Goal: Task Accomplishment & Management: Use online tool/utility

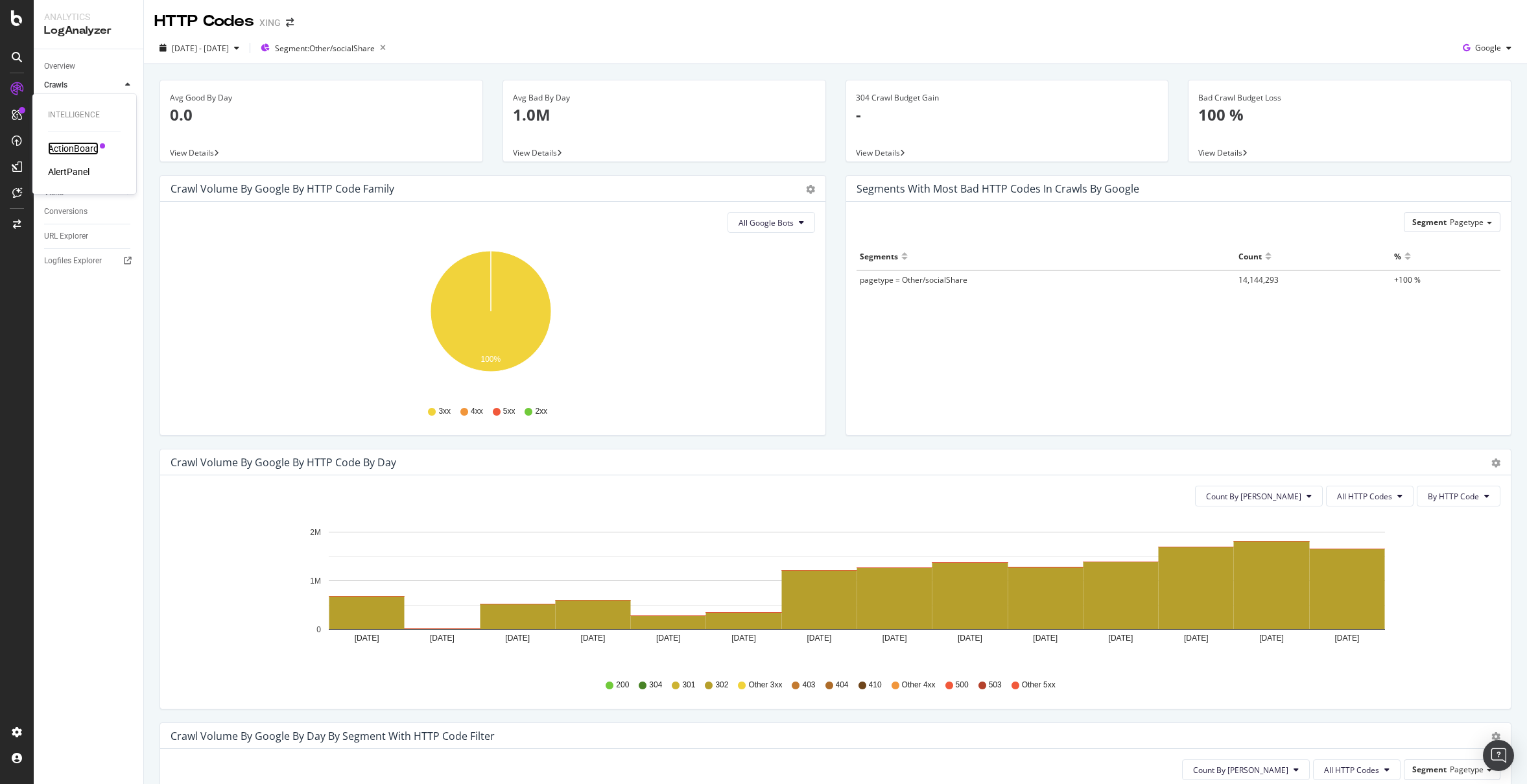
click at [80, 150] on div "ActionBoard" at bounding box center [74, 148] width 51 height 13
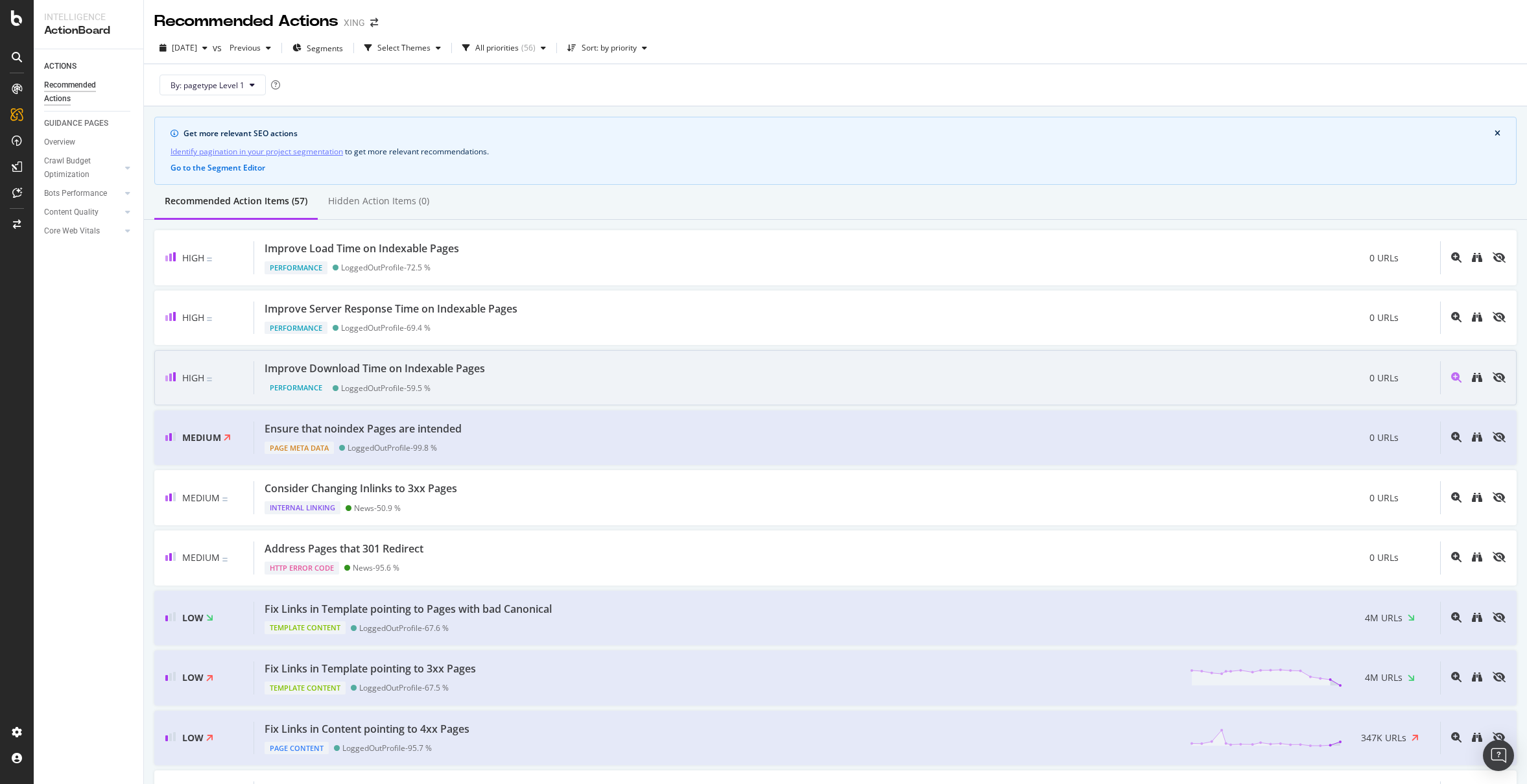
click at [1093, 377] on div "Improve Download Time on Indexable Pages Performance LoggedOutProfile - 59.5 % …" at bounding box center [847, 378] width 1186 height 33
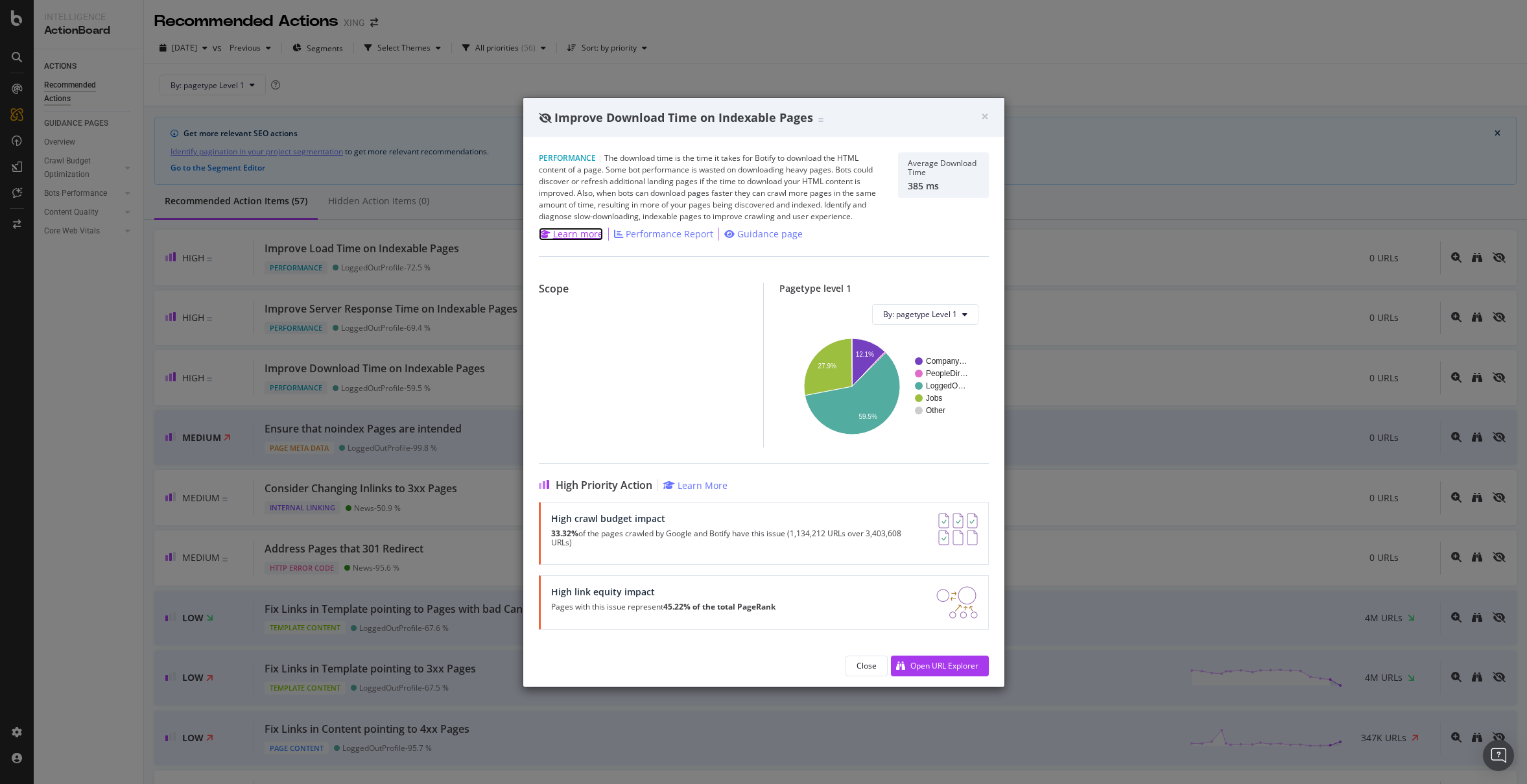
click at [557, 233] on div "Learn more" at bounding box center [577, 233] width 50 height 13
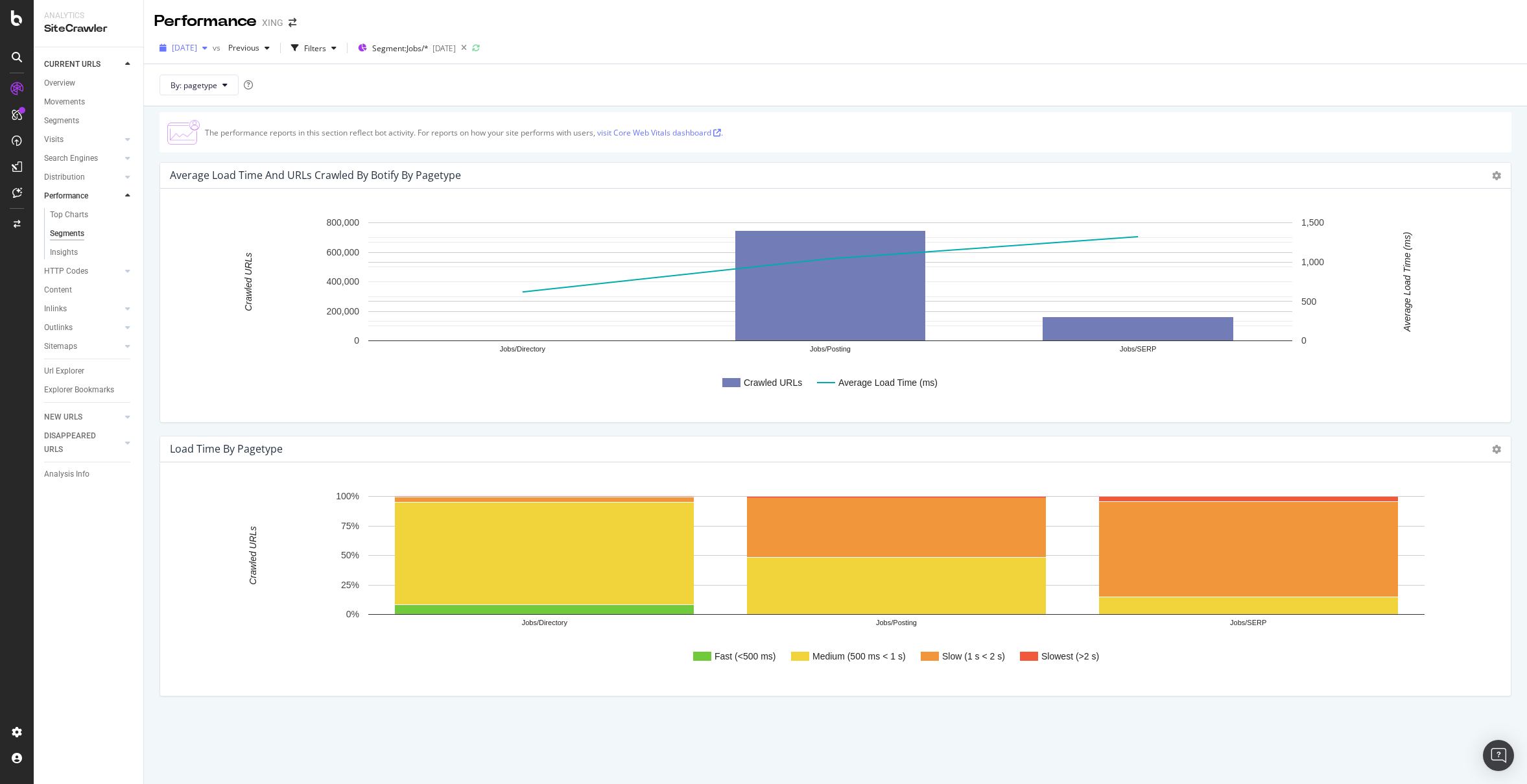
click at [208, 49] on icon "button" at bounding box center [204, 48] width 5 height 8
click at [250, 93] on div "4.6M URLs" at bounding box center [269, 95] width 38 height 12
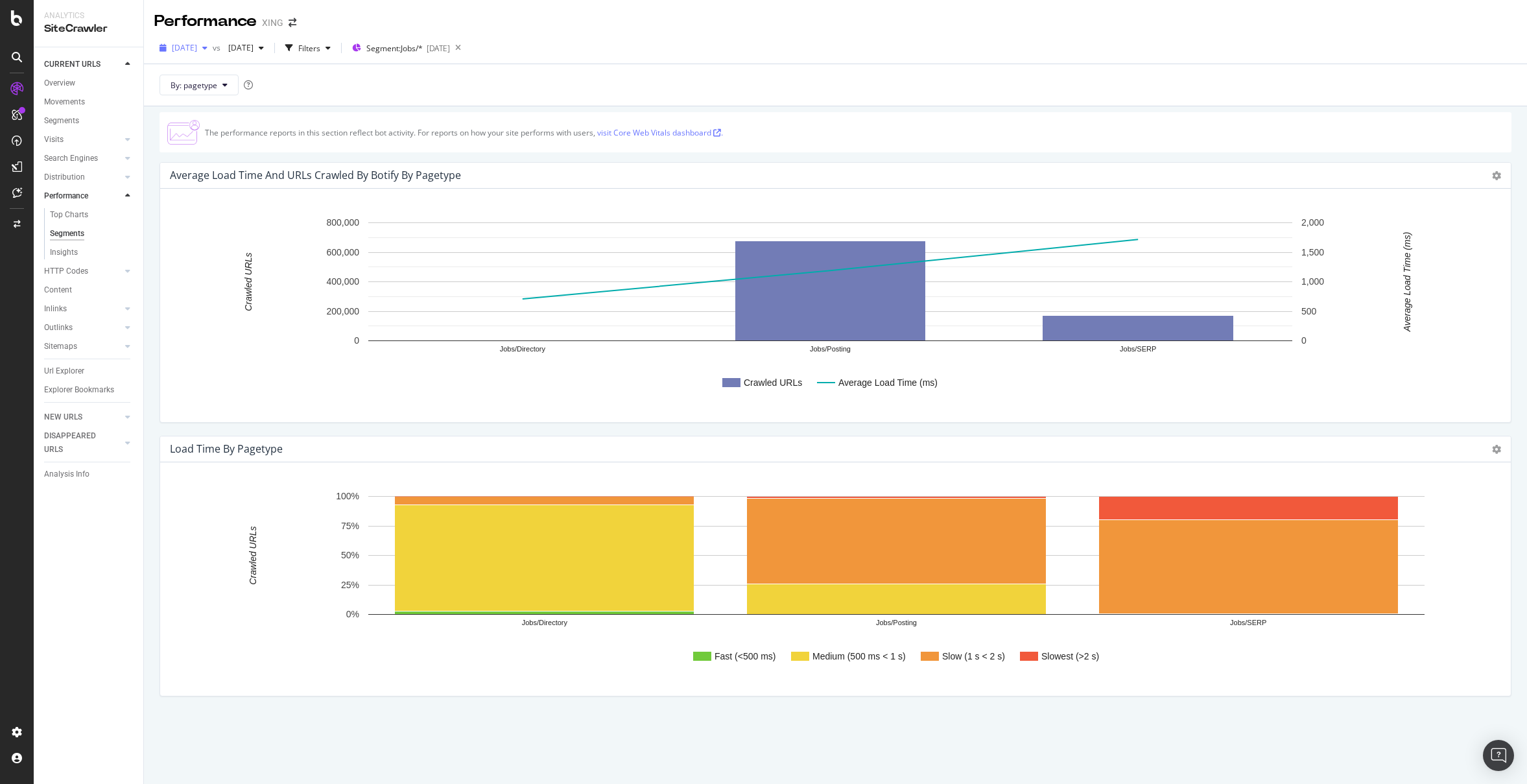
click at [197, 46] on span "[DATE]" at bounding box center [184, 47] width 25 height 11
click at [236, 112] on div "2025 Jul. 18th 5.8M URLs" at bounding box center [239, 118] width 154 height 19
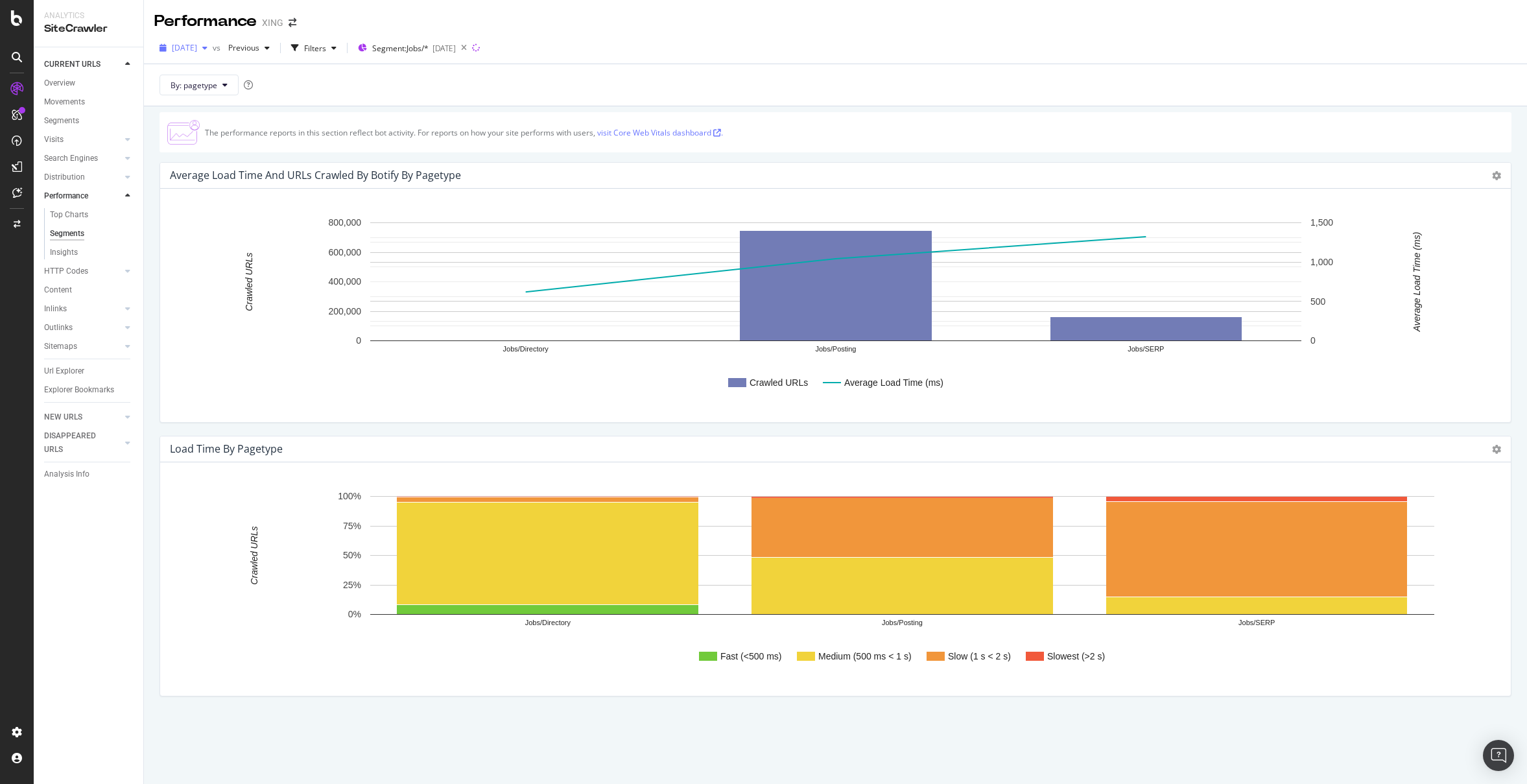
click at [197, 51] on span "2025 Jul. 18th" at bounding box center [184, 47] width 25 height 11
click at [1283, 111] on div "The performance reports in this section reflect bot activity. For reports on ho…" at bounding box center [835, 454] width 1383 height 694
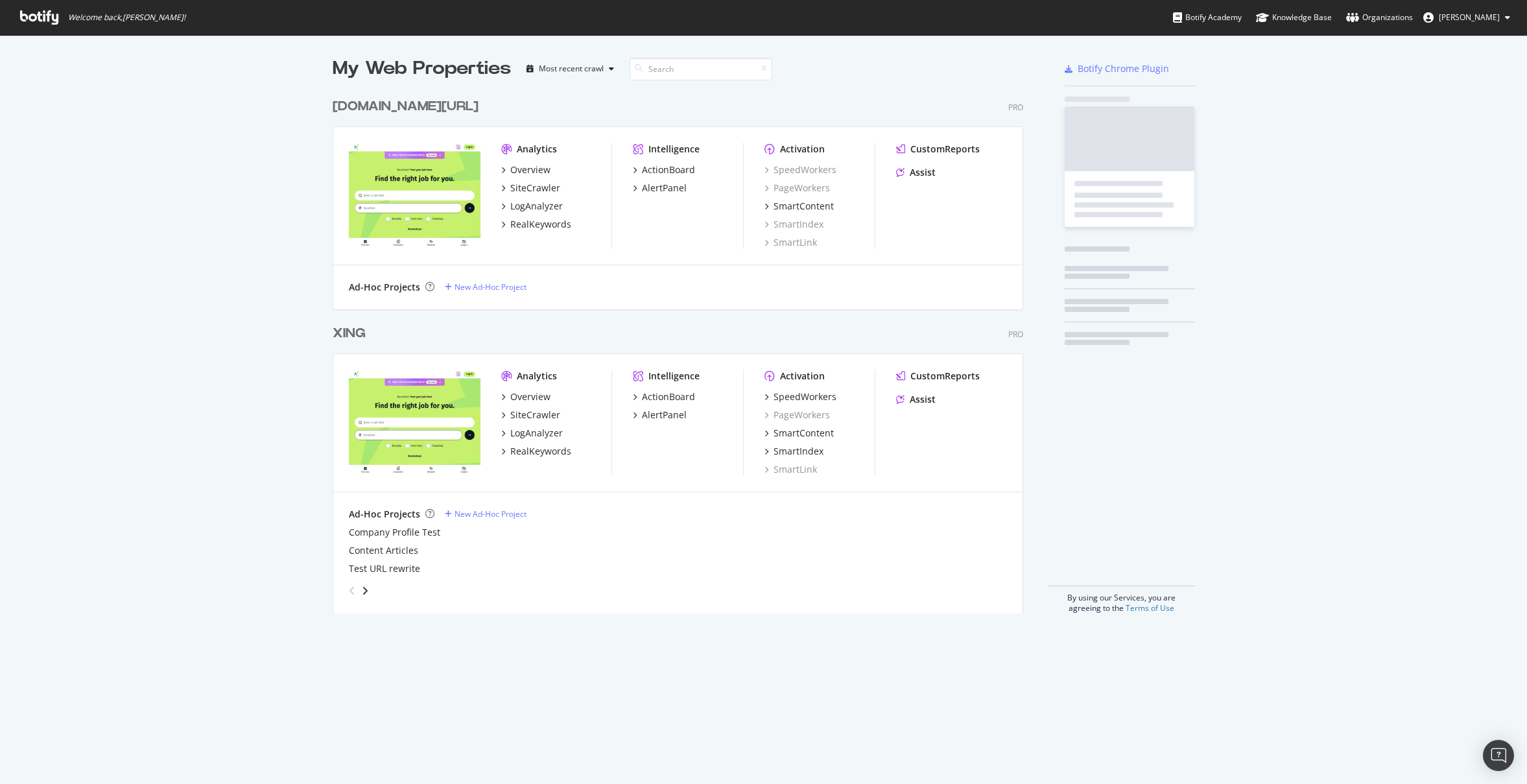
scroll to position [522, 691]
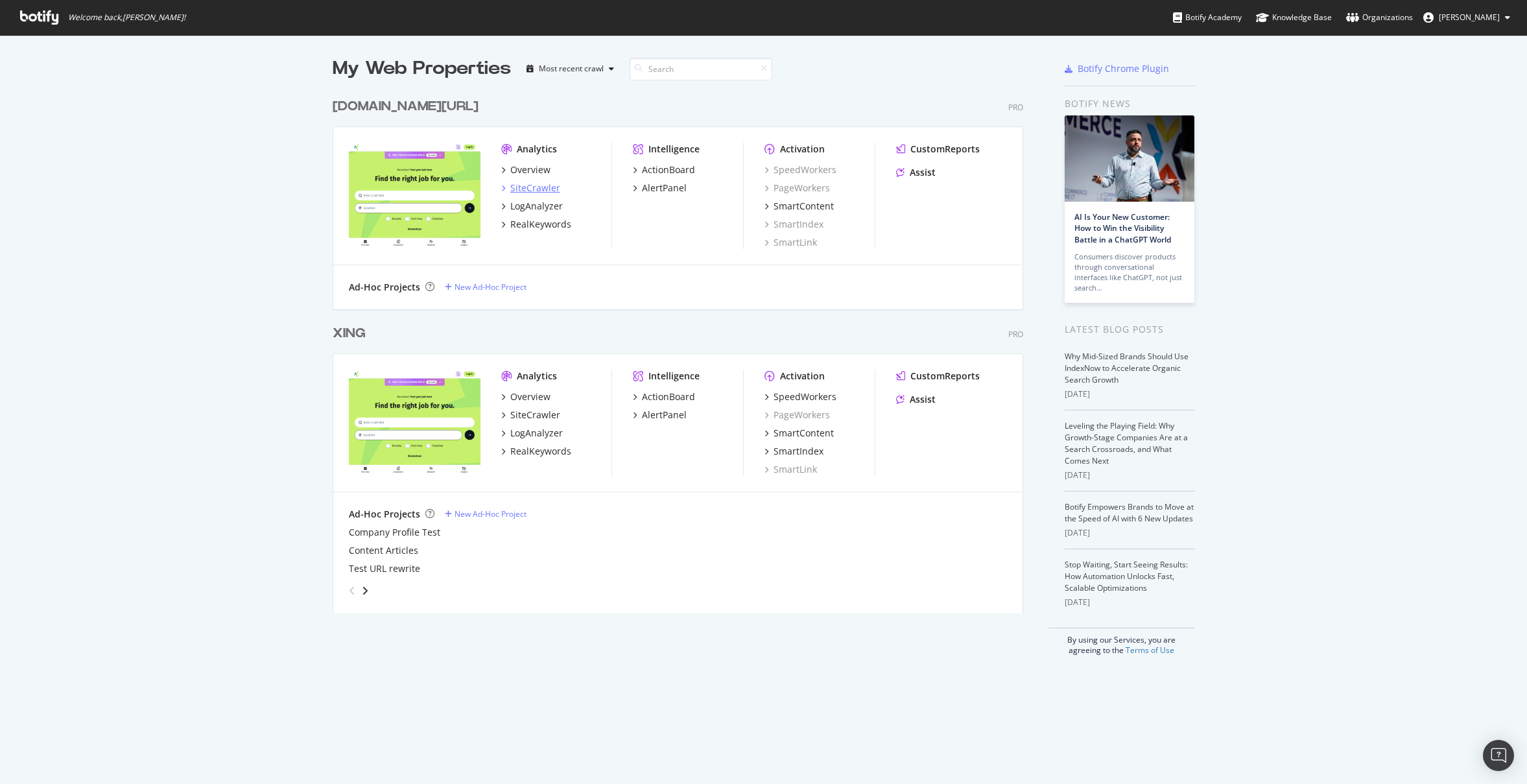
click at [535, 184] on div "SiteCrawler" at bounding box center [535, 187] width 50 height 13
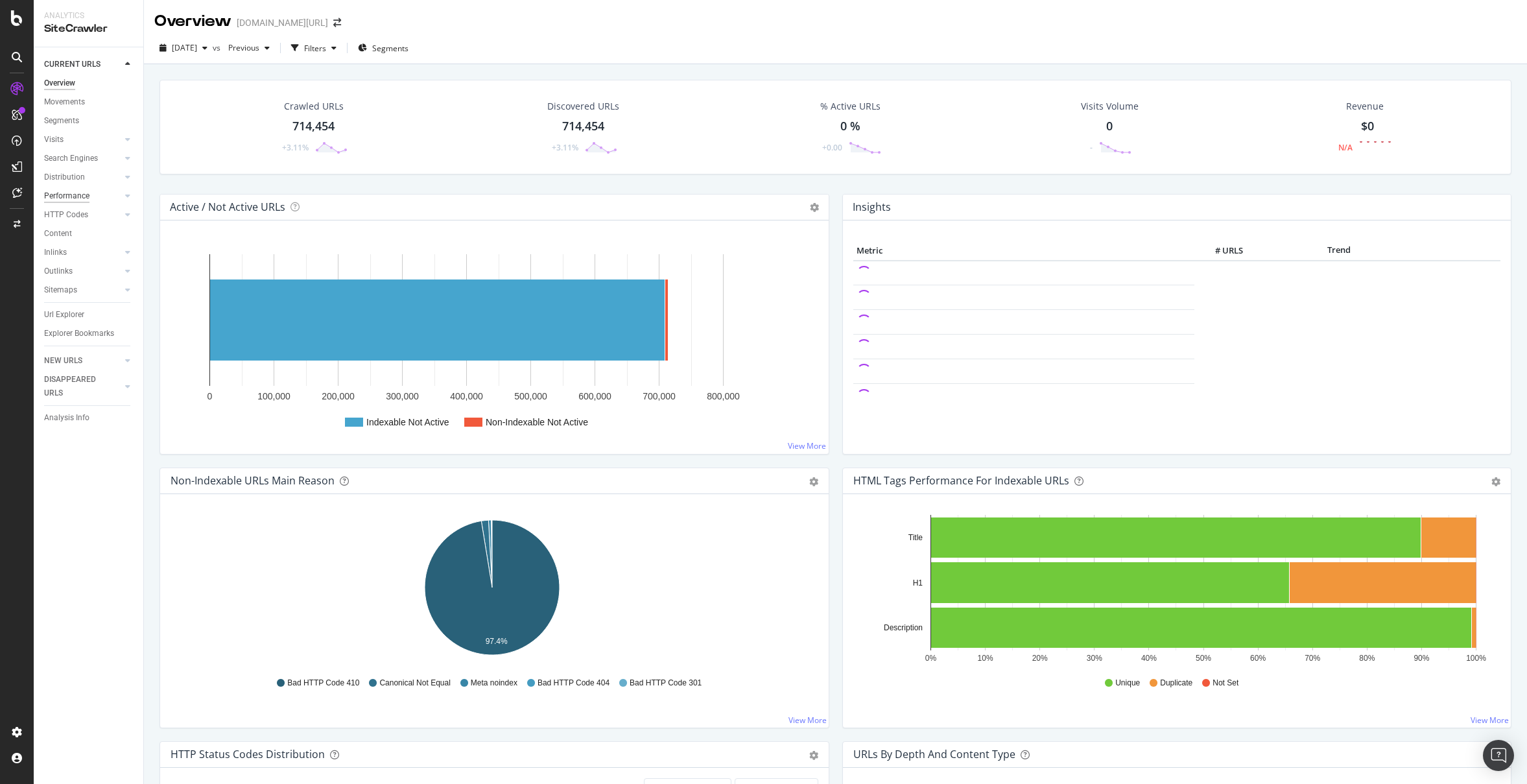
click at [61, 192] on div "Performance" at bounding box center [67, 196] width 45 height 14
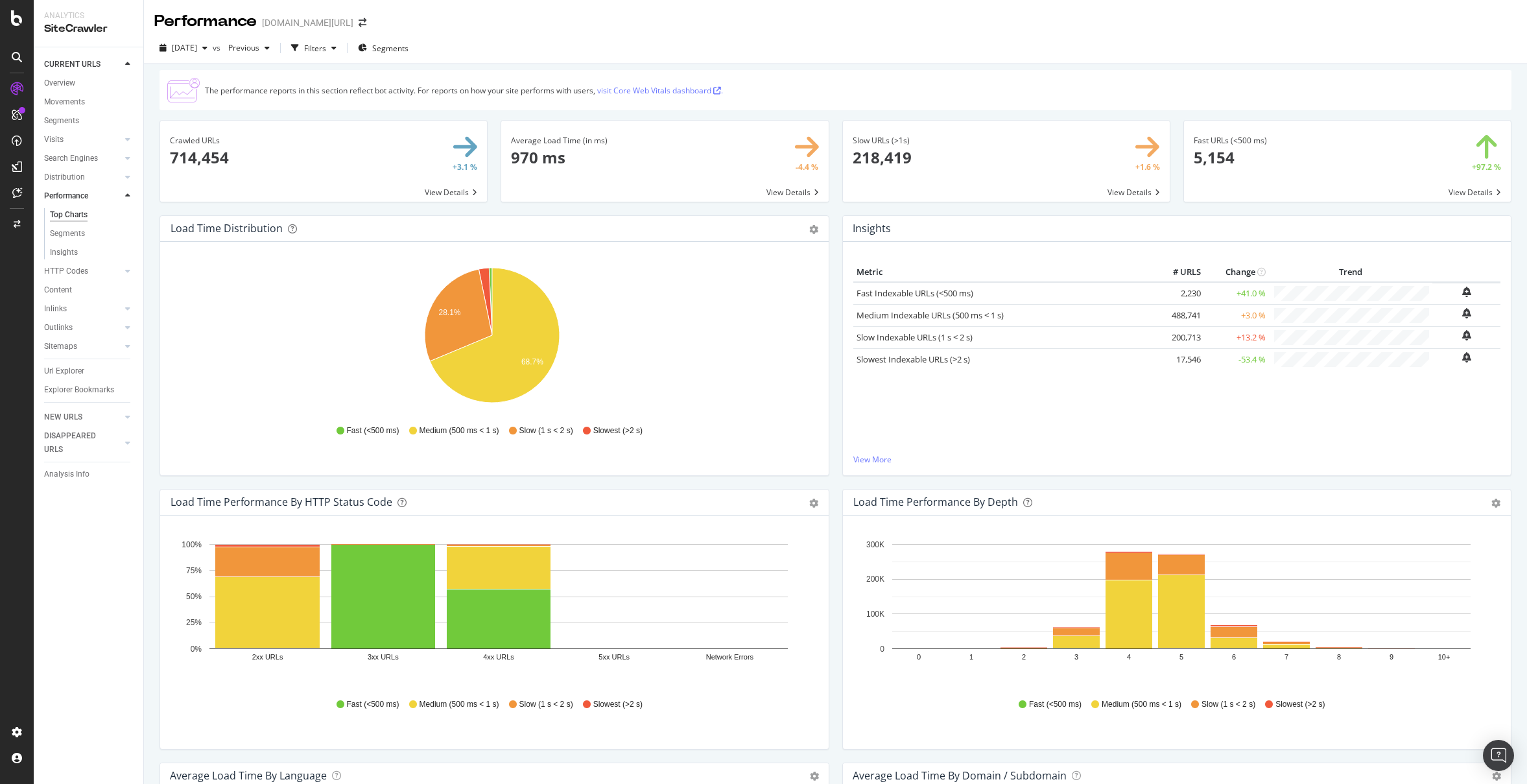
click at [63, 232] on div "Segments" at bounding box center [68, 234] width 35 height 14
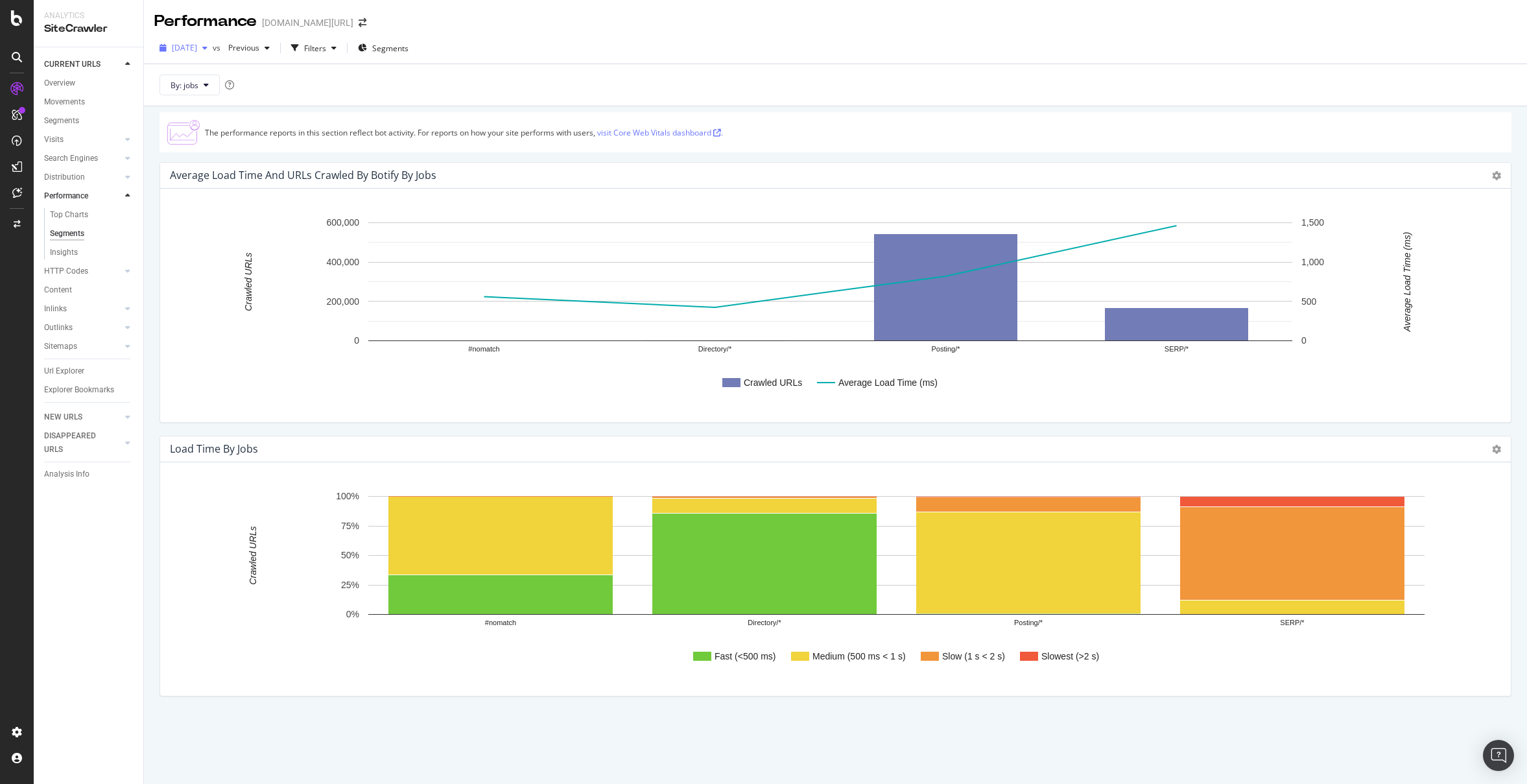
click at [189, 57] on div "2025 Aug. 10th" at bounding box center [183, 48] width 59 height 20
click at [192, 53] on span "2025 Aug. 10th" at bounding box center [184, 47] width 25 height 11
click at [197, 48] on span "2025 Aug. 10th" at bounding box center [184, 47] width 25 height 11
click at [279, 116] on div "693K URLs" at bounding box center [269, 119] width 38 height 12
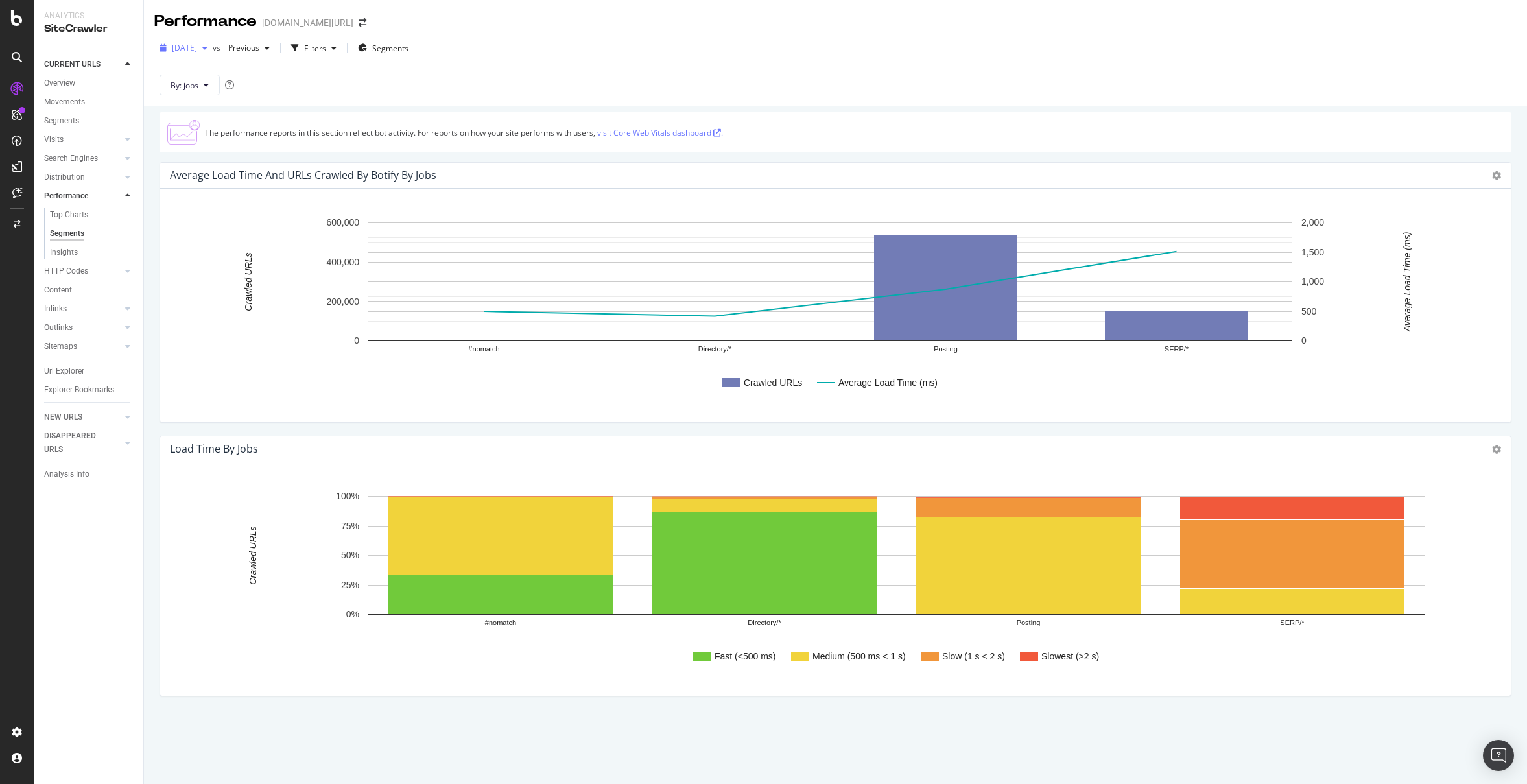
click at [213, 53] on div "2025 Aug. 3rd" at bounding box center [183, 48] width 59 height 20
click at [233, 90] on div "2025 Aug. 10th" at bounding box center [208, 95] width 70 height 12
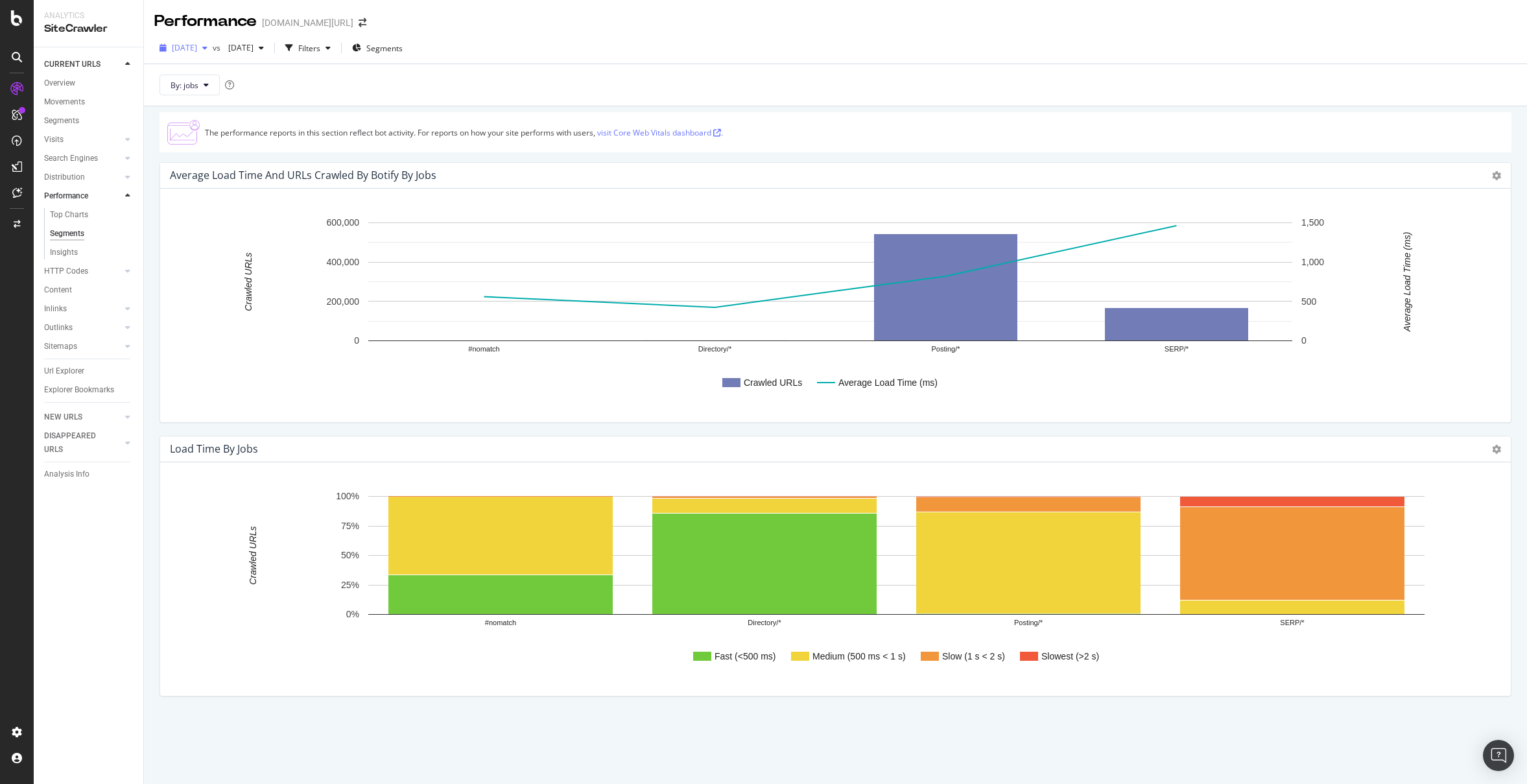
click at [197, 47] on span "2025 Aug. 10th" at bounding box center [184, 47] width 25 height 11
click at [269, 123] on div "693K URLs" at bounding box center [269, 119] width 38 height 12
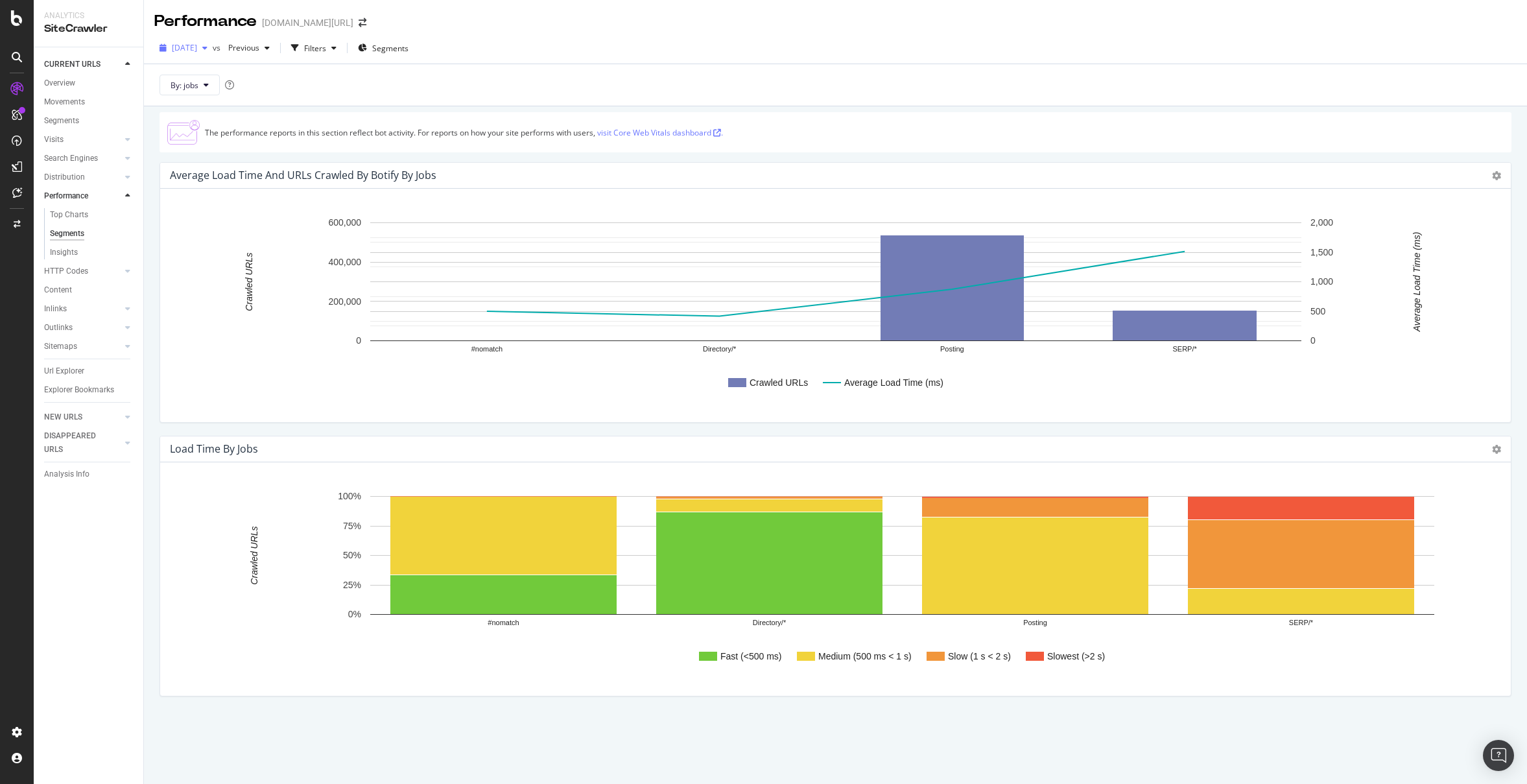
click at [197, 51] on span "2025 Aug. 3rd" at bounding box center [184, 47] width 25 height 11
click at [266, 143] on div "732K URLs" at bounding box center [269, 143] width 38 height 12
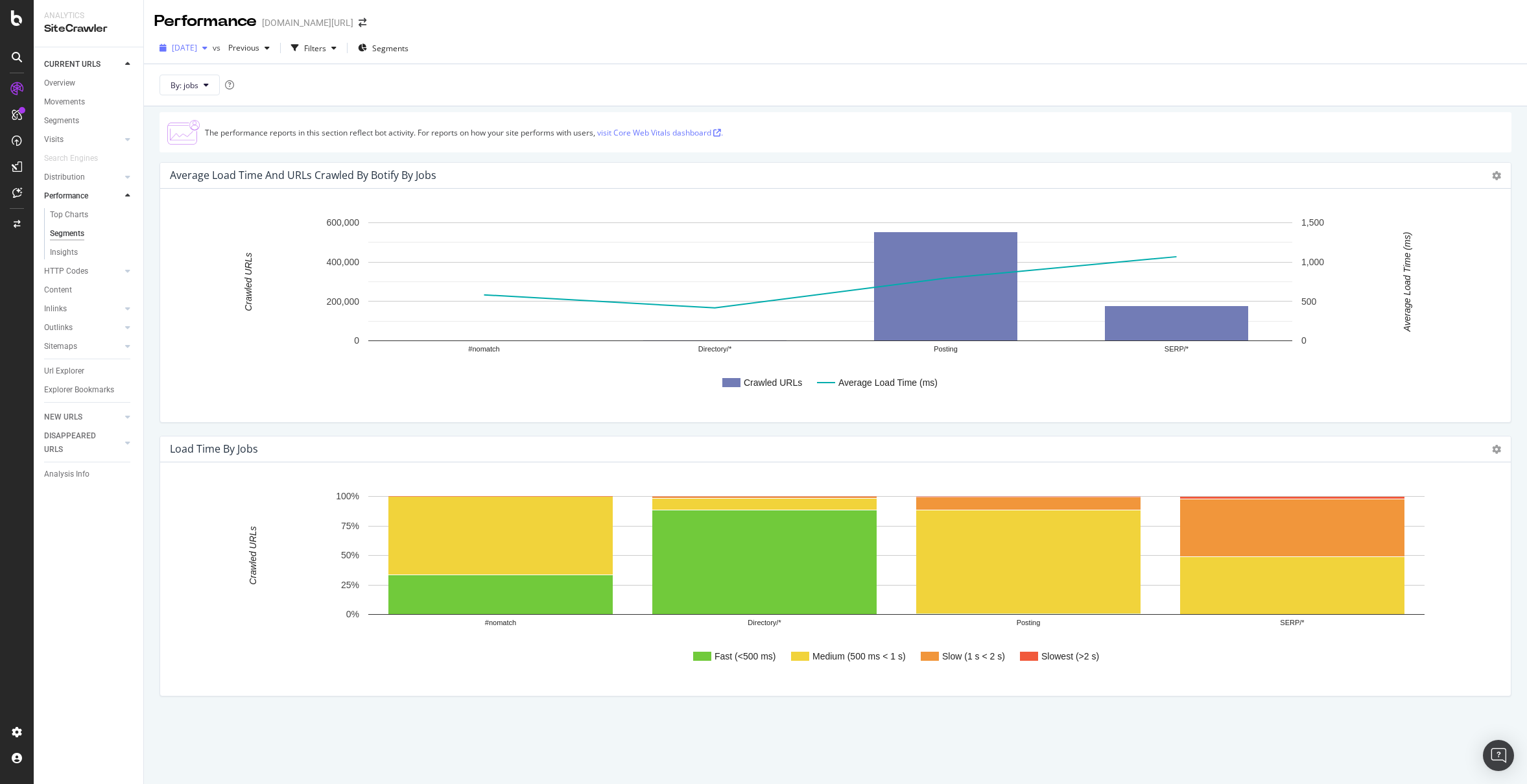
click at [197, 46] on span "2025 Jul. 27th" at bounding box center [184, 47] width 25 height 11
click at [256, 103] on div "712K URLs" at bounding box center [269, 103] width 38 height 12
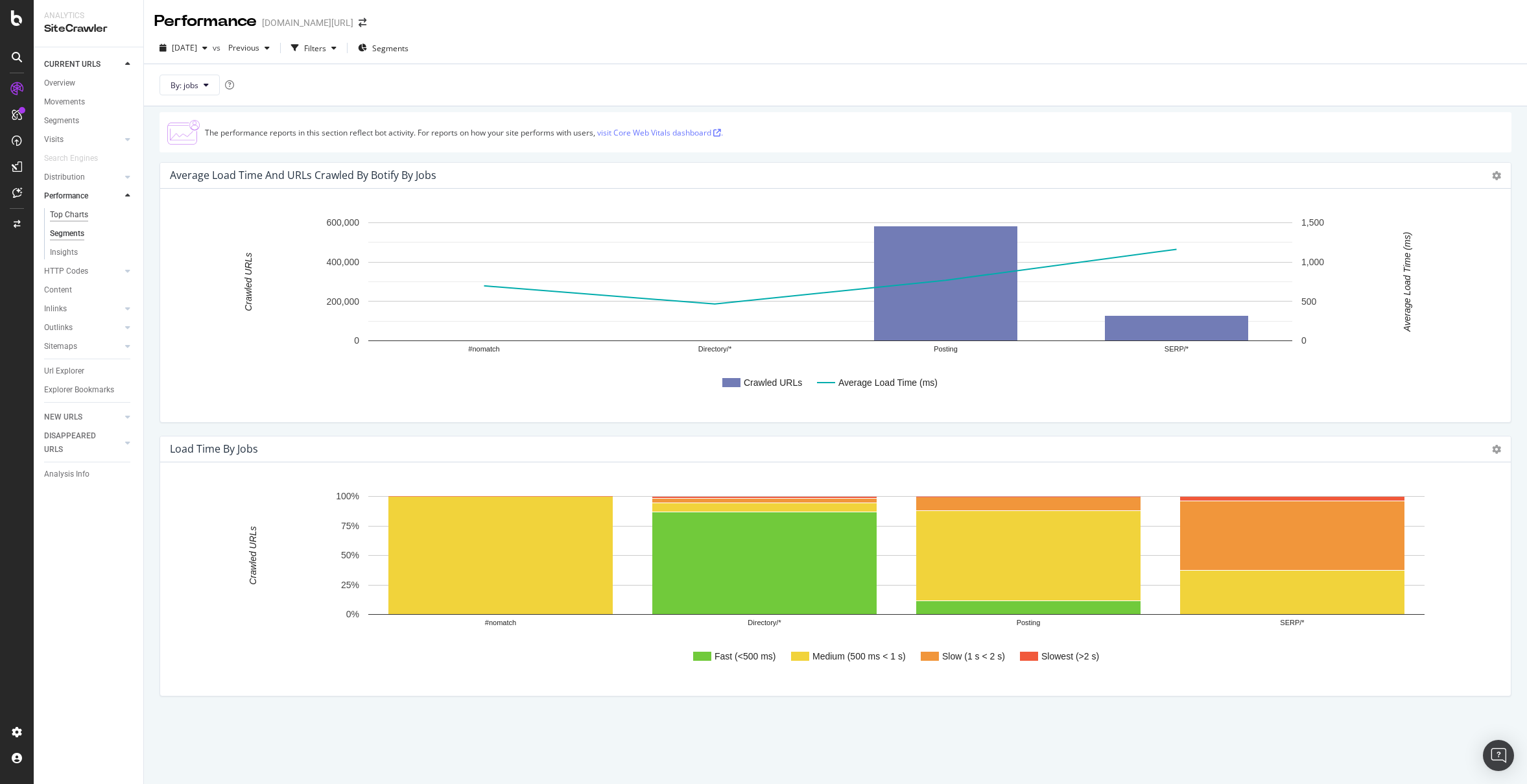
click at [66, 214] on div "Top Charts" at bounding box center [69, 215] width 38 height 14
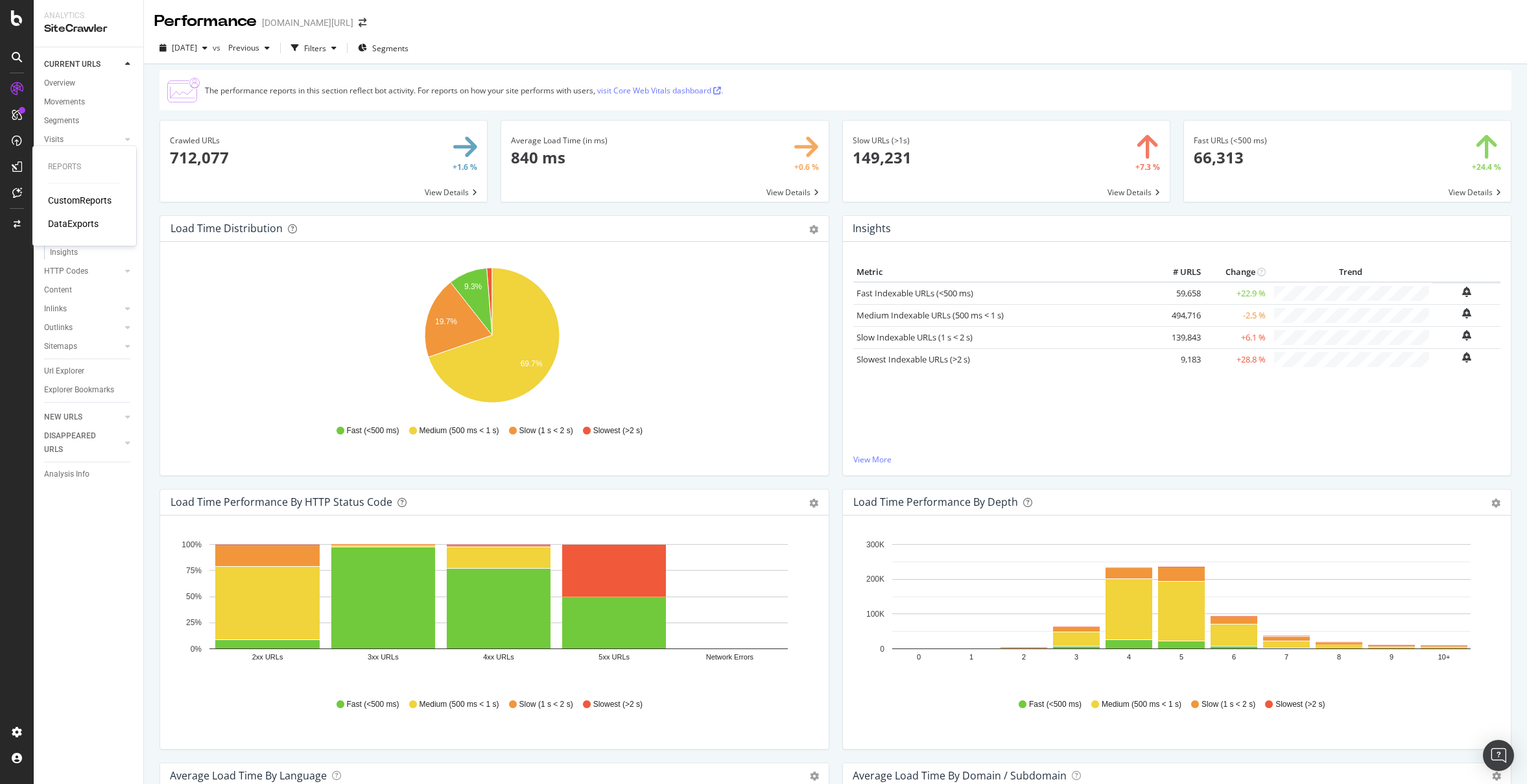
click at [91, 204] on div "CustomReports" at bounding box center [79, 200] width 64 height 13
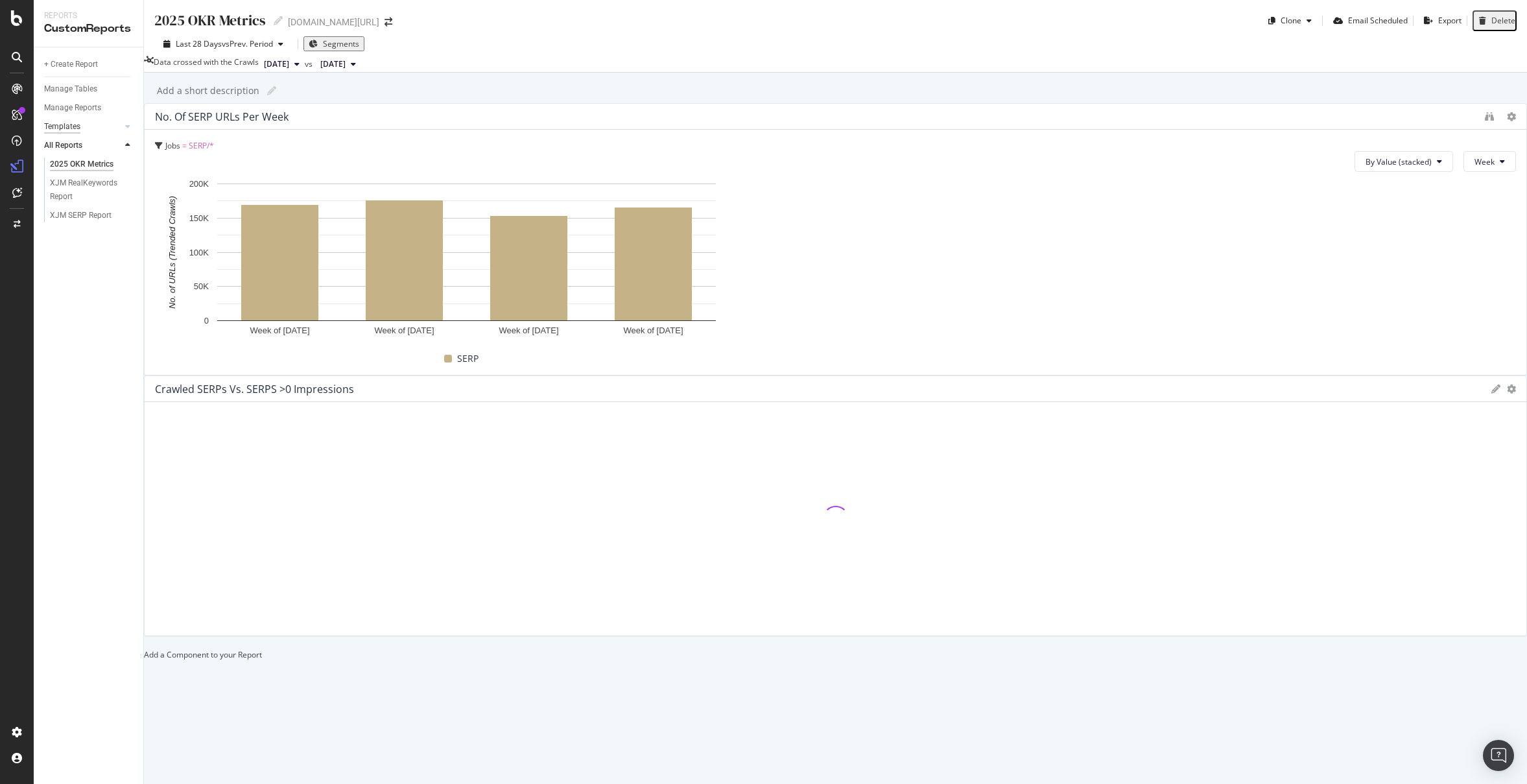
click at [76, 128] on div "Templates" at bounding box center [62, 126] width 36 height 14
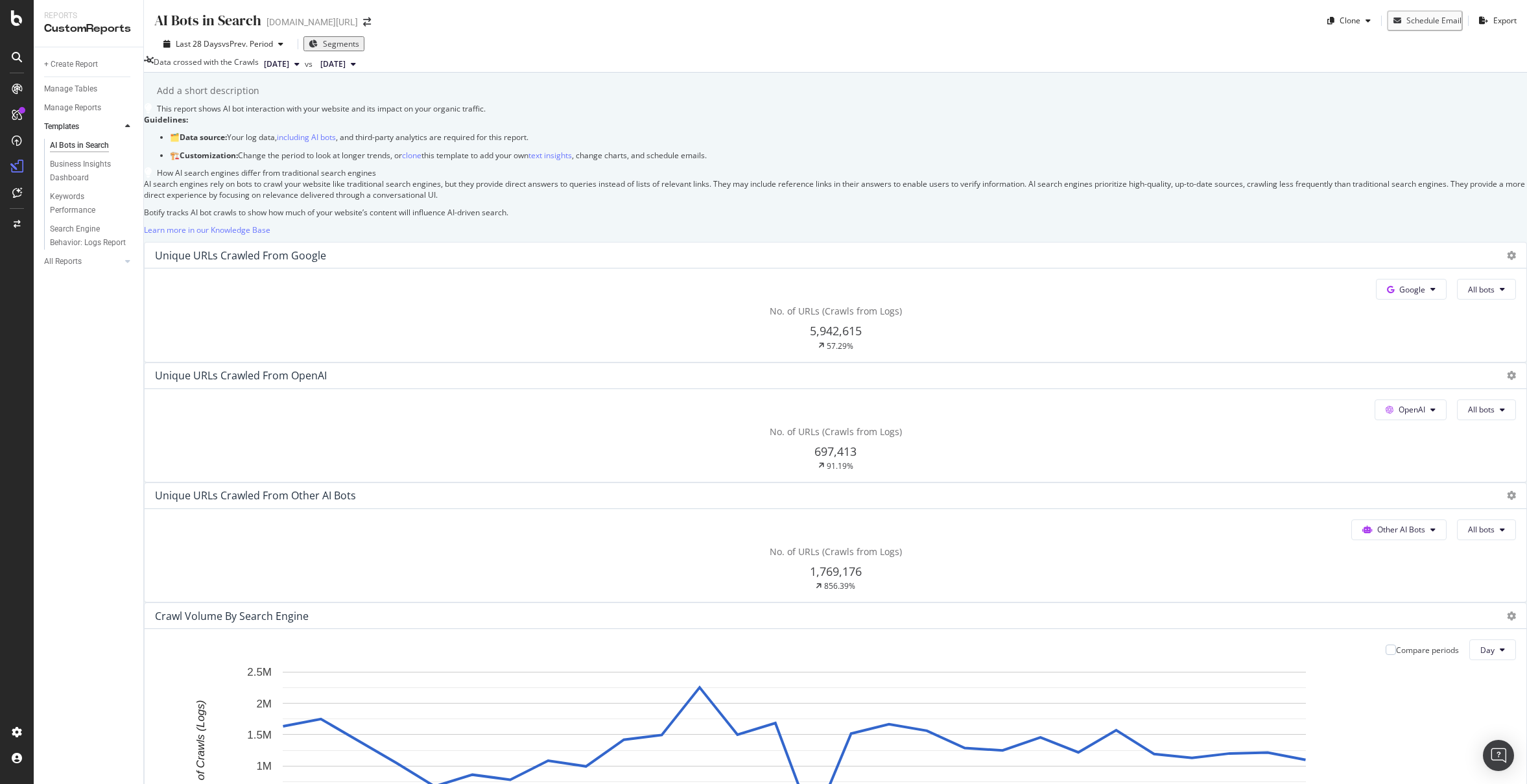
click at [123, 127] on div at bounding box center [127, 125] width 13 height 13
click at [131, 147] on div at bounding box center [127, 145] width 13 height 13
click at [87, 68] on div "+ Create Report" at bounding box center [71, 65] width 54 height 14
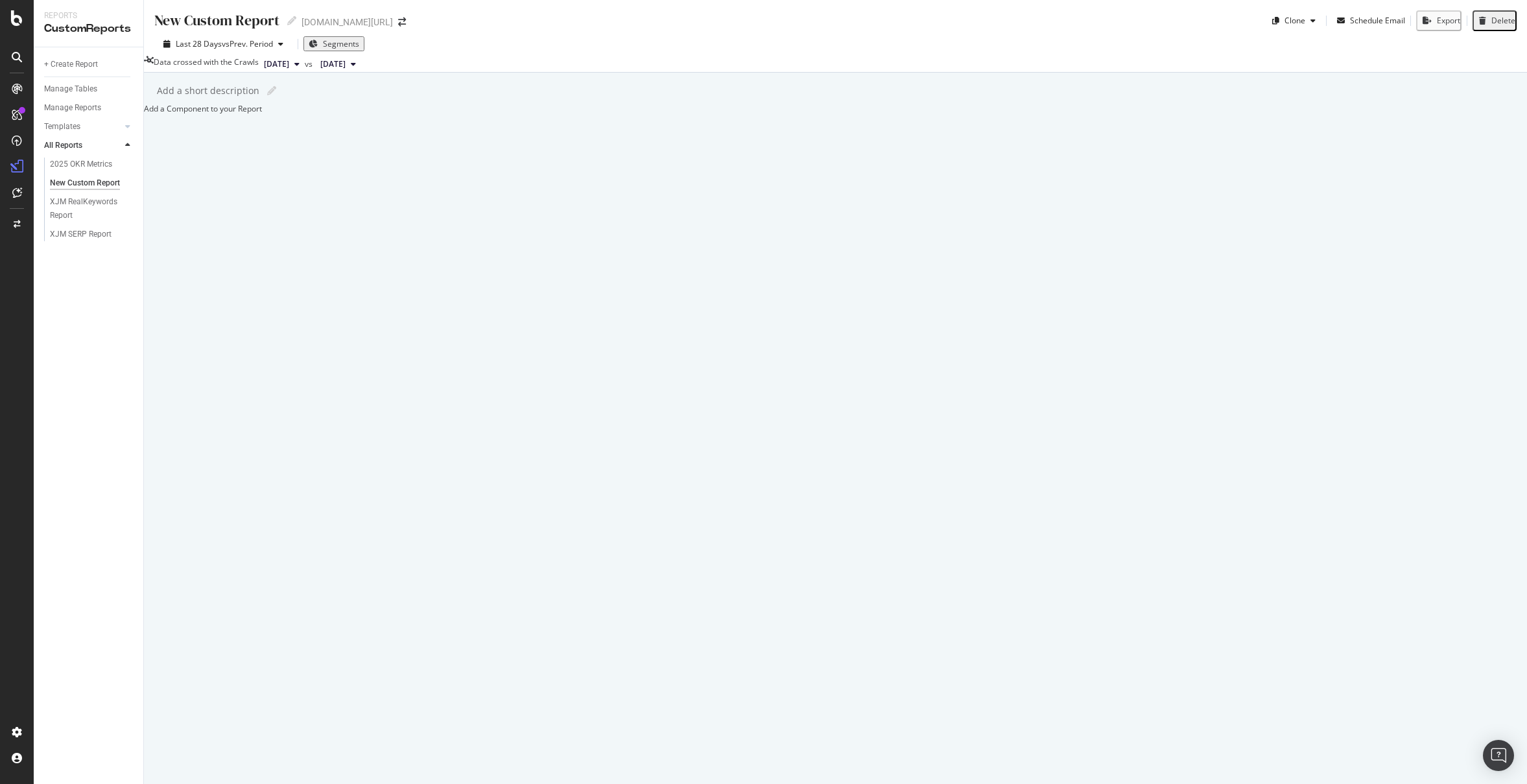
click at [144, 114] on div at bounding box center [144, 108] width 0 height 11
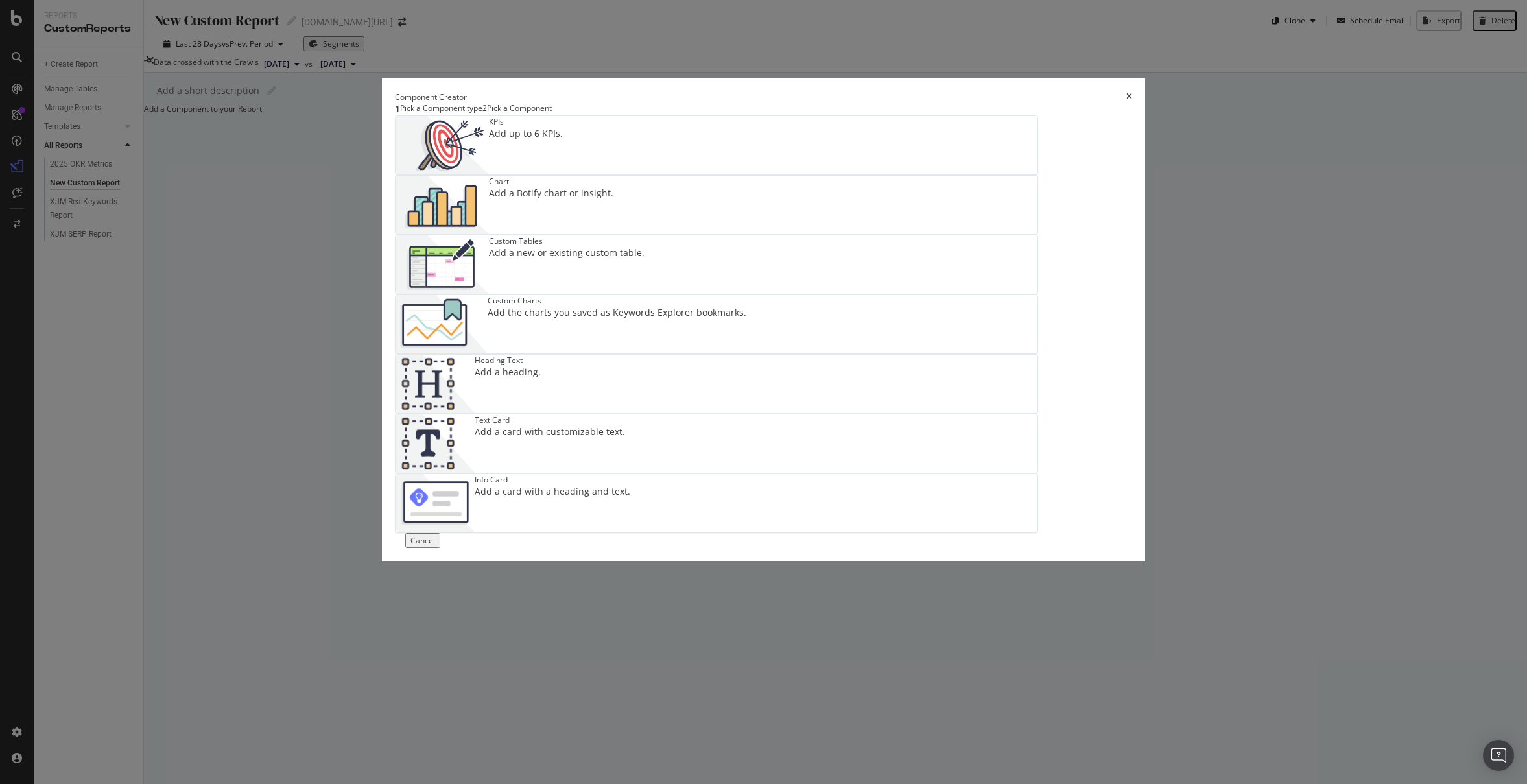
click at [599, 260] on div "Add a new or existing custom table." at bounding box center [566, 252] width 156 height 13
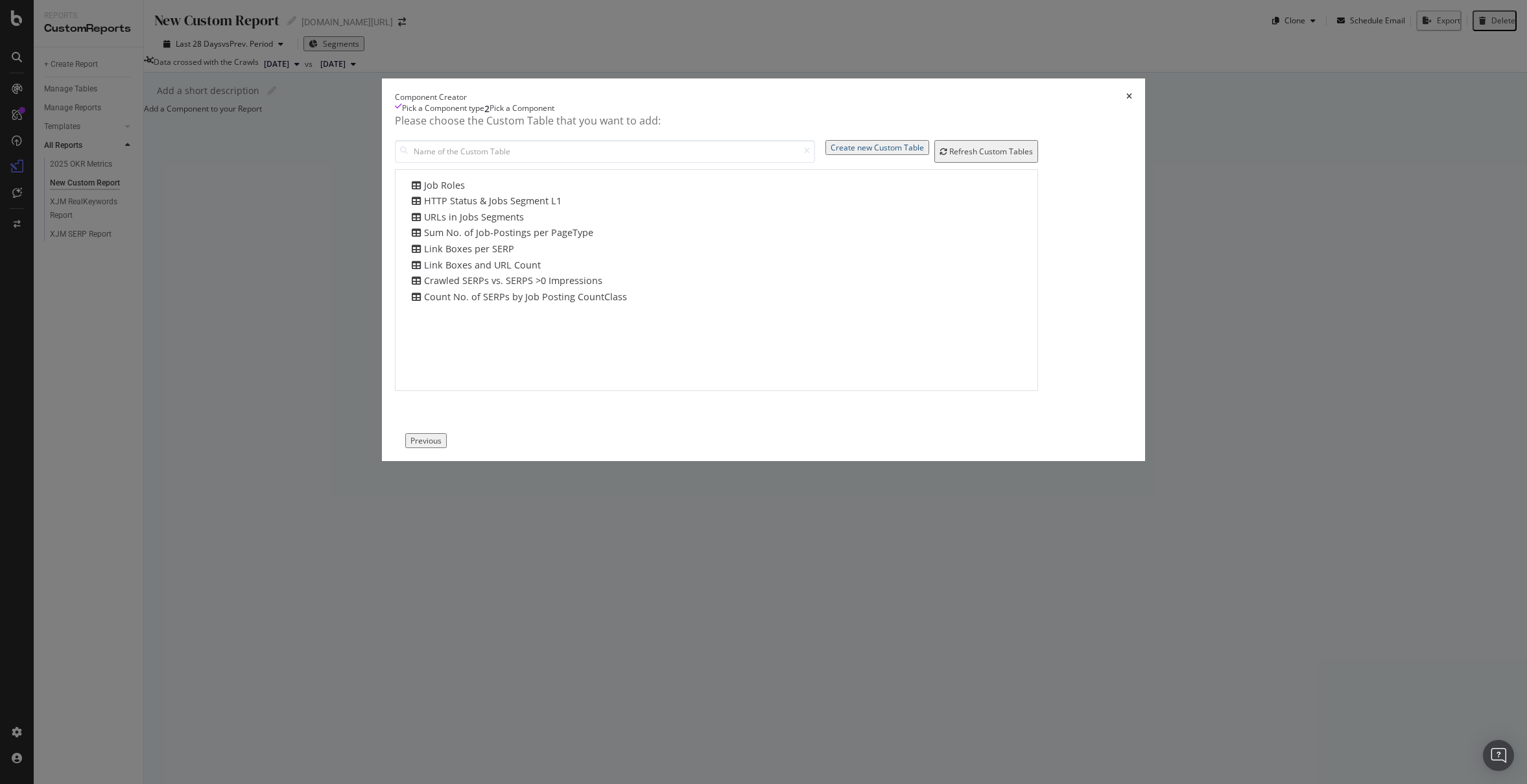
click at [924, 153] on div "Create new Custom Table" at bounding box center [876, 147] width 93 height 11
click at [1126, 101] on icon "times" at bounding box center [1129, 97] width 6 height 8
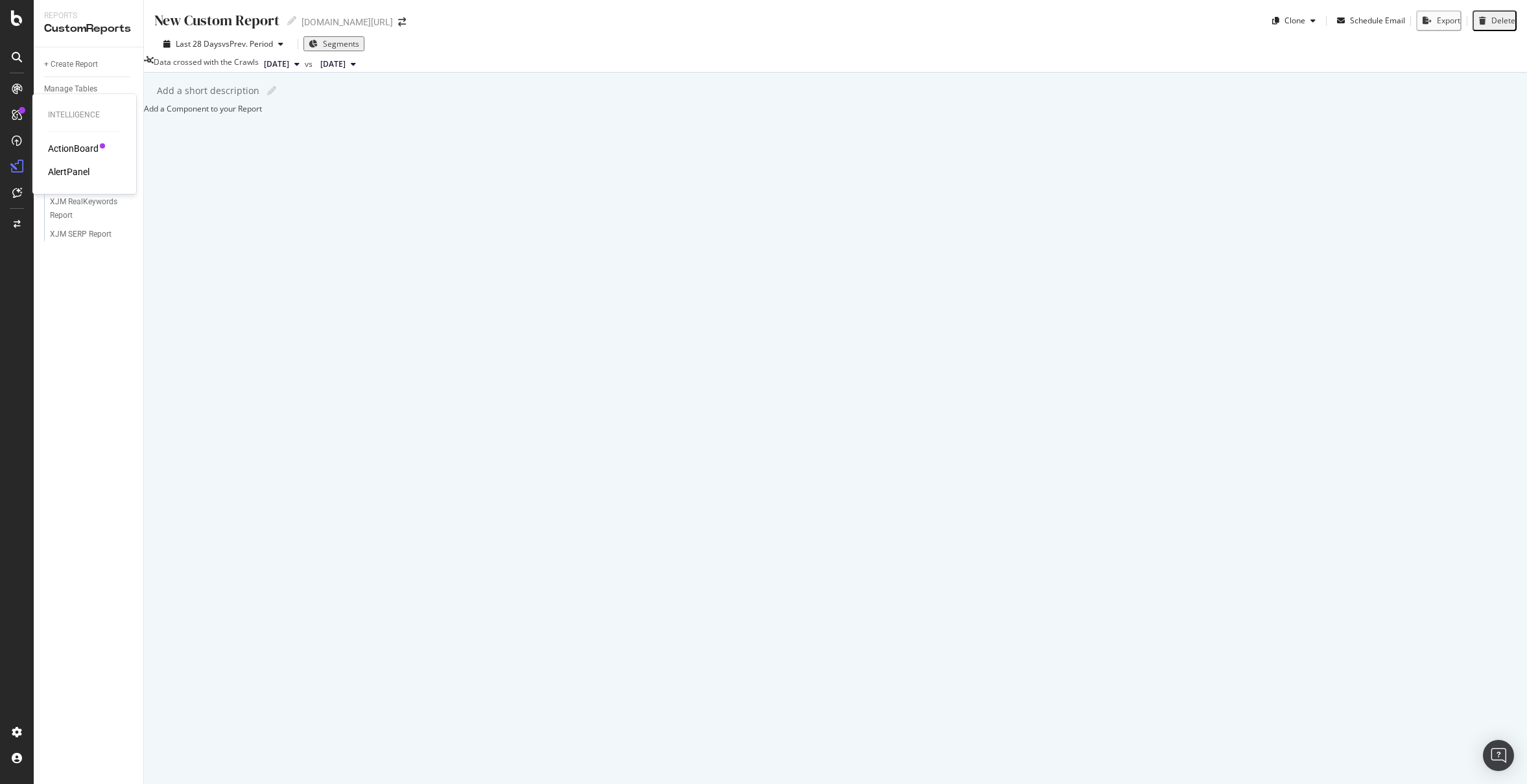
click at [9, 120] on div at bounding box center [17, 115] width 21 height 21
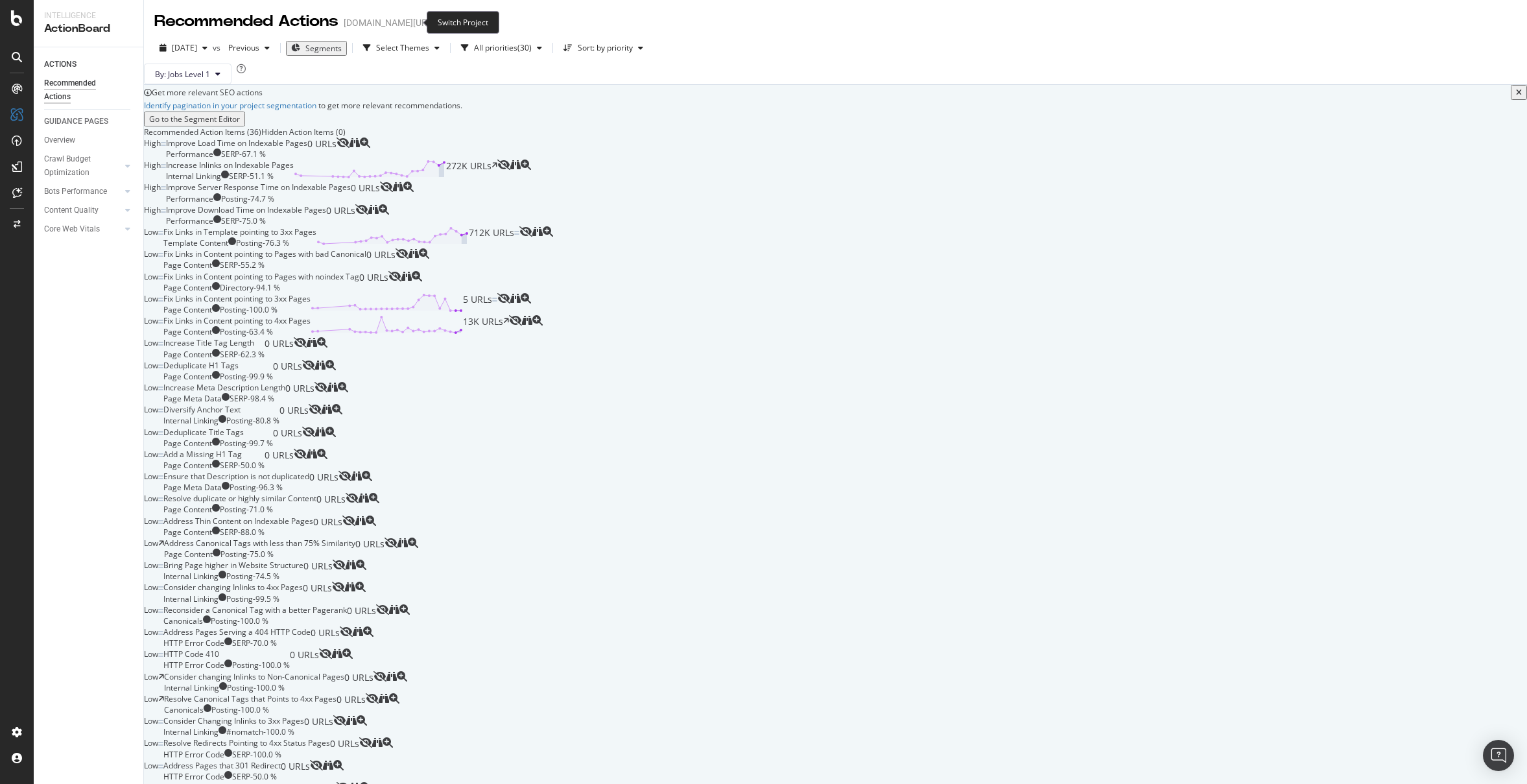
click at [440, 24] on icon "arrow-right-arrow-left" at bounding box center [444, 23] width 8 height 9
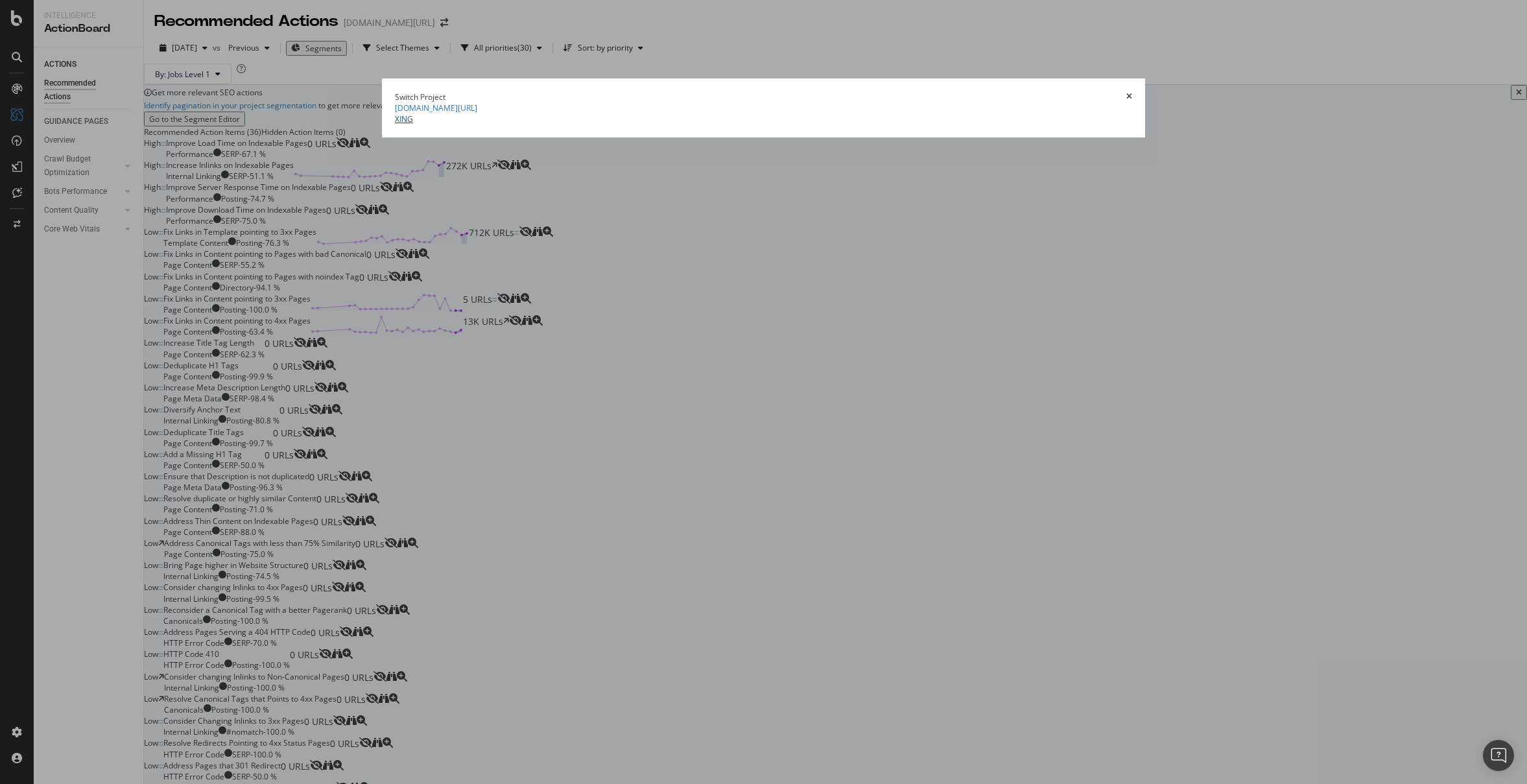
click at [396, 124] on link "XING" at bounding box center [404, 119] width 19 height 11
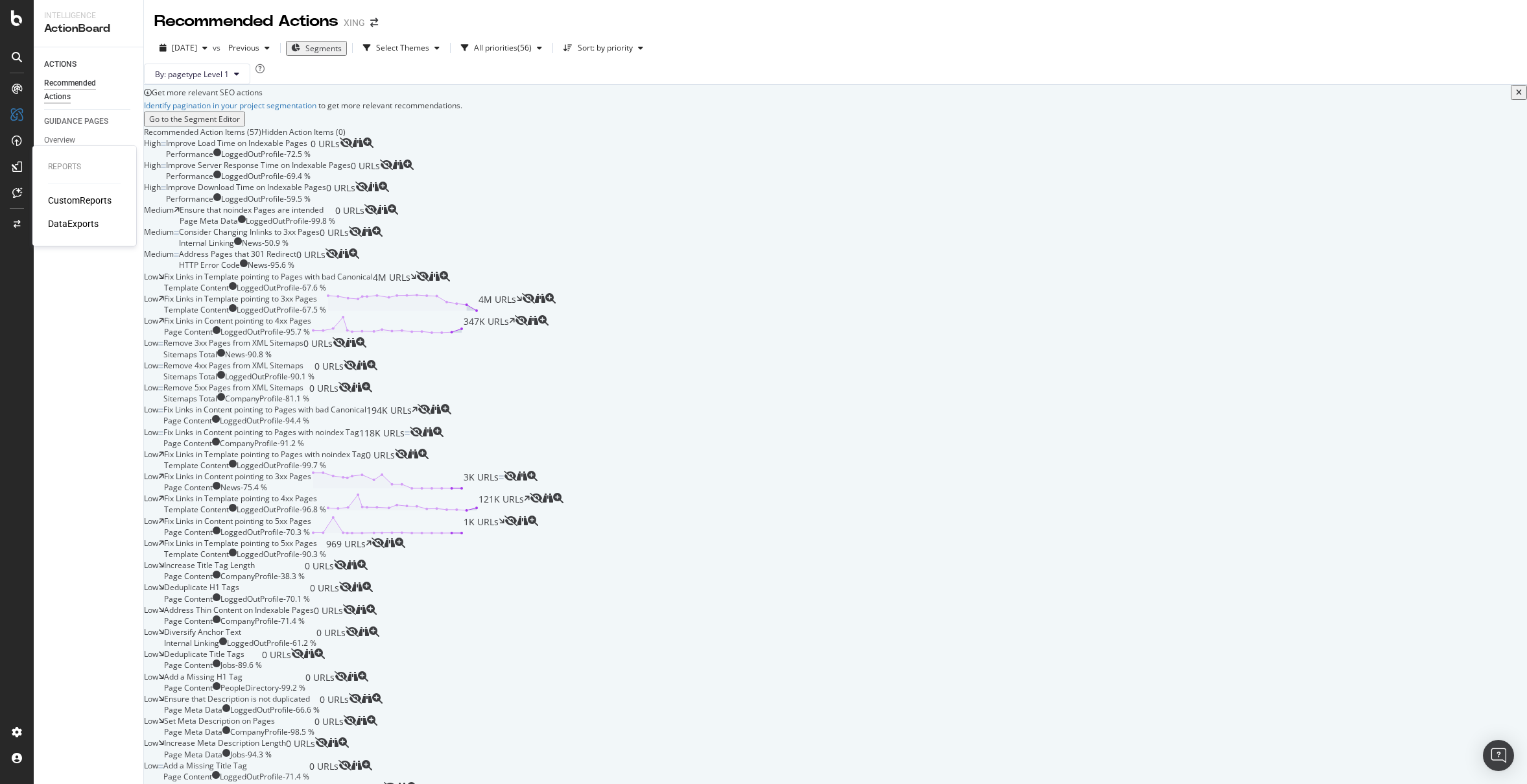
click at [87, 202] on div "CustomReports" at bounding box center [79, 200] width 64 height 13
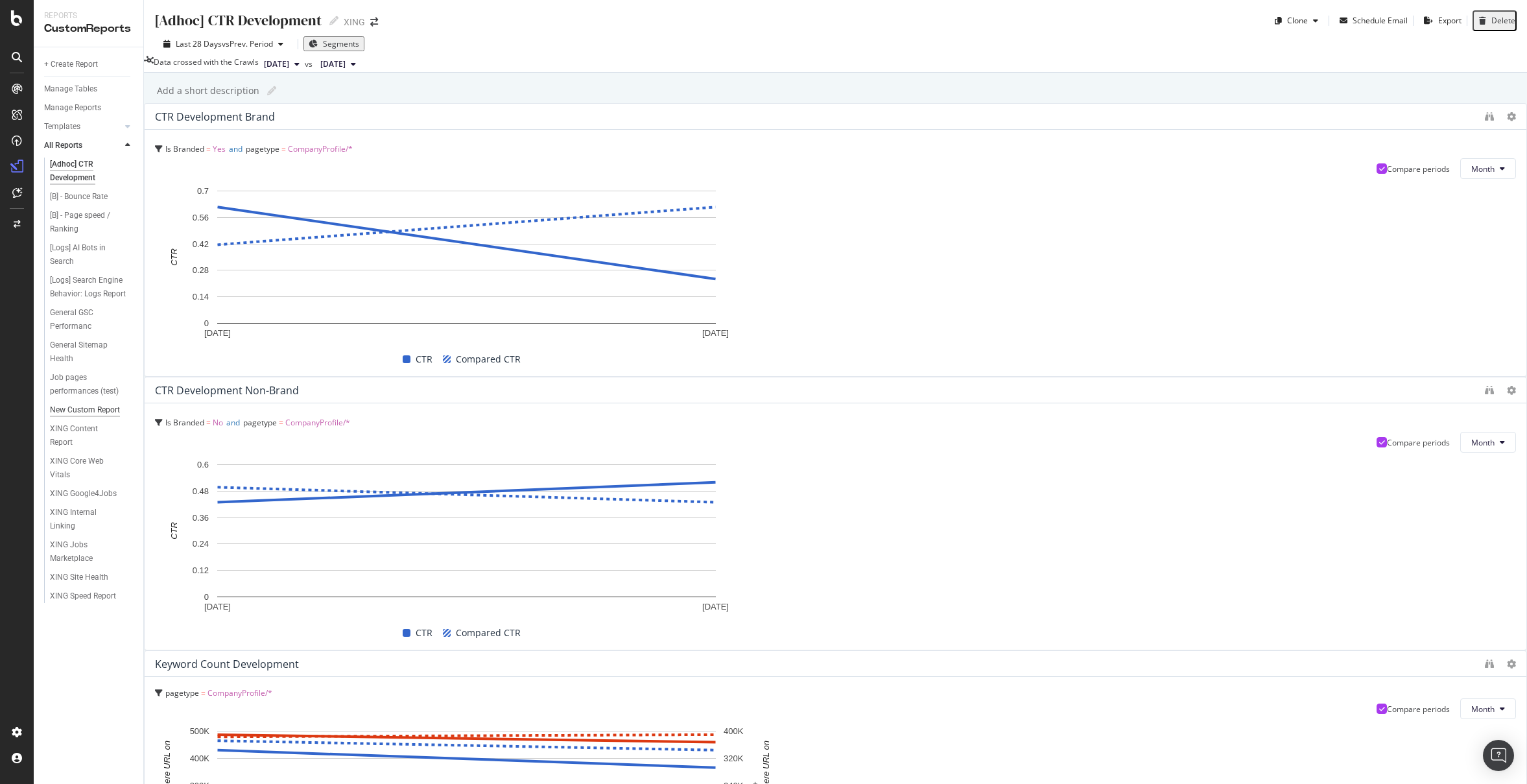
click at [93, 413] on div "New Custom Report" at bounding box center [84, 411] width 70 height 14
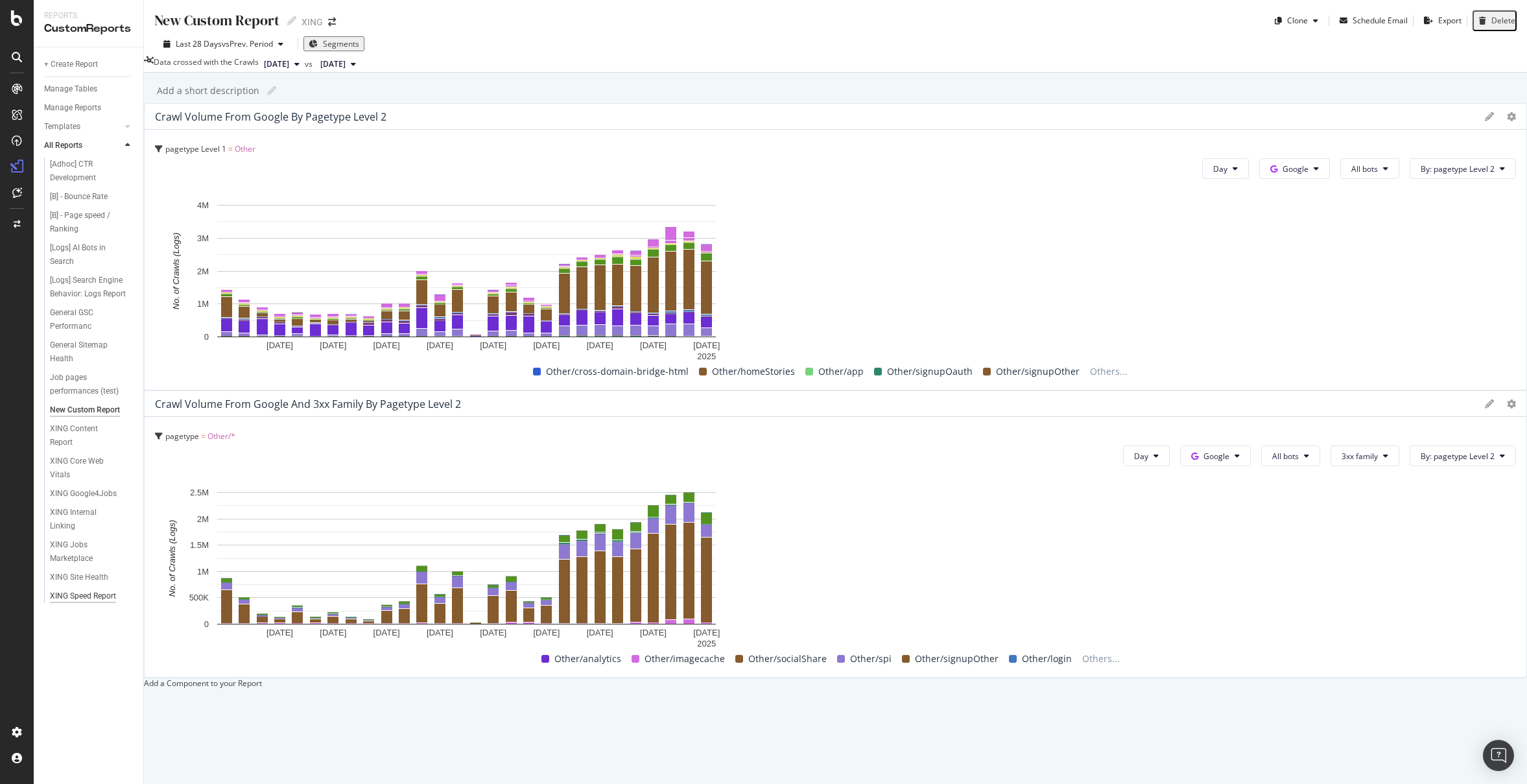
click at [89, 595] on div "XING Speed Report" at bounding box center [82, 596] width 66 height 14
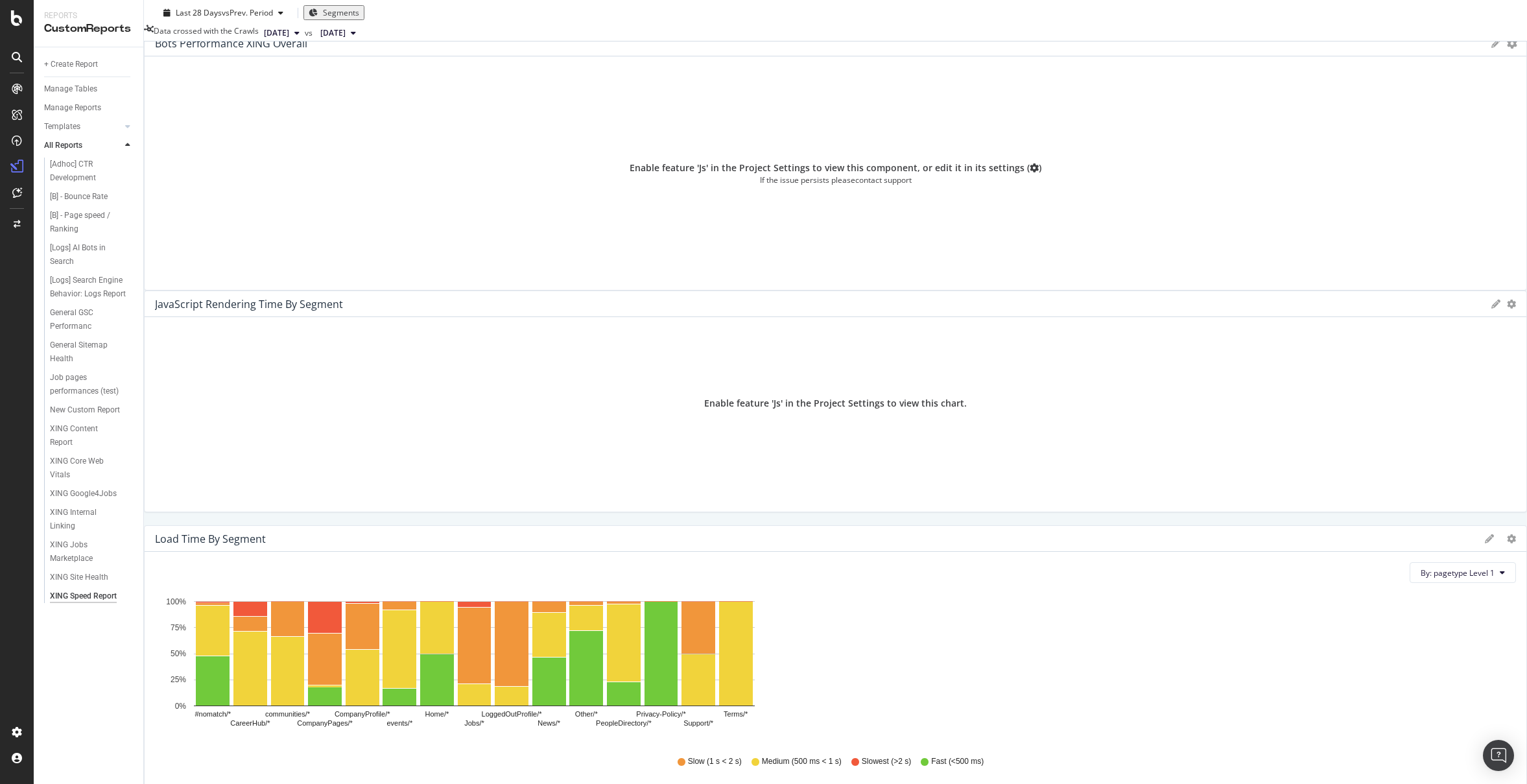
scroll to position [346, 0]
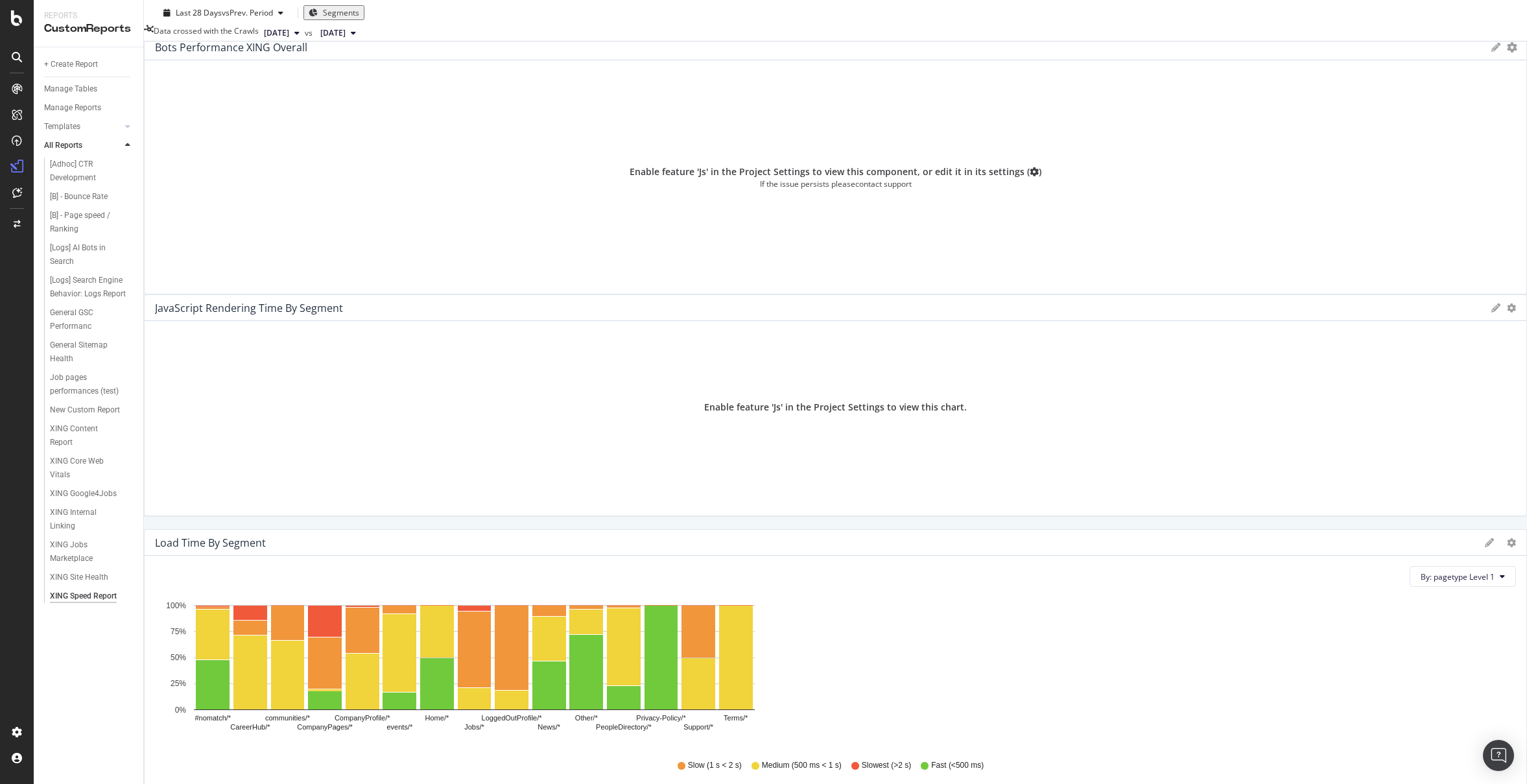
click at [1507, 53] on icon "gear" at bounding box center [1512, 47] width 11 height 11
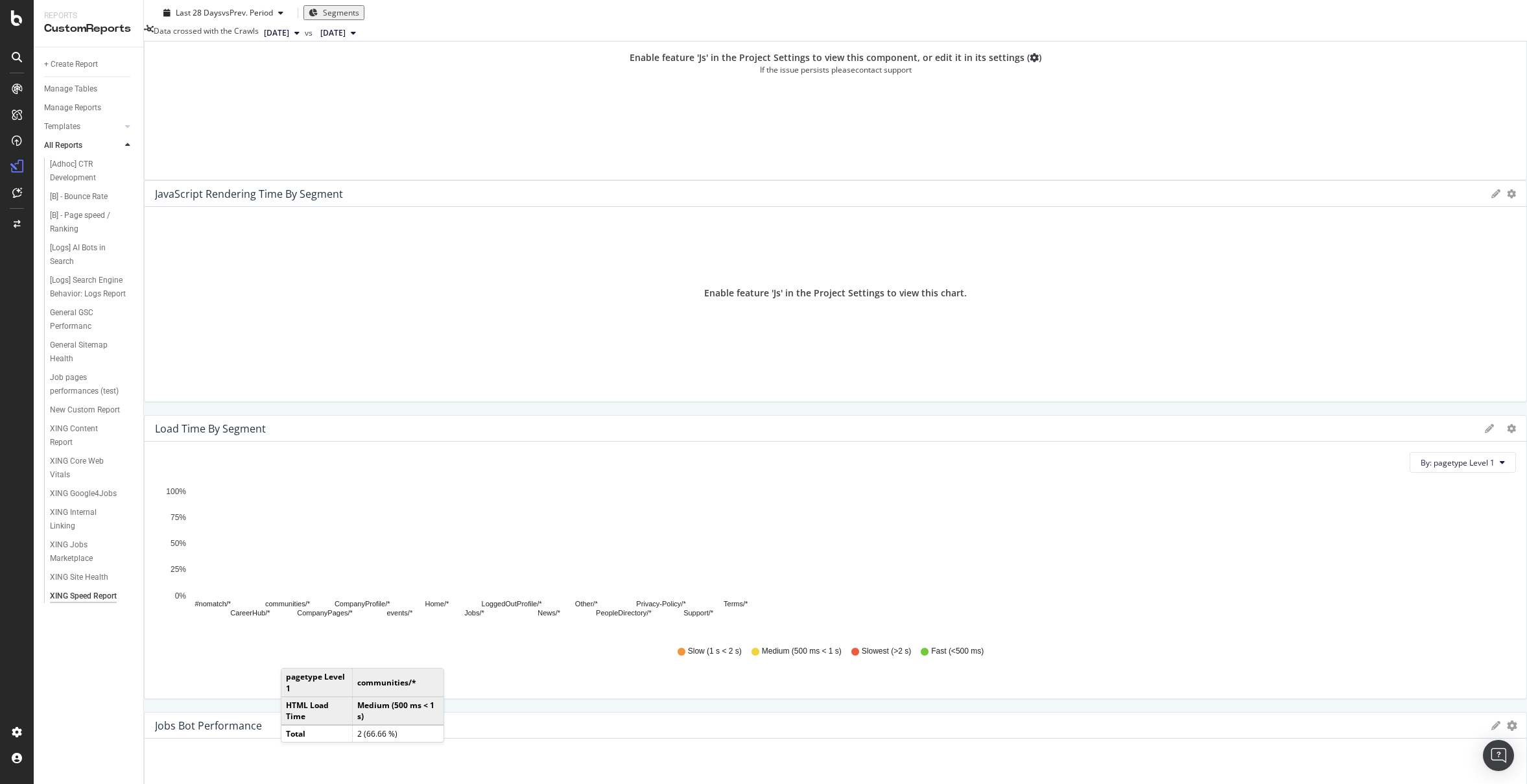
scroll to position [193, 0]
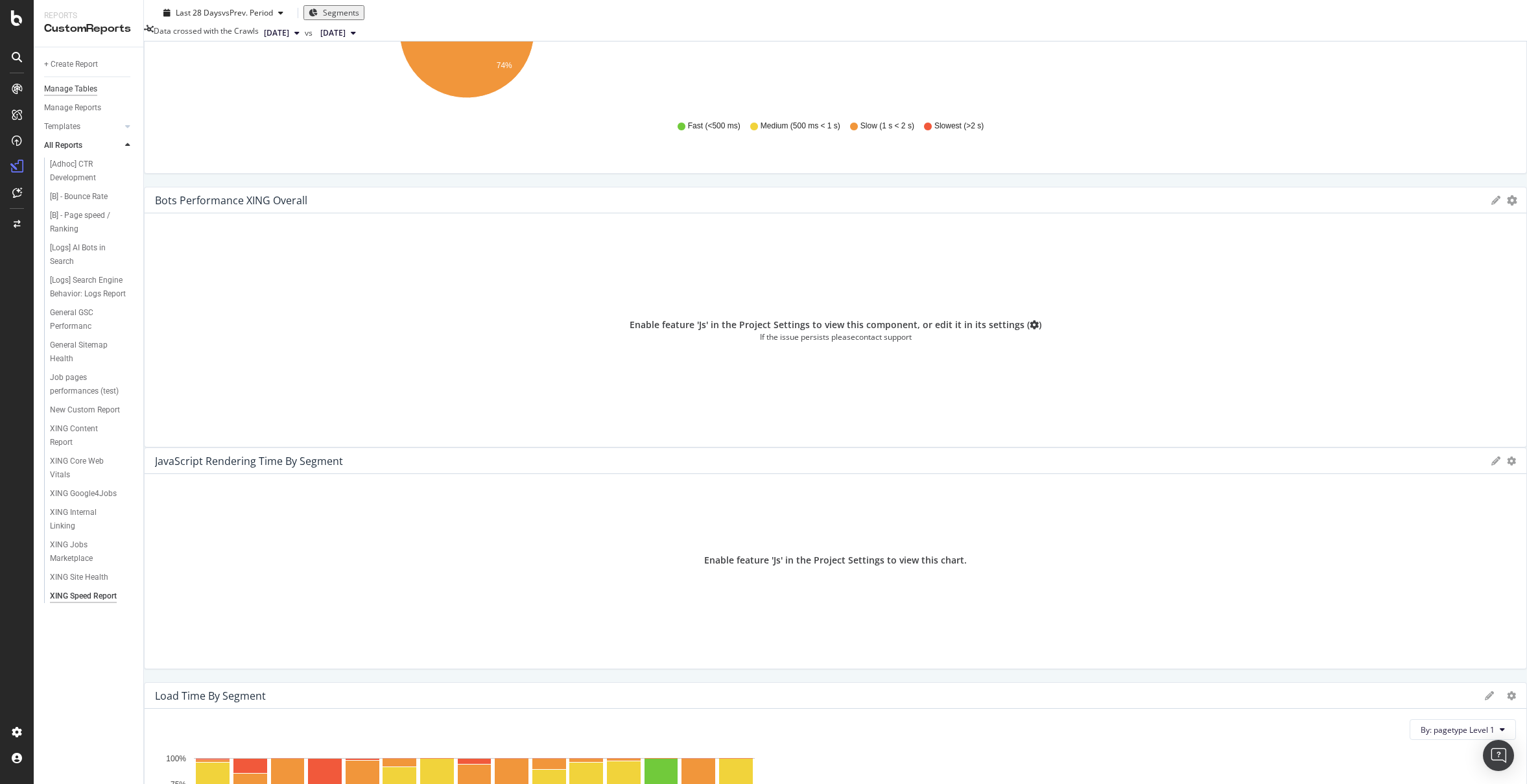
click at [75, 90] on div "Manage Tables" at bounding box center [71, 89] width 53 height 14
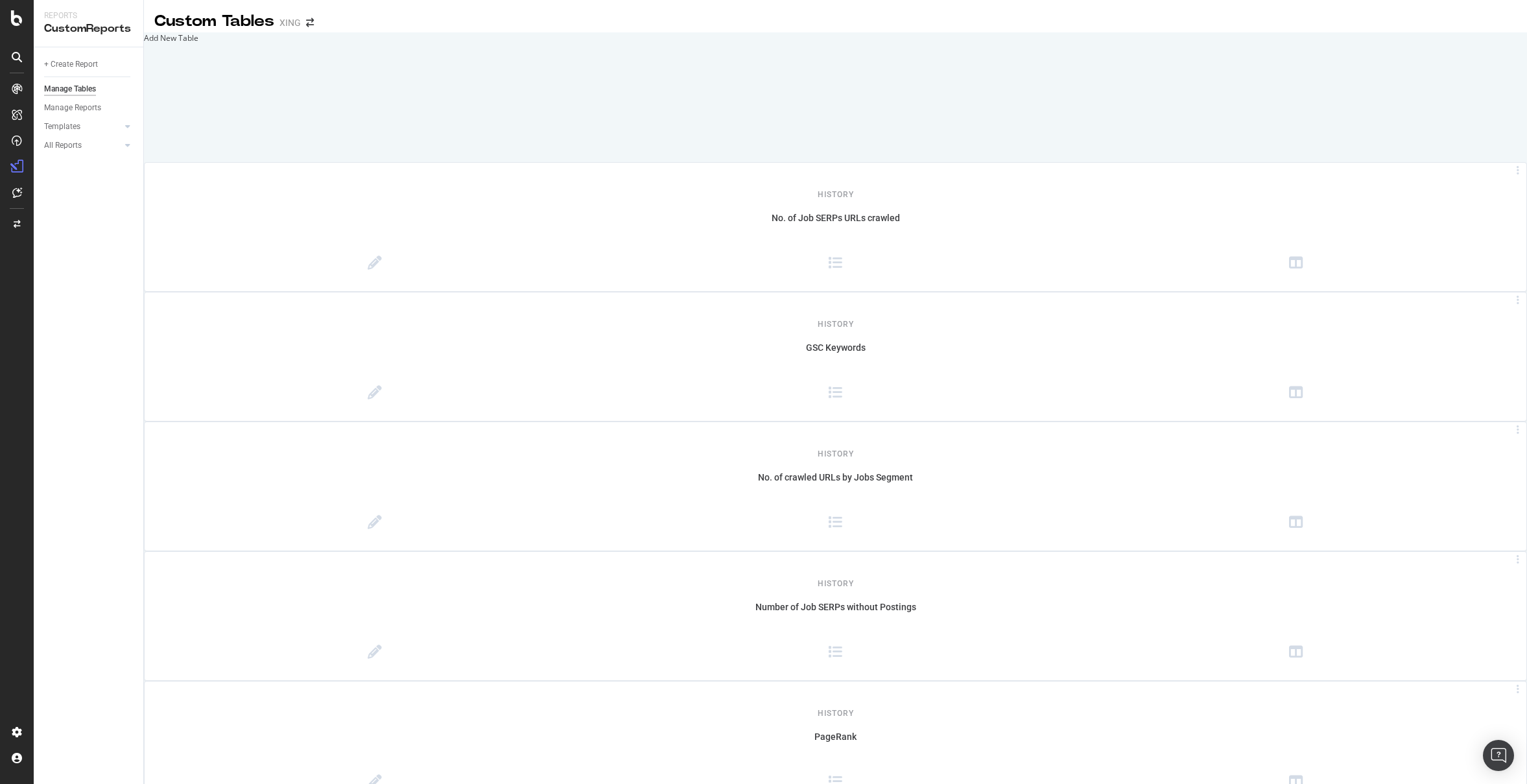
click at [420, 43] on div "Add New Table" at bounding box center [835, 37] width 1383 height 11
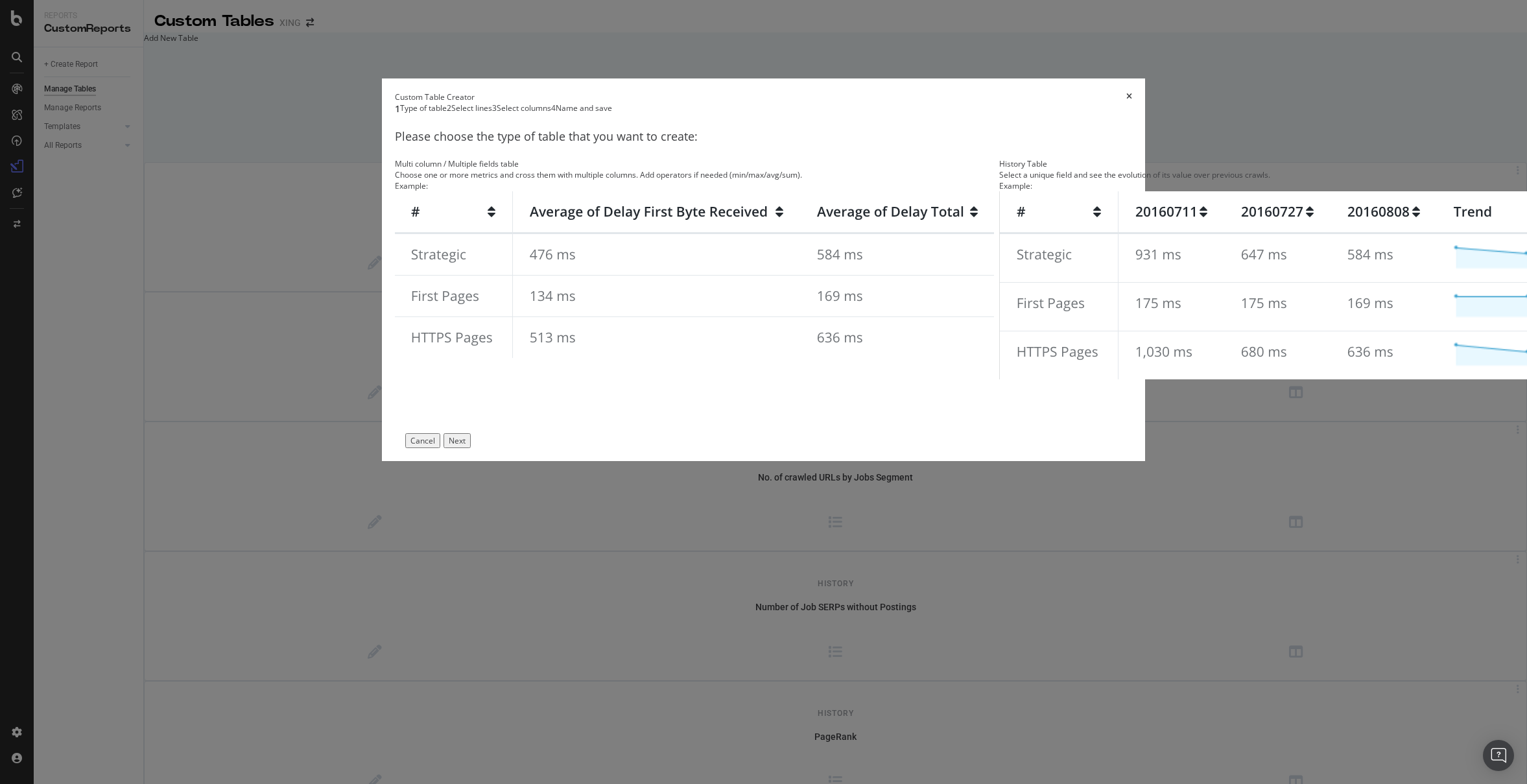
click at [1000, 361] on img "modal" at bounding box center [1300, 285] width 601 height 188
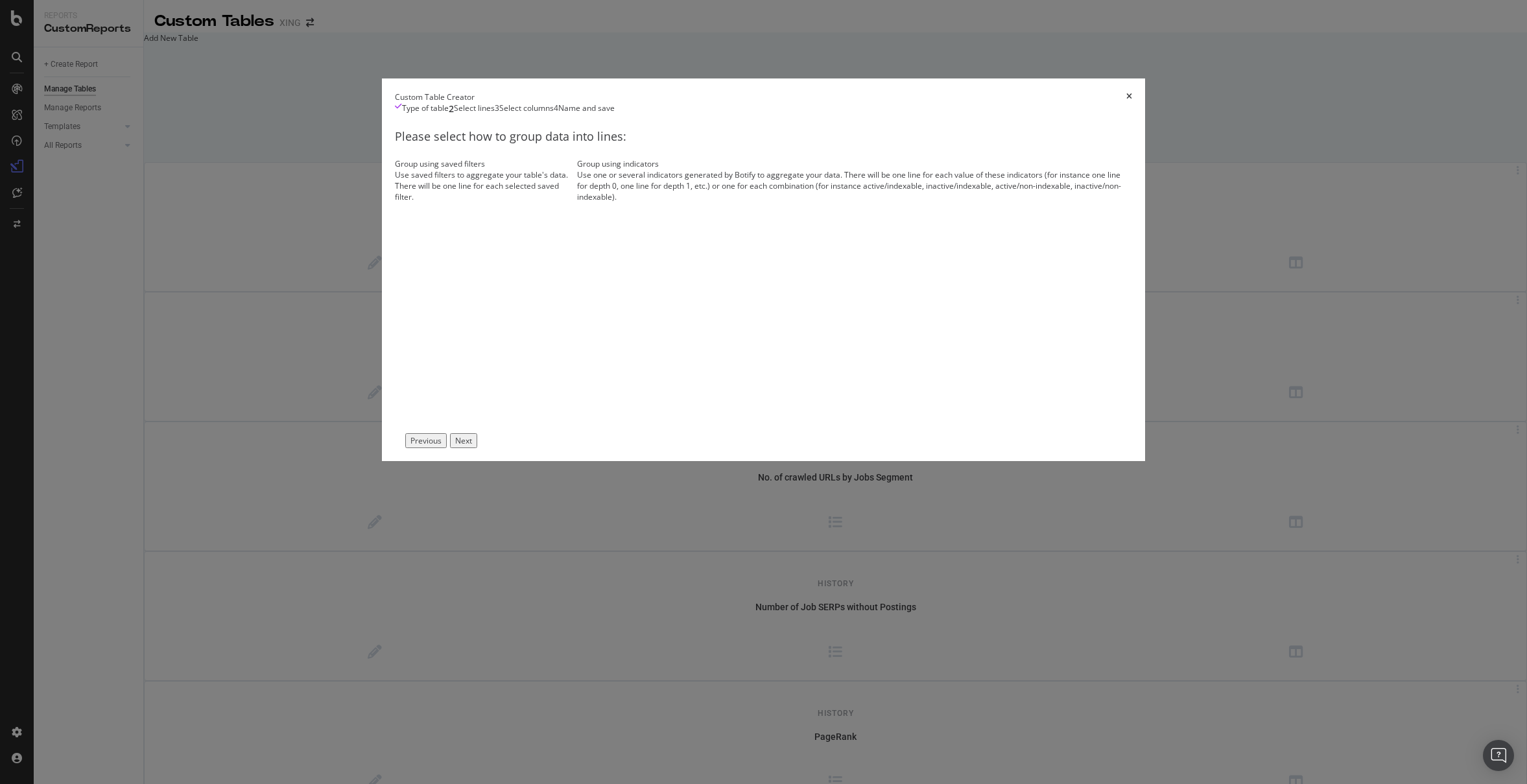
click at [572, 202] on div "Use saved filters to aggregate your table's data. There will be one line for ea…" at bounding box center [483, 186] width 177 height 33
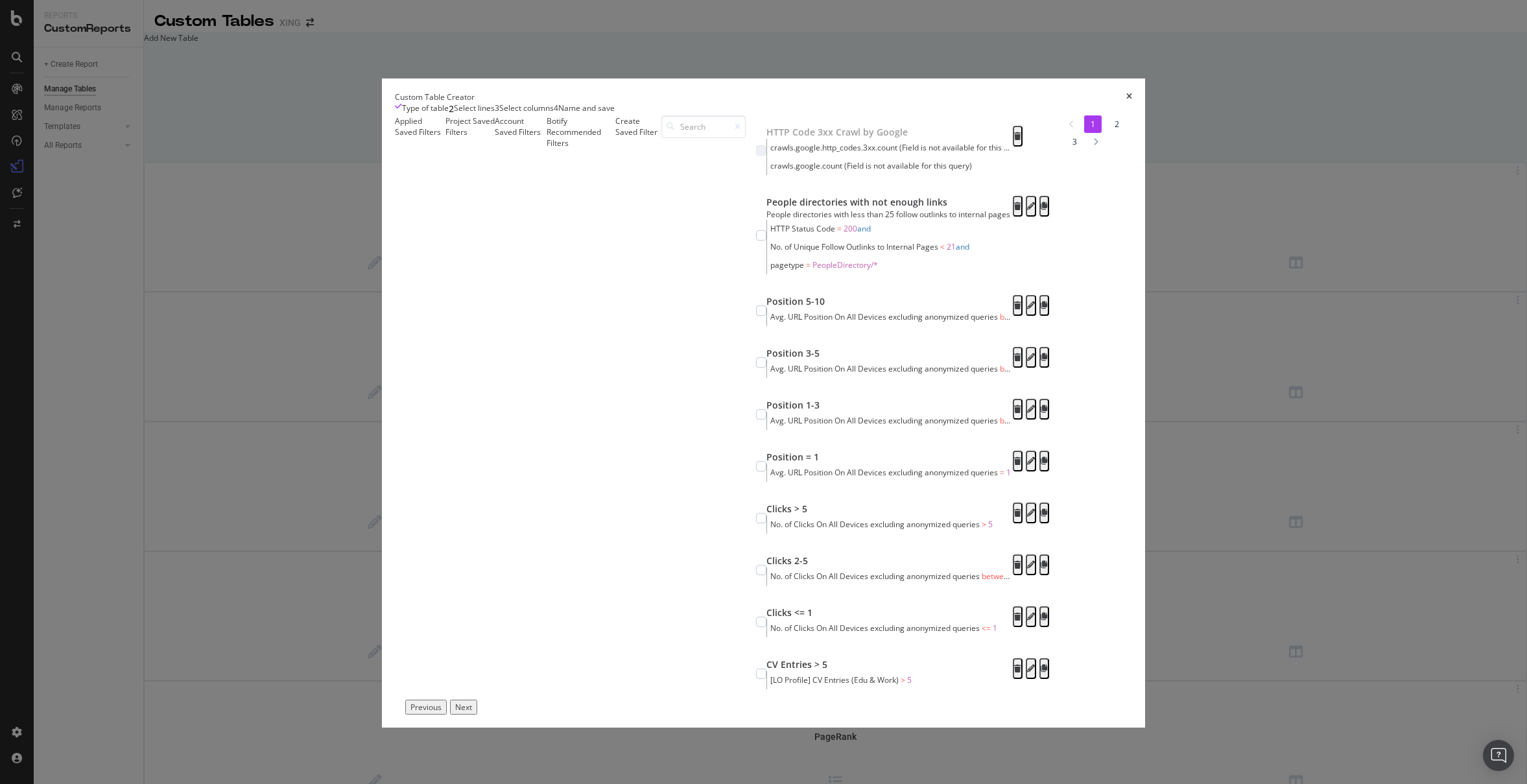
click at [662, 275] on div "Create Saved Filter" at bounding box center [638, 408] width 46 height 584
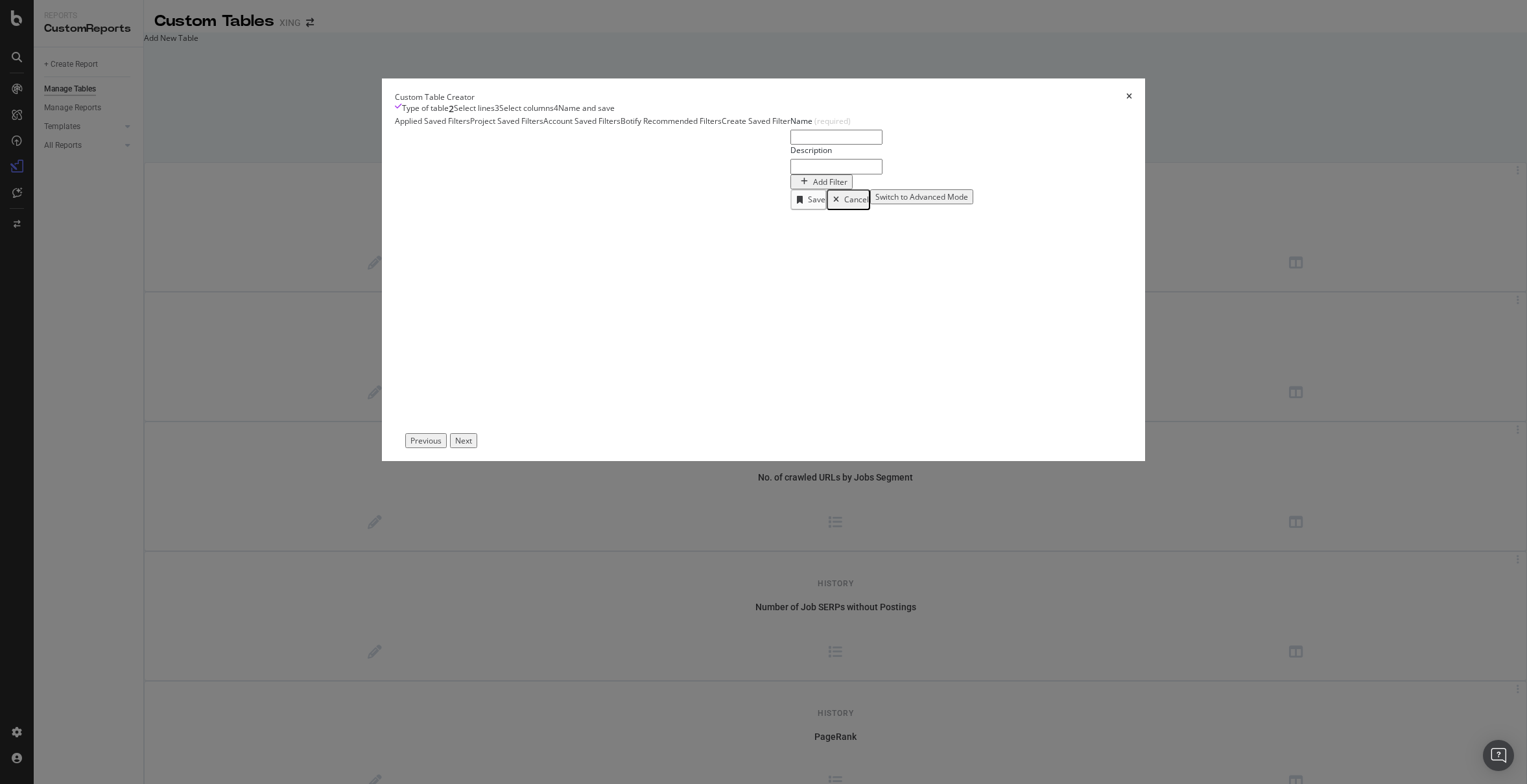
click at [620, 210] on div "Account Saved Filters" at bounding box center [581, 163] width 77 height 95
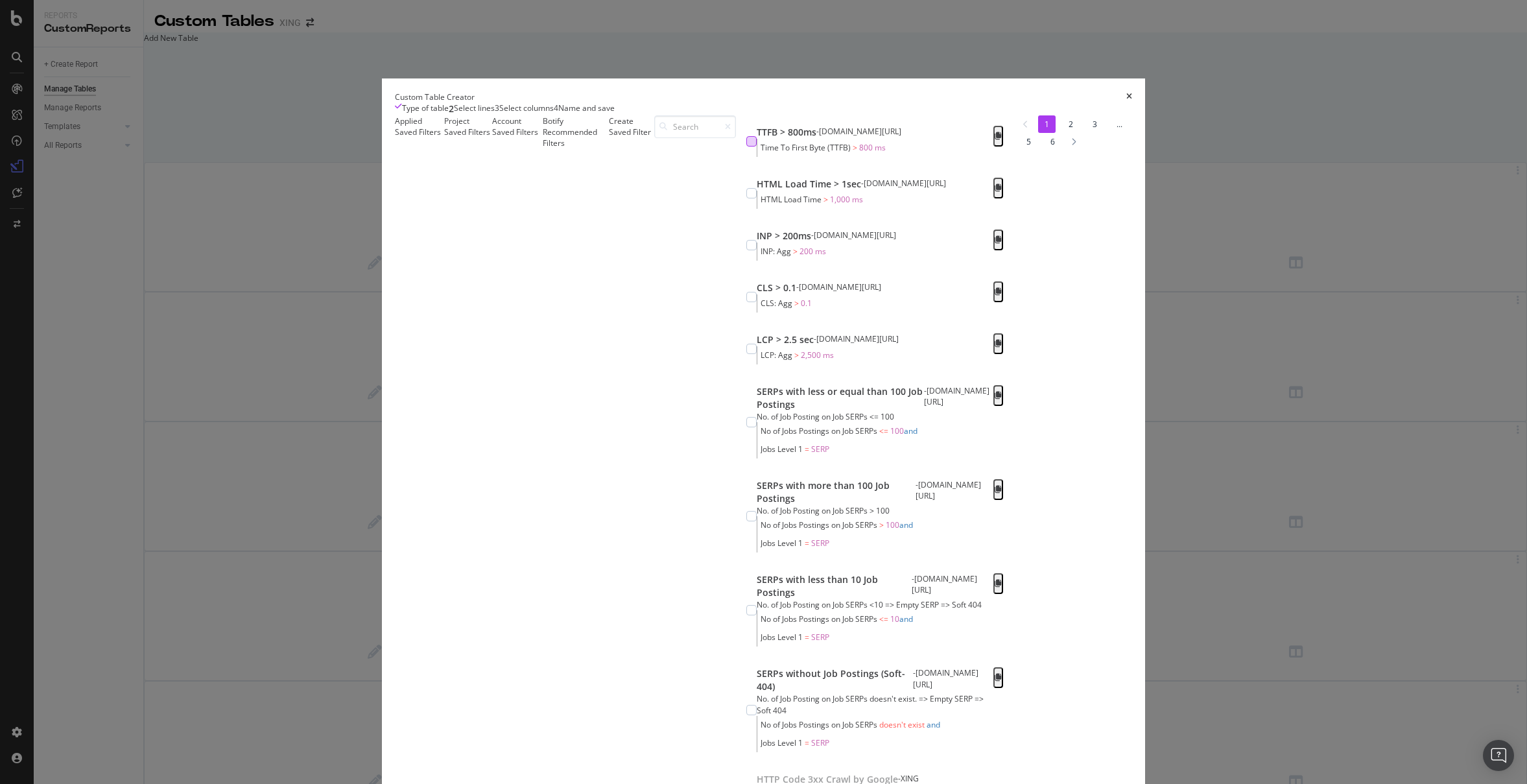
click at [746, 147] on div "modal" at bounding box center [751, 141] width 11 height 11
click at [746, 198] on div "modal" at bounding box center [751, 193] width 11 height 11
click at [746, 250] on div "modal" at bounding box center [751, 245] width 11 height 11
drag, startPoint x: 474, startPoint y: 527, endPoint x: 491, endPoint y: 514, distance: 21.4
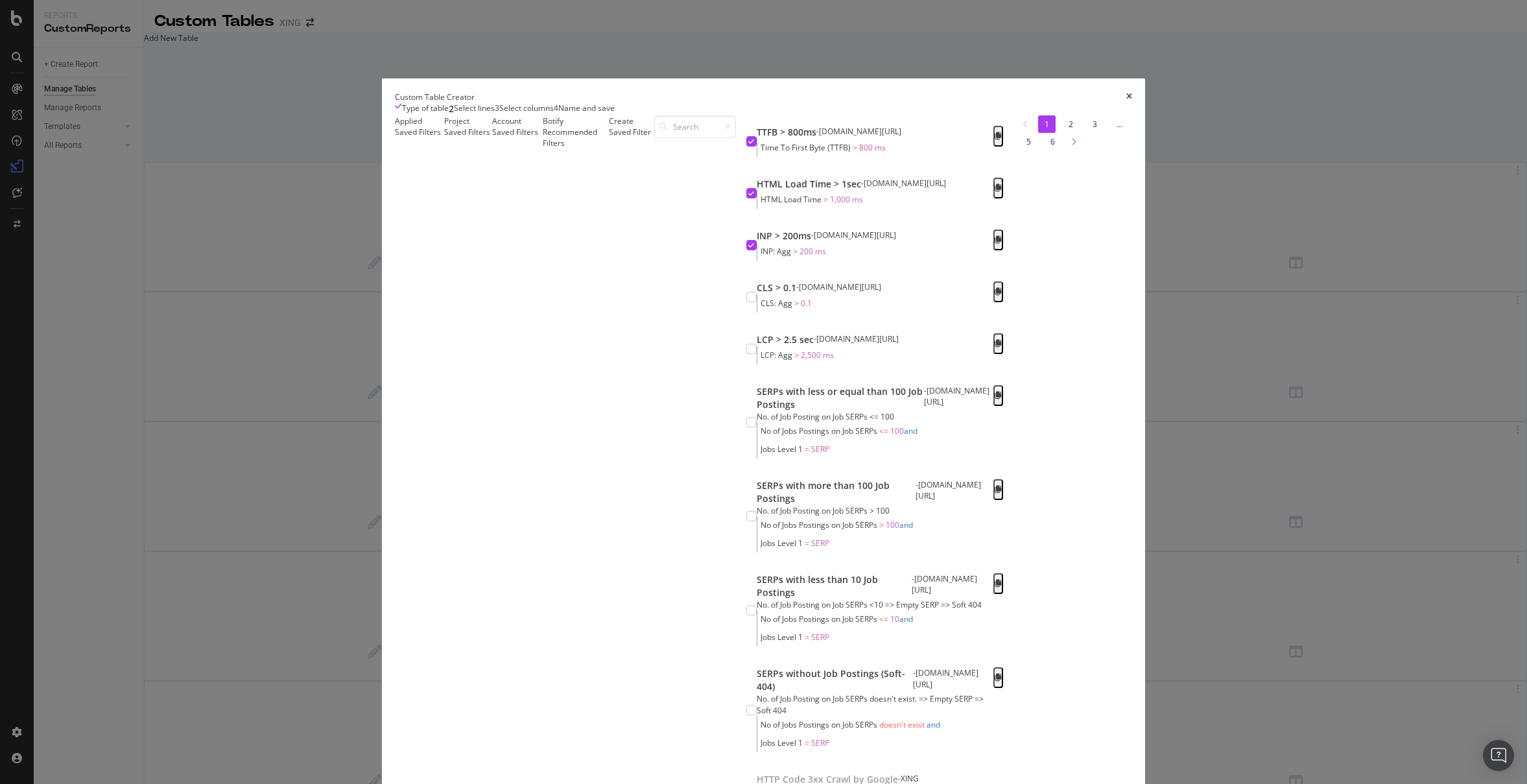
click at [746, 313] on div "CLS > 0.1 - xing.com/jobs CLS: Agg > 0.1" at bounding box center [874, 297] width 257 height 31
click at [746, 354] on div "modal" at bounding box center [751, 349] width 11 height 11
click at [492, 275] on div "Project Saved Filters" at bounding box center [468, 474] width 48 height 717
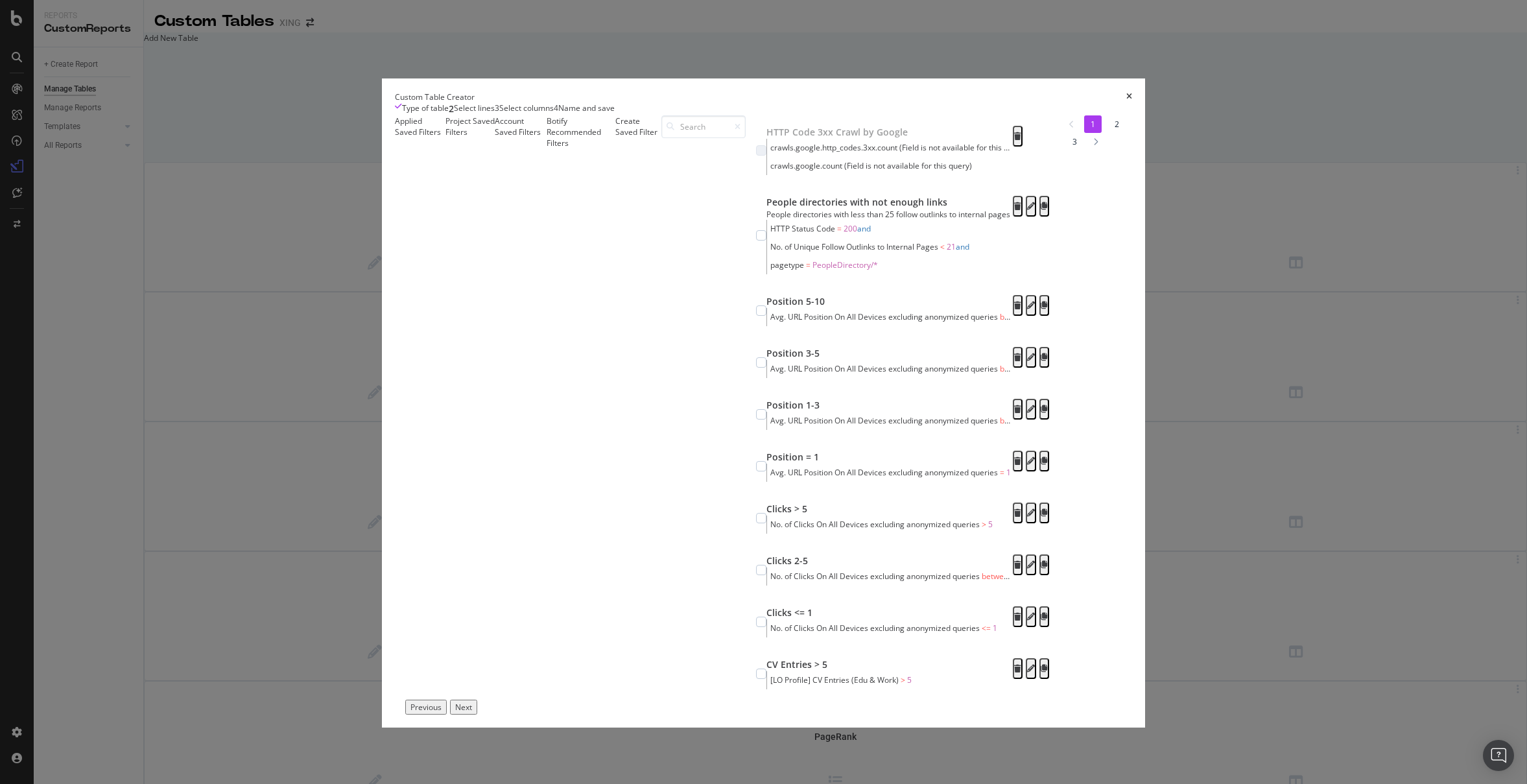
click at [615, 271] on div "Botify Recommended Filters" at bounding box center [580, 408] width 68 height 584
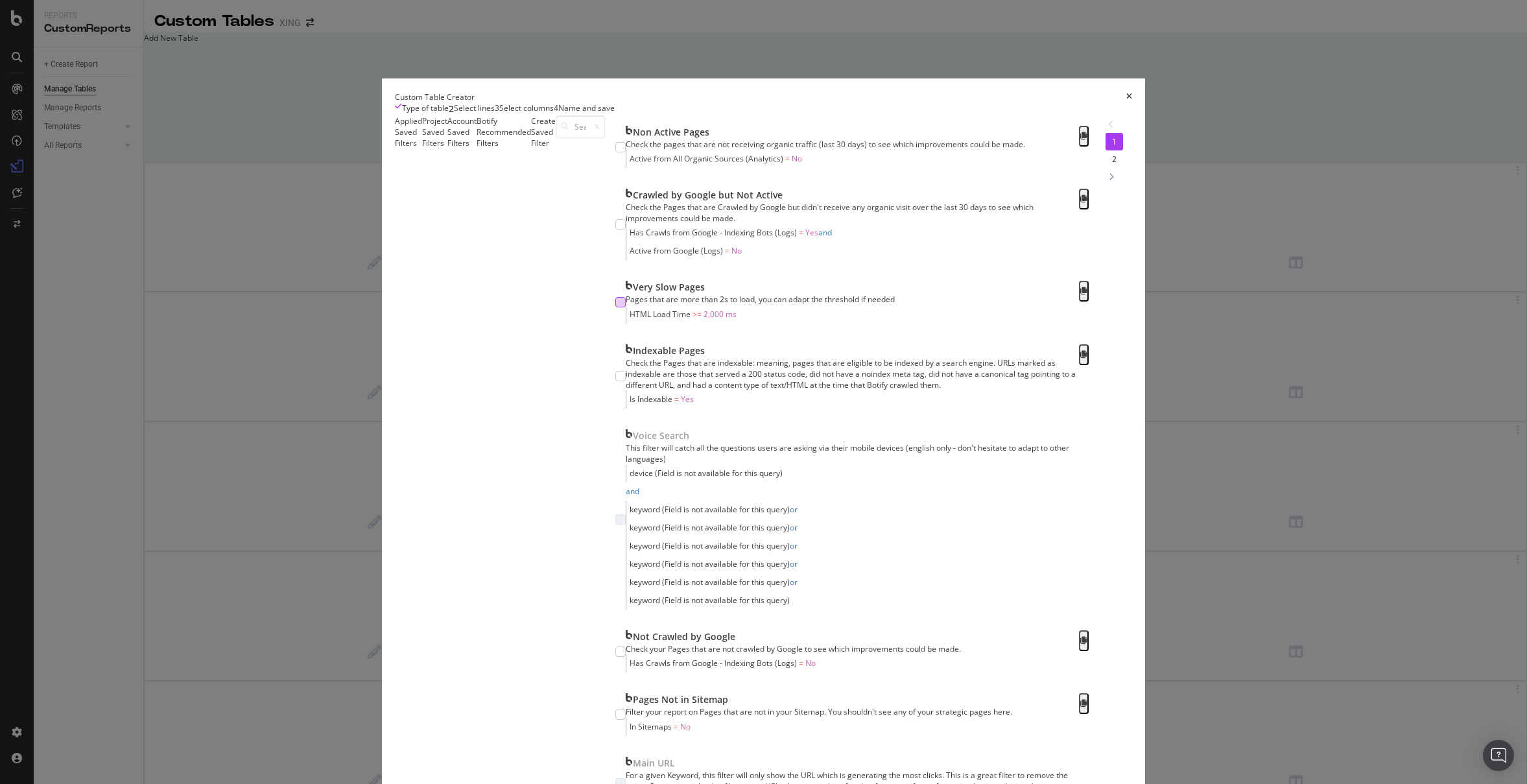
click at [616, 308] on div "modal" at bounding box center [620, 302] width 11 height 11
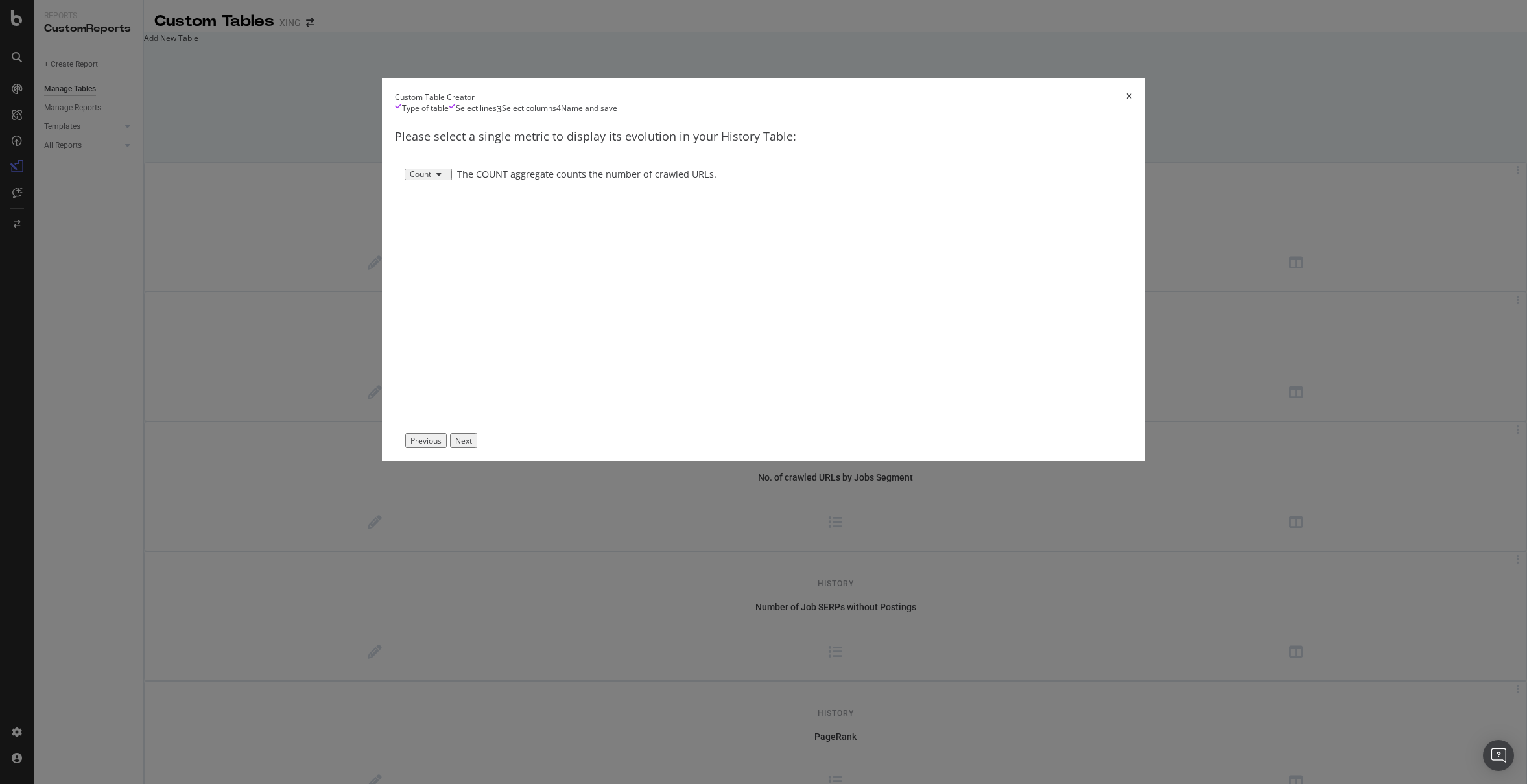
click at [472, 446] on div "Next" at bounding box center [463, 440] width 17 height 11
type input "Performance Overview"
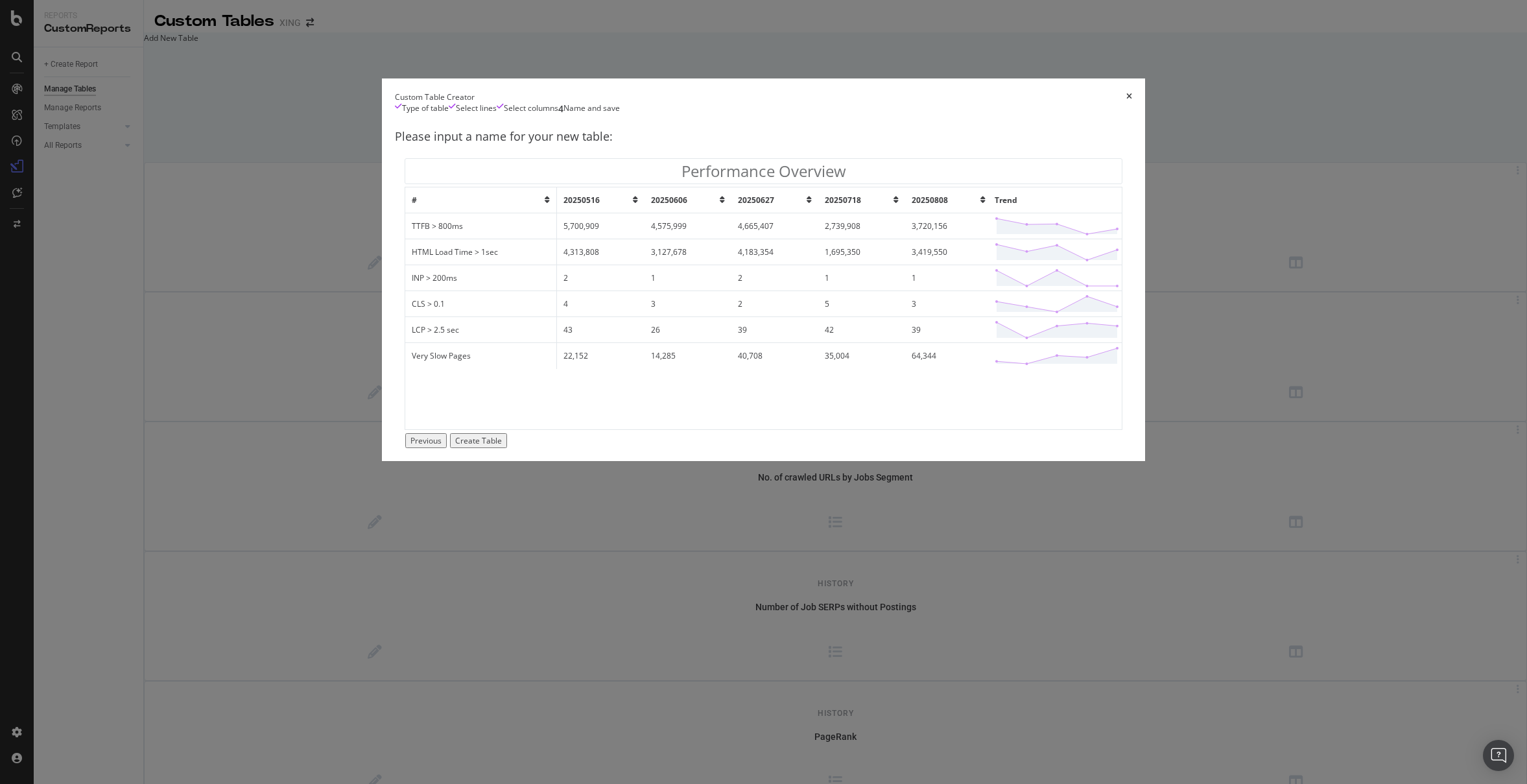
click at [493, 266] on td "HTML Load Time > 1sec" at bounding box center [480, 252] width 152 height 25
drag, startPoint x: 474, startPoint y: 386, endPoint x: 553, endPoint y: 390, distance: 79.1
click at [553, 266] on td "HTML Load Time > 1sec" at bounding box center [480, 252] width 152 height 25
click at [550, 204] on icon "modal" at bounding box center [547, 200] width 5 height 8
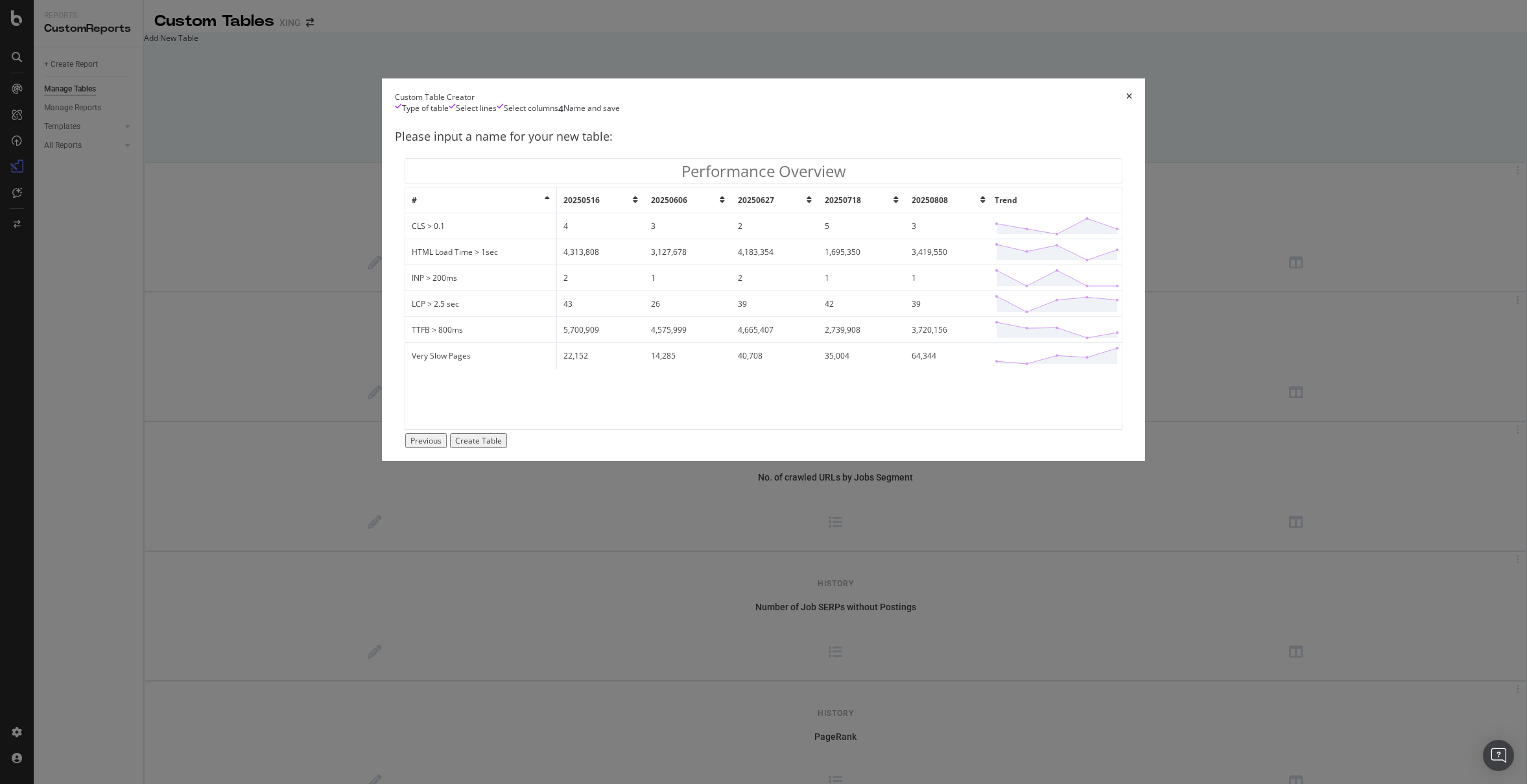
click at [417, 206] on span "#" at bounding box center [414, 199] width 5 height 11
click at [550, 204] on icon "modal" at bounding box center [547, 200] width 5 height 8
click at [559, 116] on div "Select columns" at bounding box center [531, 109] width 55 height 13
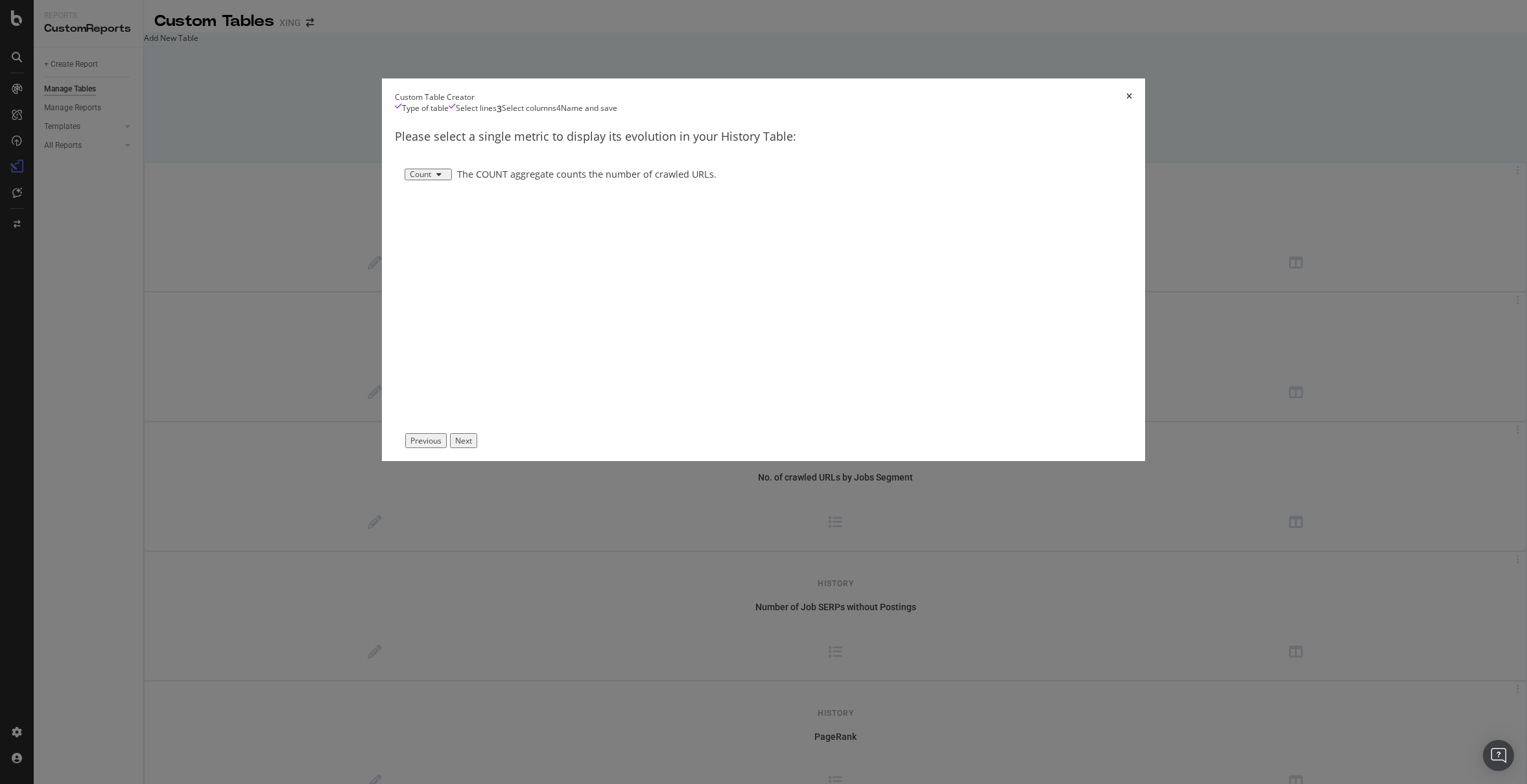
click at [497, 116] on div "Select lines" at bounding box center [476, 109] width 41 height 13
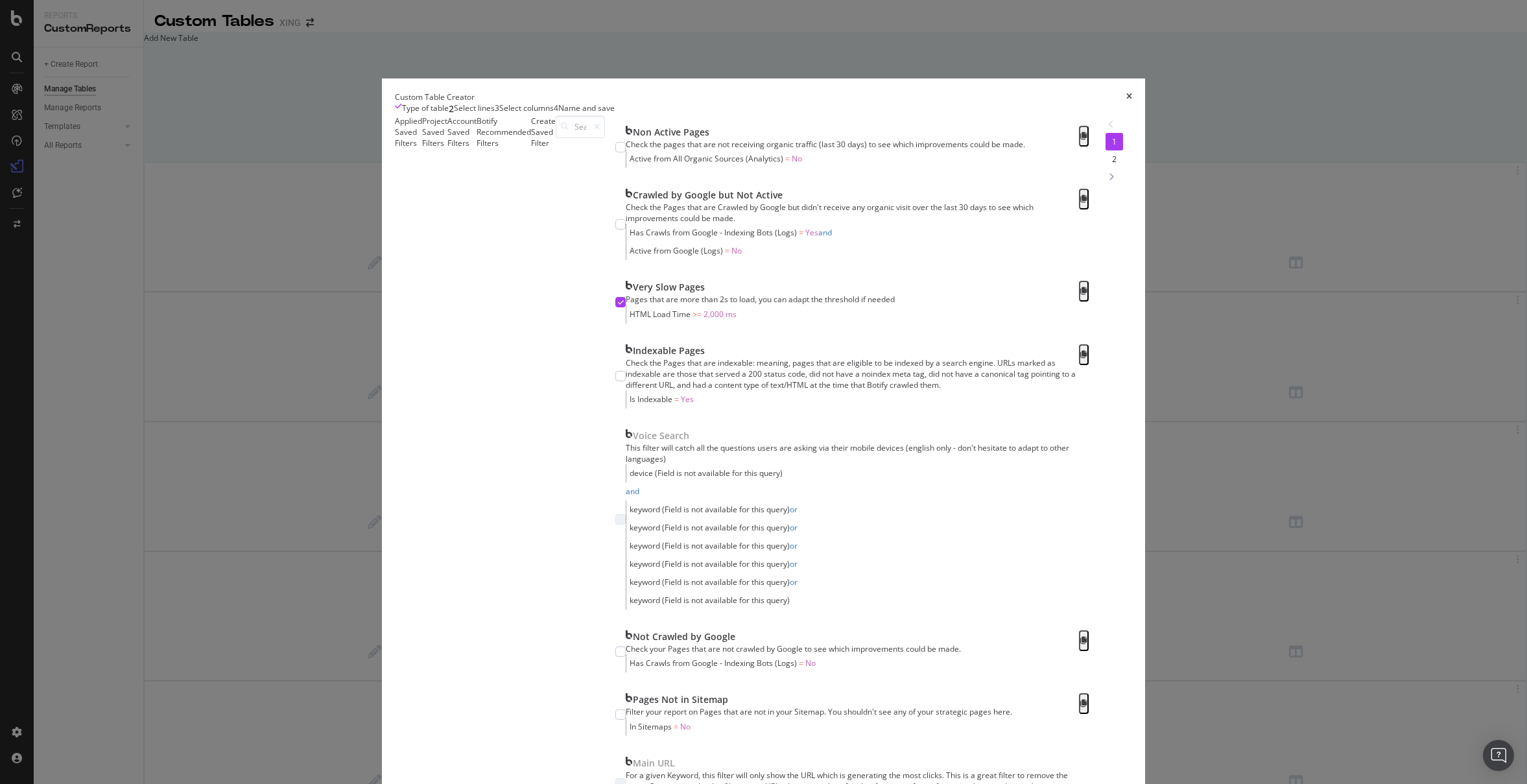
click at [476, 282] on div "Account Saved Filters" at bounding box center [462, 548] width 29 height 864
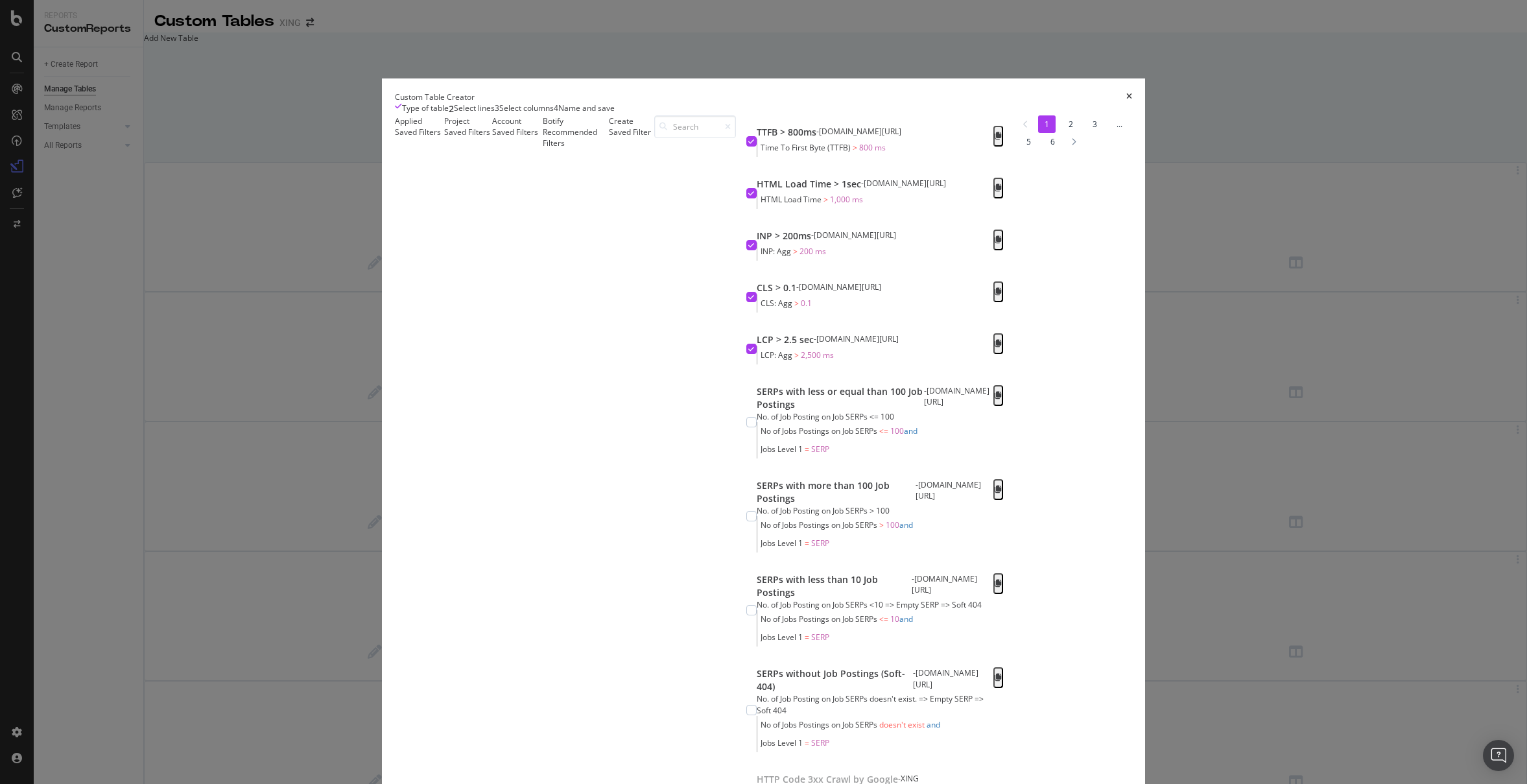
click at [748, 145] on icon "modal" at bounding box center [751, 141] width 6 height 7
click at [748, 196] on icon "modal" at bounding box center [751, 193] width 6 height 7
click at [748, 352] on icon "modal" at bounding box center [751, 349] width 6 height 7
drag, startPoint x: 466, startPoint y: 392, endPoint x: 467, endPoint y: 348, distance: 44.0
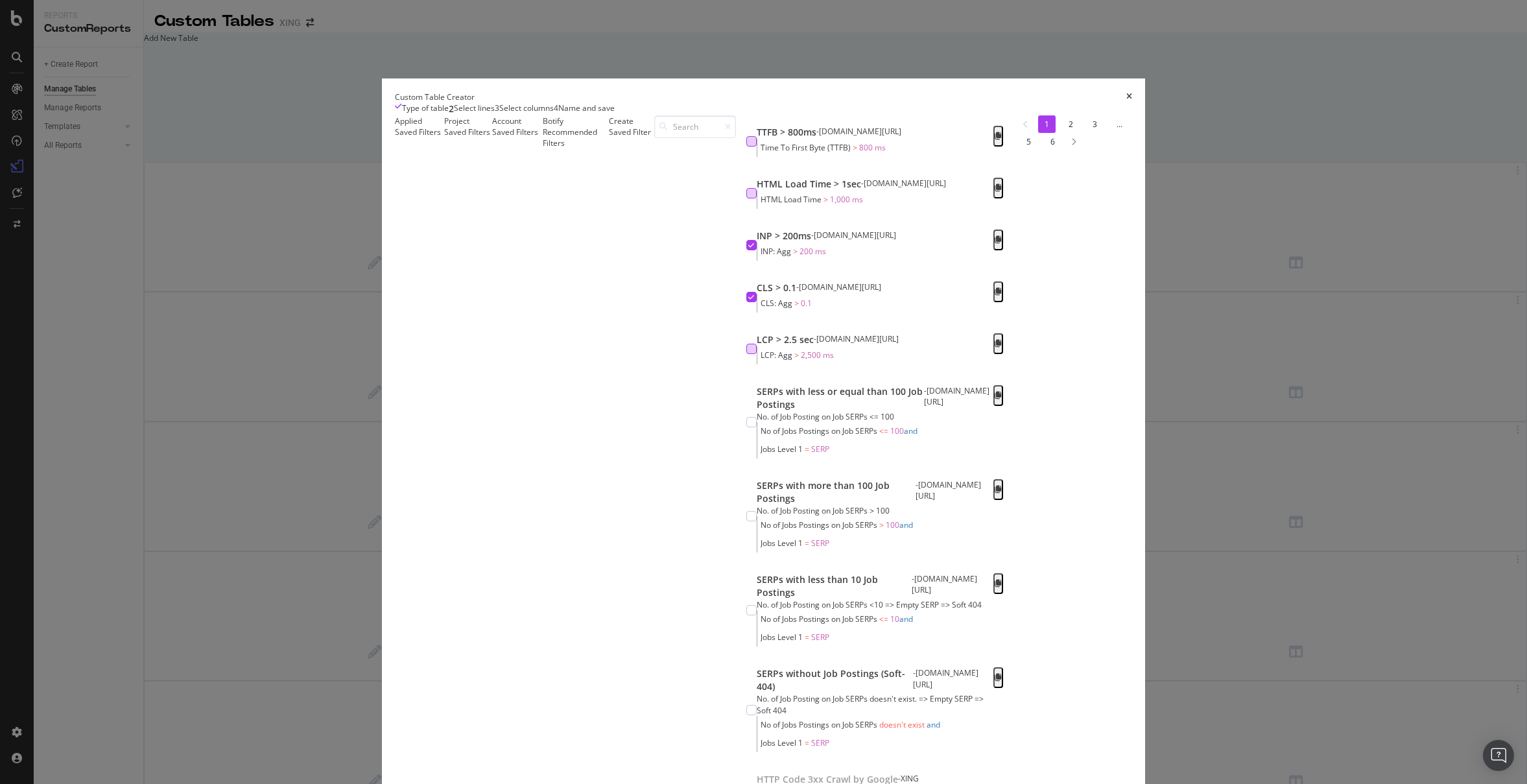
click at [746, 302] on div "modal" at bounding box center [751, 297] width 11 height 11
click at [746, 261] on div "modal" at bounding box center [751, 245] width 11 height 31
click at [746, 147] on div "modal" at bounding box center [751, 141] width 11 height 11
click at [746, 209] on div "modal" at bounding box center [751, 193] width 11 height 31
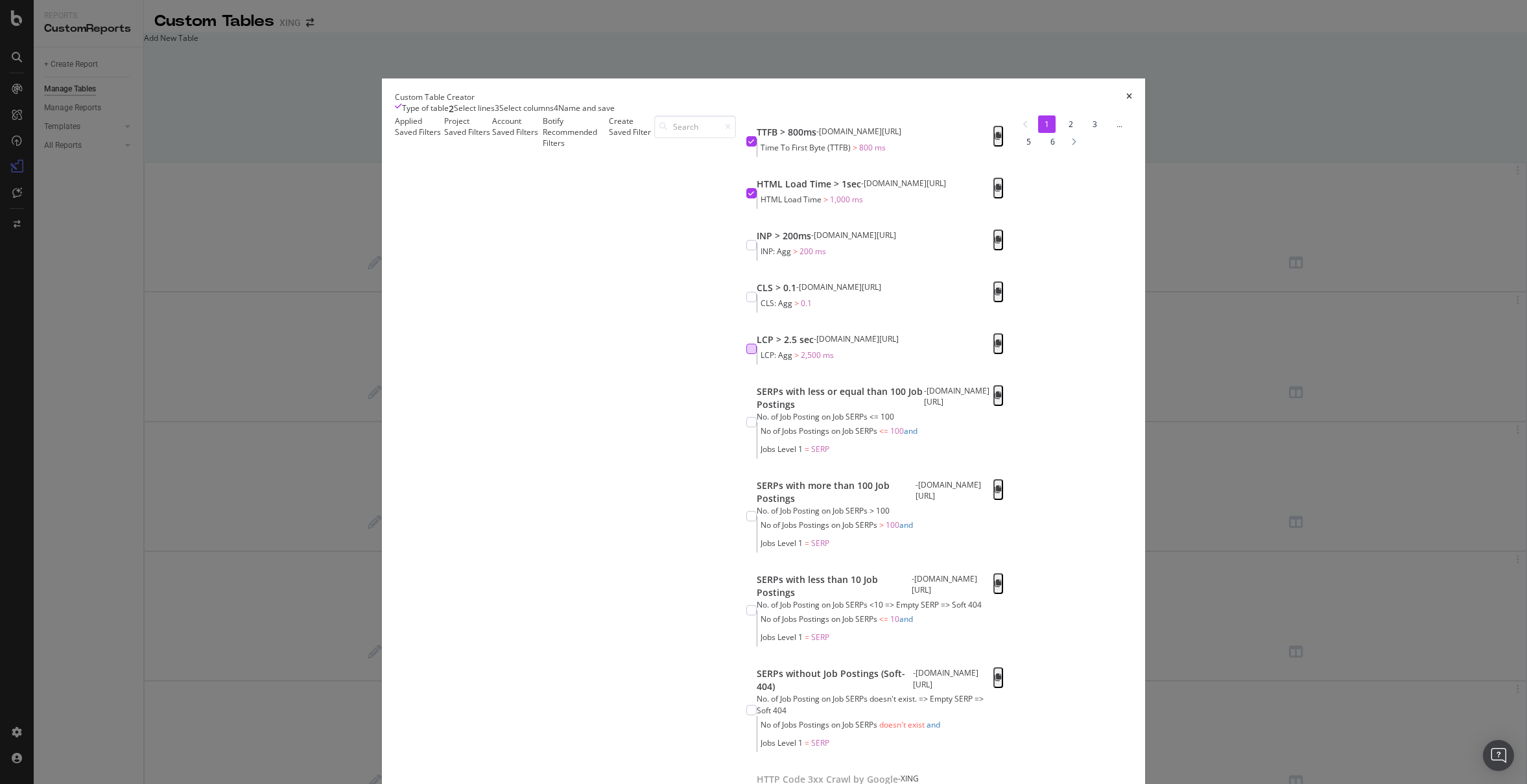
scroll to position [122, 0]
click at [746, 354] on div "modal" at bounding box center [751, 349] width 11 height 11
click at [746, 313] on div "CLS > 0.1 - xing.com/jobs CLS: Agg > 0.1" at bounding box center [874, 297] width 257 height 31
click at [746, 250] on div "modal" at bounding box center [751, 245] width 11 height 11
click at [655, 268] on div "Create Saved Filter" at bounding box center [631, 474] width 45 height 717
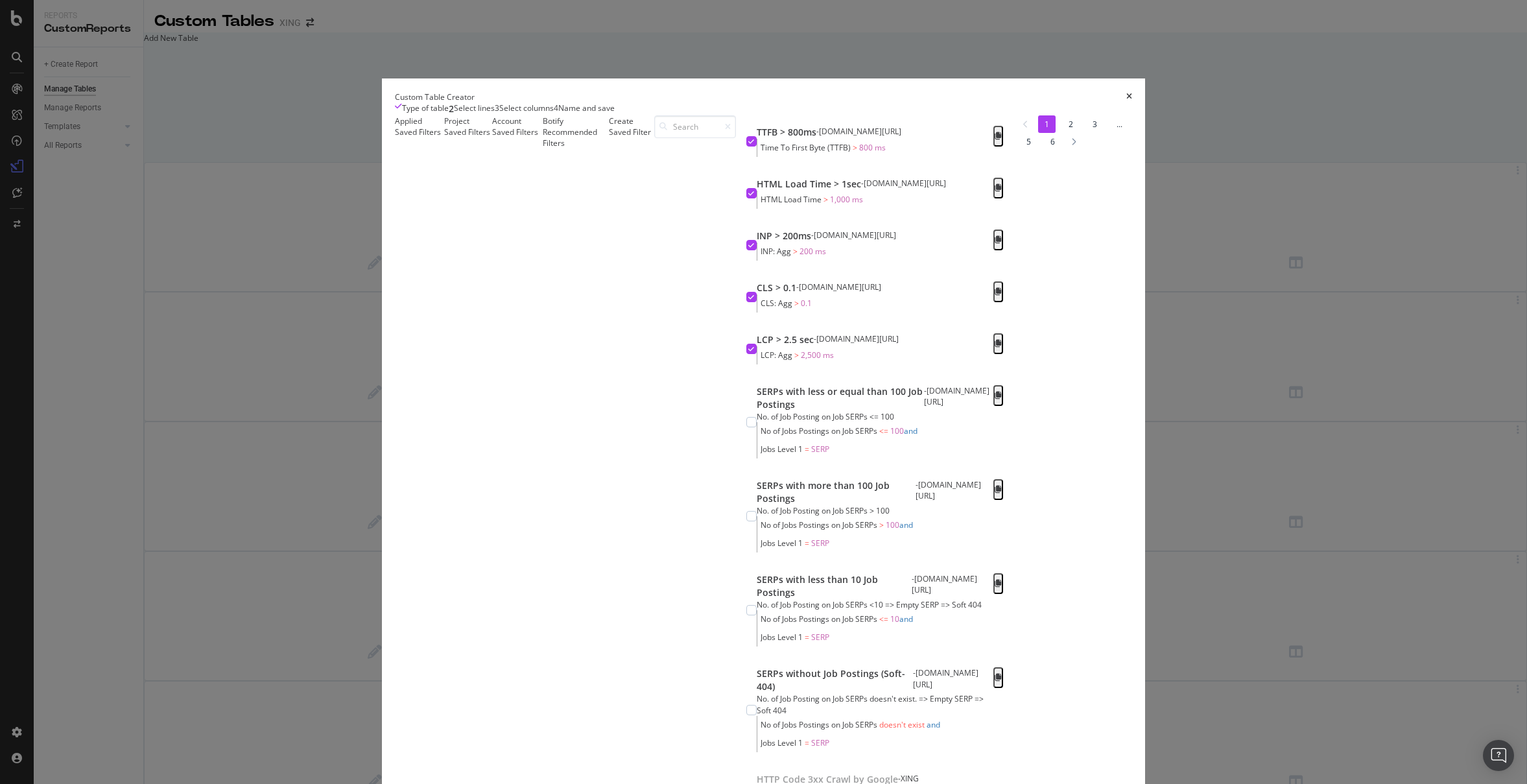
scroll to position [0, 0]
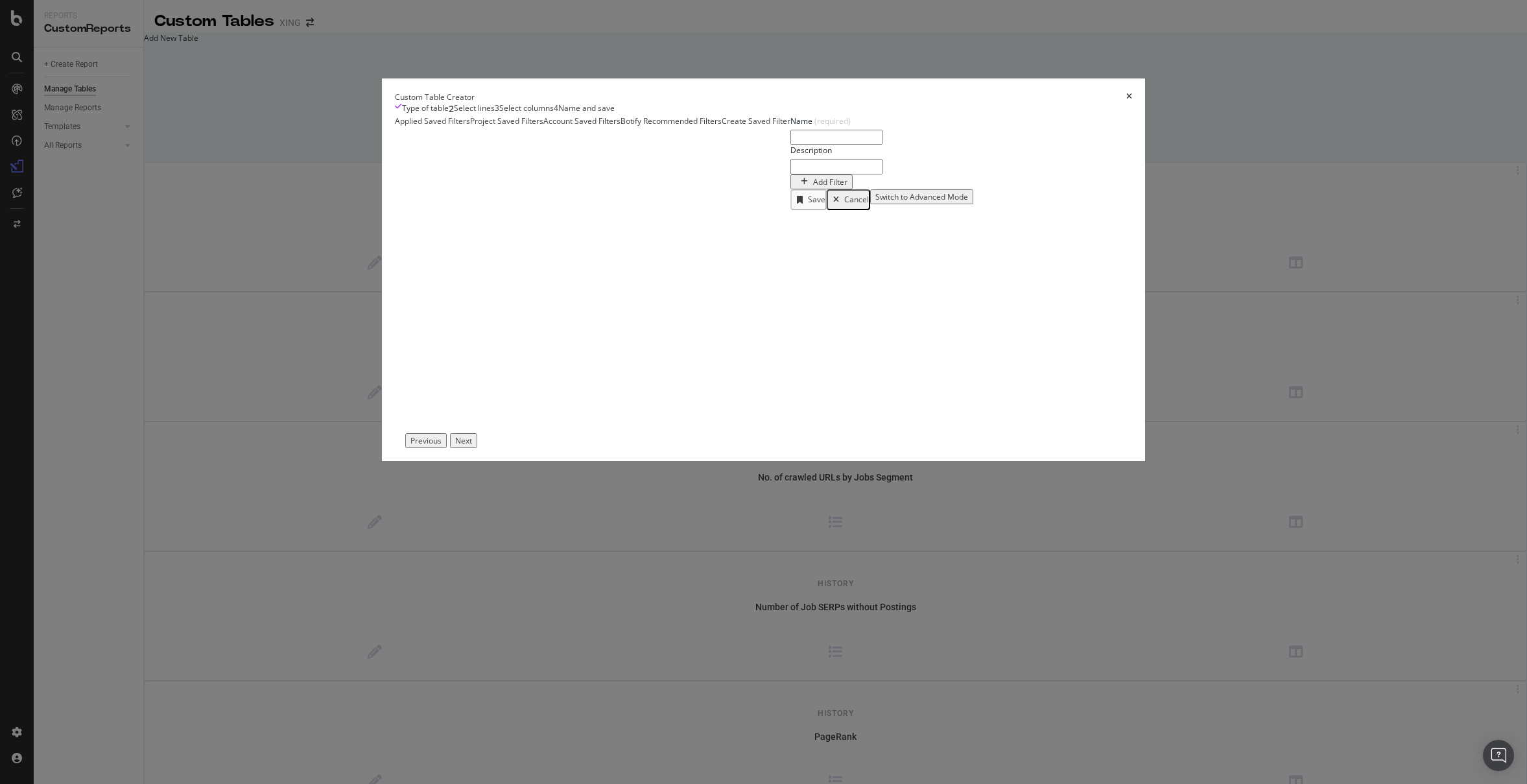
click at [721, 210] on div "Botify Recommended Filters" at bounding box center [670, 163] width 101 height 95
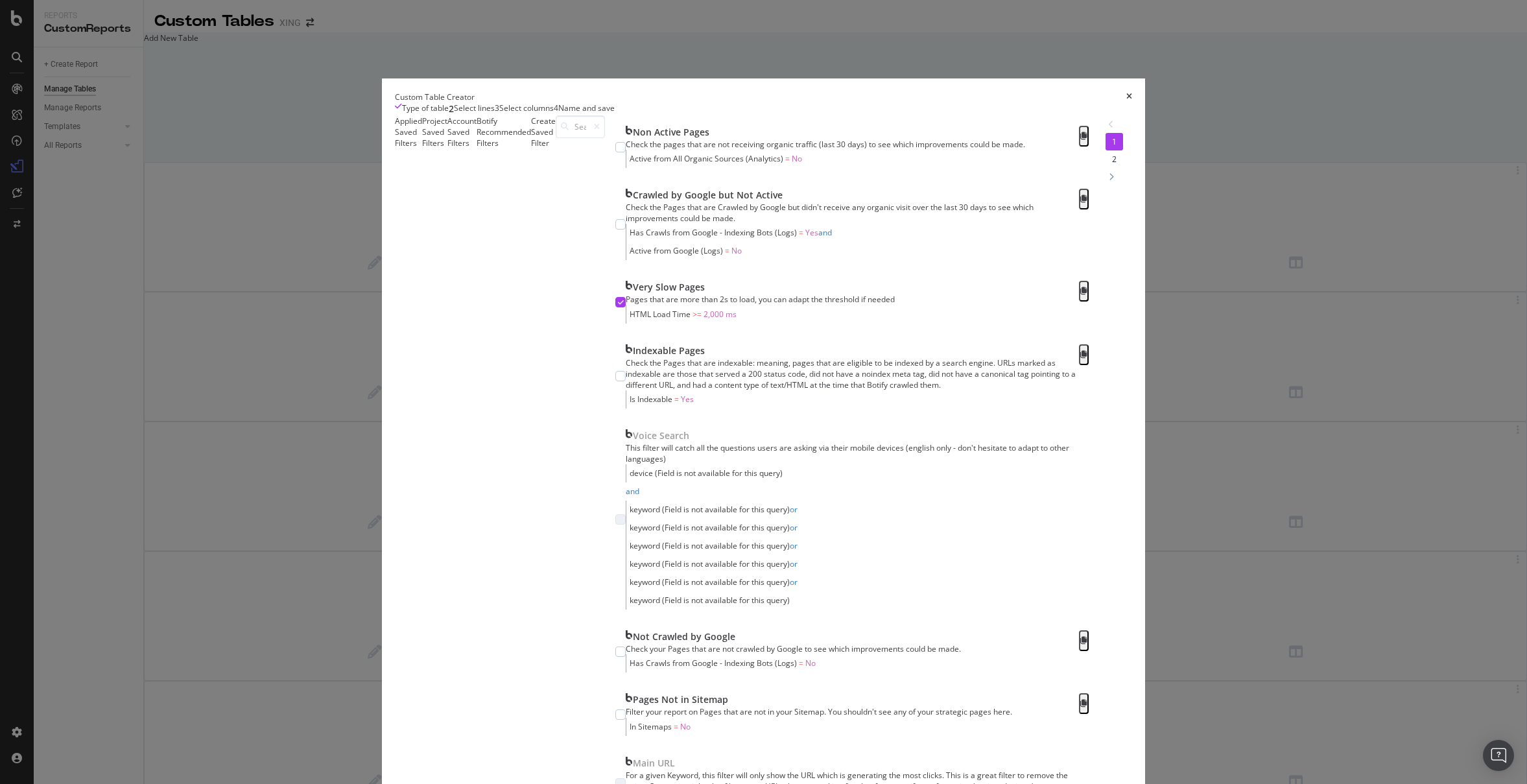
click at [476, 268] on div "Account Saved Filters" at bounding box center [462, 548] width 29 height 864
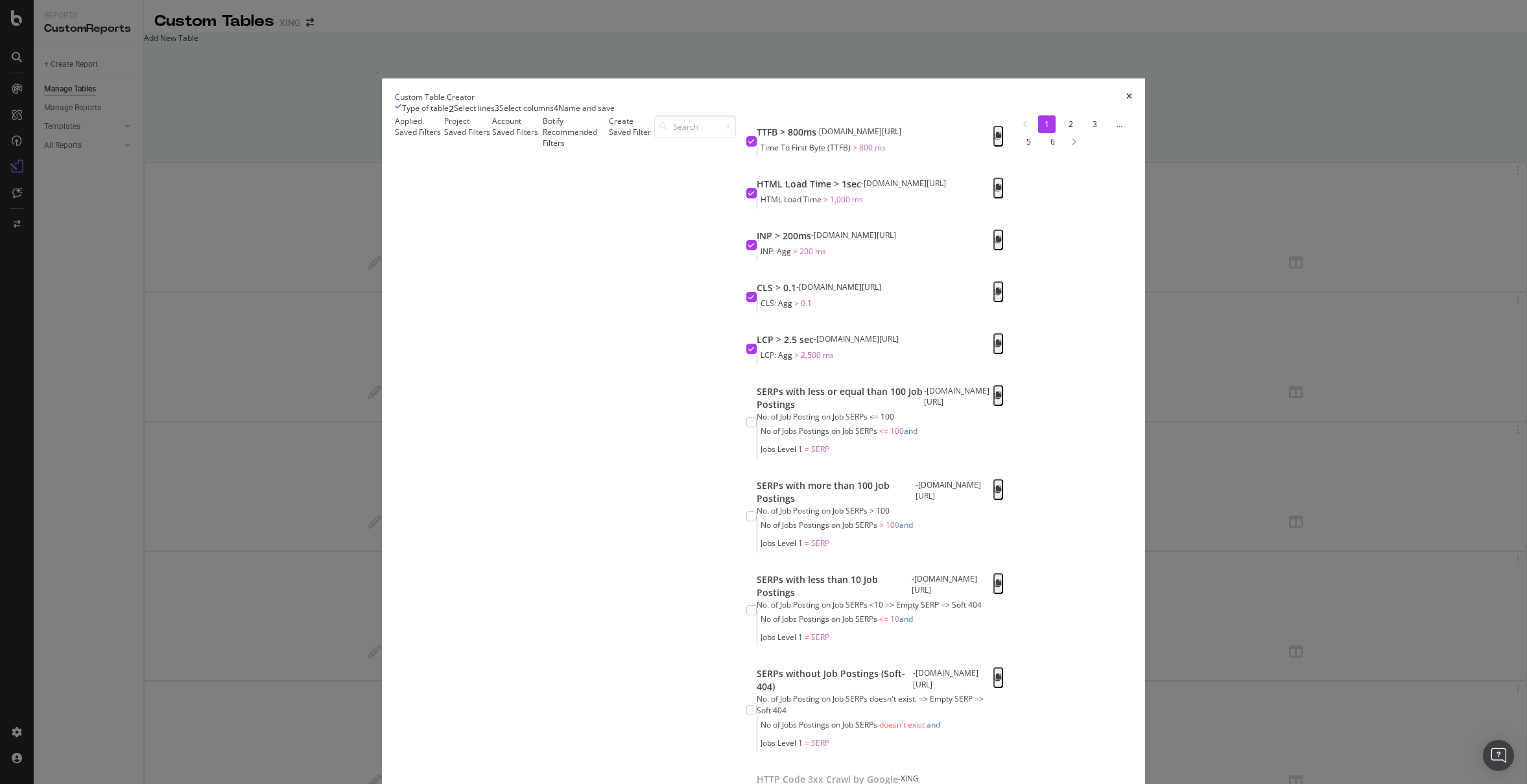
click at [554, 116] on div "Select columns" at bounding box center [526, 109] width 55 height 13
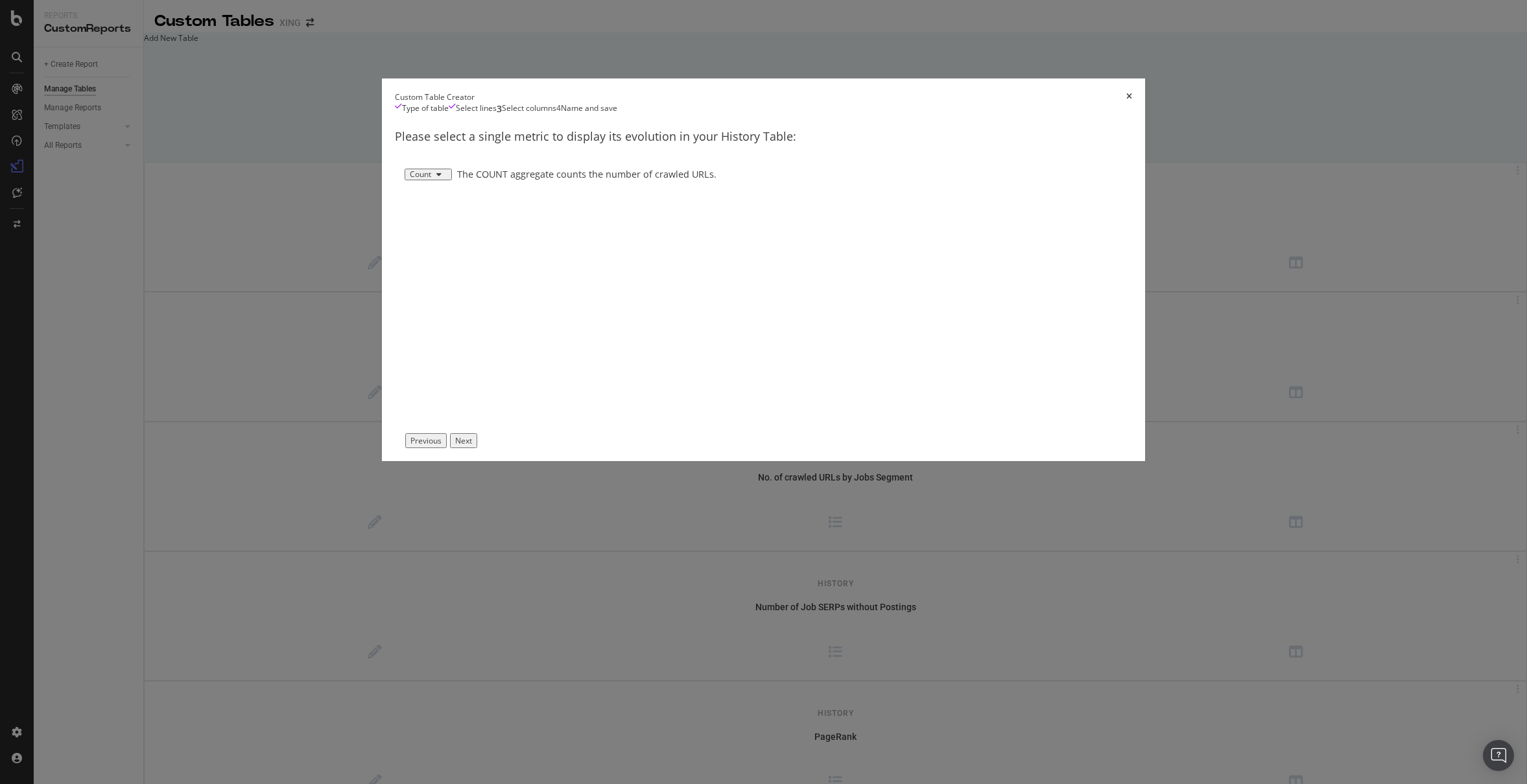
click at [477, 448] on button "Next" at bounding box center [464, 440] width 27 height 15
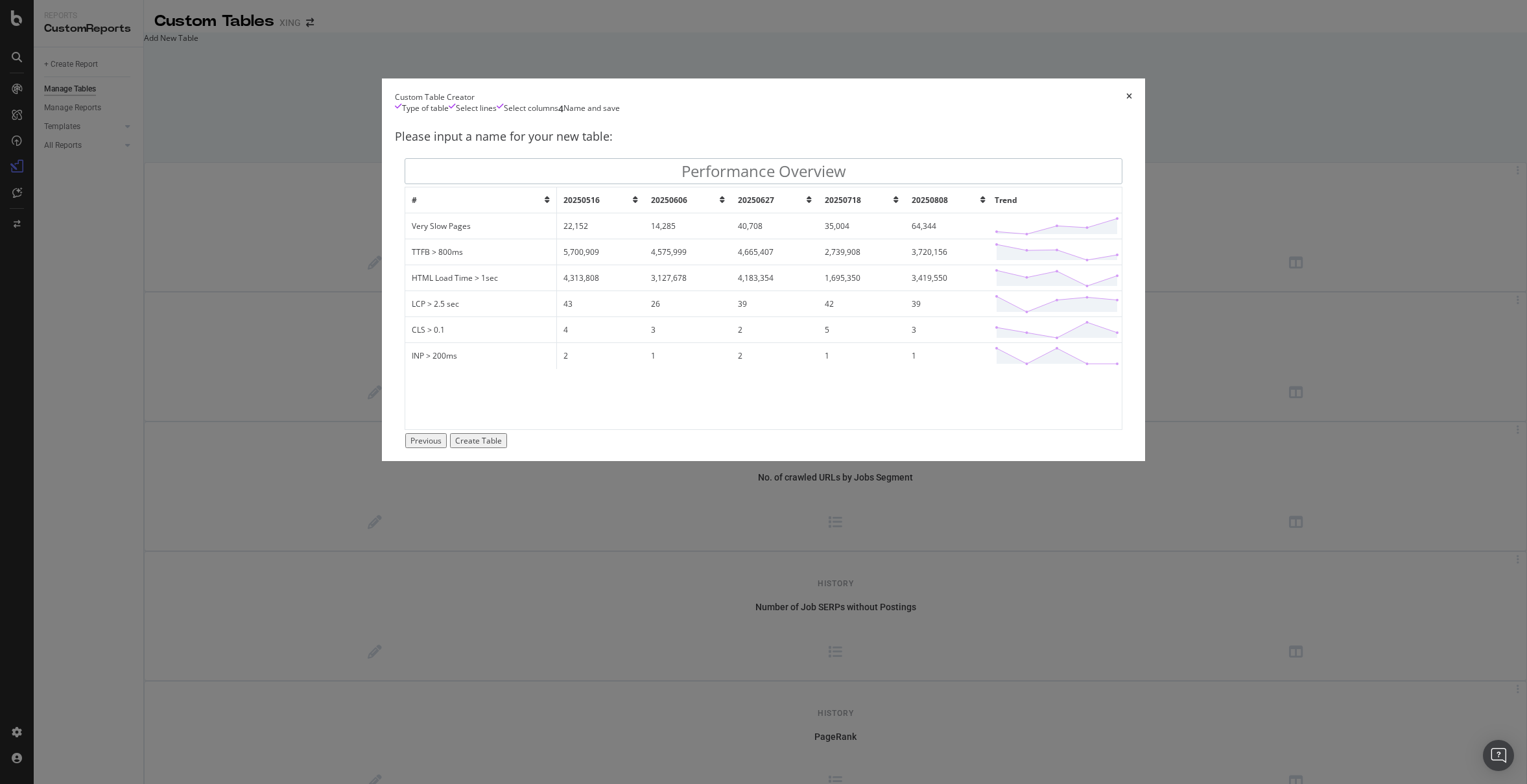
type input "Performance Overview"
click at [502, 446] on div "Create Table" at bounding box center [478, 440] width 47 height 11
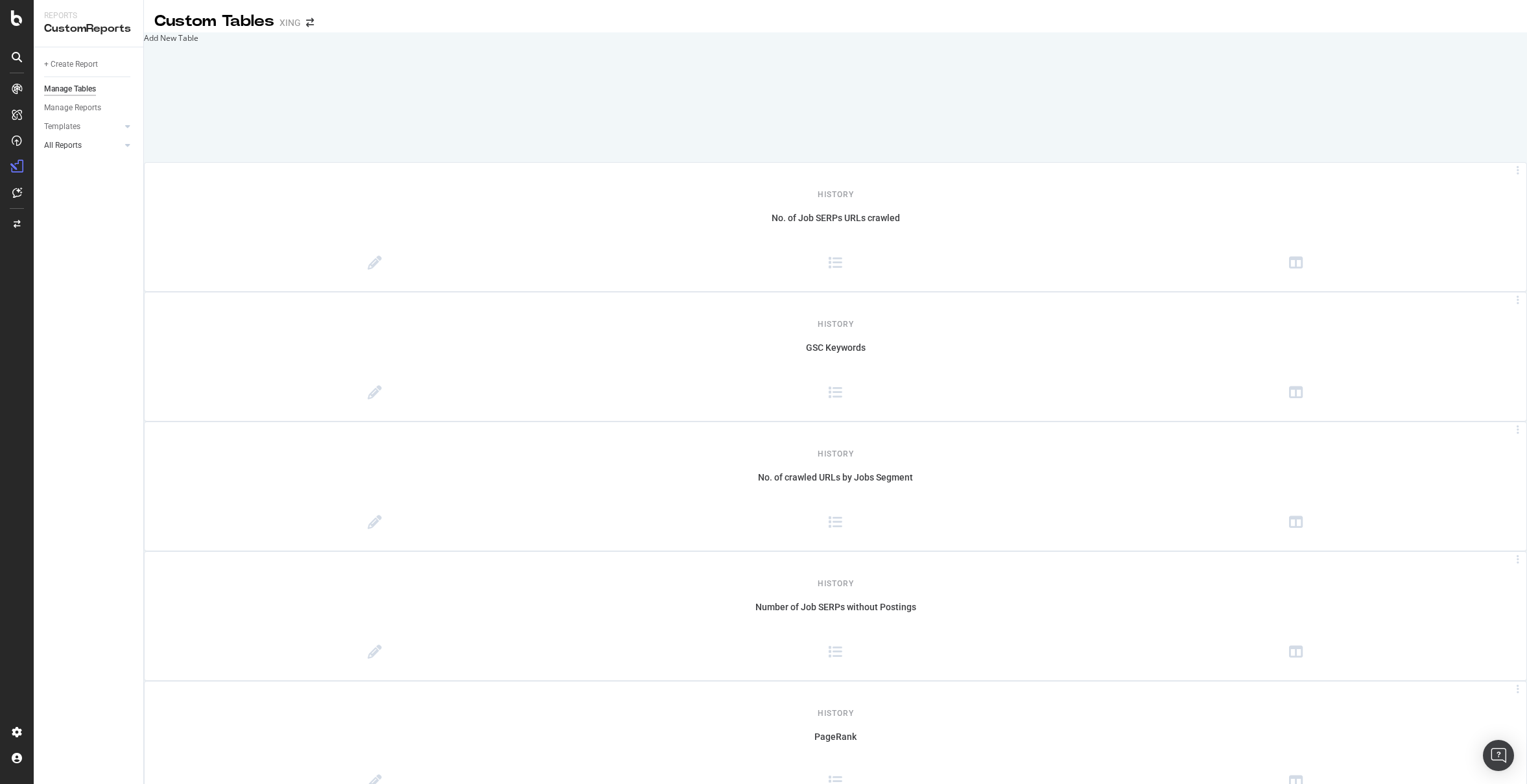
click at [91, 147] on link "All Reports" at bounding box center [82, 146] width 77 height 14
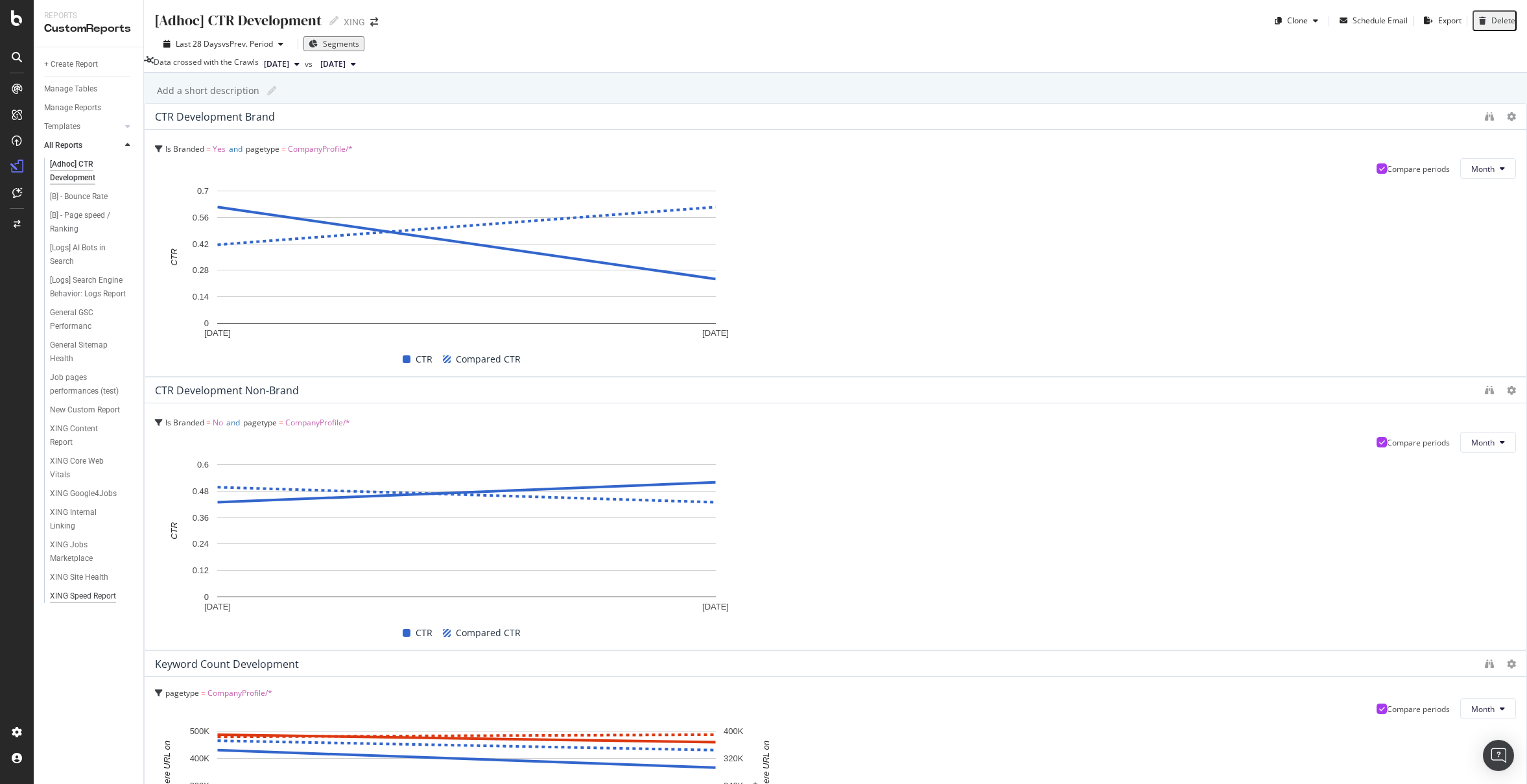
click at [97, 594] on div "XING Speed Report" at bounding box center [82, 596] width 66 height 14
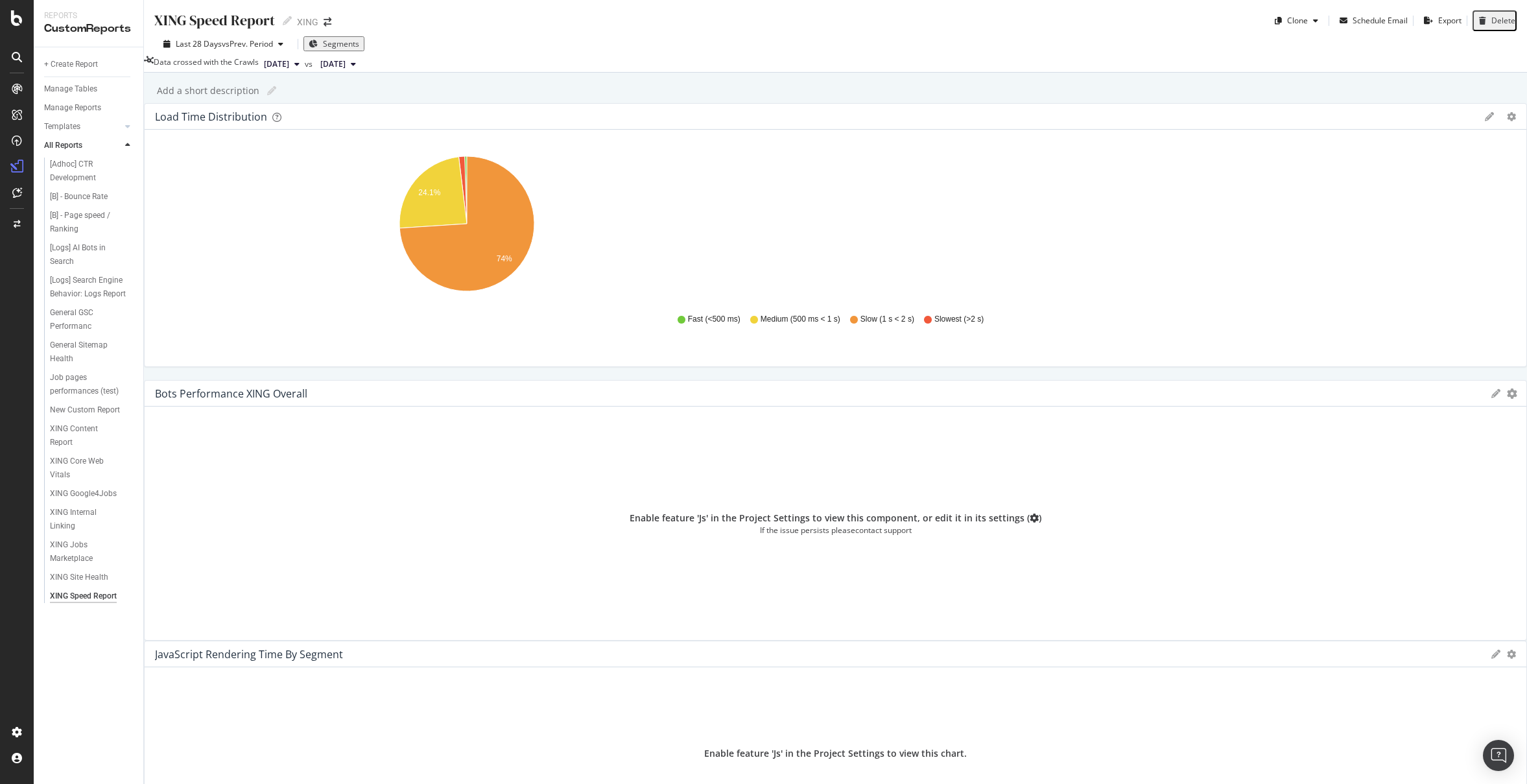
click at [1507, 388] on icon "gear" at bounding box center [1512, 393] width 11 height 11
click at [1432, 530] on span "Delete" at bounding box center [1458, 539] width 135 height 18
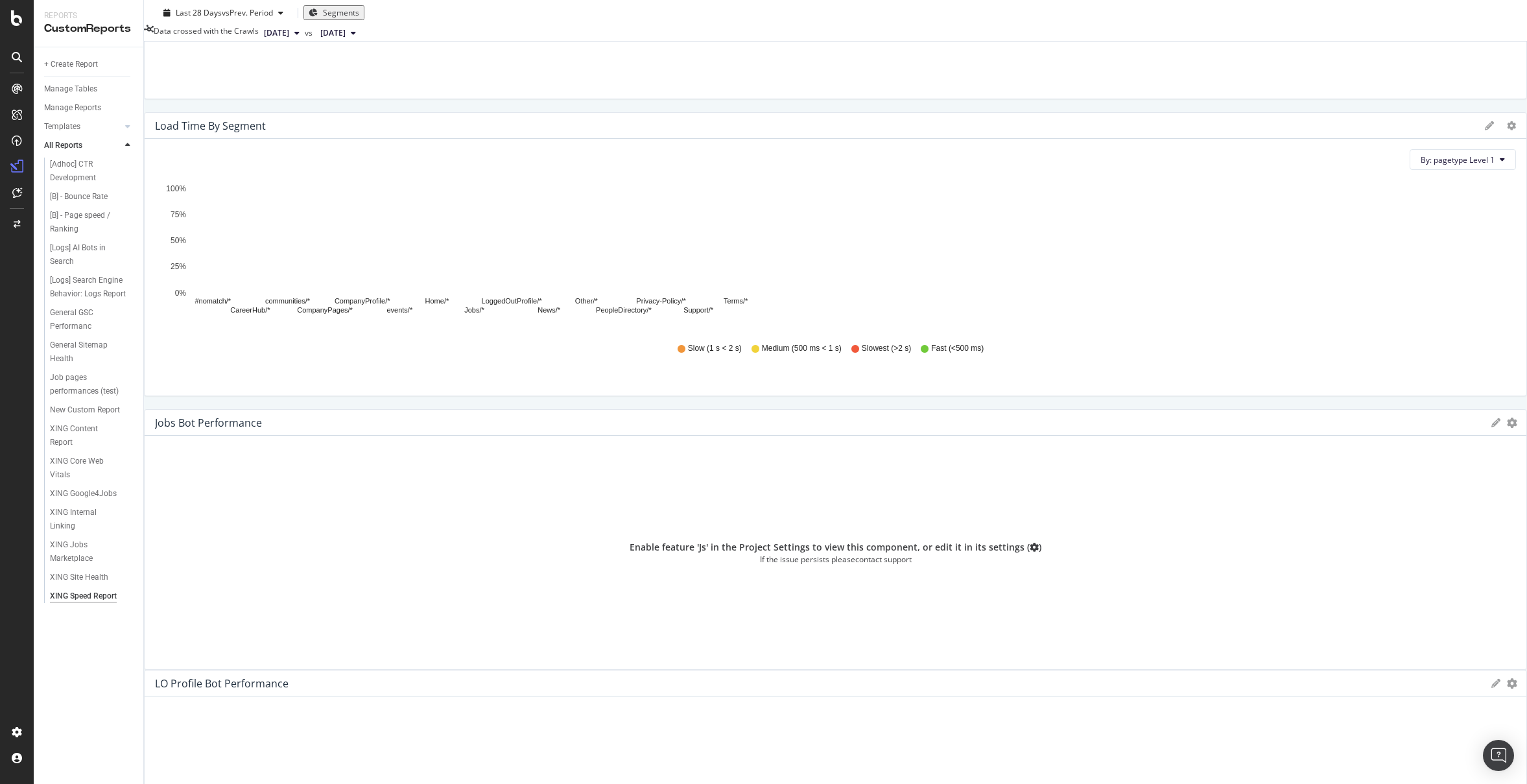
scroll to position [641, 0]
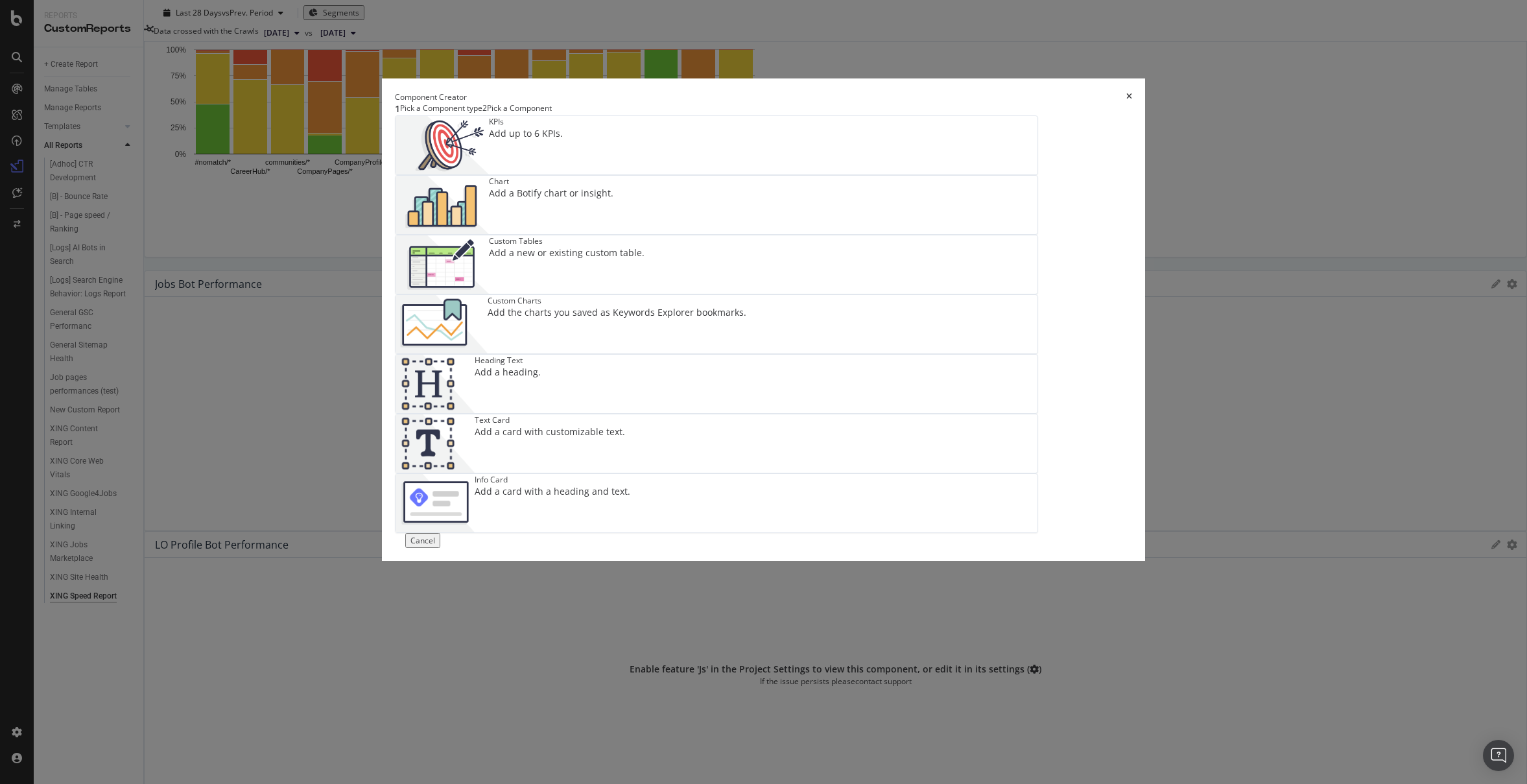
click at [591, 260] on div "Add a new or existing custom table." at bounding box center [566, 252] width 156 height 13
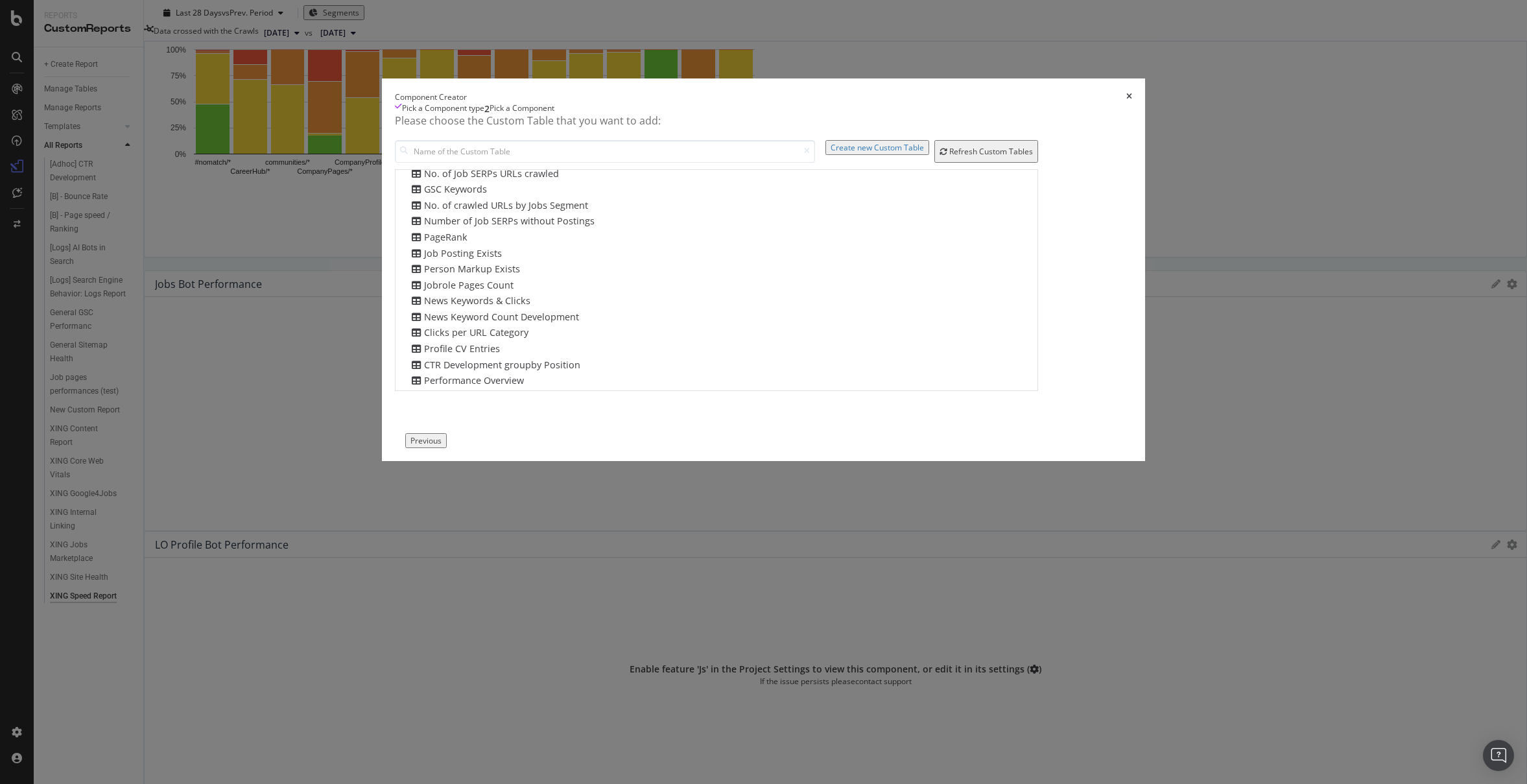
scroll to position [16, 0]
click at [599, 384] on div "Performance Overview" at bounding box center [716, 377] width 616 height 14
click at [514, 446] on div "Add Component" at bounding box center [484, 440] width 59 height 11
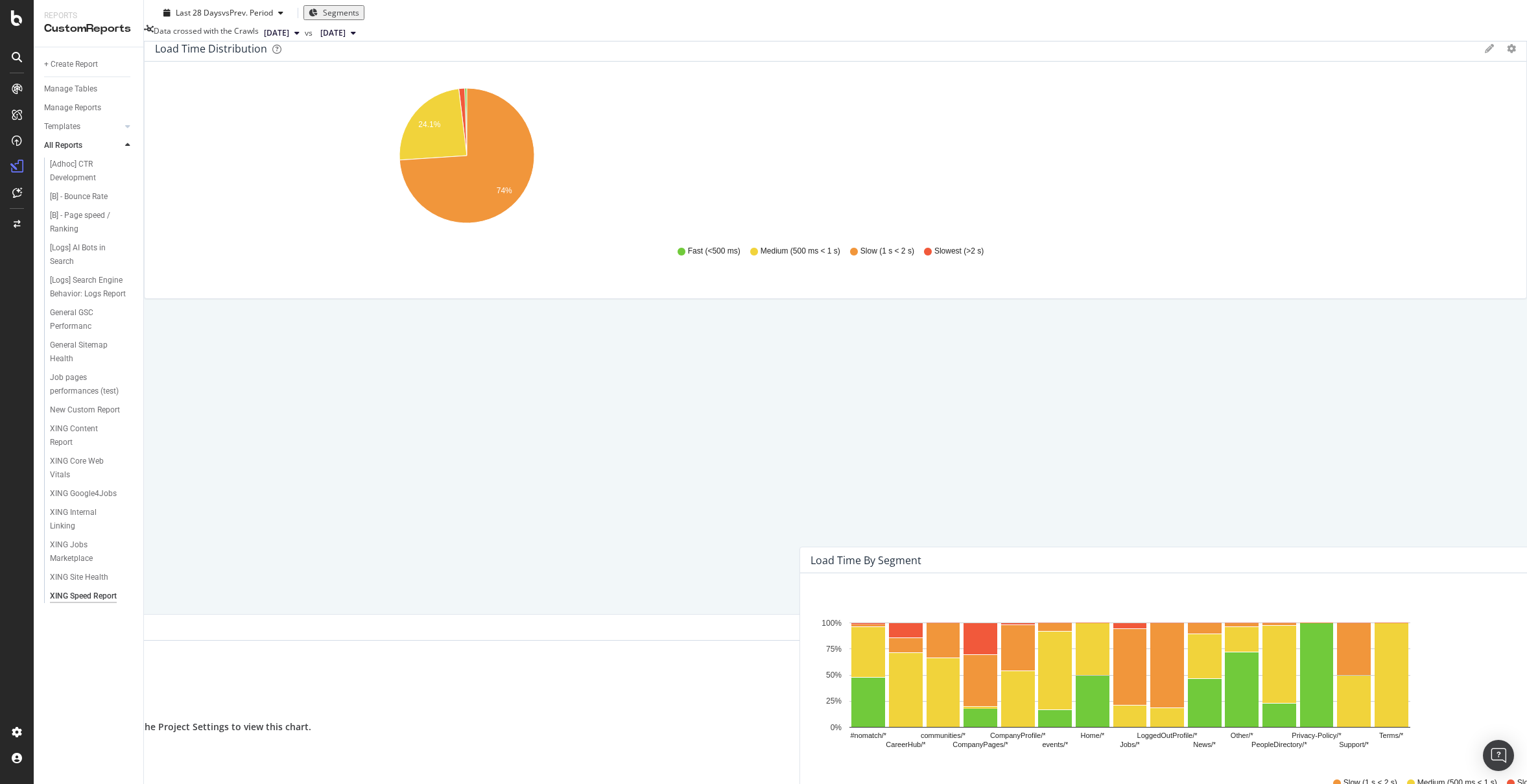
scroll to position [0, 0]
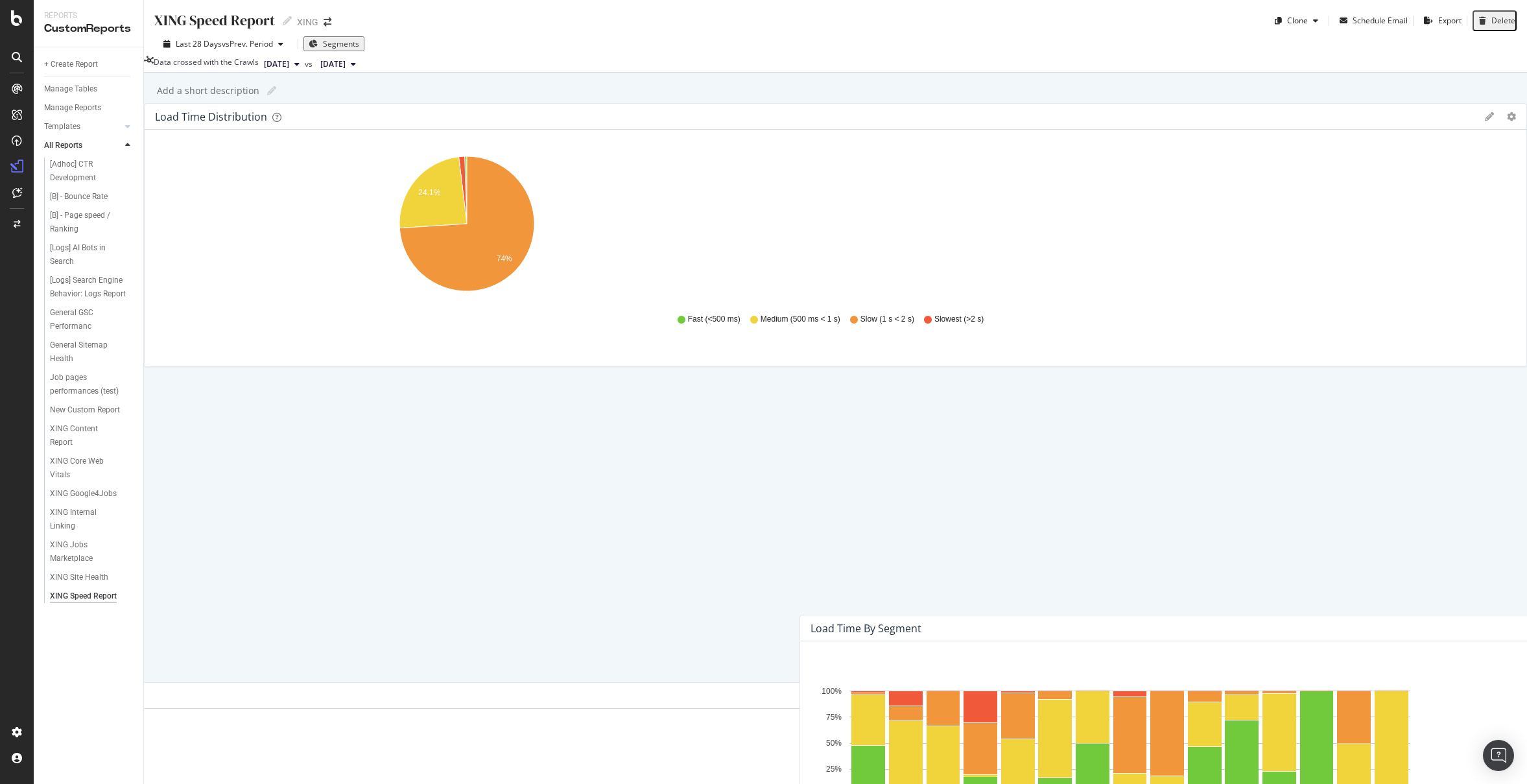
drag, startPoint x: 1171, startPoint y: 623, endPoint x: 1213, endPoint y: 122, distance: 502.8
click at [1224, 111] on div "XING Speed Report XING Speed Report XING Clone Schedule Email Export Delete Las…" at bounding box center [835, 392] width 1383 height 784
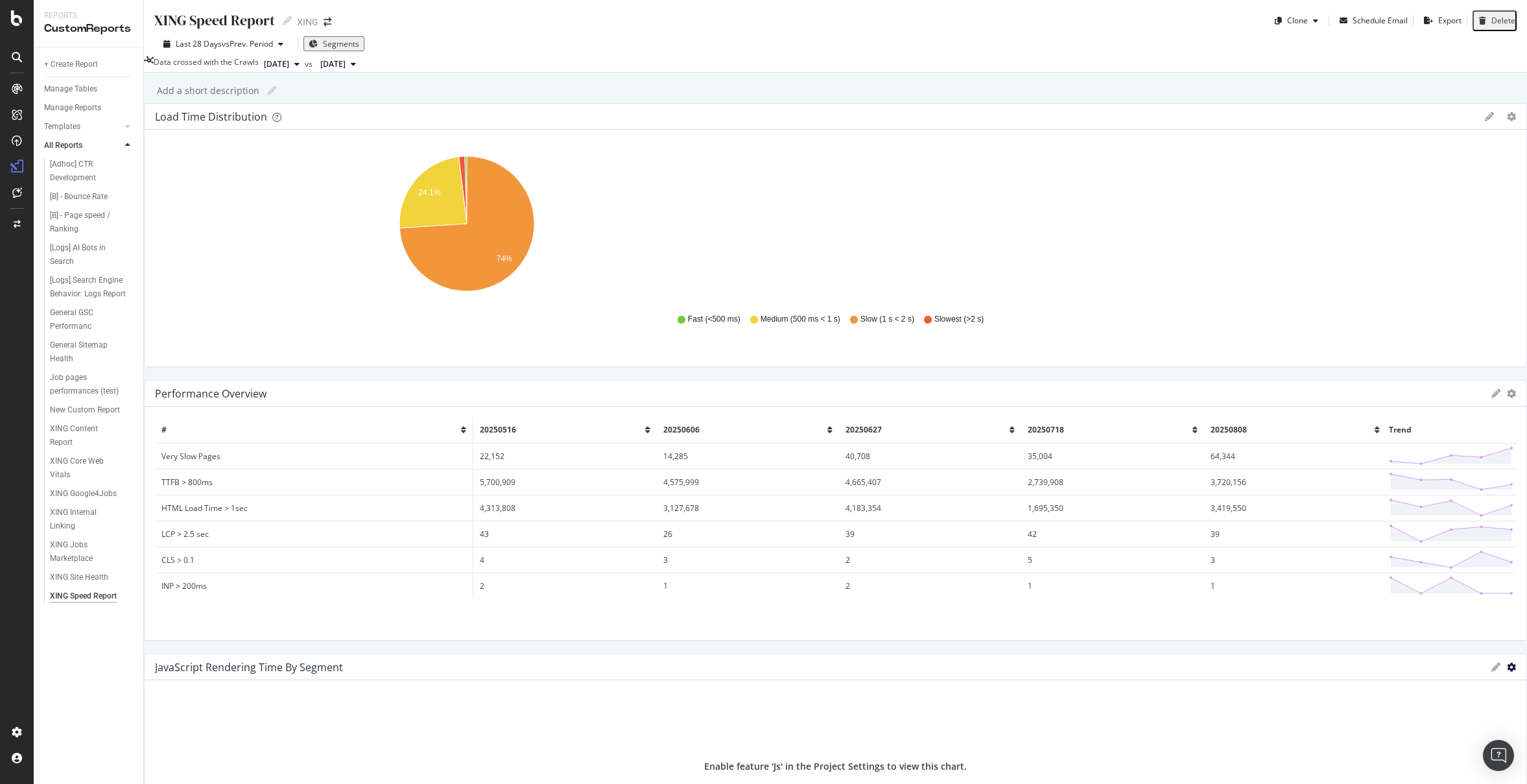
click at [1507, 662] on icon "gear" at bounding box center [1511, 666] width 9 height 9
click at [1422, 683] on span "Delete" at bounding box center [1474, 692] width 104 height 18
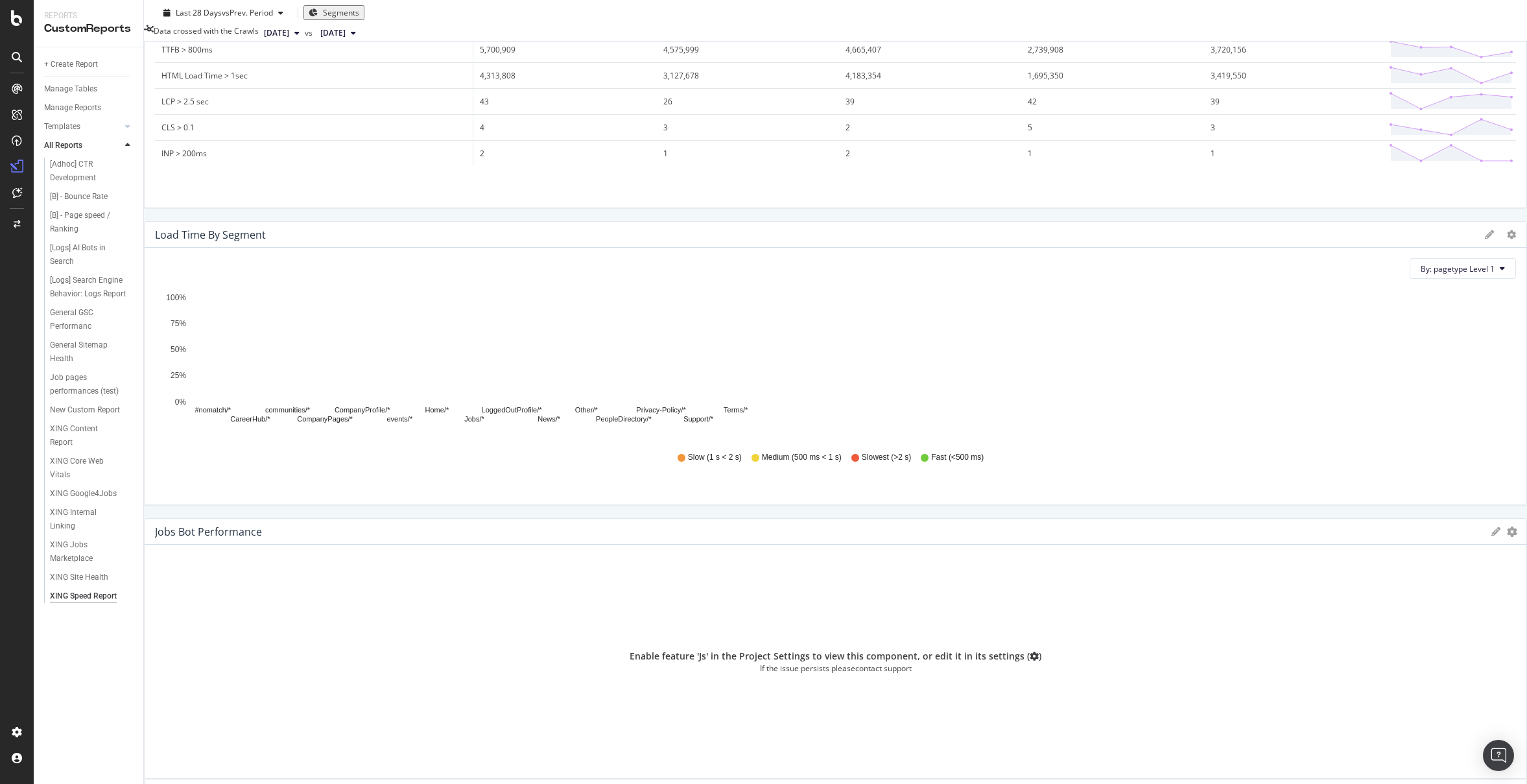
scroll to position [430, 0]
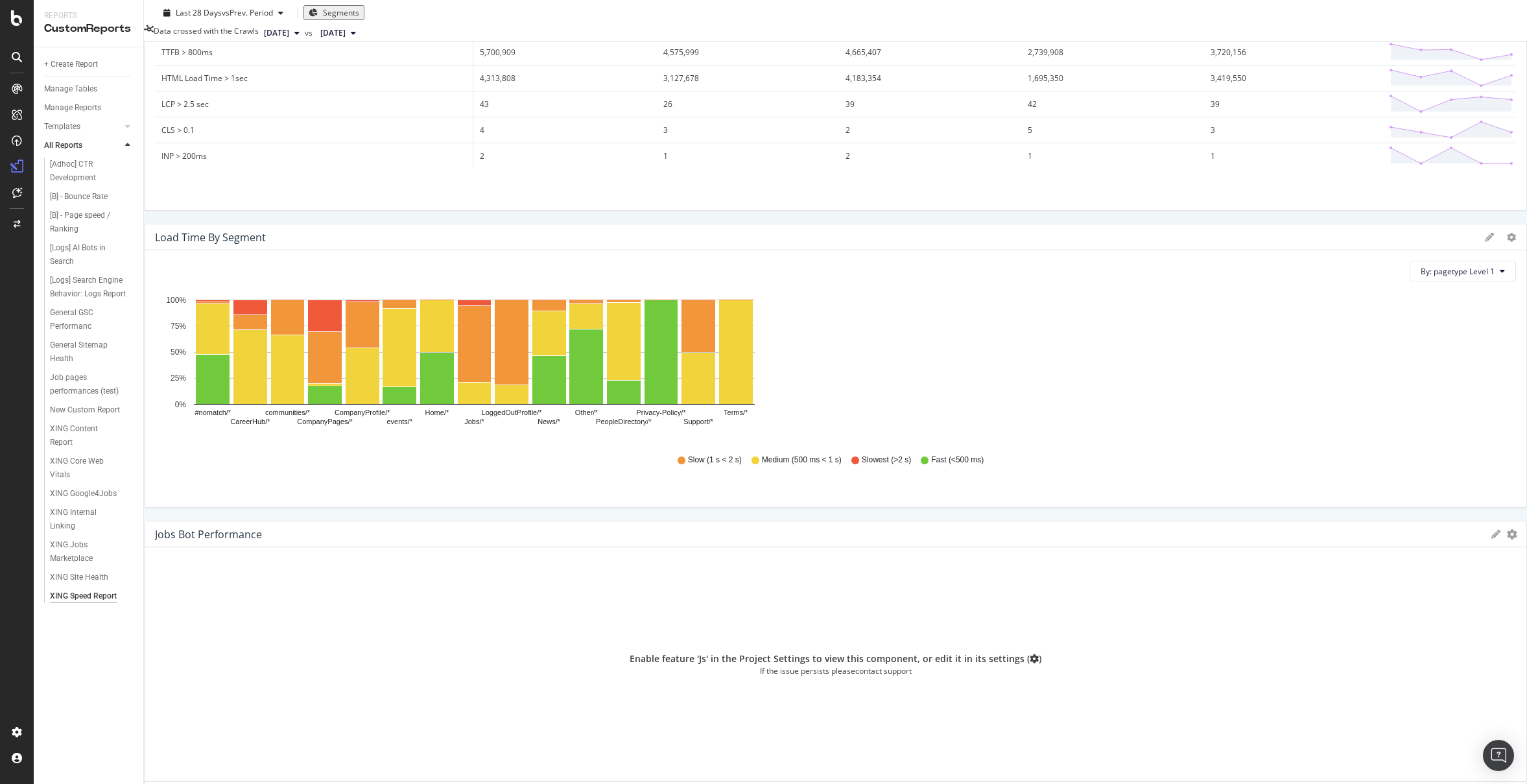
click at [1507, 529] on icon "gear" at bounding box center [1512, 534] width 11 height 11
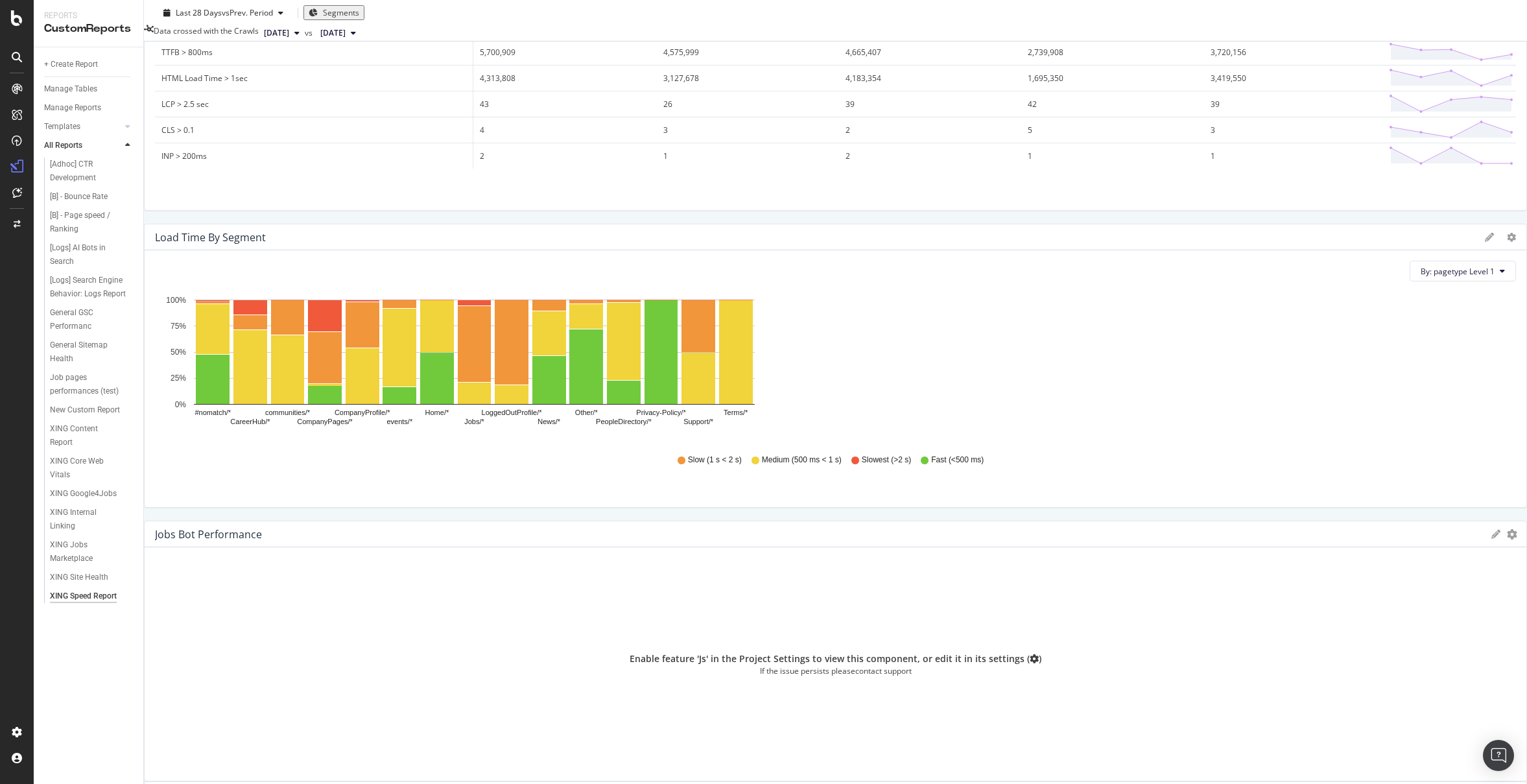
drag, startPoint x: 757, startPoint y: 485, endPoint x: 764, endPoint y: 486, distance: 7.1
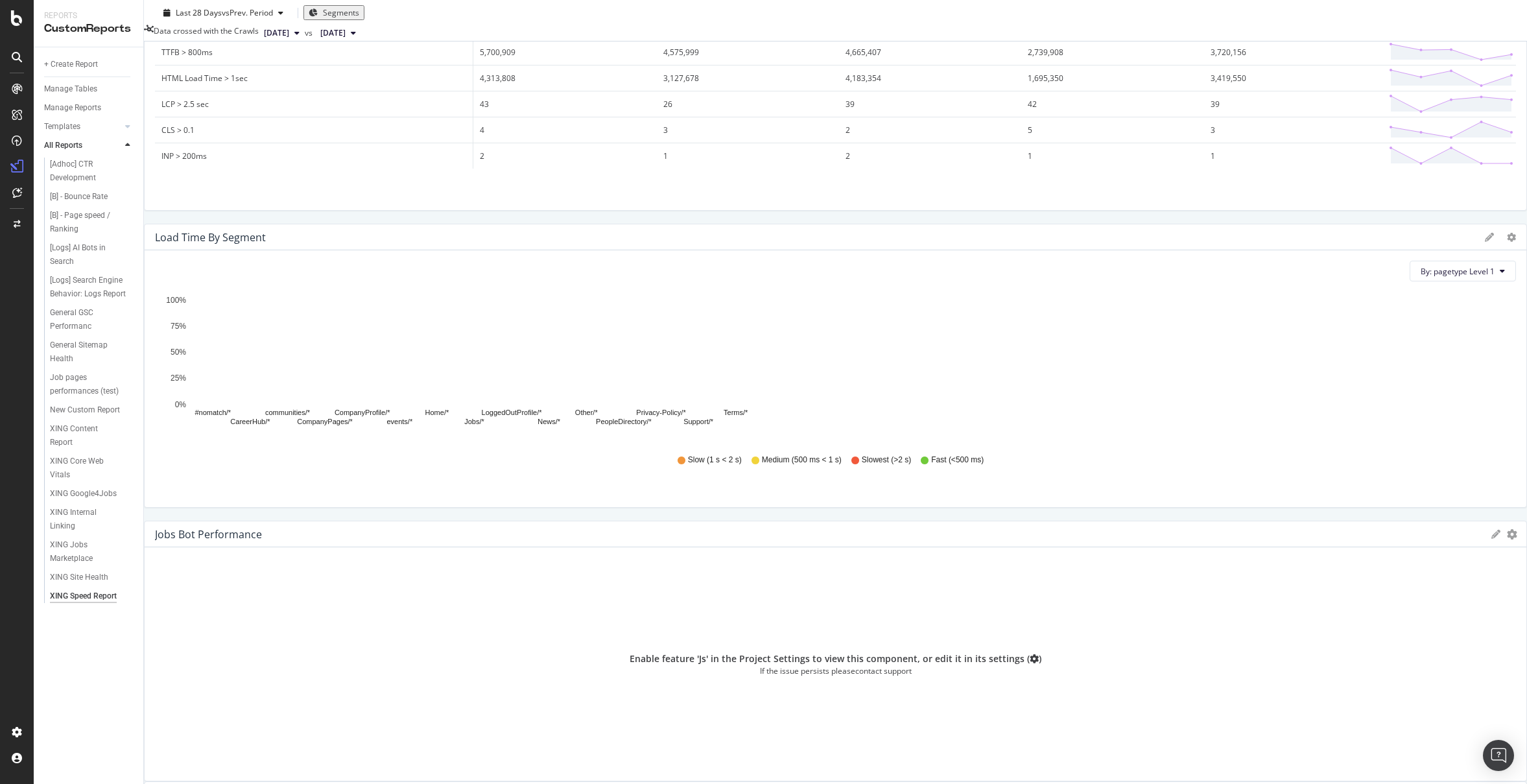
scroll to position [339, 0]
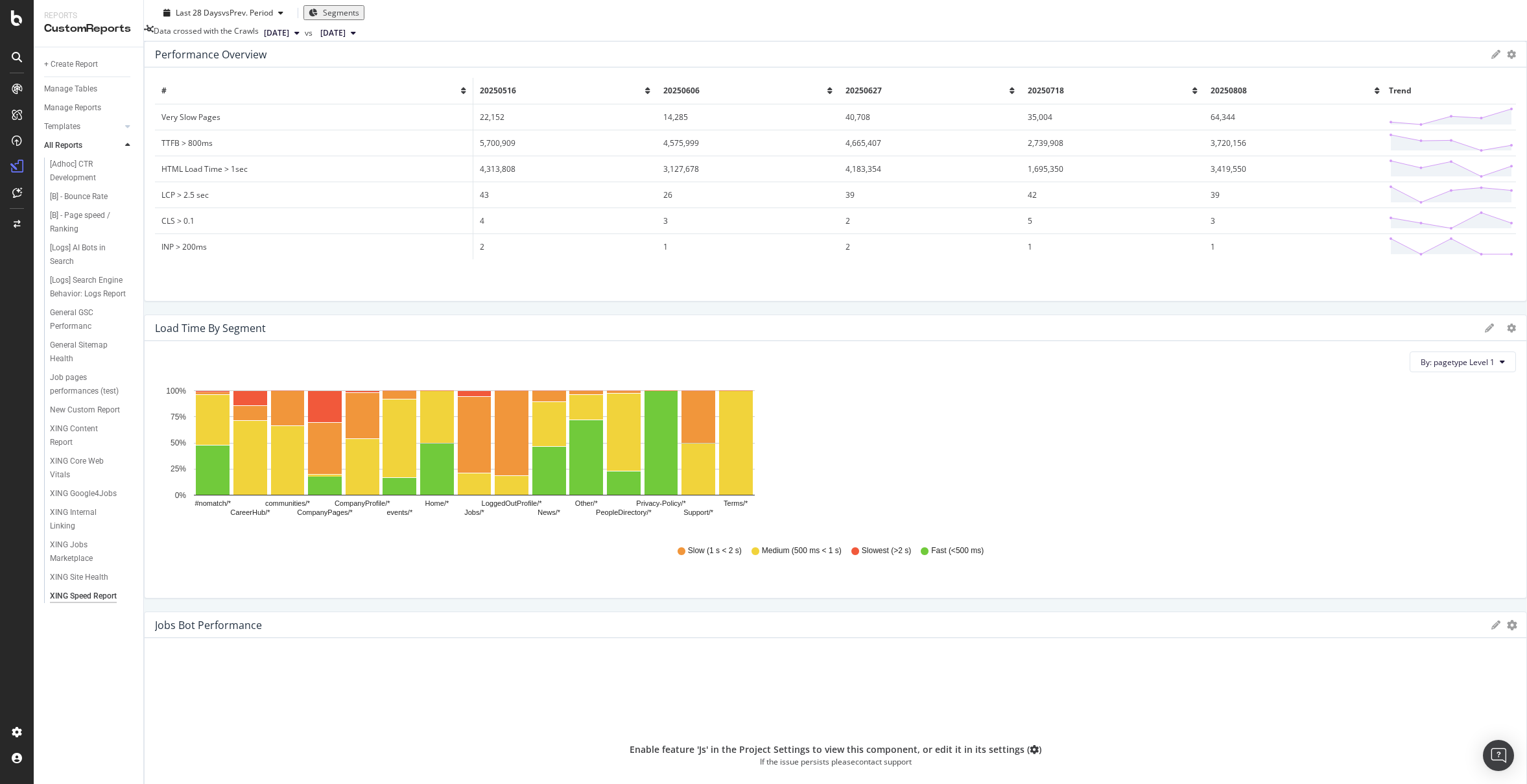
click at [1507, 619] on icon "gear" at bounding box center [1512, 624] width 11 height 11
drag, startPoint x: 794, startPoint y: 566, endPoint x: 1268, endPoint y: 304, distance: 541.6
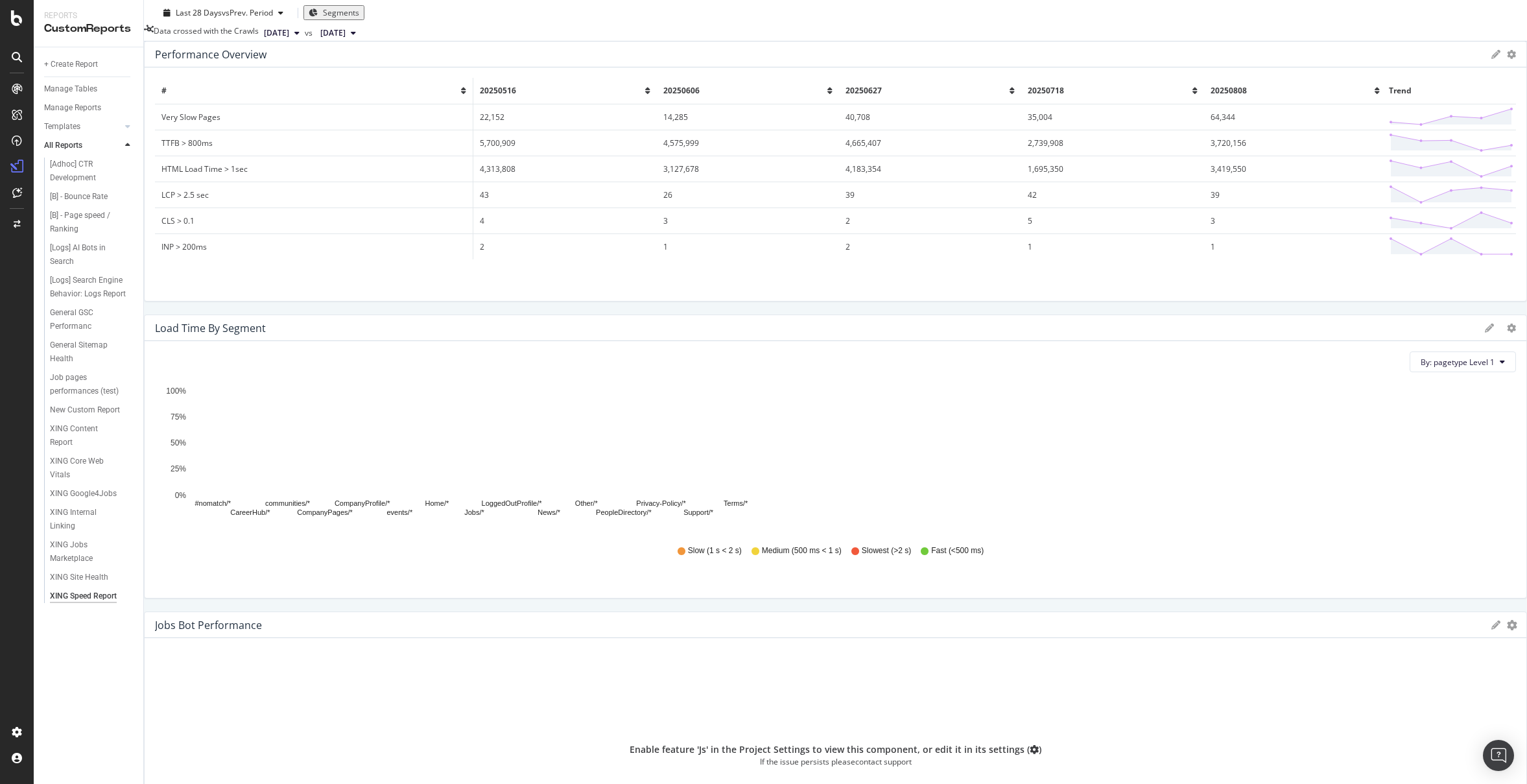
scroll to position [307, 0]
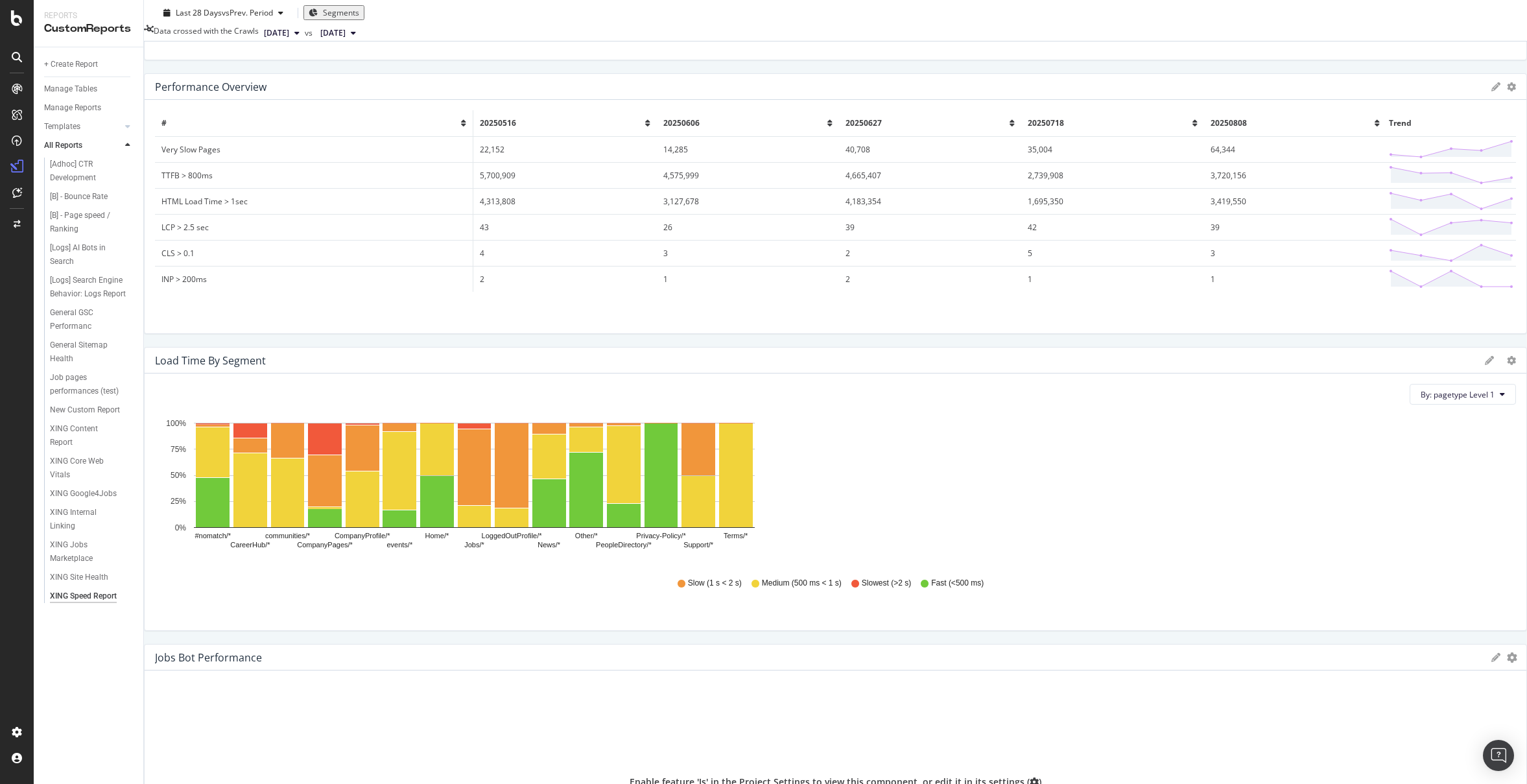
click at [1507, 653] on icon "gear" at bounding box center [1512, 658] width 11 height 11
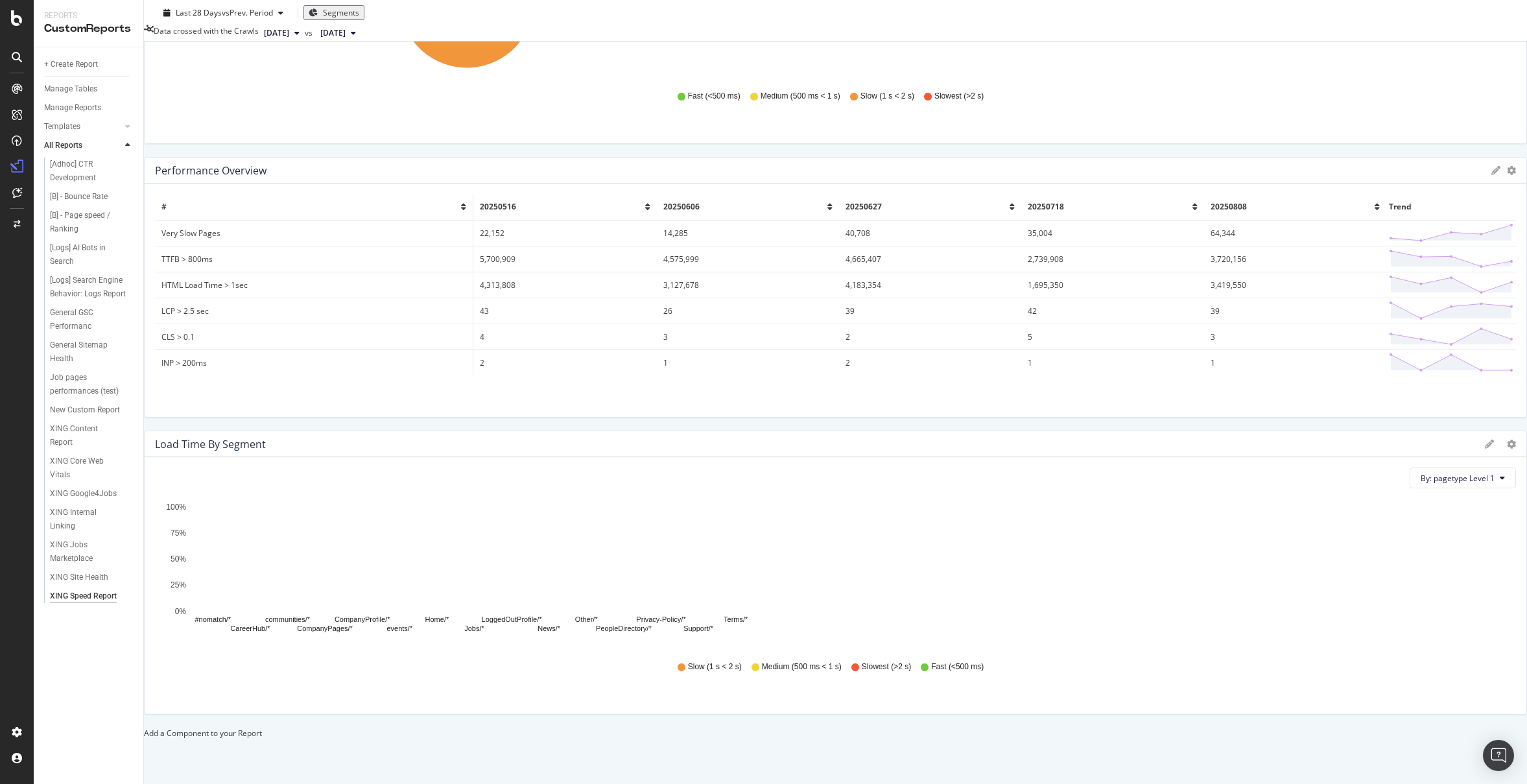
scroll to position [37, 0]
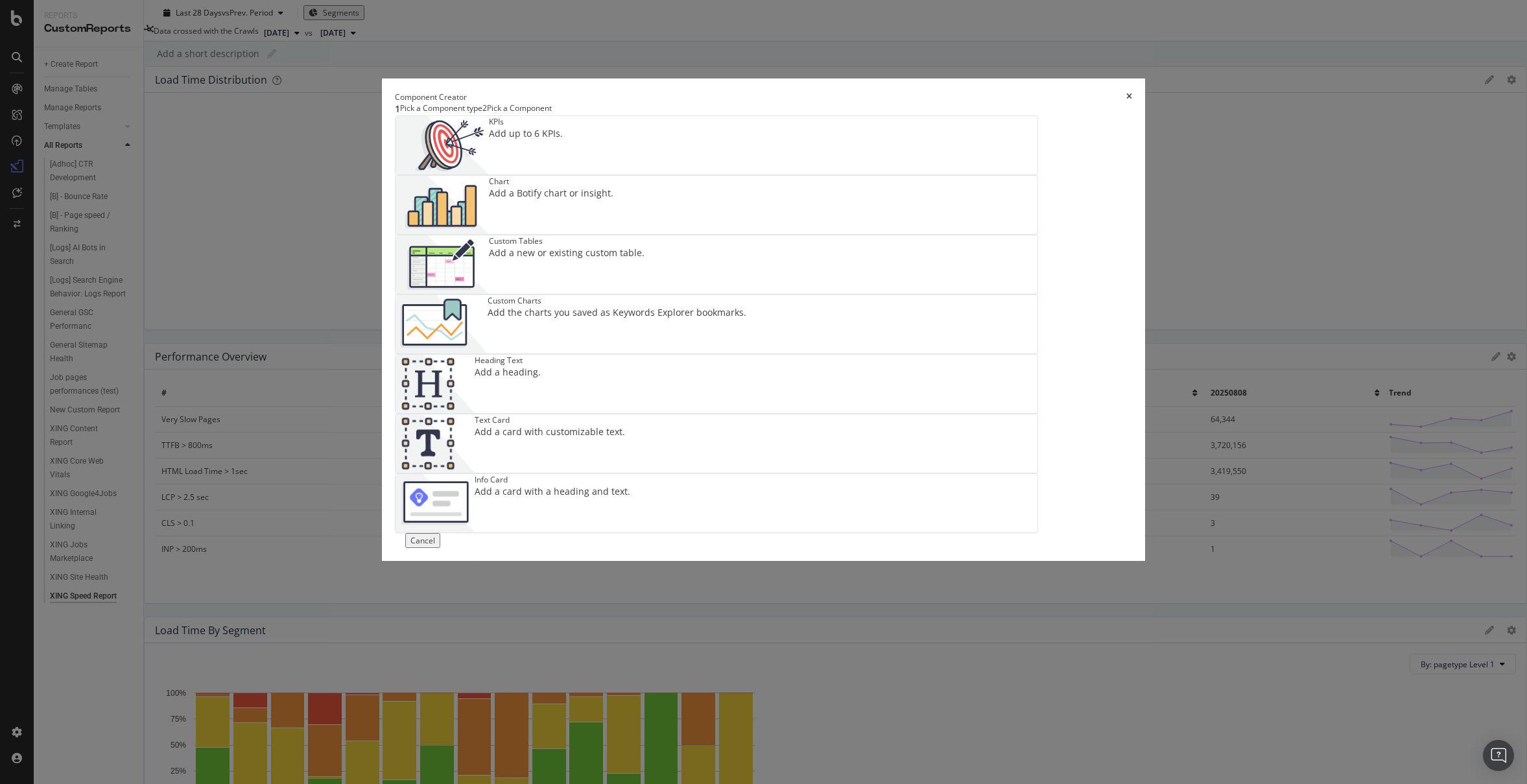
click at [642, 294] on div "Custom Tables Add a new or existing custom table." at bounding box center [566, 265] width 156 height 59
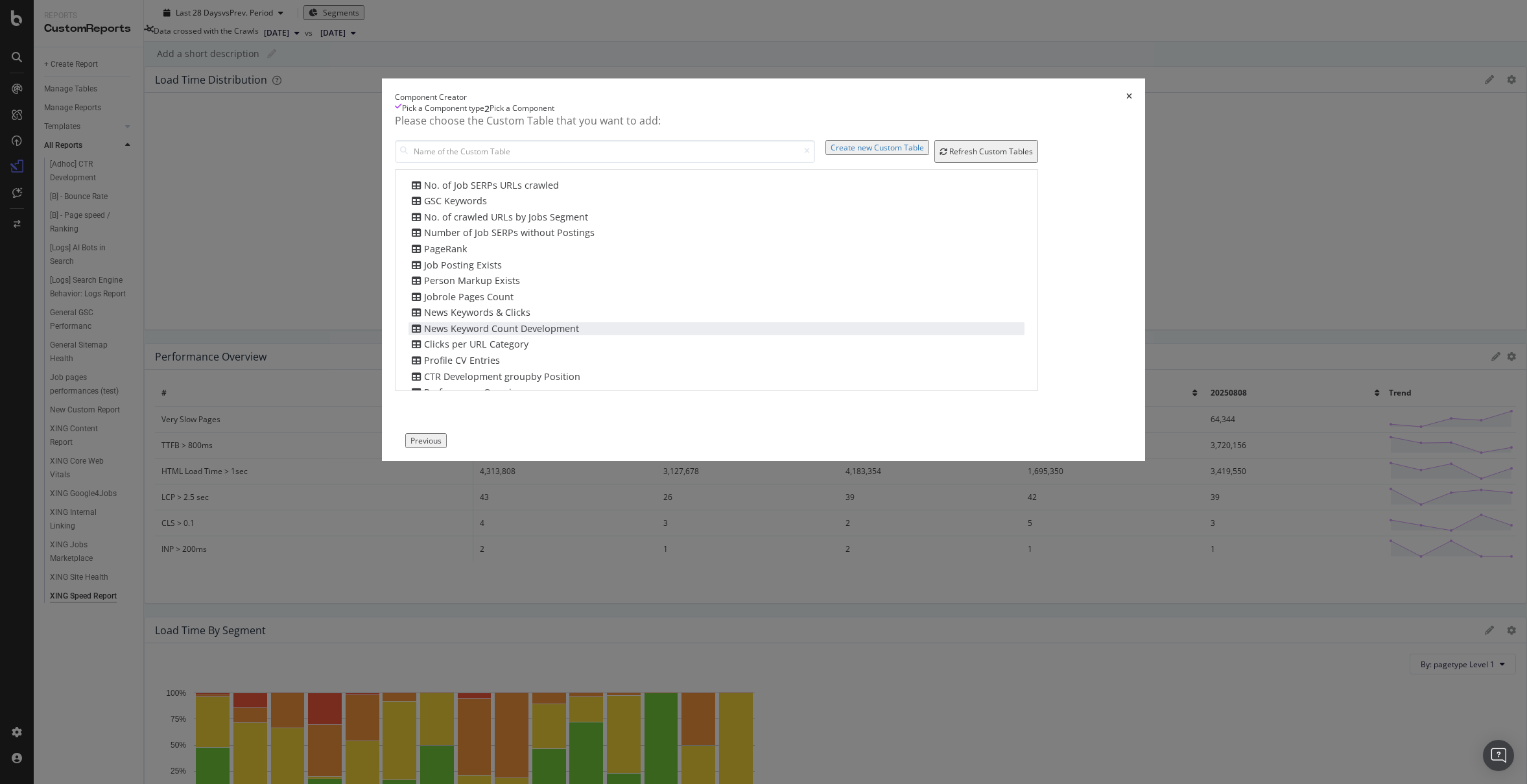
scroll to position [16, 0]
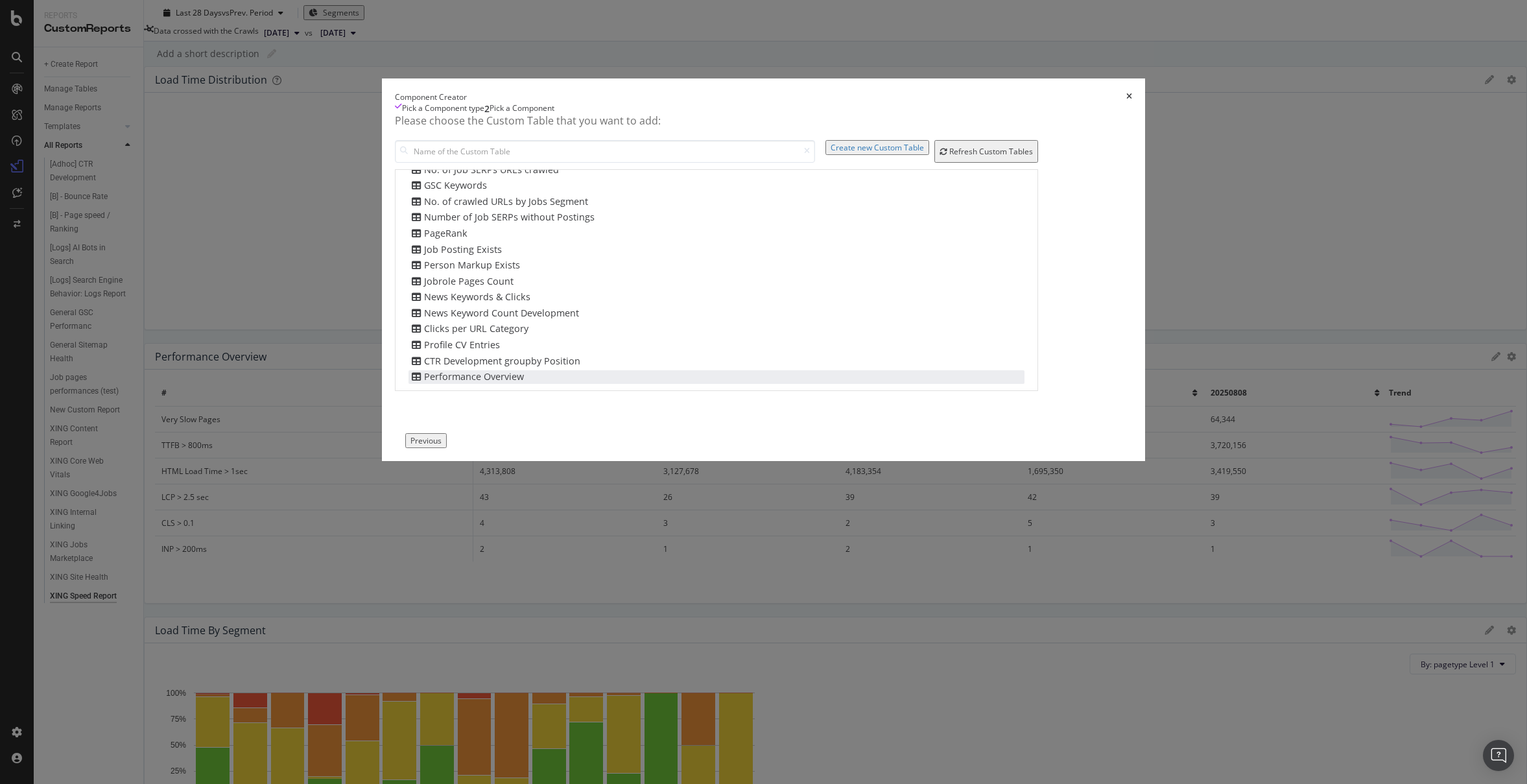
click at [603, 384] on div "Performance Overview" at bounding box center [716, 377] width 616 height 14
click at [514, 446] on div "Add Component" at bounding box center [484, 440] width 59 height 11
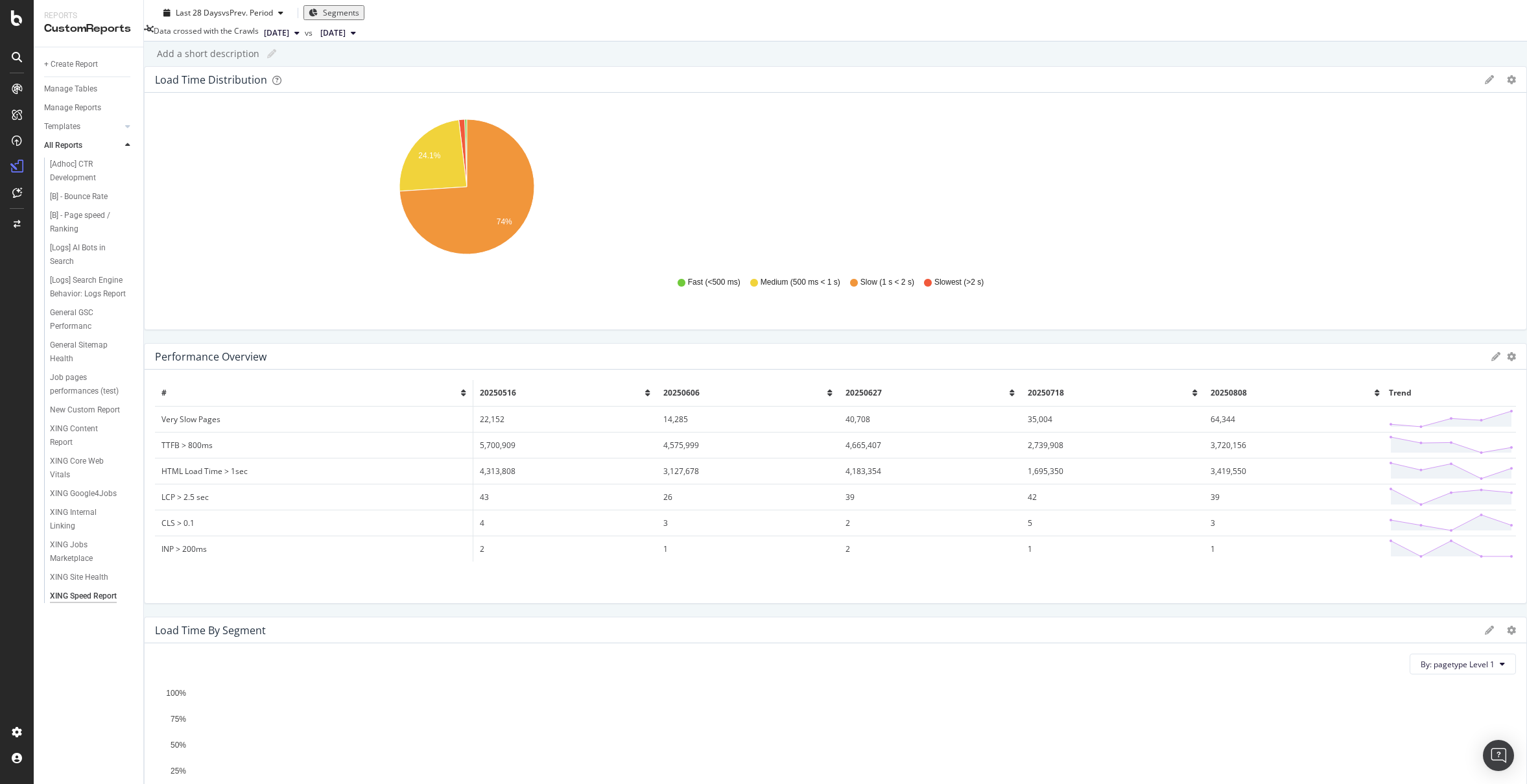
scroll to position [307, 0]
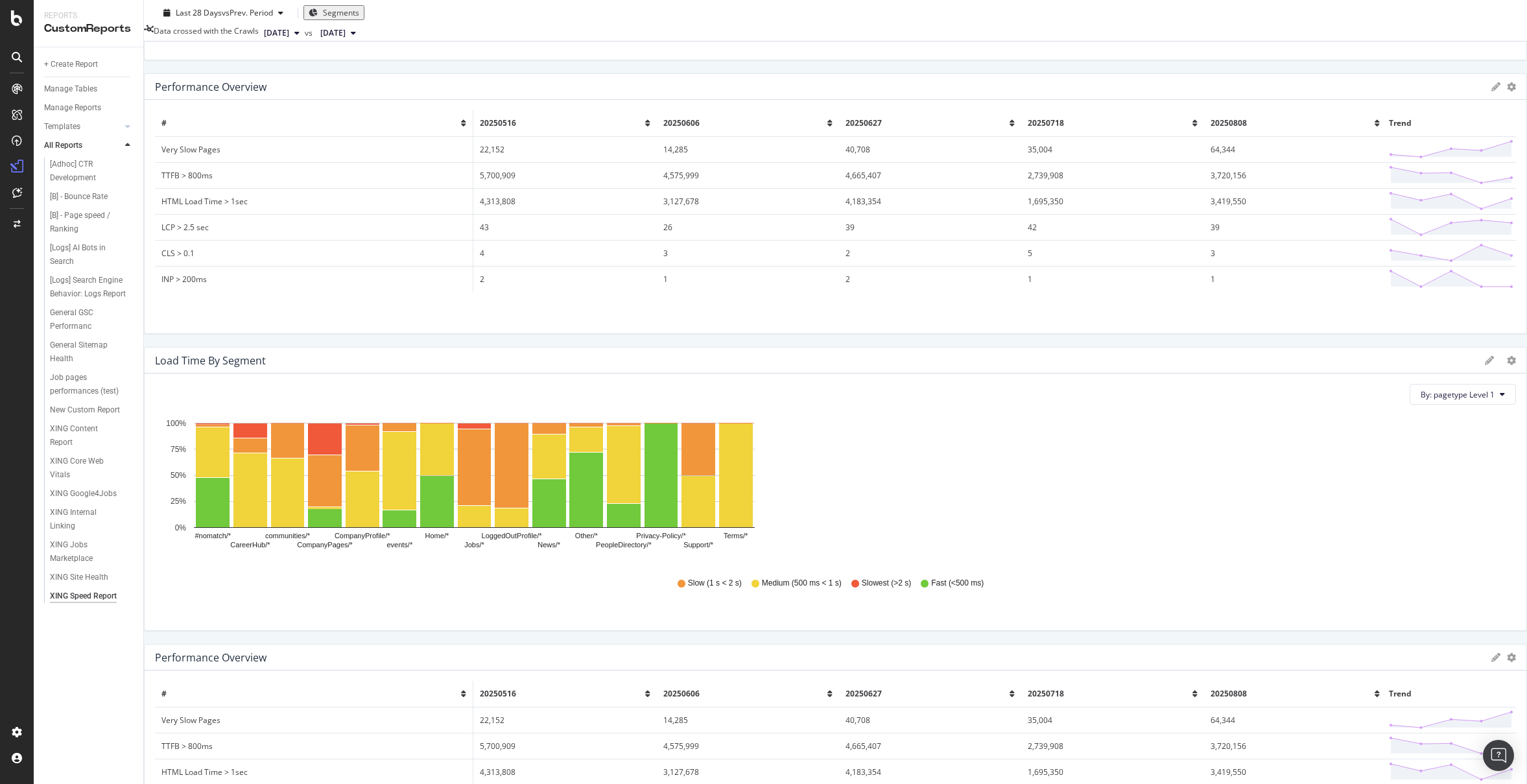
click at [1492, 653] on icon at bounding box center [1496, 657] width 9 height 9
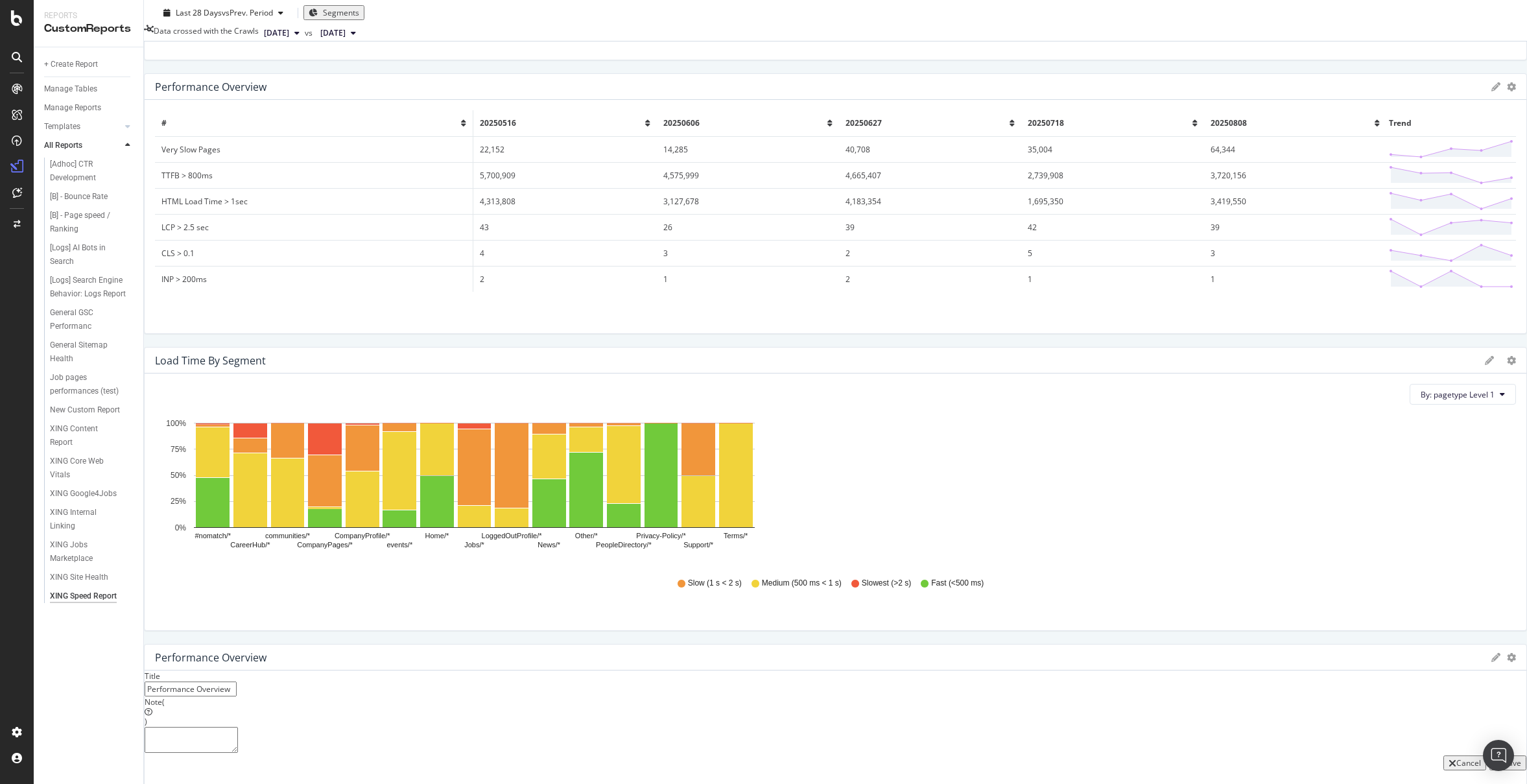
click at [1503, 758] on div "Save" at bounding box center [1512, 762] width 18 height 11
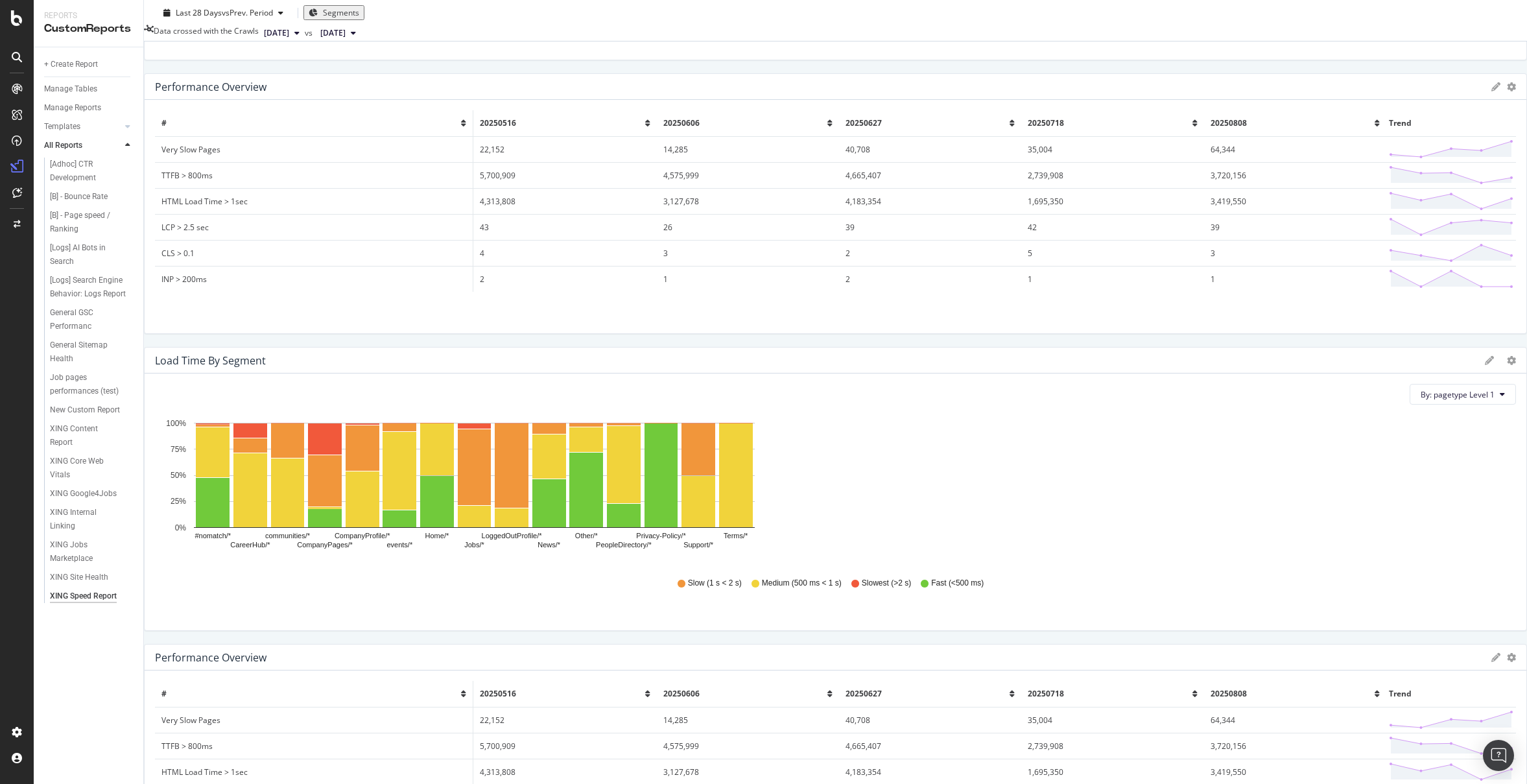
click at [1507, 653] on icon "gear" at bounding box center [1511, 657] width 9 height 9
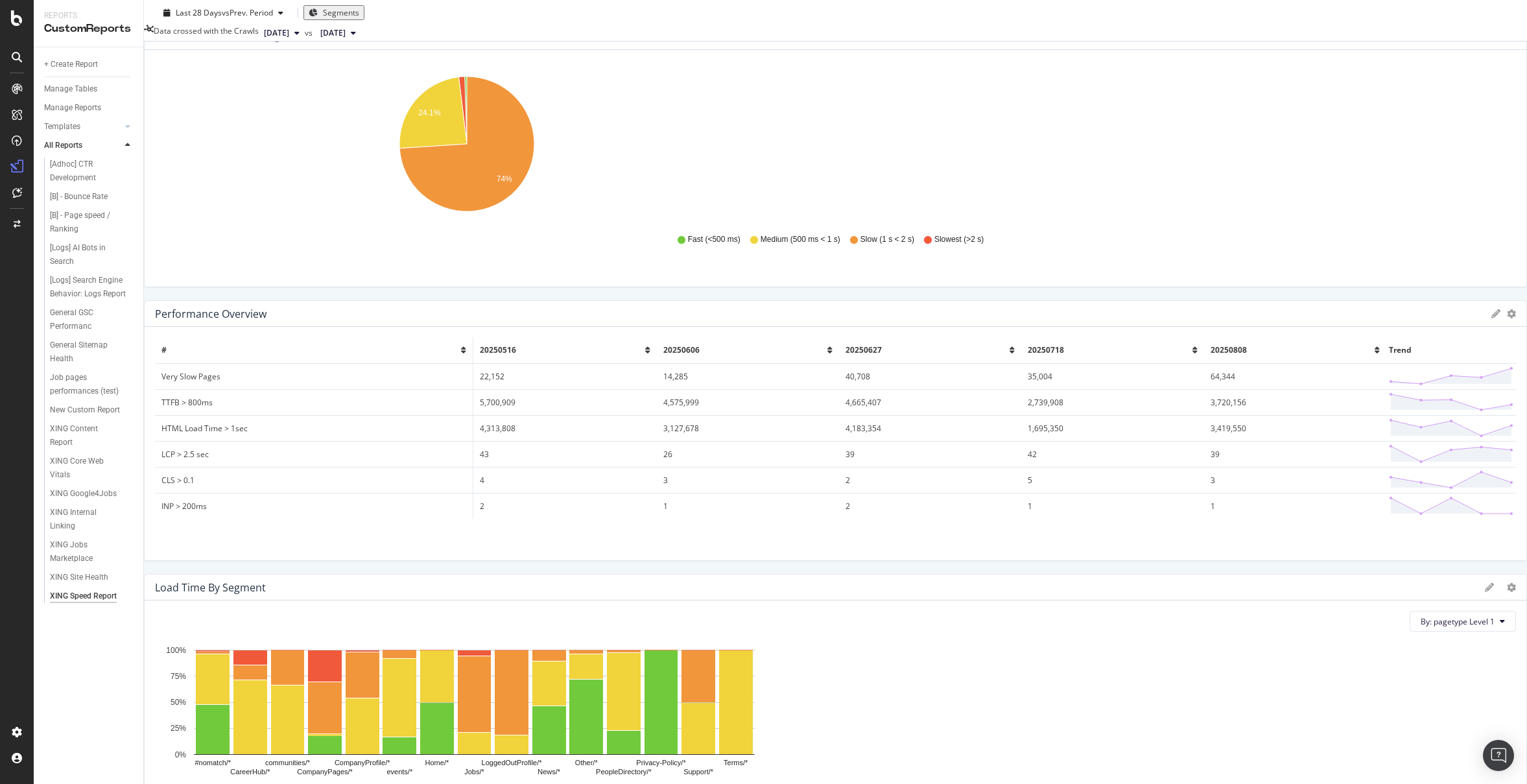
scroll to position [0, 0]
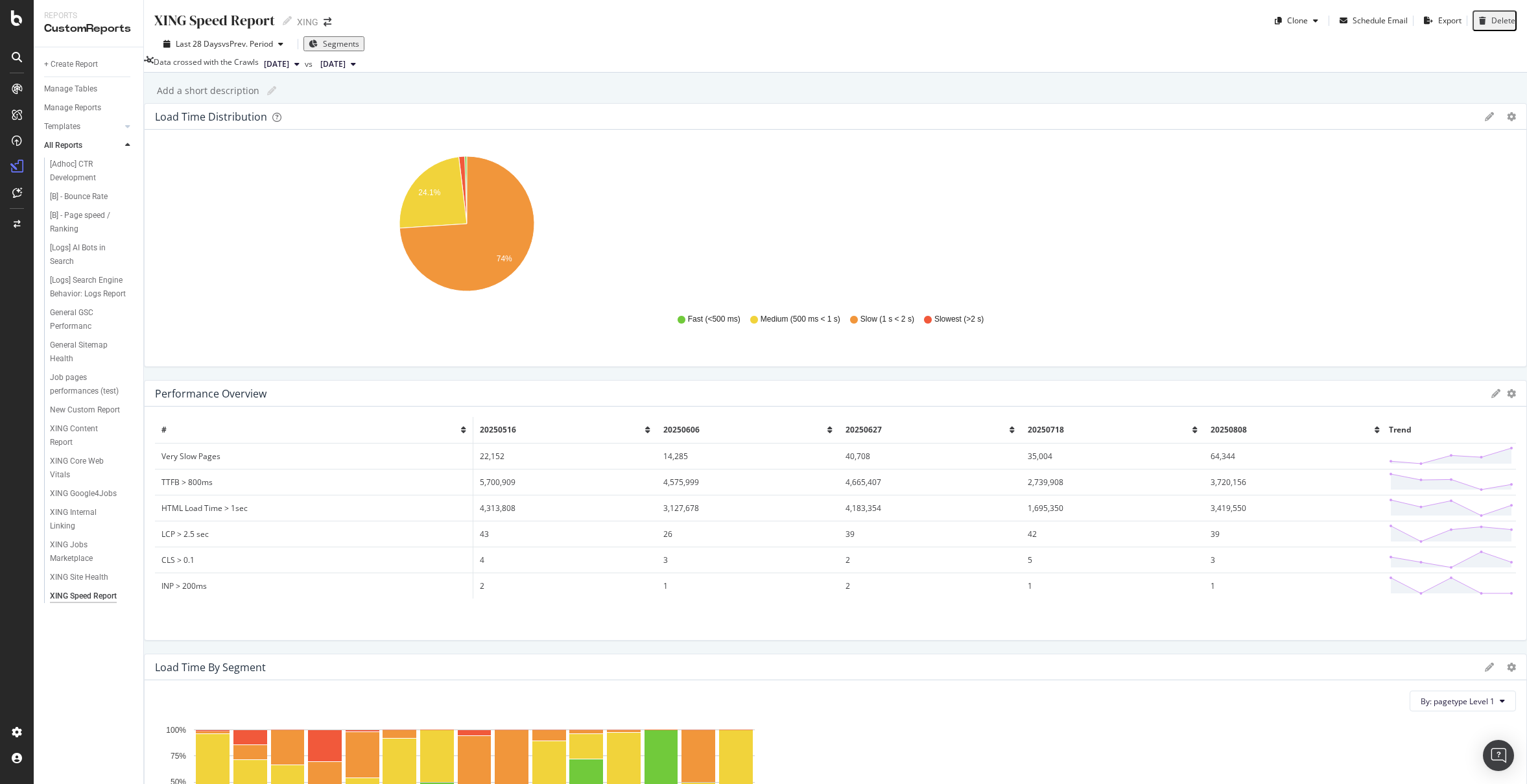
click at [333, 45] on span "Segments" at bounding box center [340, 43] width 36 height 11
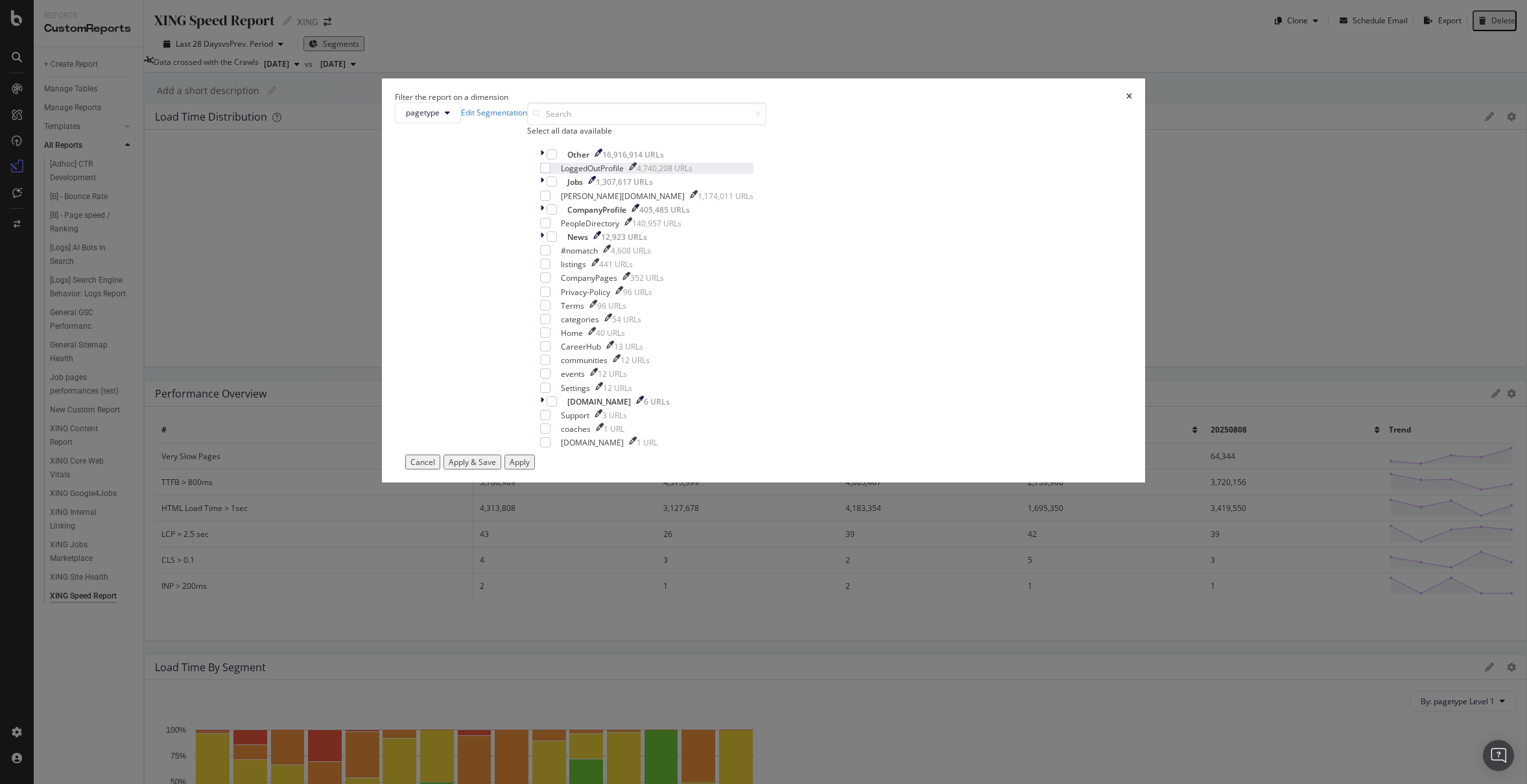
click at [551, 173] on div "modal" at bounding box center [545, 168] width 11 height 11
click at [530, 467] on div "Apply" at bounding box center [519, 462] width 21 height 11
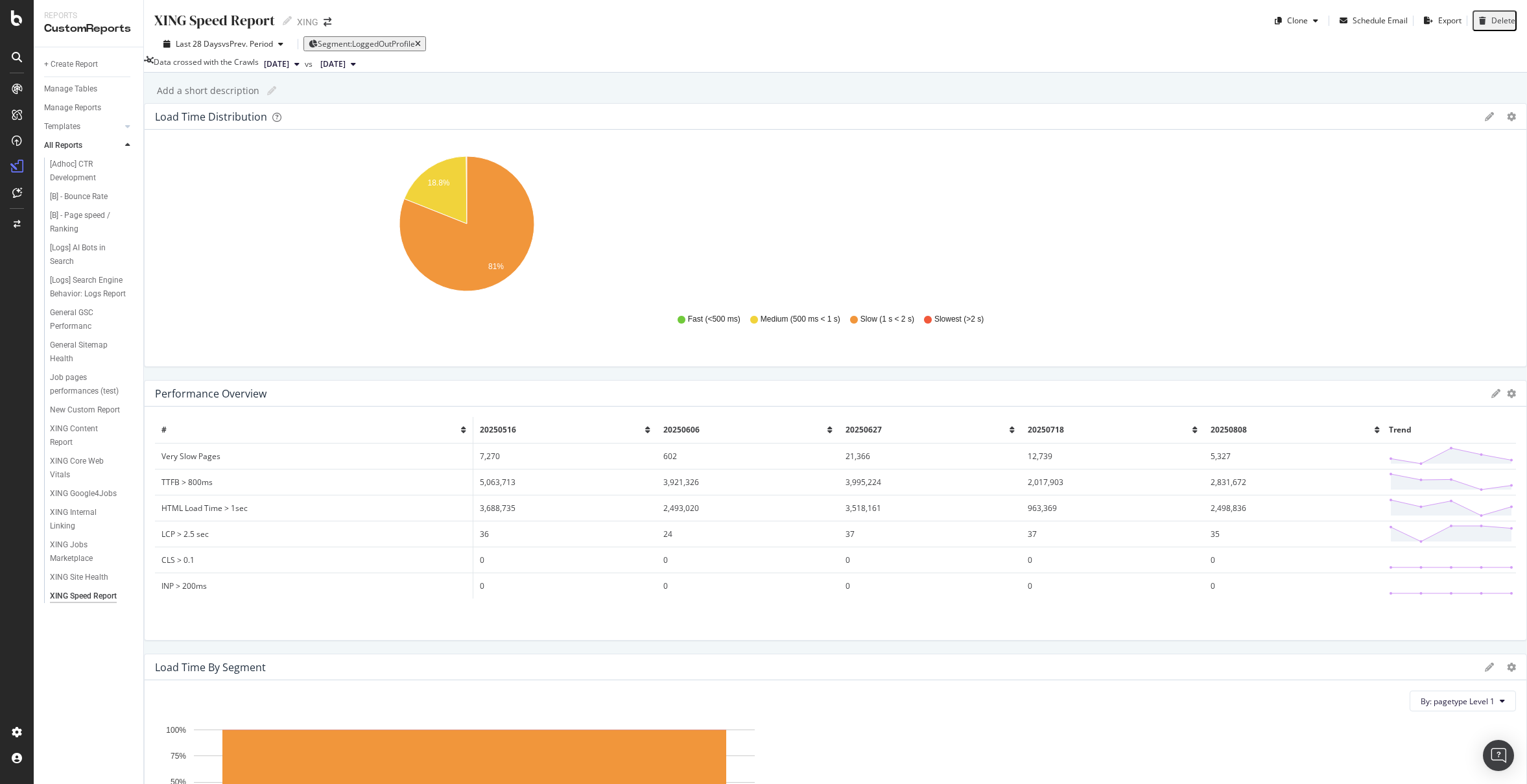
click at [1507, 389] on icon "gear" at bounding box center [1511, 393] width 9 height 9
click at [1492, 389] on icon at bounding box center [1496, 393] width 9 height 9
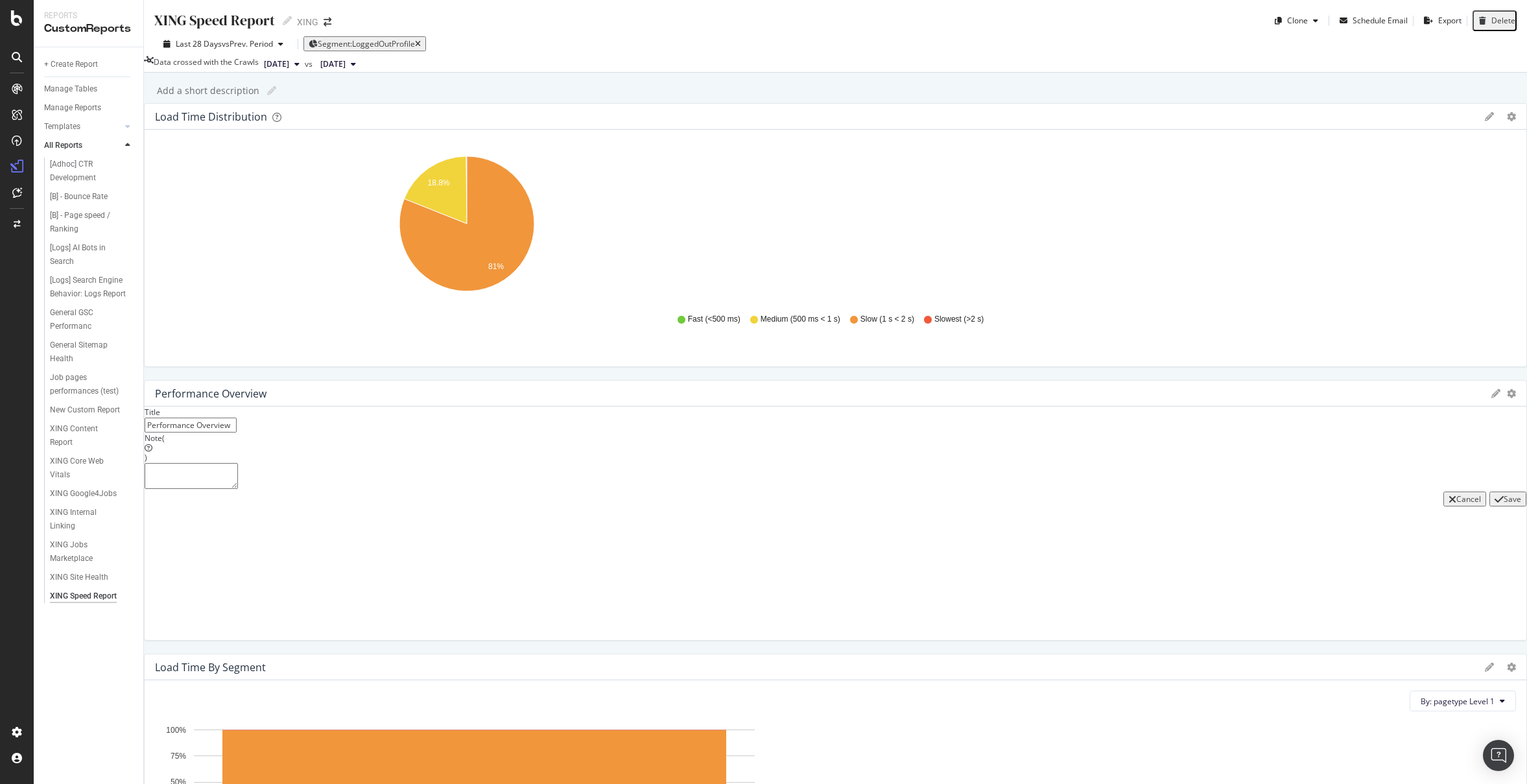
click at [1456, 493] on div "Cancel" at bounding box center [1468, 498] width 25 height 11
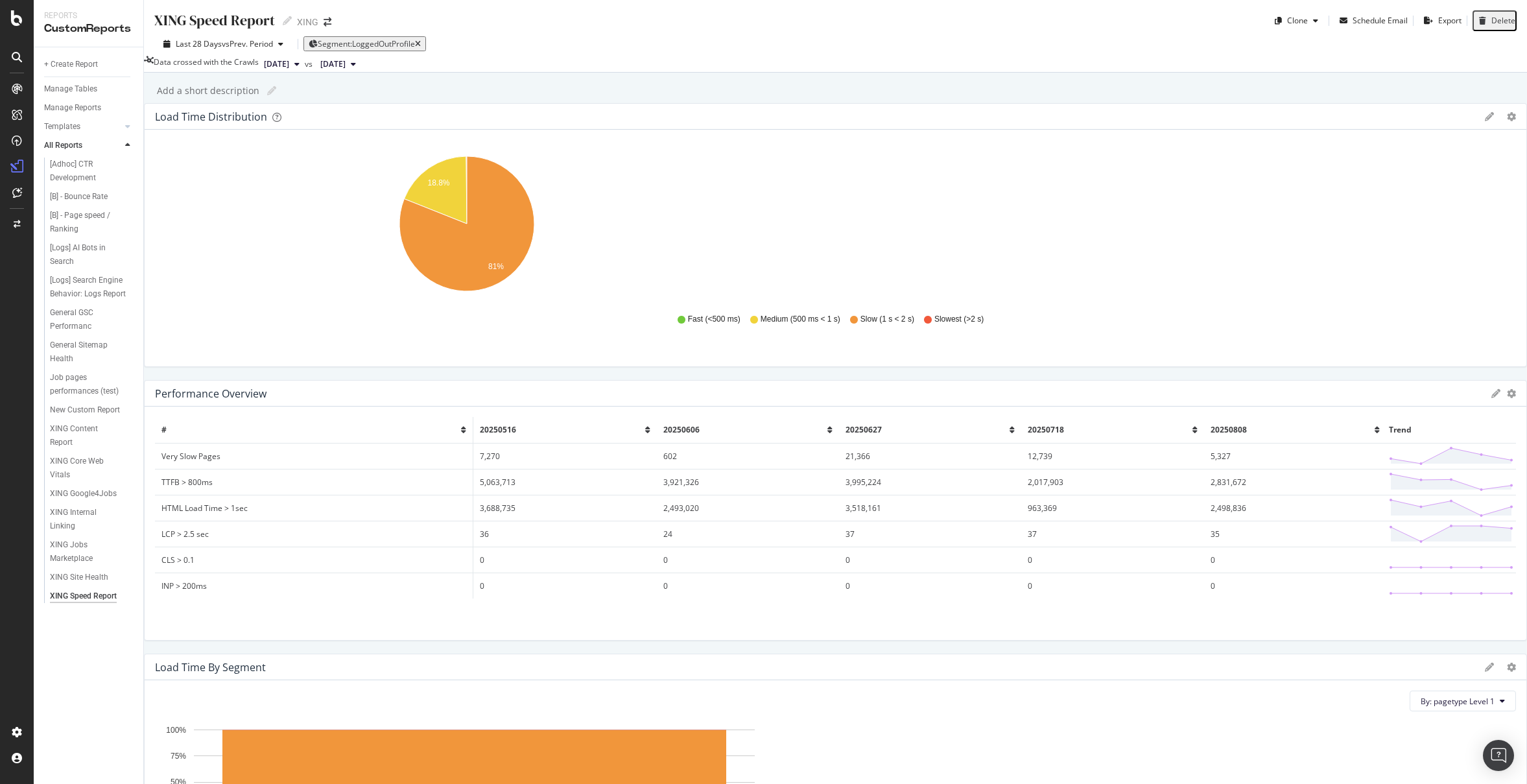
click at [517, 424] on span "20250516" at bounding box center [498, 429] width 36 height 11
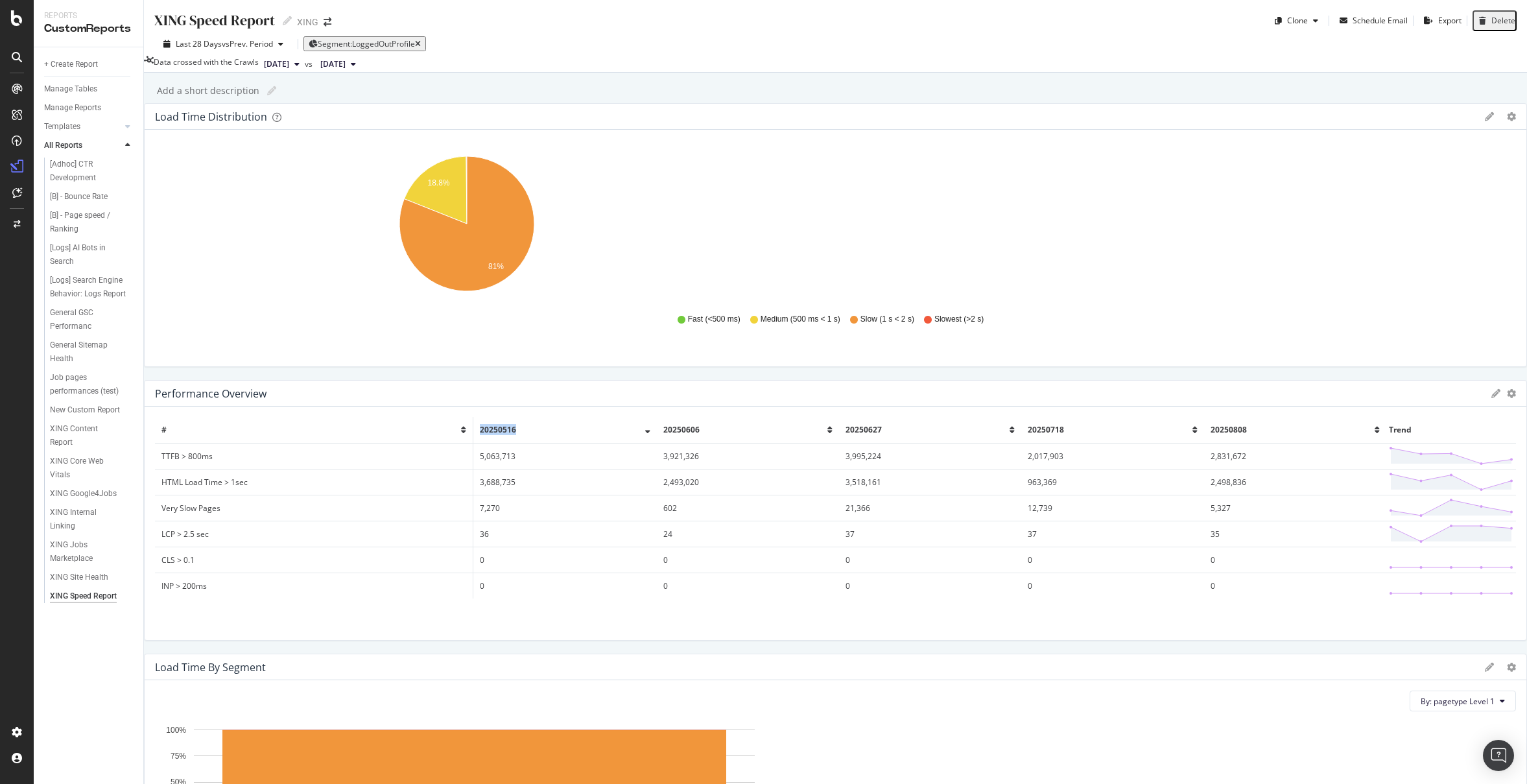
click at [517, 424] on span "20250516" at bounding box center [498, 429] width 36 height 11
click at [1250, 64] on div "Data crossed with the Crawls 2025 Aug. 8th vs 2025 Jun. 27th" at bounding box center [835, 65] width 1383 height 16
click at [1389, 424] on span "Trend" at bounding box center [1400, 429] width 23 height 11
click at [1337, 416] on th "20250808" at bounding box center [1296, 429] width 182 height 25
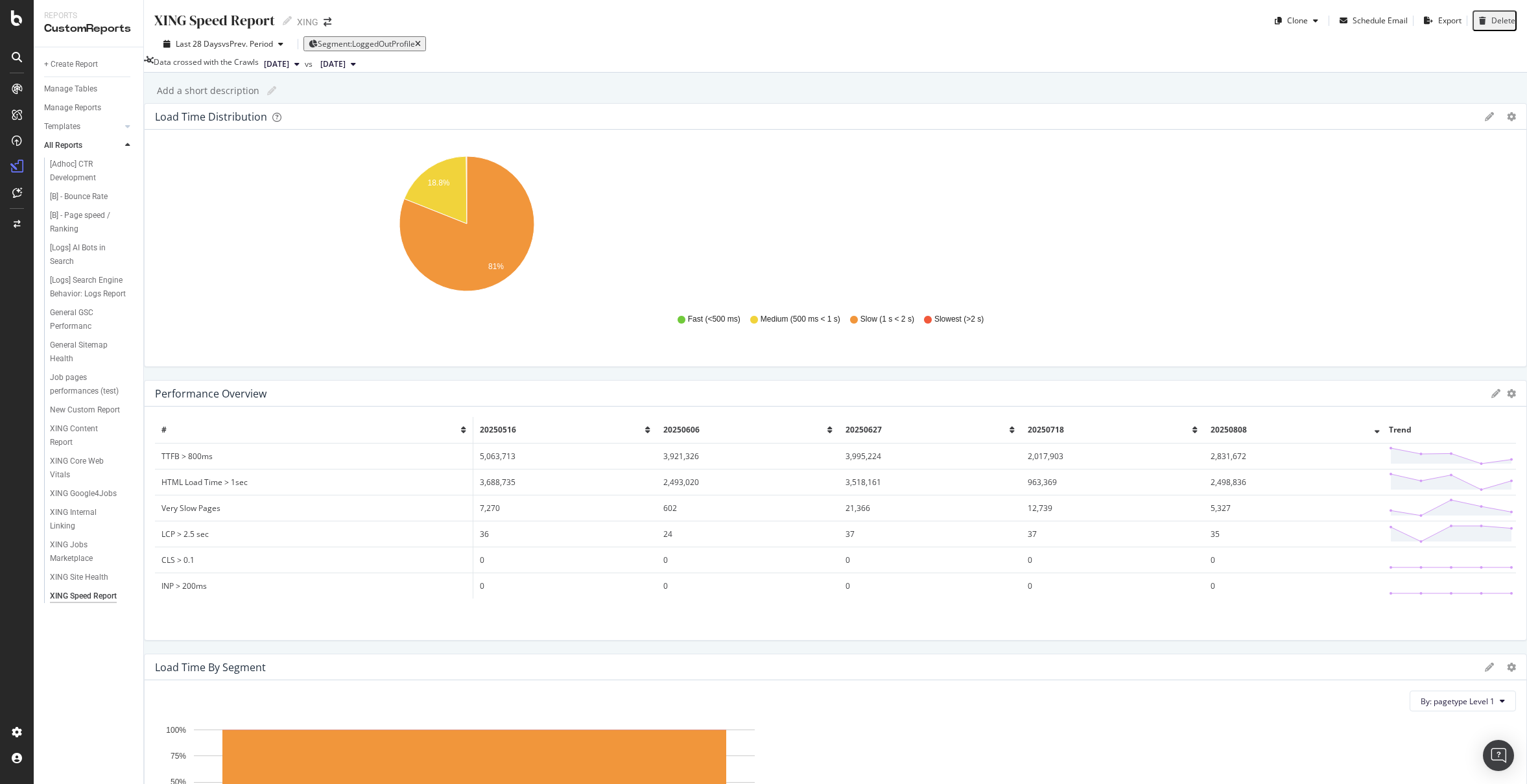
click at [1318, 424] on div "20250808" at bounding box center [1295, 429] width 170 height 11
click at [1375, 426] on icon at bounding box center [1377, 430] width 5 height 8
click at [1247, 424] on span "20250808" at bounding box center [1228, 429] width 36 height 11
click at [1263, 111] on div "XING Speed Report XING Speed Report XING Clone Schedule Email Export Delete Las…" at bounding box center [835, 392] width 1383 height 784
click at [385, 45] on span "Segment: LoggedOutProfile" at bounding box center [366, 43] width 97 height 11
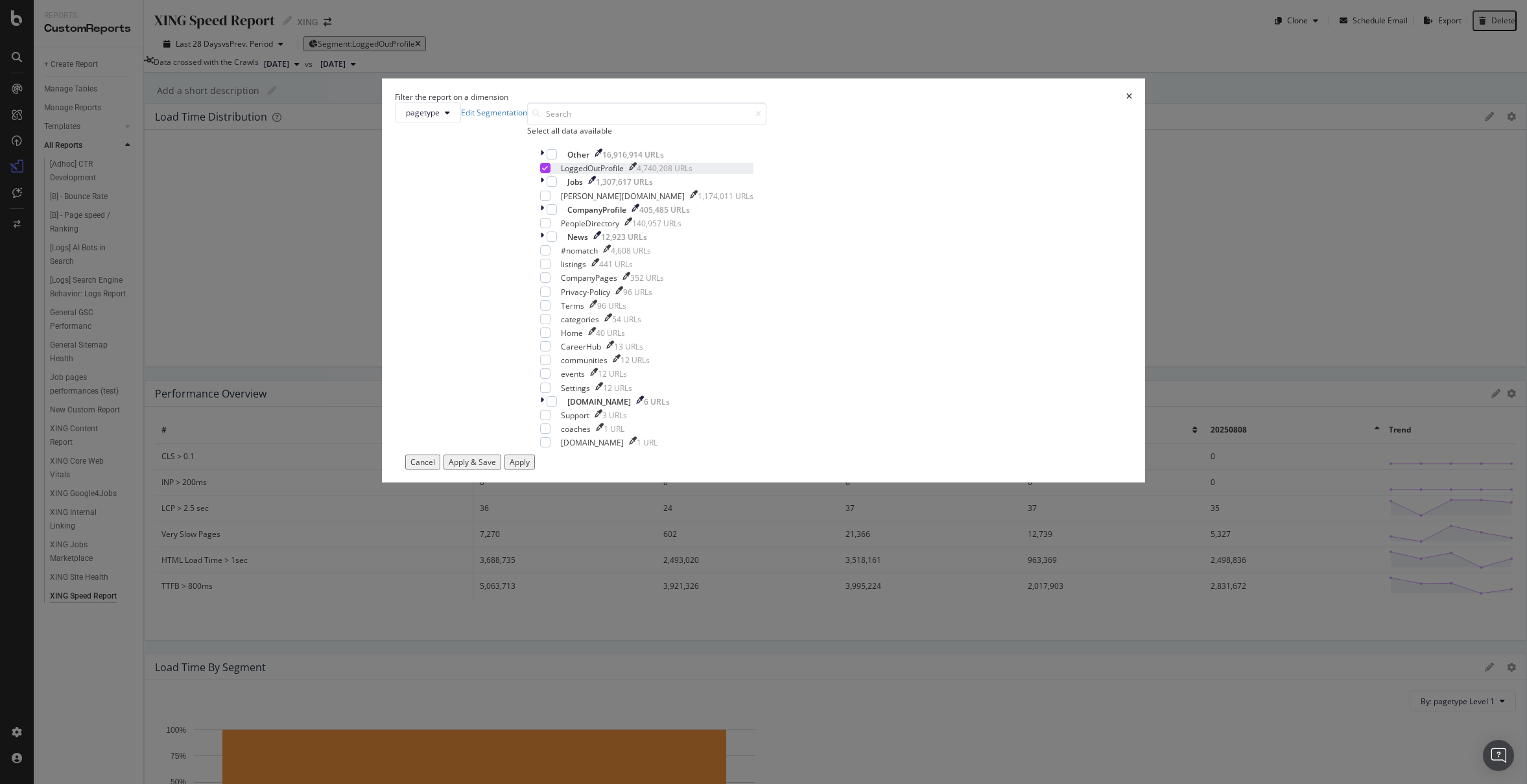
click at [548, 172] on icon "modal" at bounding box center [545, 168] width 6 height 7
click at [557, 215] on div "modal" at bounding box center [552, 209] width 11 height 11
click at [535, 469] on button "Apply" at bounding box center [519, 462] width 30 height 15
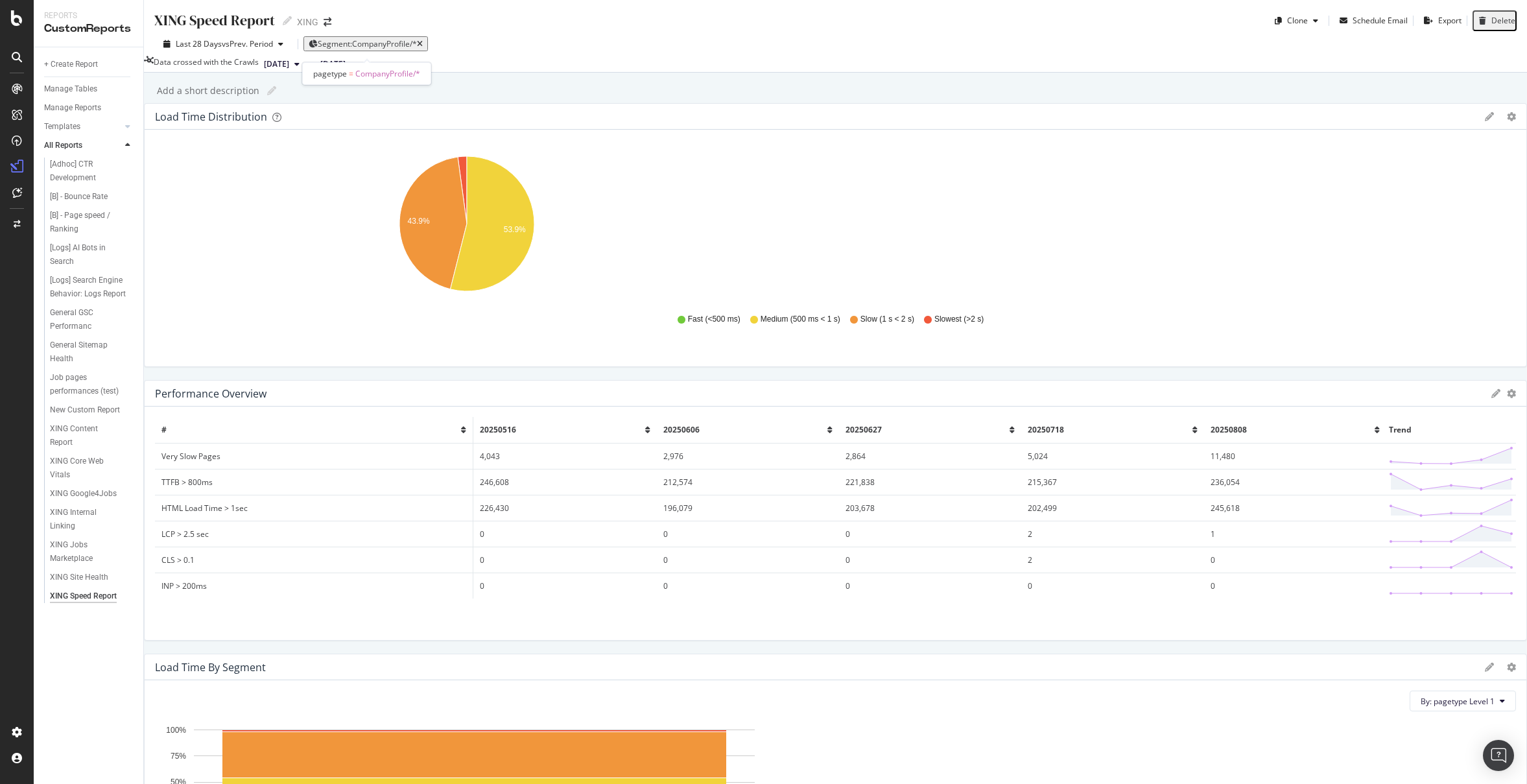
click at [390, 47] on span "Segment: CompanyProfile/*" at bounding box center [367, 43] width 99 height 11
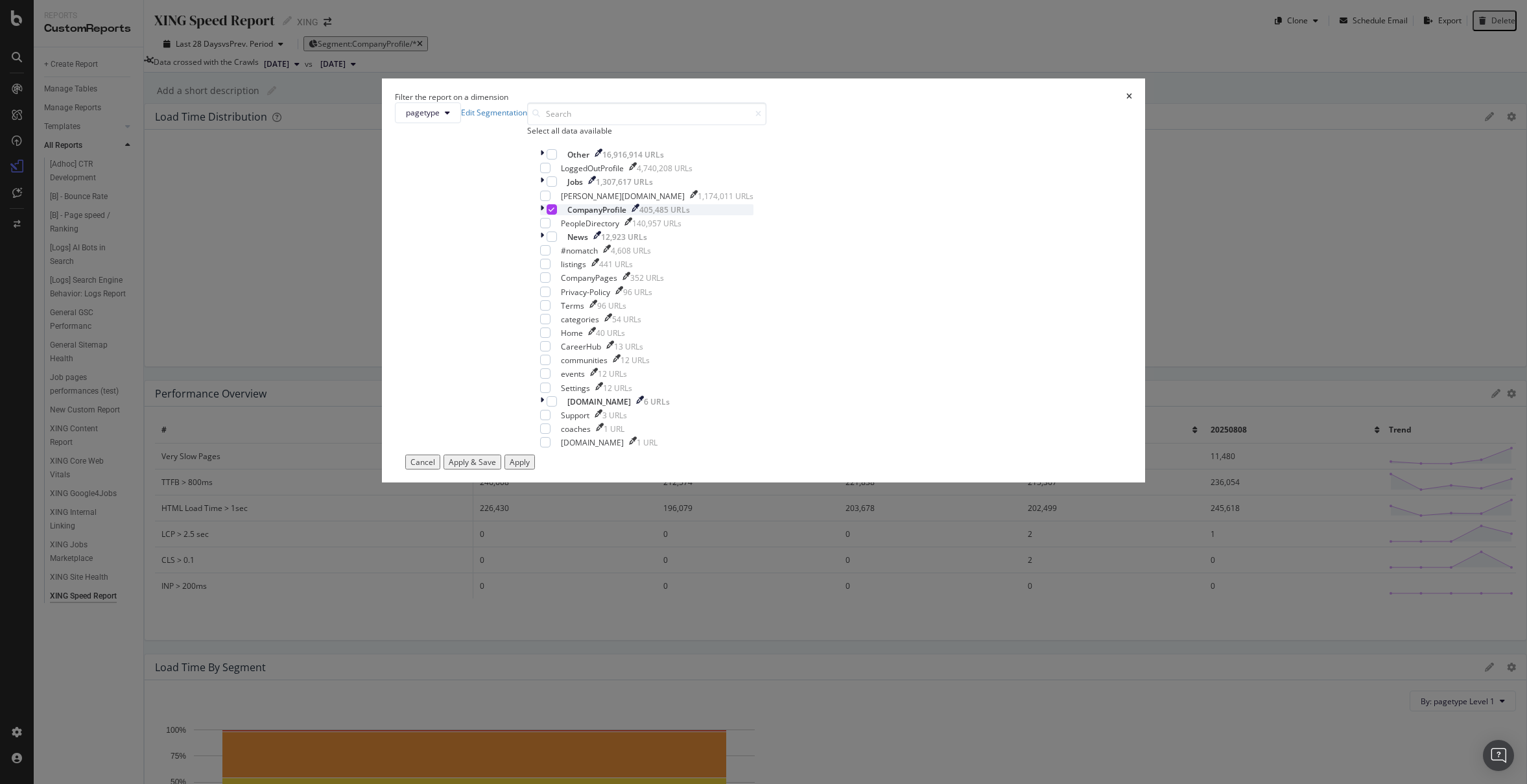
click at [555, 213] on icon "modal" at bounding box center [552, 209] width 6 height 7
click at [557, 187] on div "modal" at bounding box center [552, 181] width 11 height 11
click at [530, 467] on div "Apply" at bounding box center [519, 462] width 21 height 11
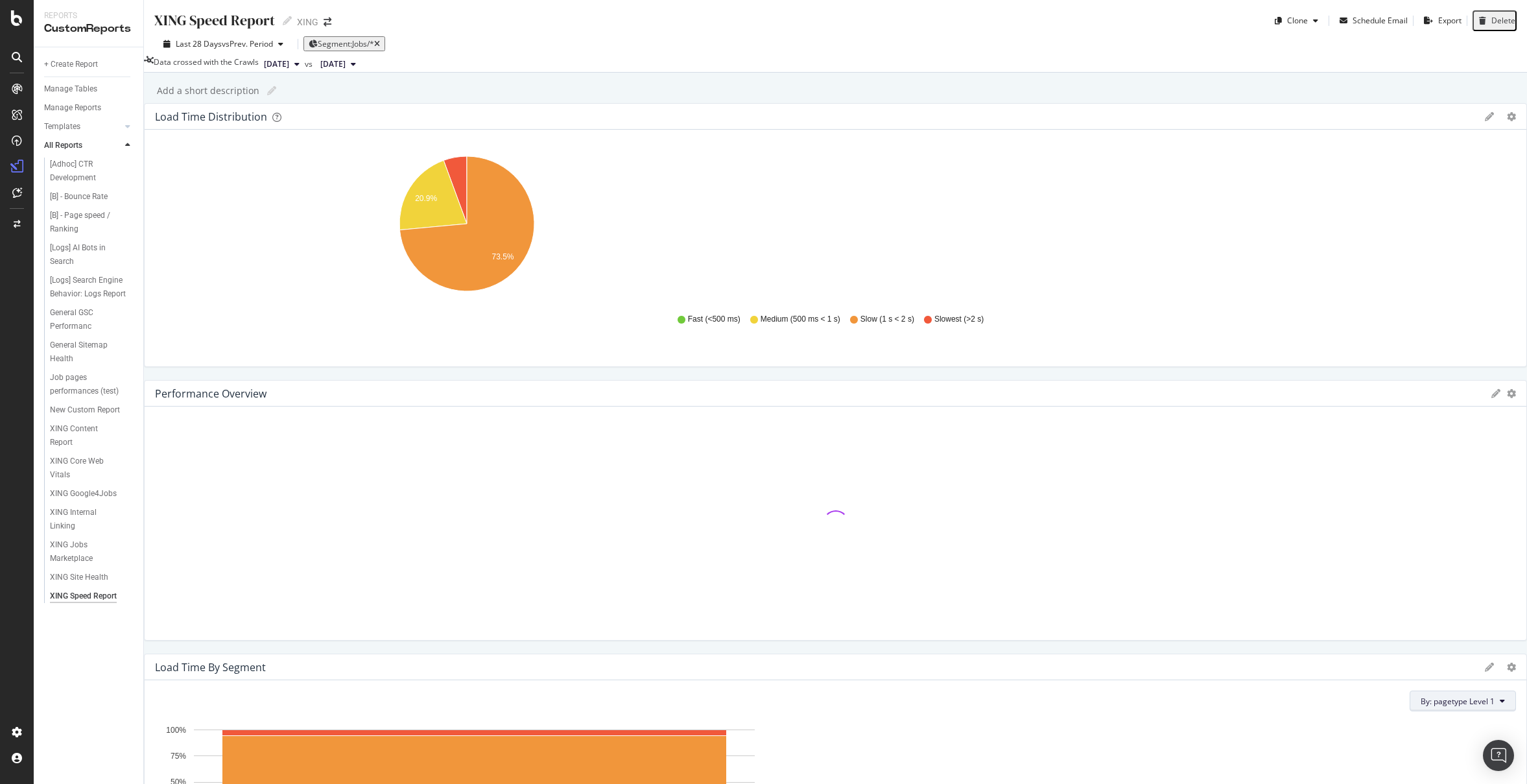
click at [1409, 691] on button "By: pagetype Level 1" at bounding box center [1462, 701] width 107 height 21
click at [820, 556] on div "Select a Segment" at bounding box center [790, 563] width 161 height 22
click at [763, 559] on div "Jobs Level" at bounding box center [736, 553] width 53 height 11
click at [814, 533] on div "Validate" at bounding box center [800, 527] width 29 height 11
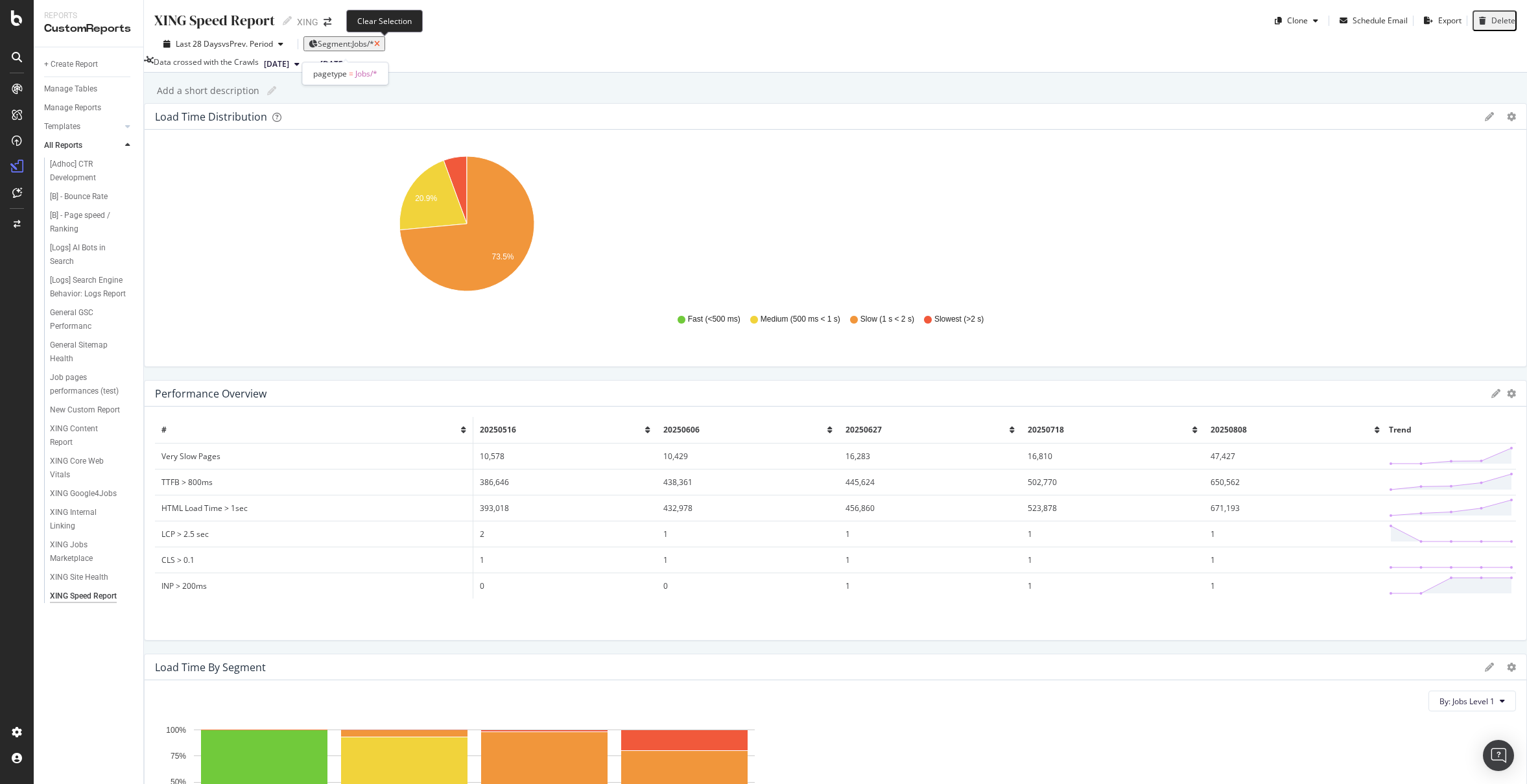
click at [375, 46] on icon "button" at bounding box center [377, 44] width 6 height 8
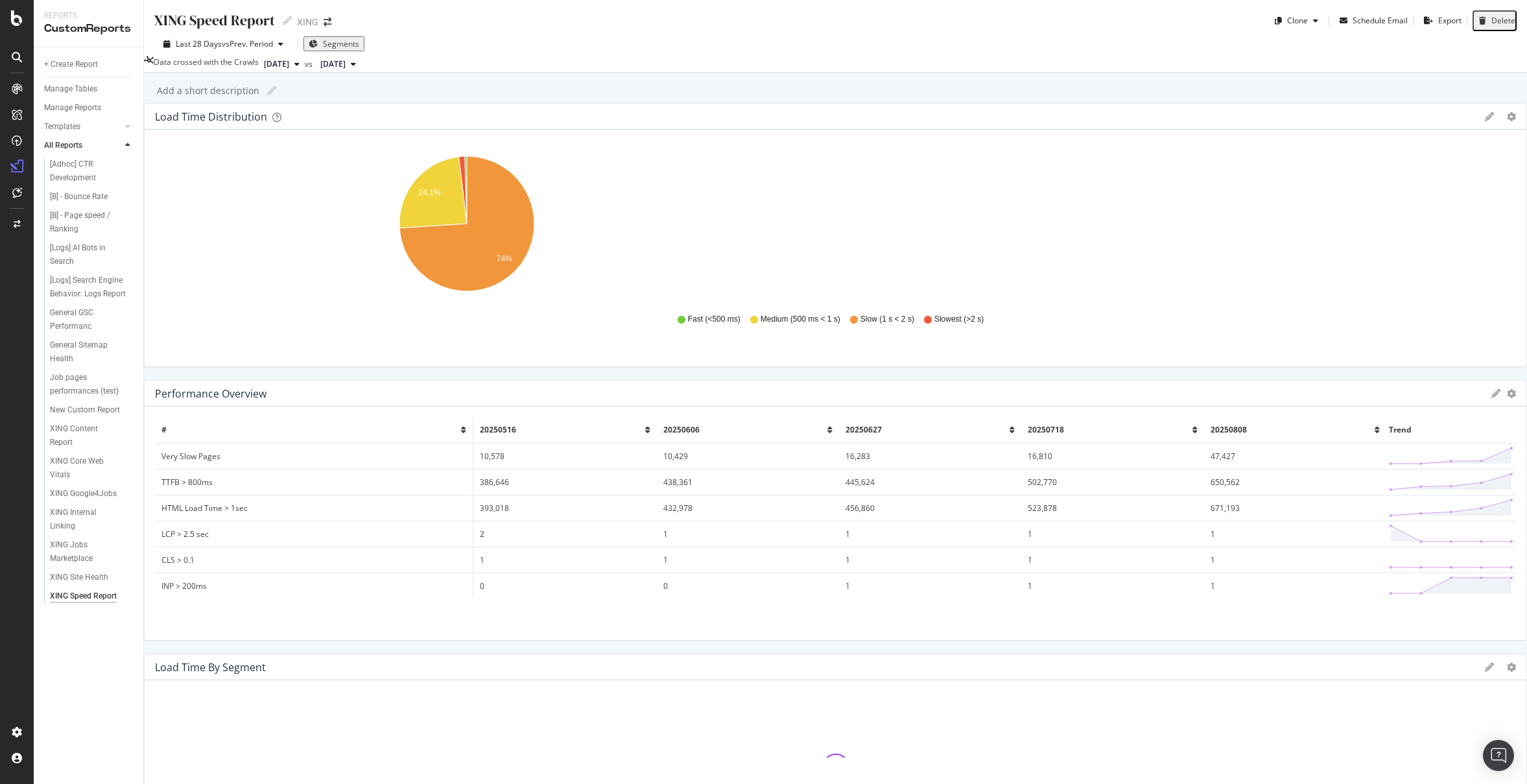
click at [329, 44] on span "Segments" at bounding box center [340, 43] width 36 height 11
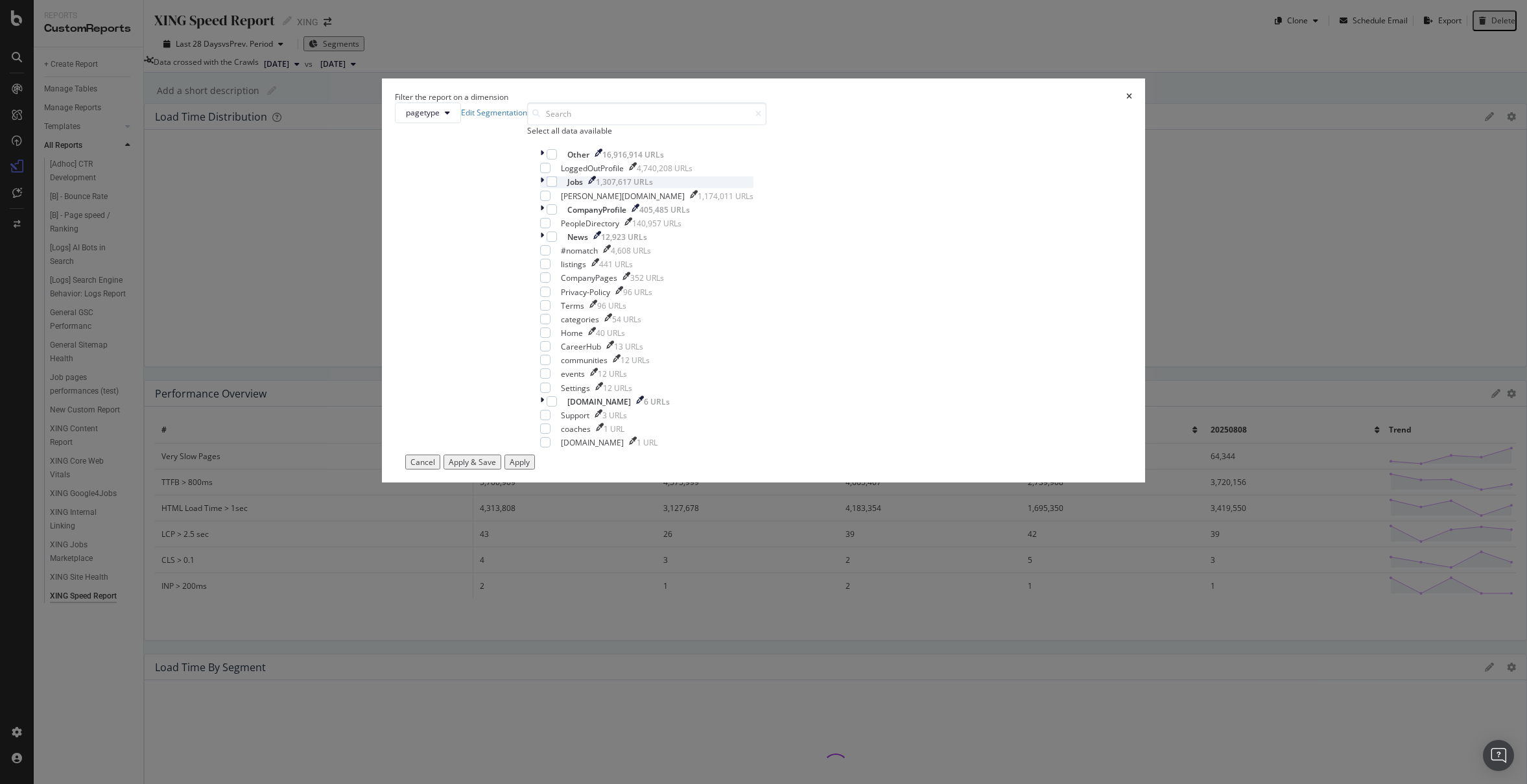
click at [544, 187] on icon "modal" at bounding box center [542, 181] width 4 height 11
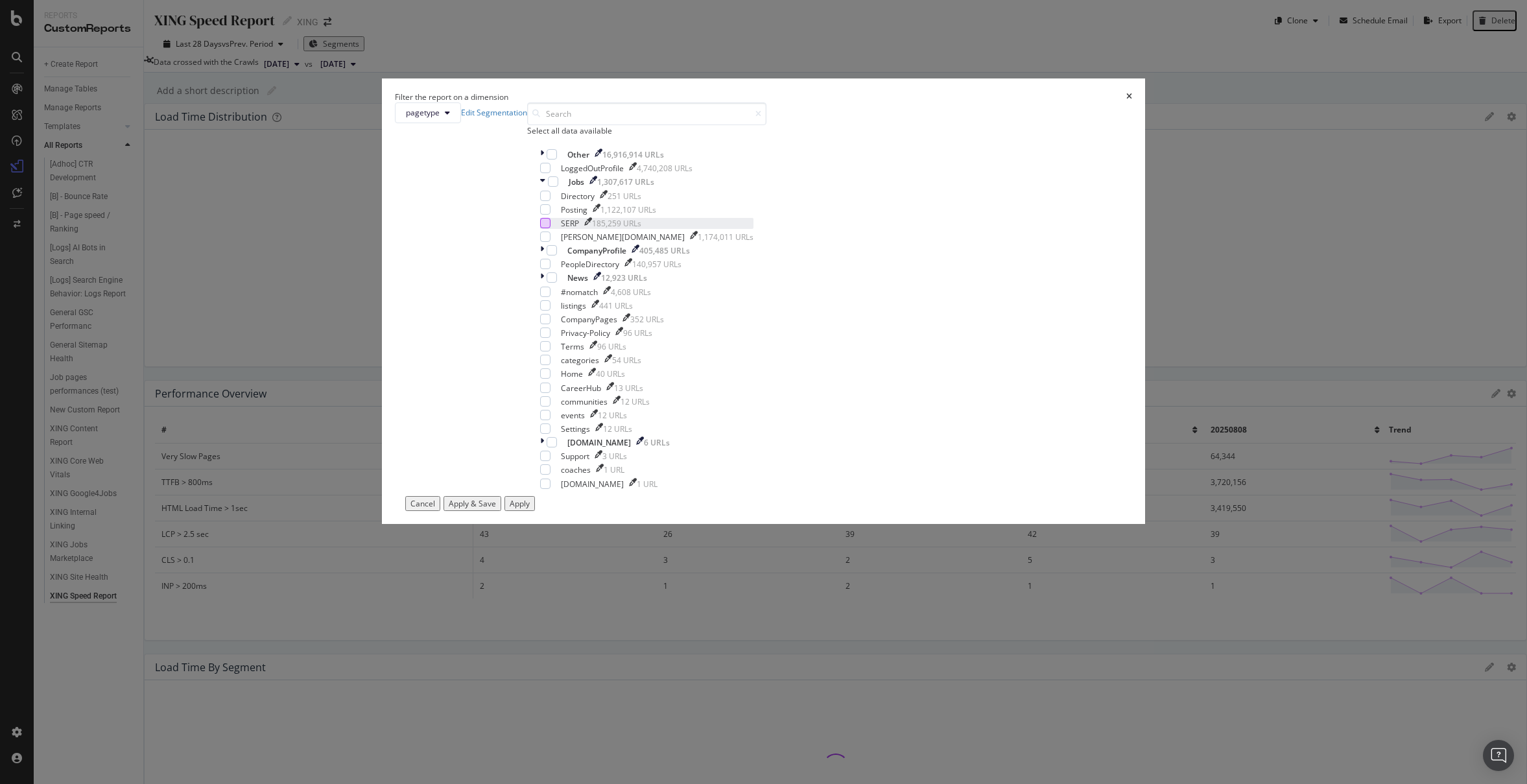
click at [551, 228] on div "modal" at bounding box center [545, 222] width 11 height 11
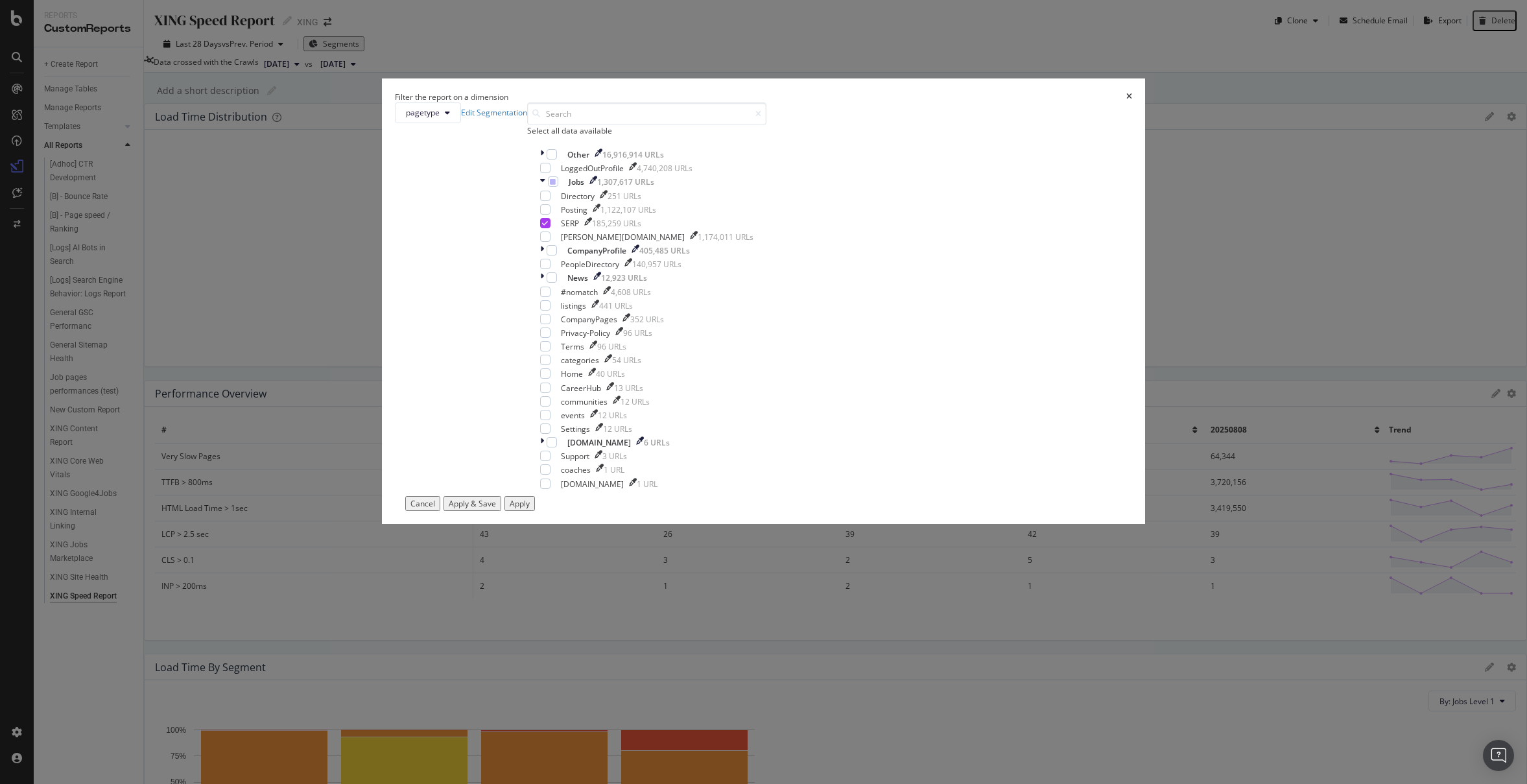
click at [530, 509] on div "Apply" at bounding box center [519, 503] width 21 height 11
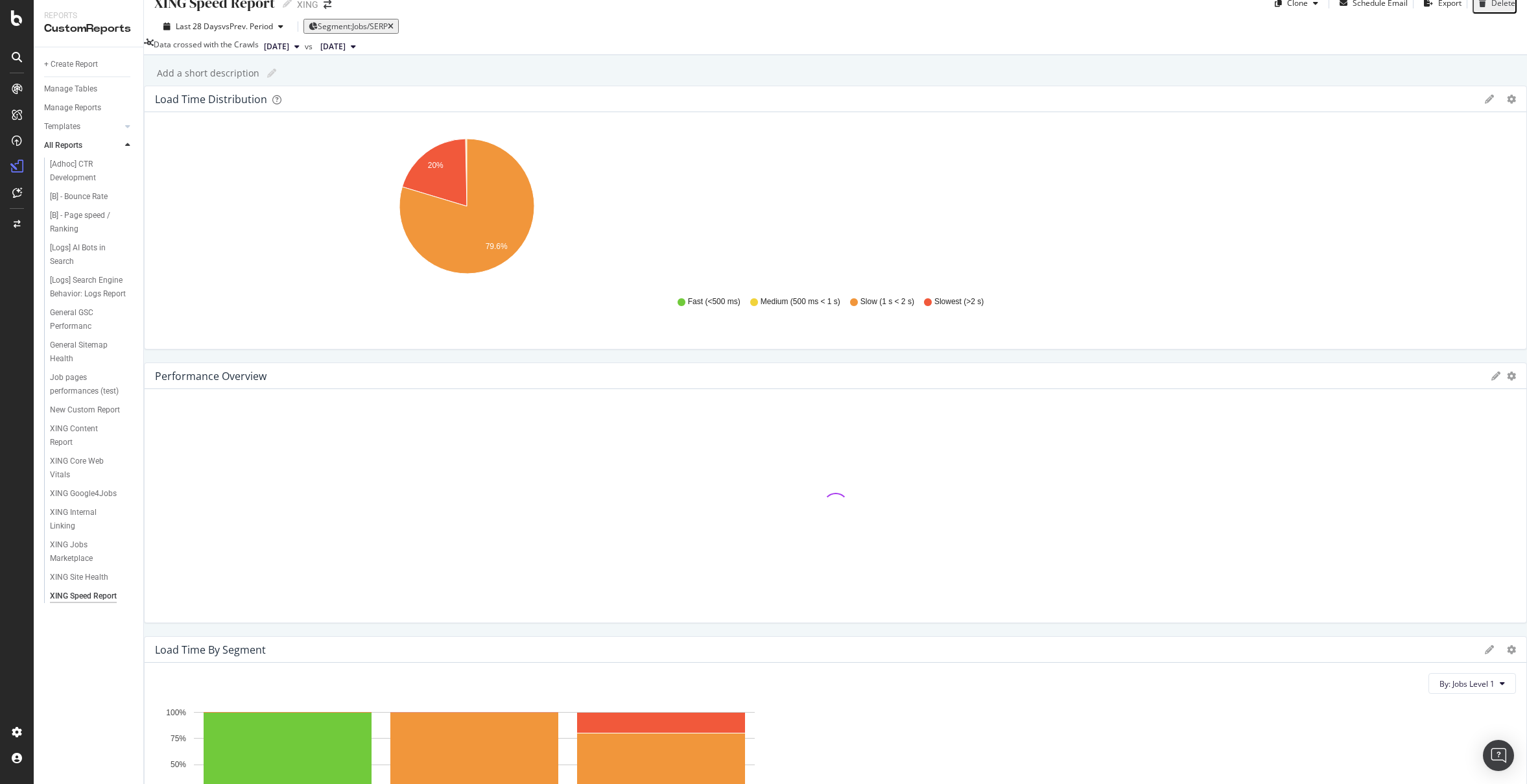
scroll to position [37, 0]
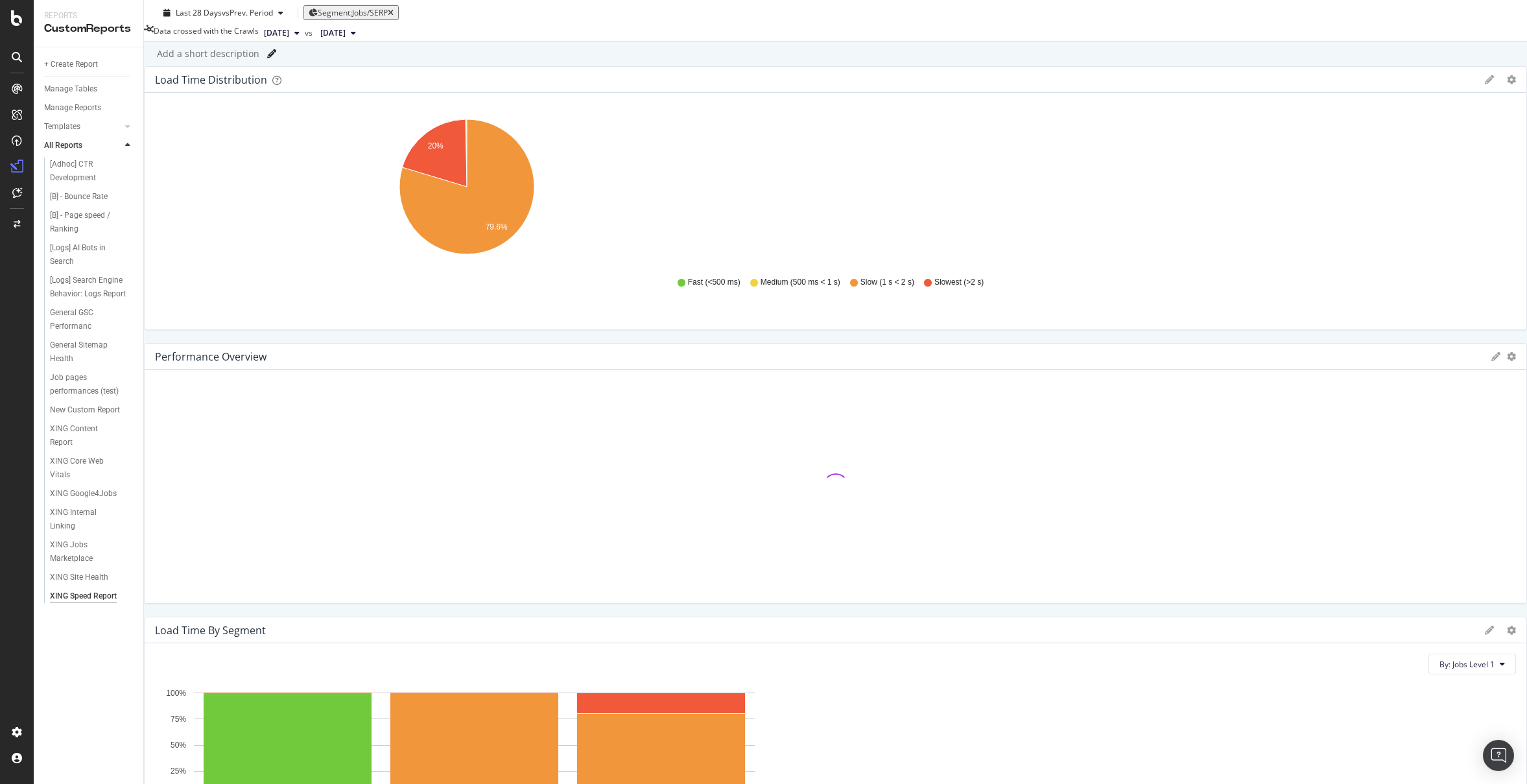
click at [269, 59] on icon at bounding box center [271, 53] width 9 height 9
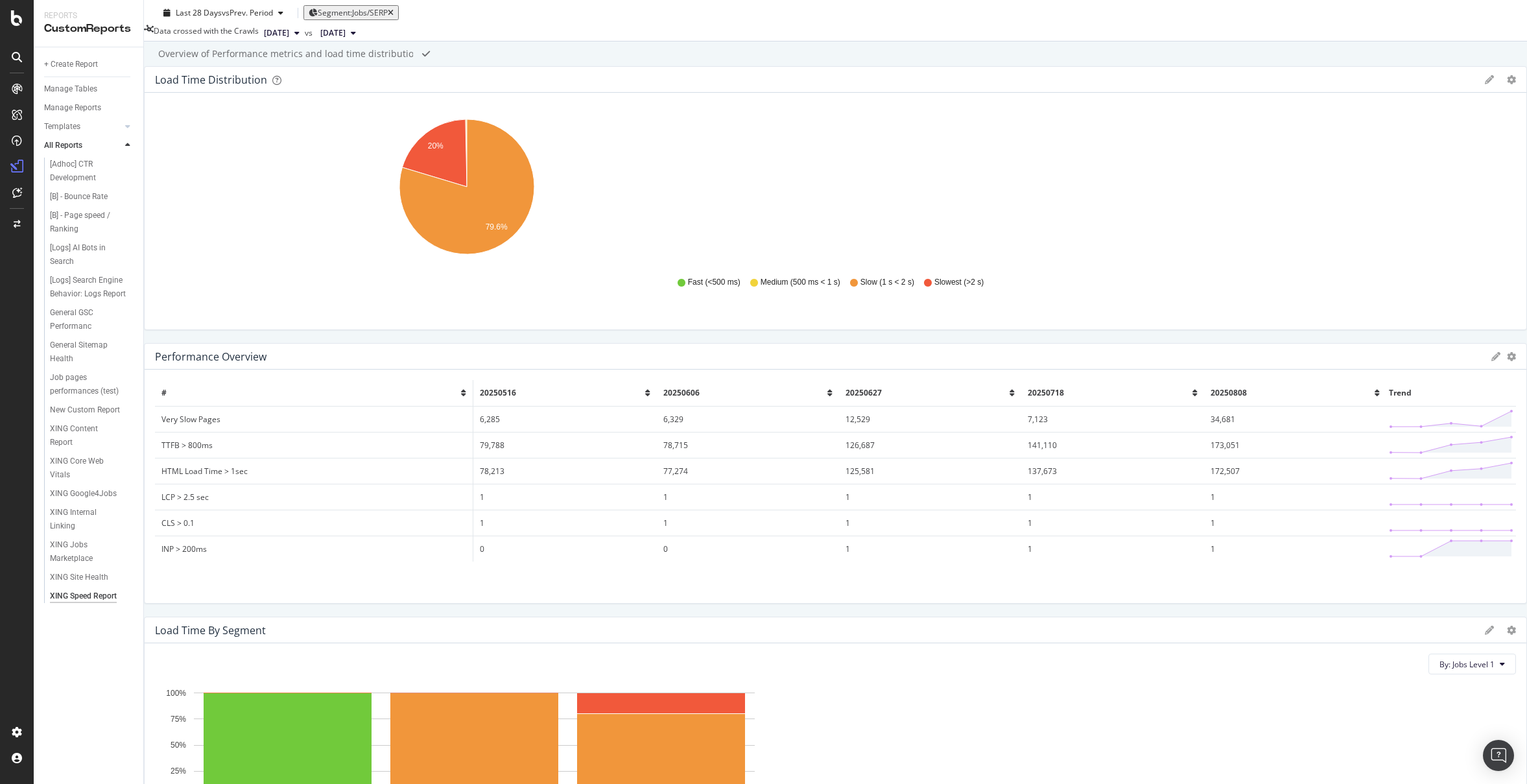
click at [216, 57] on input "Overview of Performance metrics and load time distribution" at bounding box center [285, 54] width 258 height 15
drag, startPoint x: 410, startPoint y: 64, endPoint x: 460, endPoint y: 93, distance: 57.8
click at [410, 61] on input "Overview of performance metrics and load time distribution" at bounding box center [285, 54] width 258 height 15
type input "Overview of performance metrics and load time distribution on the XING domain."
click at [911, 77] on div "XING Speed Report XING Speed Report XING Clone Schedule Email Export Delete Las…" at bounding box center [835, 392] width 1383 height 784
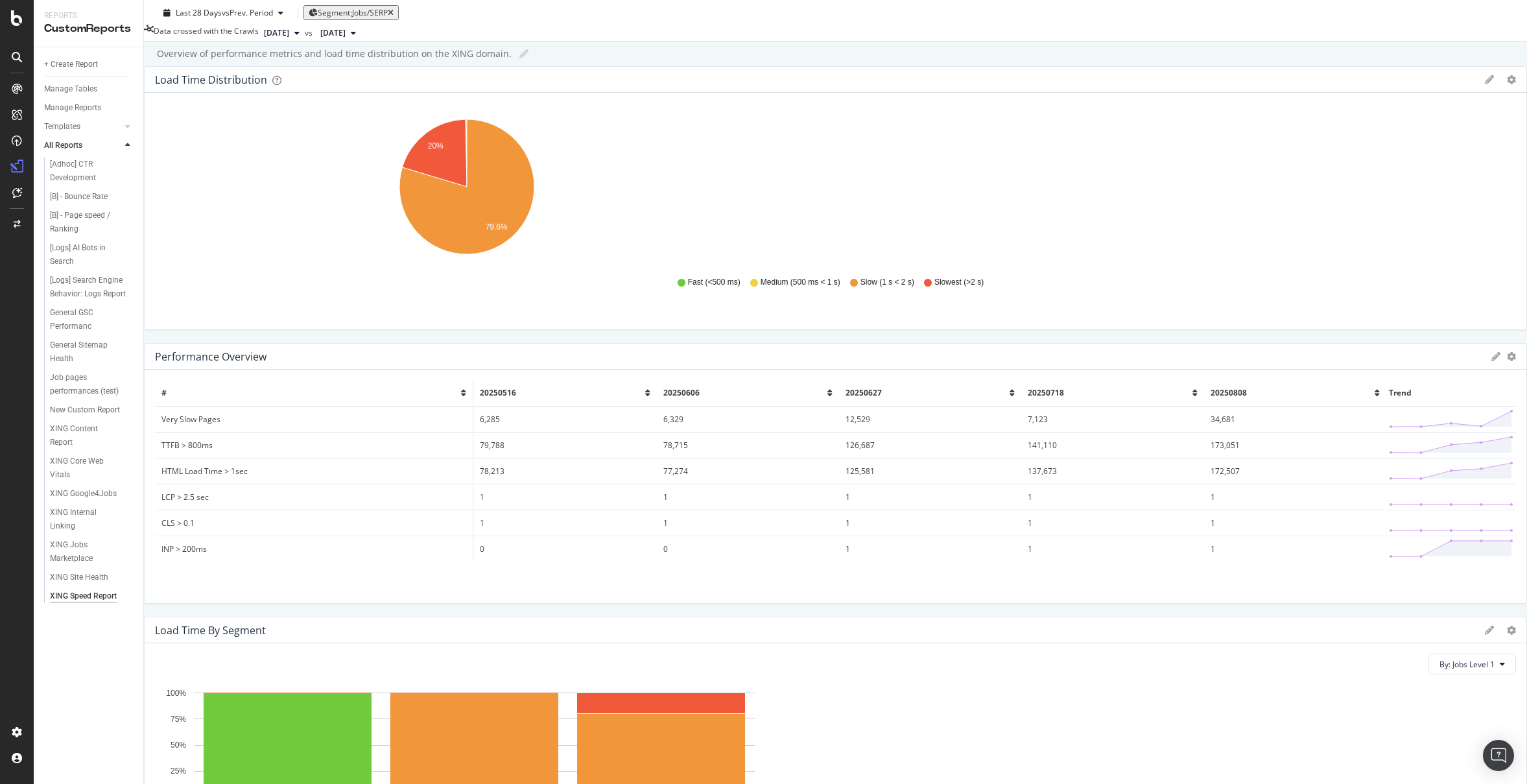
click at [473, 432] on td "TTFB > 800ms" at bounding box center [314, 445] width 319 height 25
click at [657, 432] on td "79,788" at bounding box center [565, 445] width 183 height 25
click at [574, 64] on div "Overview of performance metrics and load time distribution on the XING domain. …" at bounding box center [842, 54] width 1370 height 20
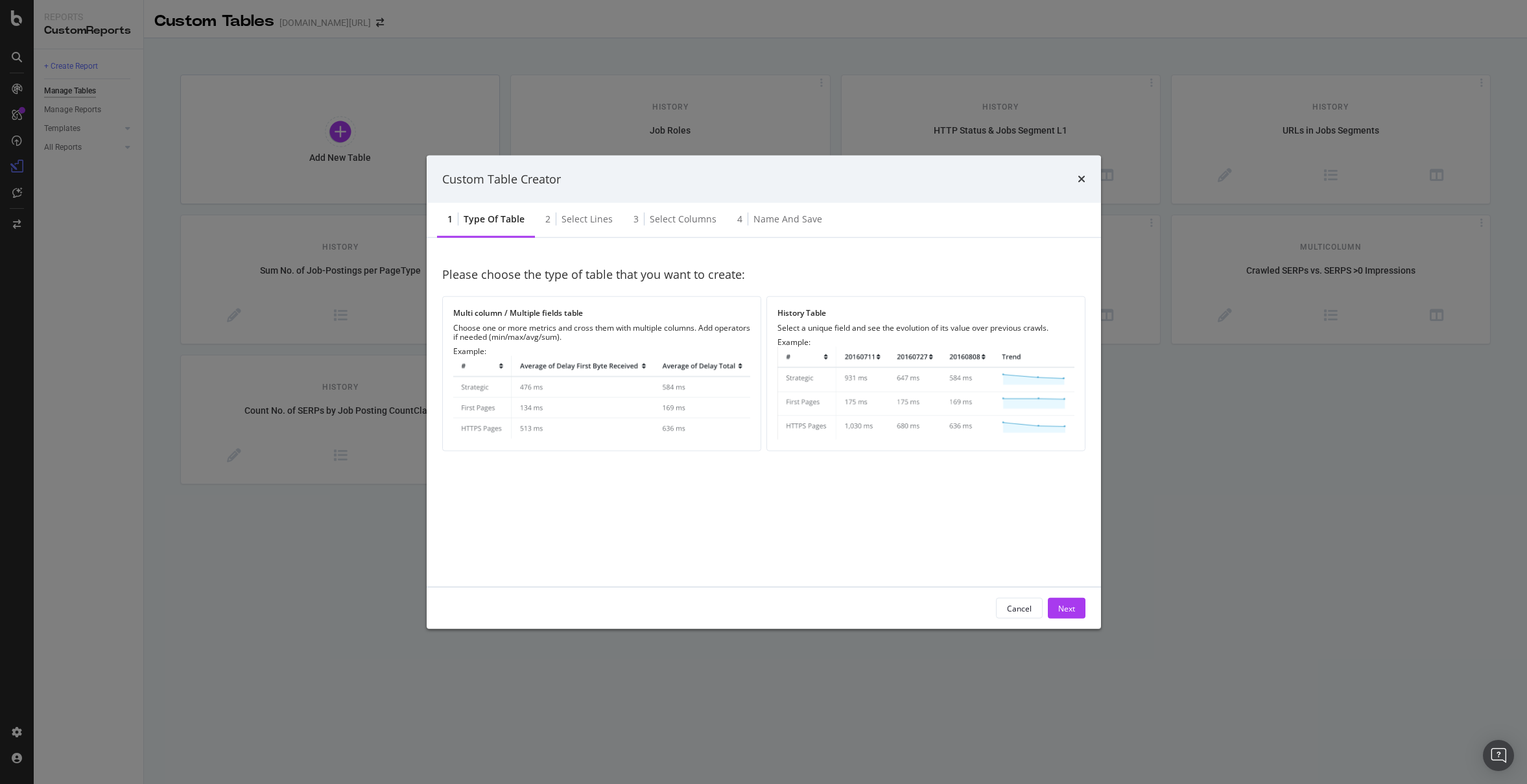
click at [875, 392] on img "modal" at bounding box center [925, 393] width 297 height 93
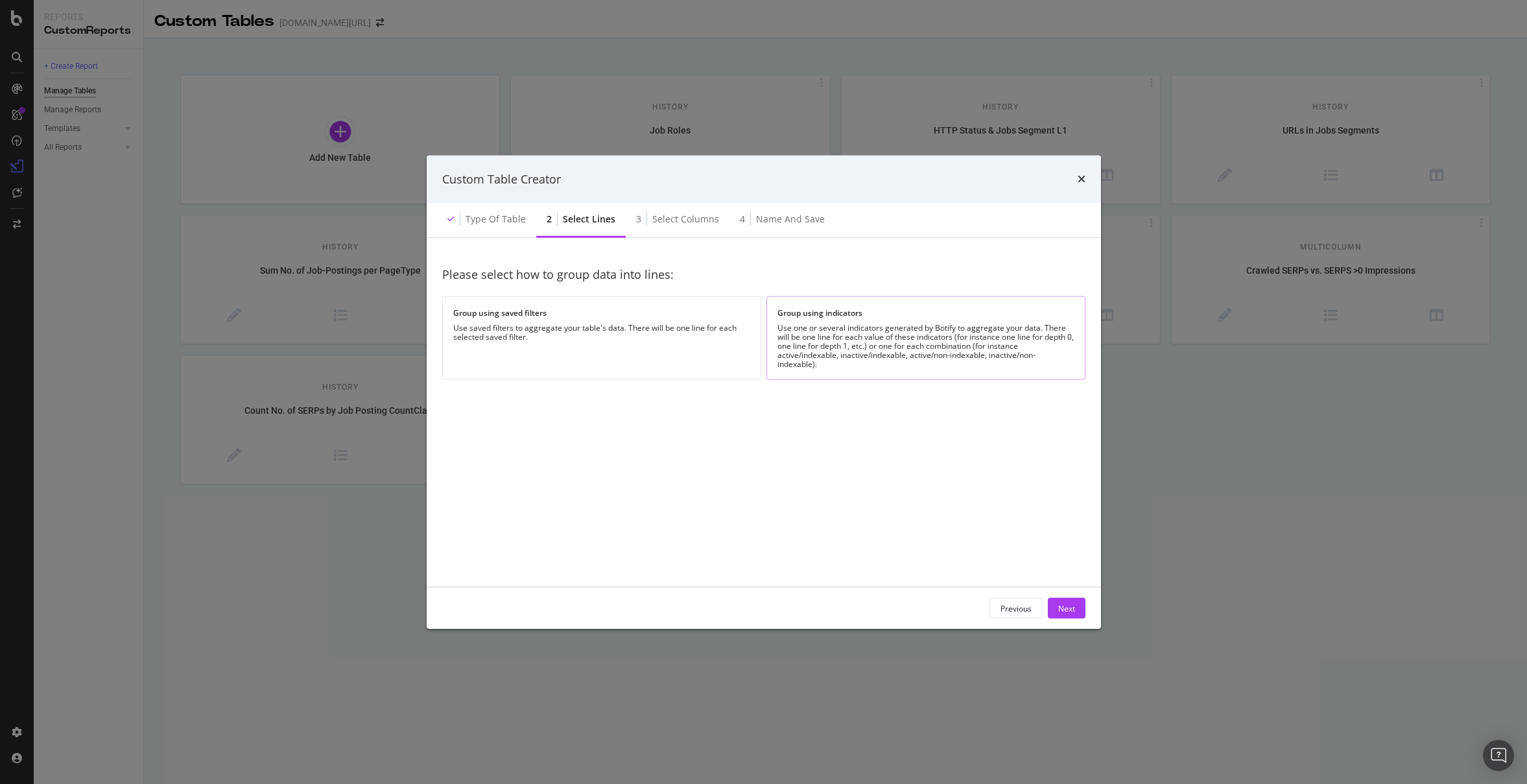
click at [982, 344] on div "Use one or several indicators generated by Botify to aggregate your data. There…" at bounding box center [925, 346] width 297 height 45
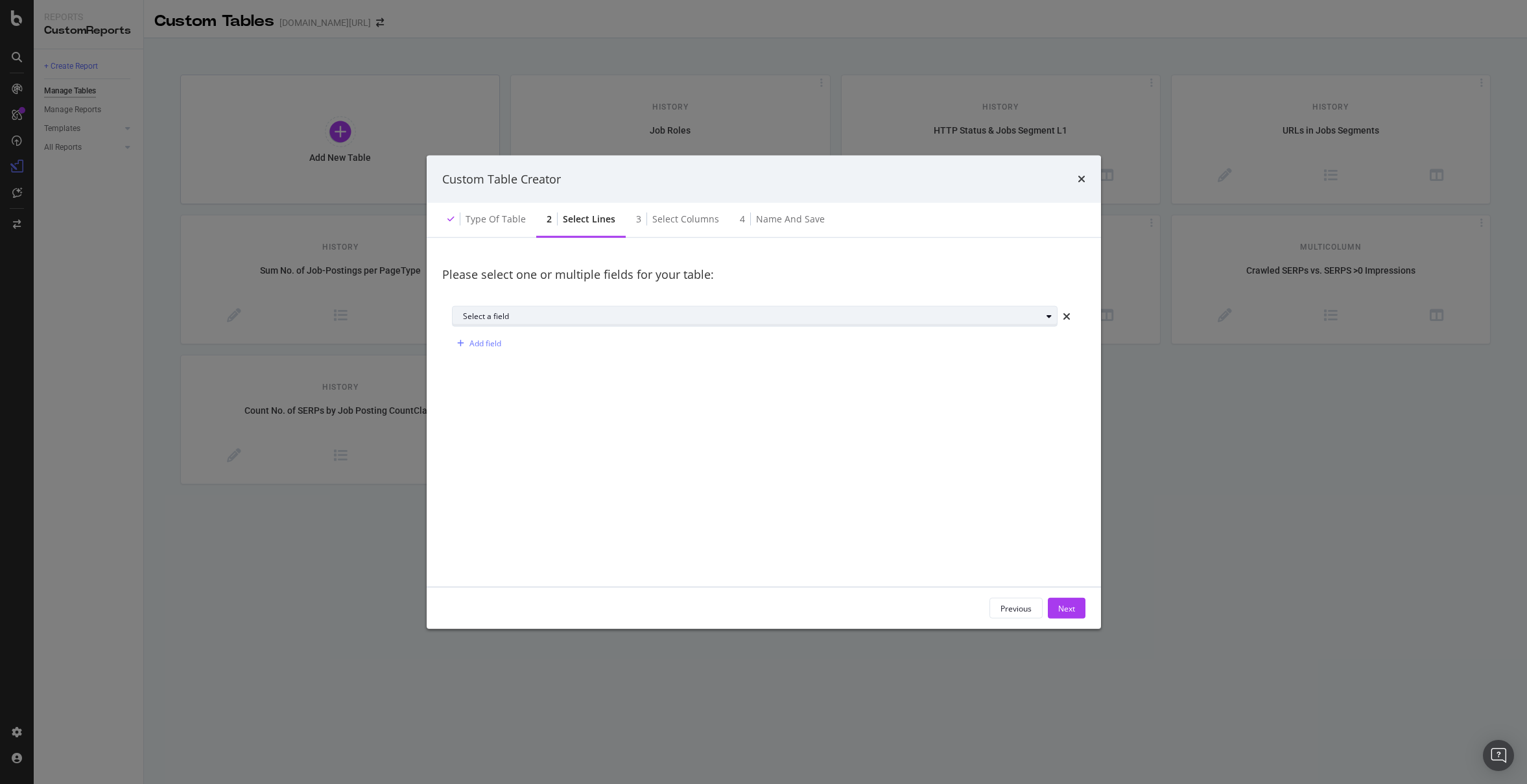
click at [667, 317] on div "Select a field" at bounding box center [752, 317] width 578 height 8
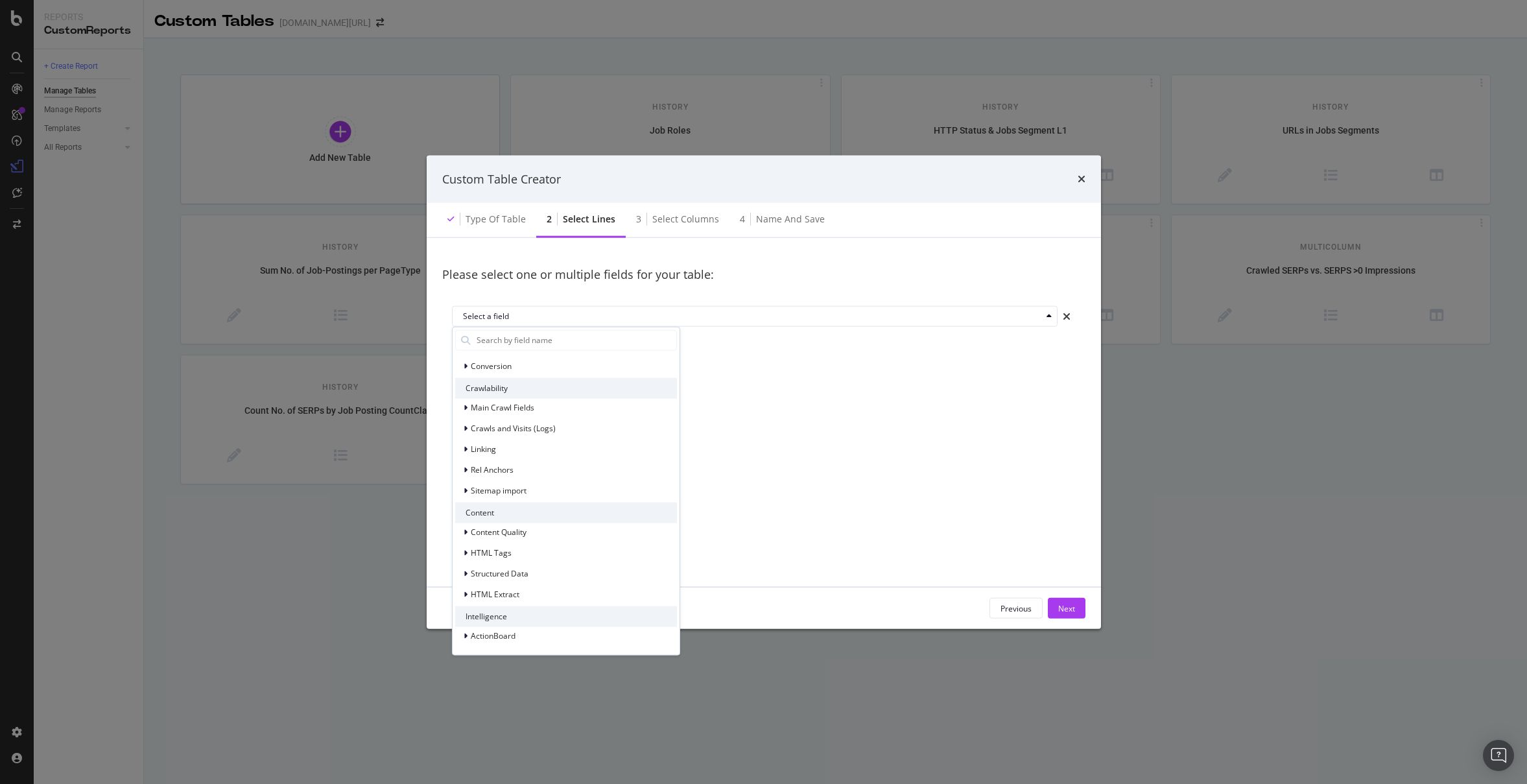
scroll to position [181, 0]
click at [465, 406] on icon "modal" at bounding box center [466, 408] width 4 height 8
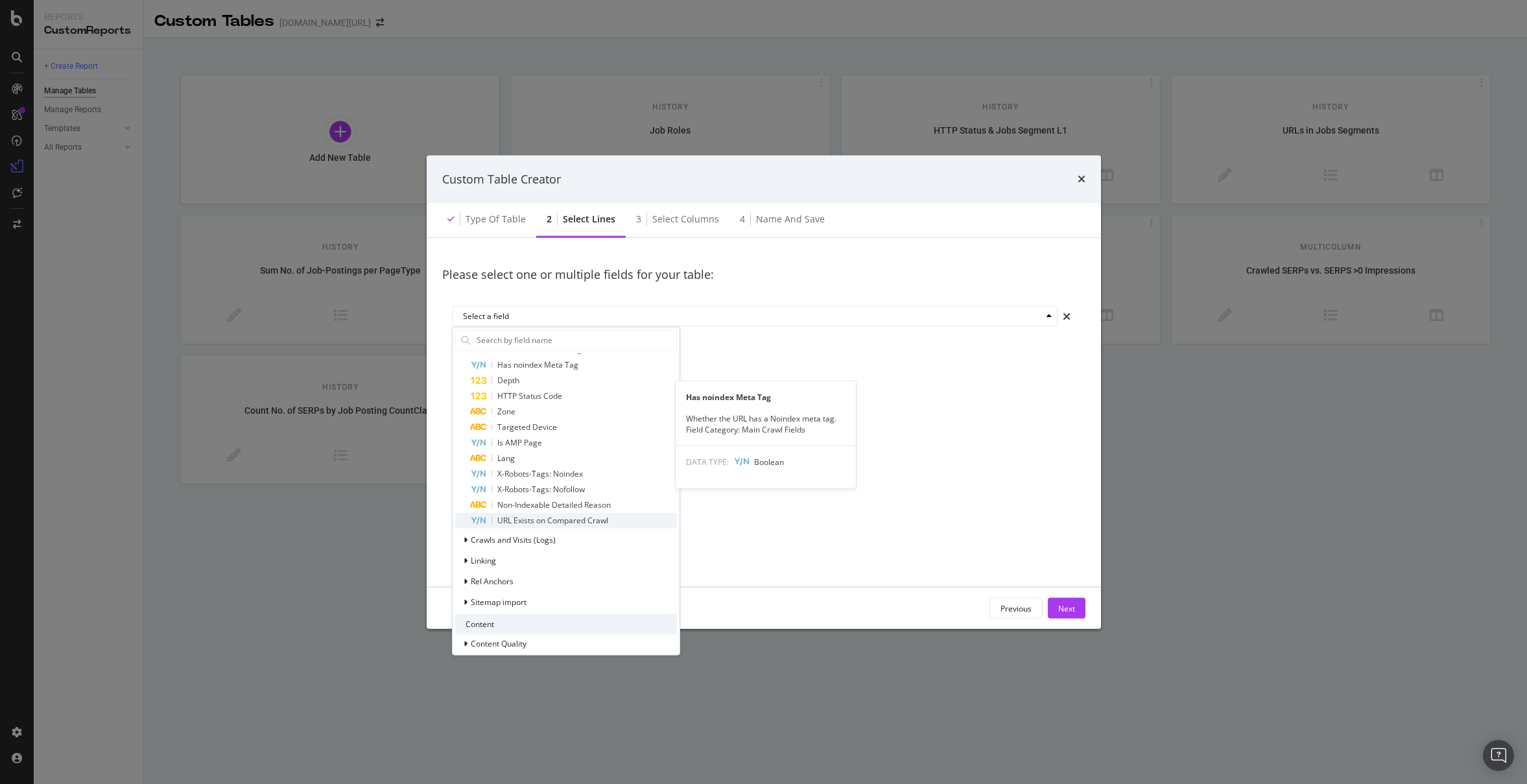
scroll to position [403, 0]
click at [468, 533] on div "modal" at bounding box center [467, 532] width 8 height 13
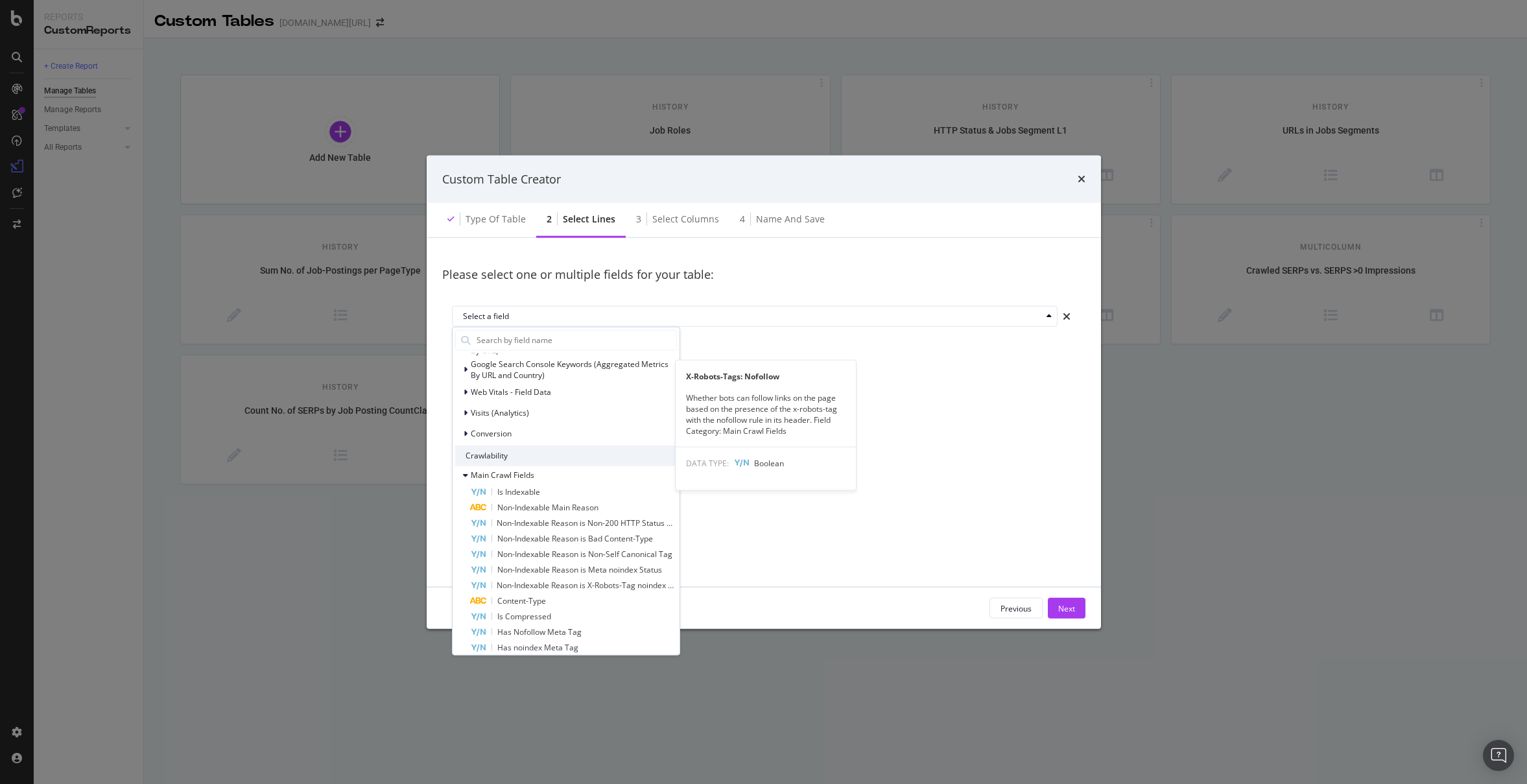
scroll to position [0, 0]
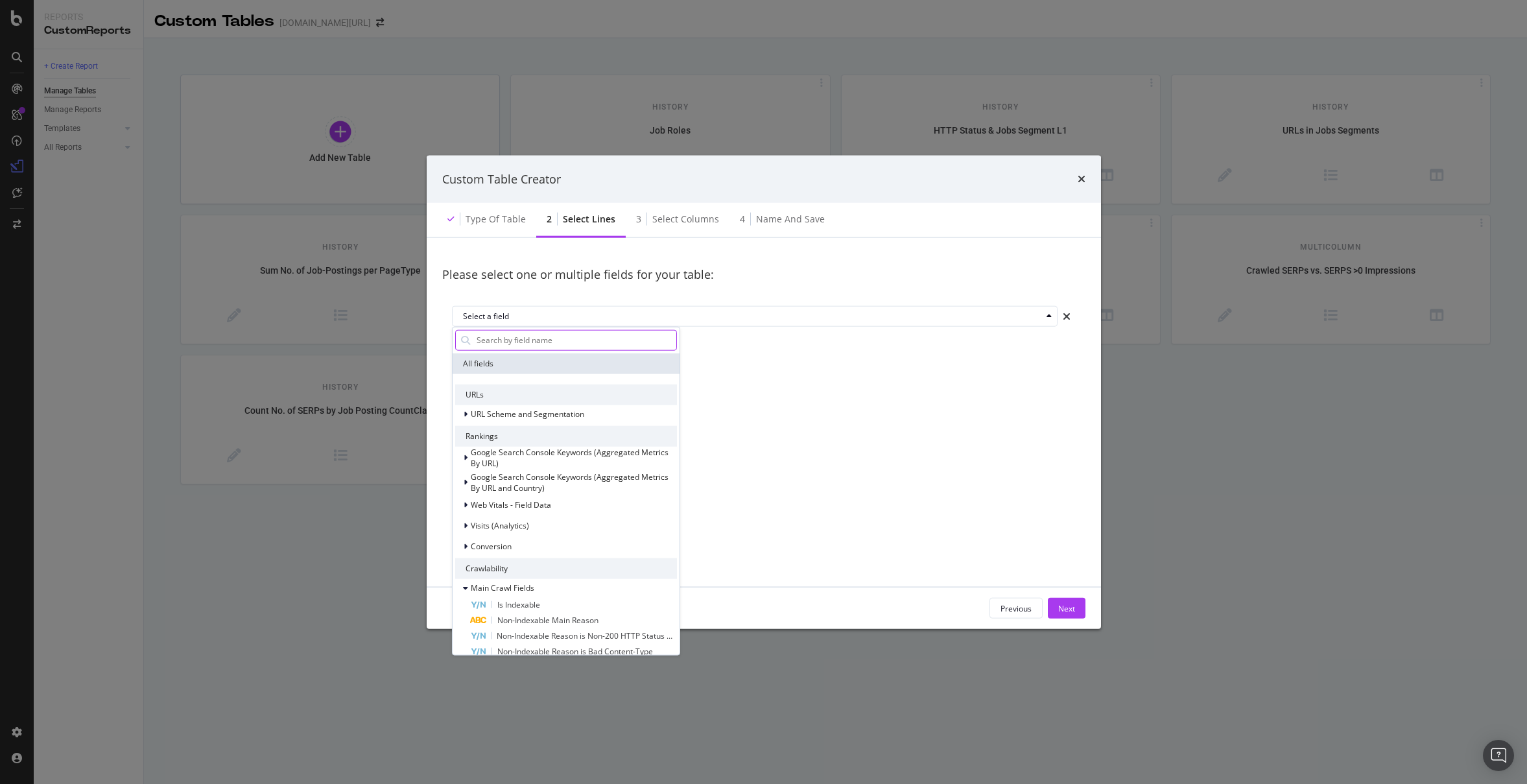
click at [542, 338] on input "modal" at bounding box center [575, 340] width 201 height 20
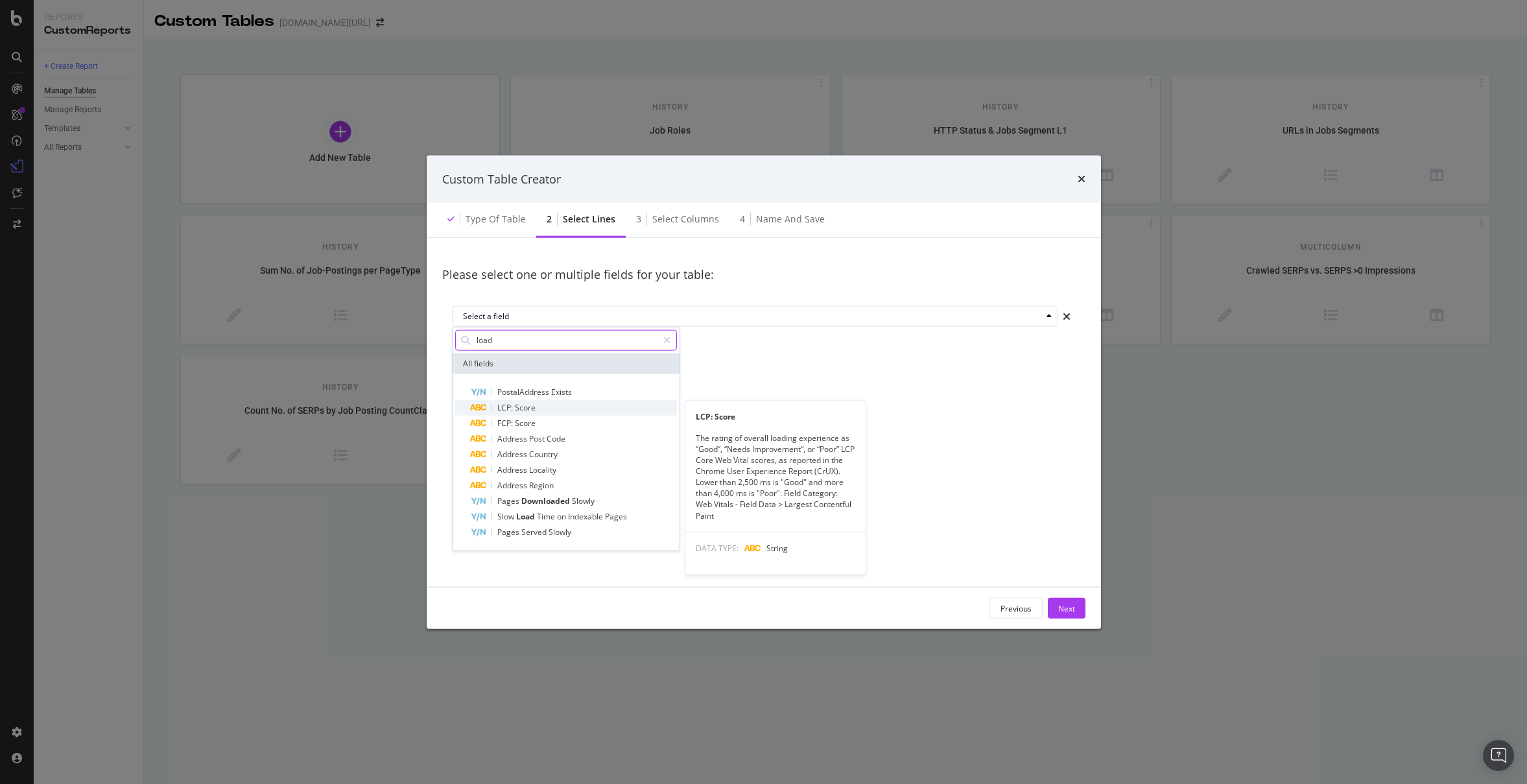
type input "load"
click at [587, 411] on div "LCP: Score" at bounding box center [573, 408] width 206 height 16
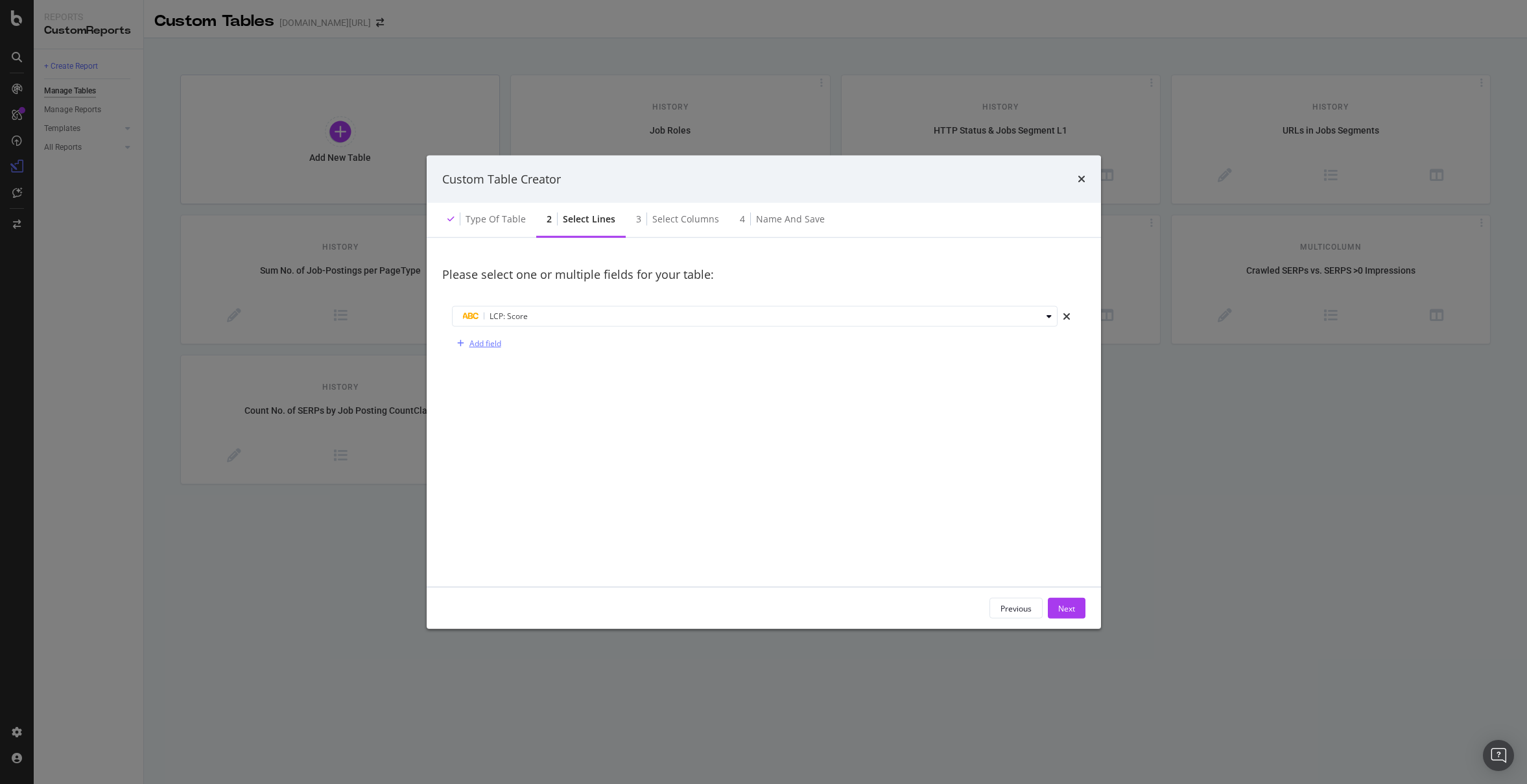
click at [478, 345] on div "Add field" at bounding box center [485, 343] width 31 height 11
click at [557, 344] on div "Select a field" at bounding box center [752, 344] width 578 height 8
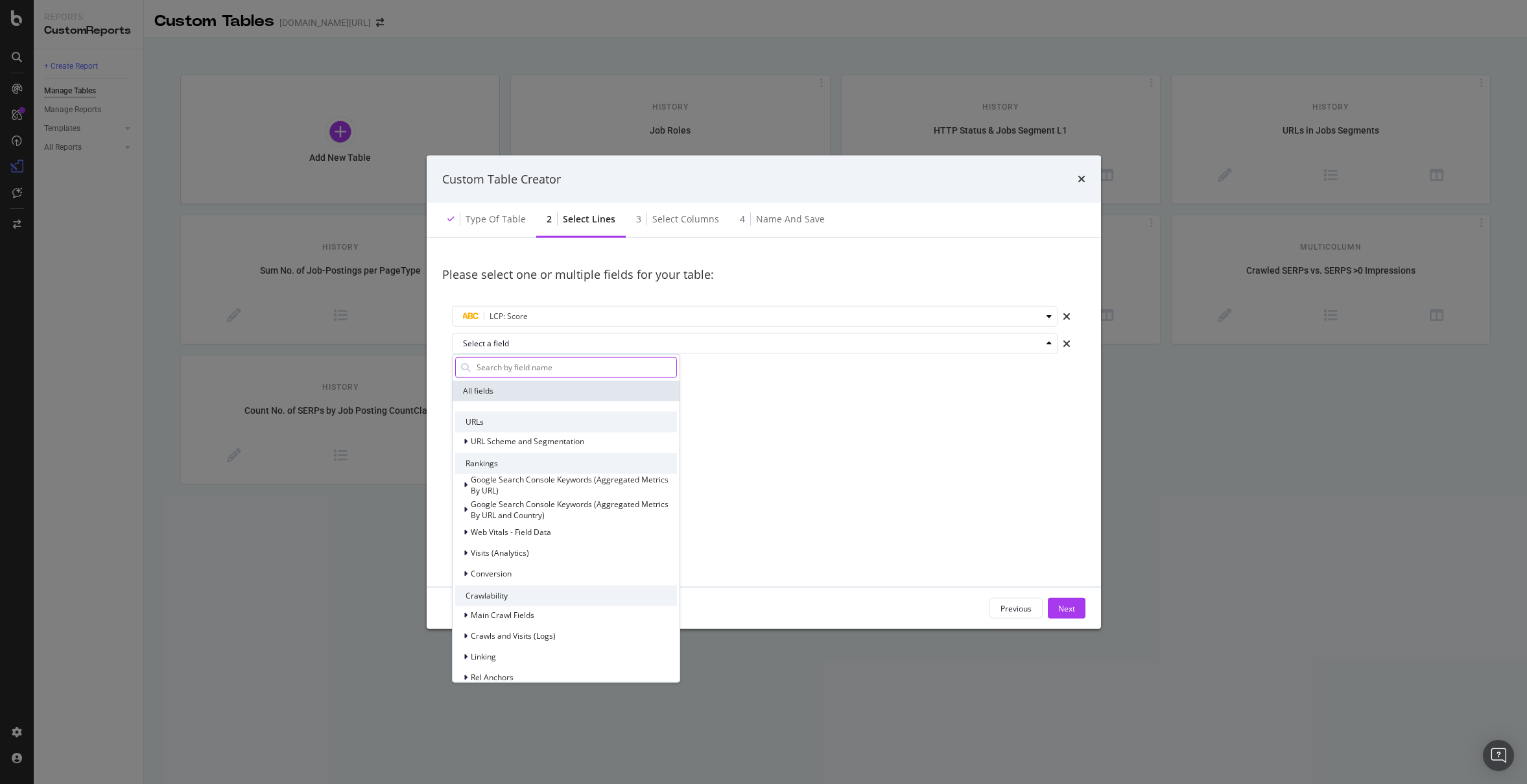
click at [562, 372] on input "modal" at bounding box center [575, 368] width 201 height 20
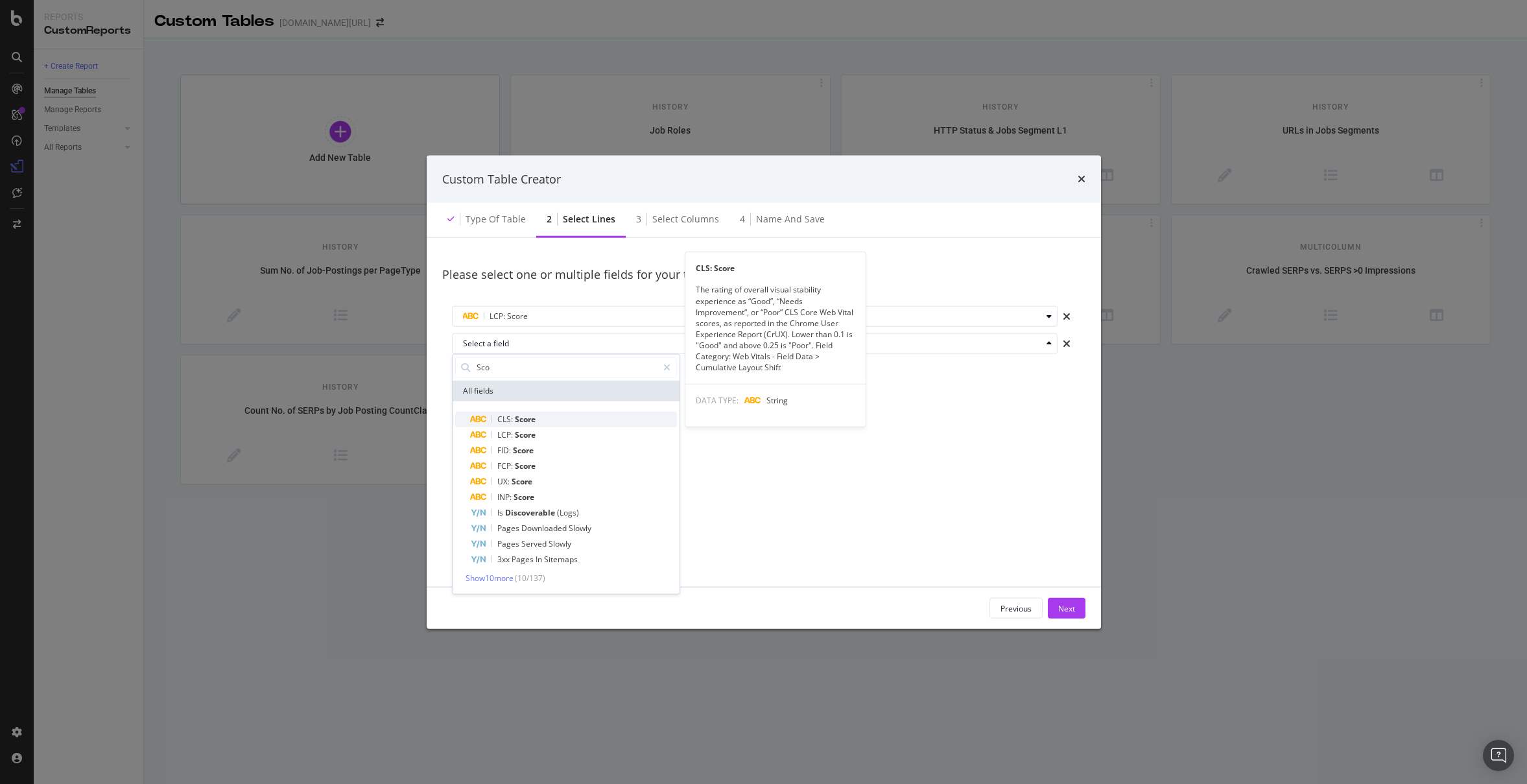
type input "Sco"
click at [612, 416] on div "CLS: Score" at bounding box center [573, 418] width 206 height 16
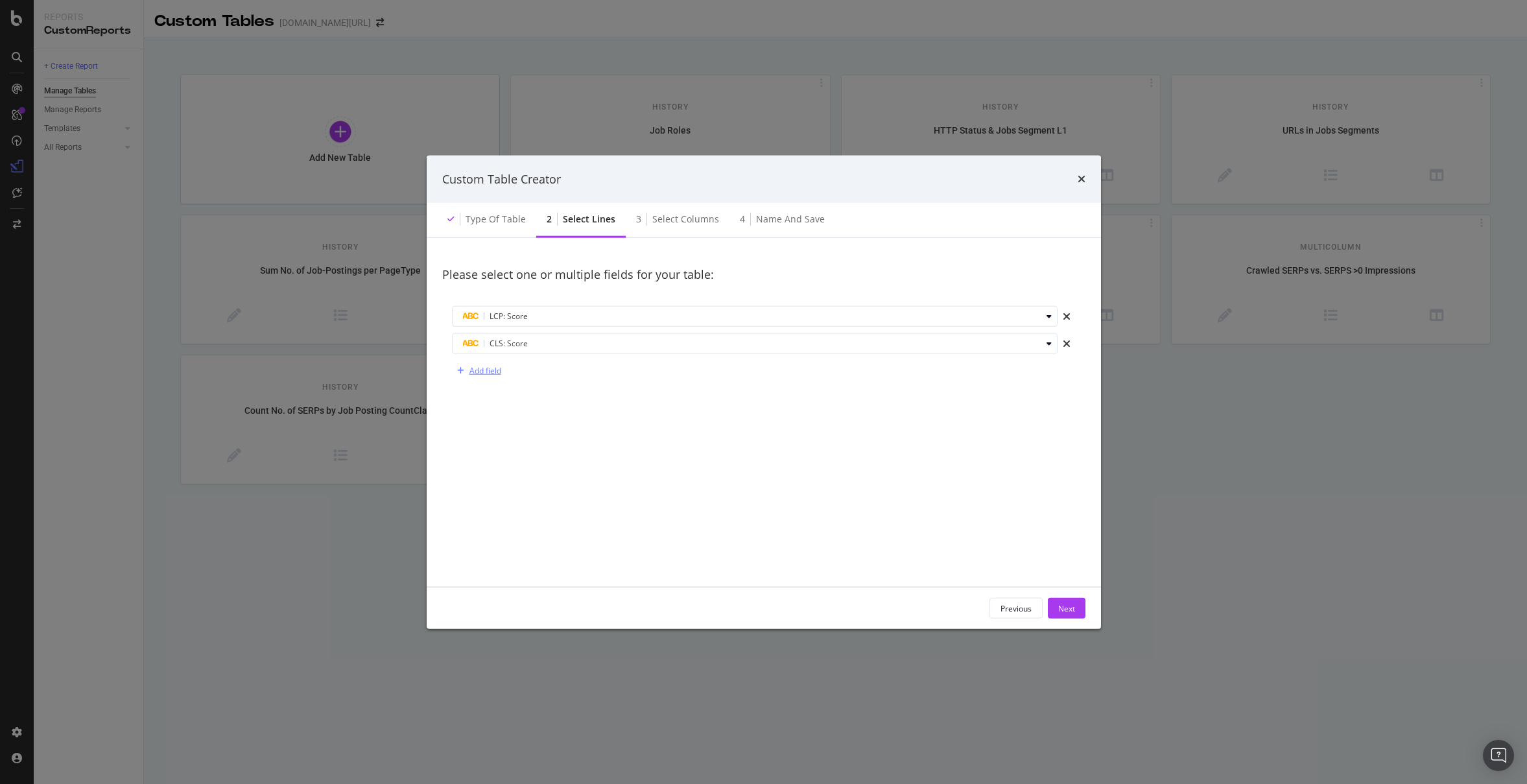
click at [497, 370] on div "Add field" at bounding box center [485, 369] width 31 height 11
click at [496, 400] on div "Add field" at bounding box center [485, 397] width 31 height 11
click at [526, 377] on div "Select a field" at bounding box center [760, 370] width 594 height 19
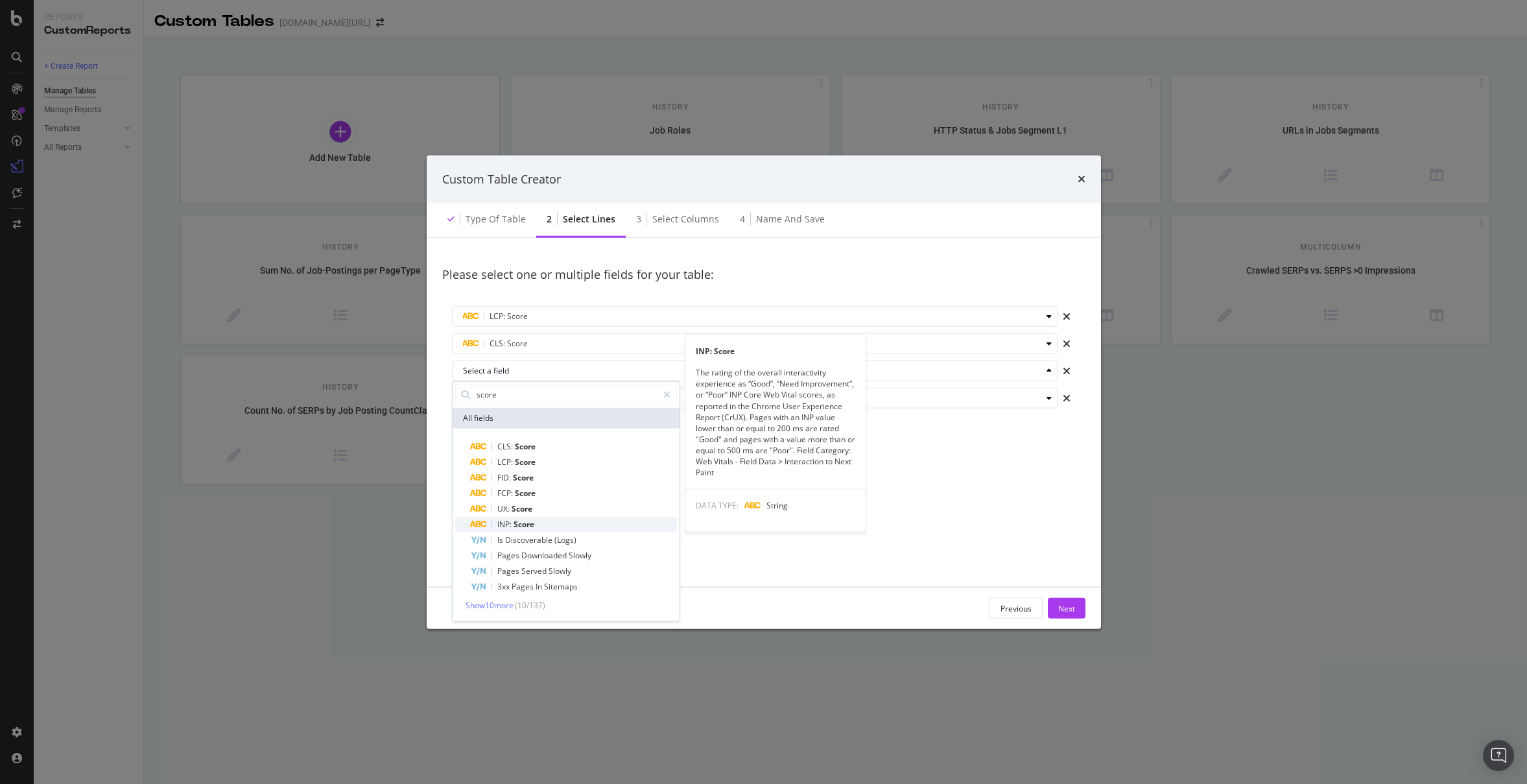
type input "score"
click at [554, 529] on div "INP: Score" at bounding box center [573, 524] width 206 height 16
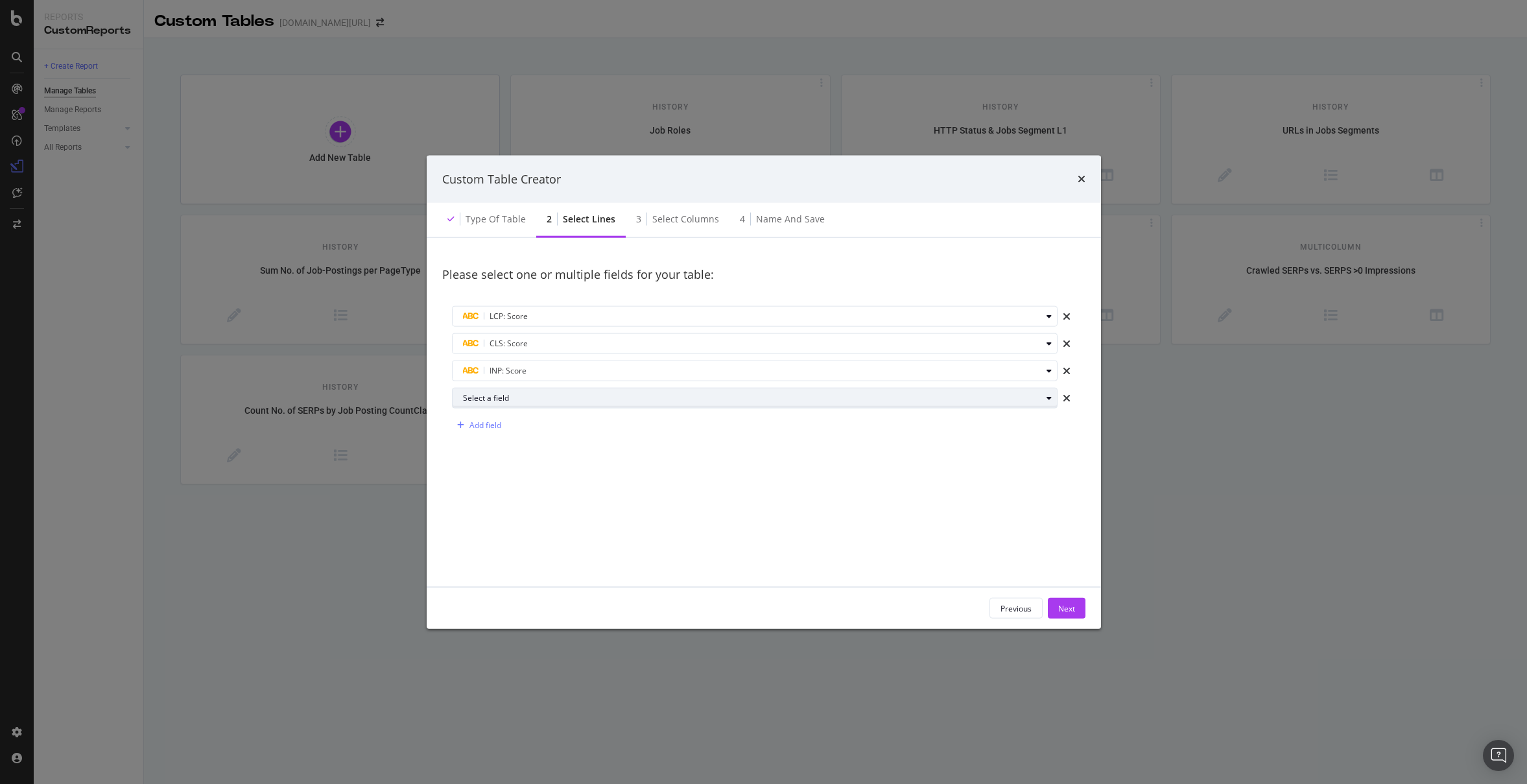
click at [495, 398] on div "Select a field" at bounding box center [752, 398] width 578 height 8
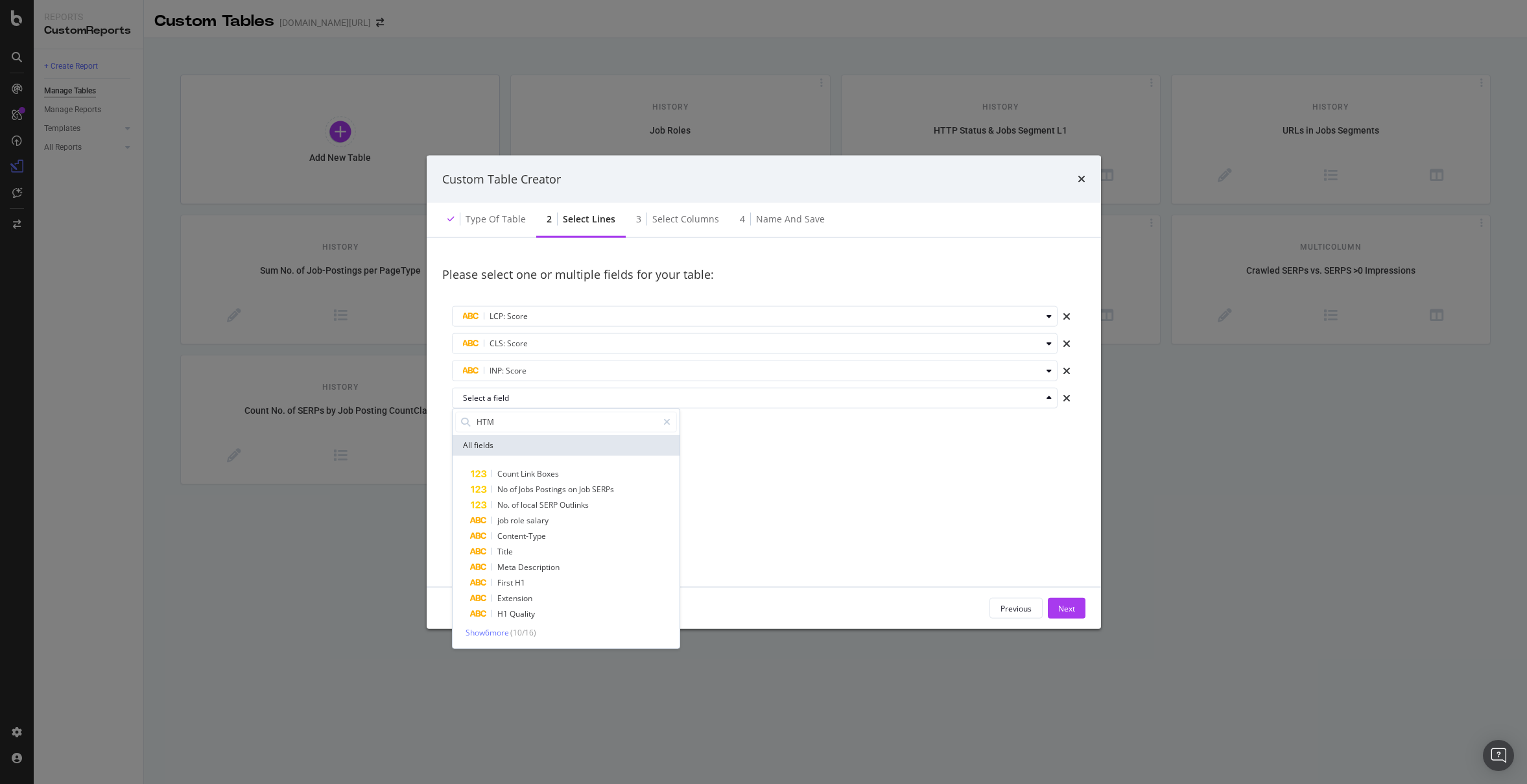
click at [503, 638] on div "Count Link Boxes No of Jobs Postings on Job SERPs No. of local SERP Outlinks jo…" at bounding box center [566, 551] width 227 height 192
click at [503, 634] on span "Show 6 more" at bounding box center [487, 631] width 43 height 11
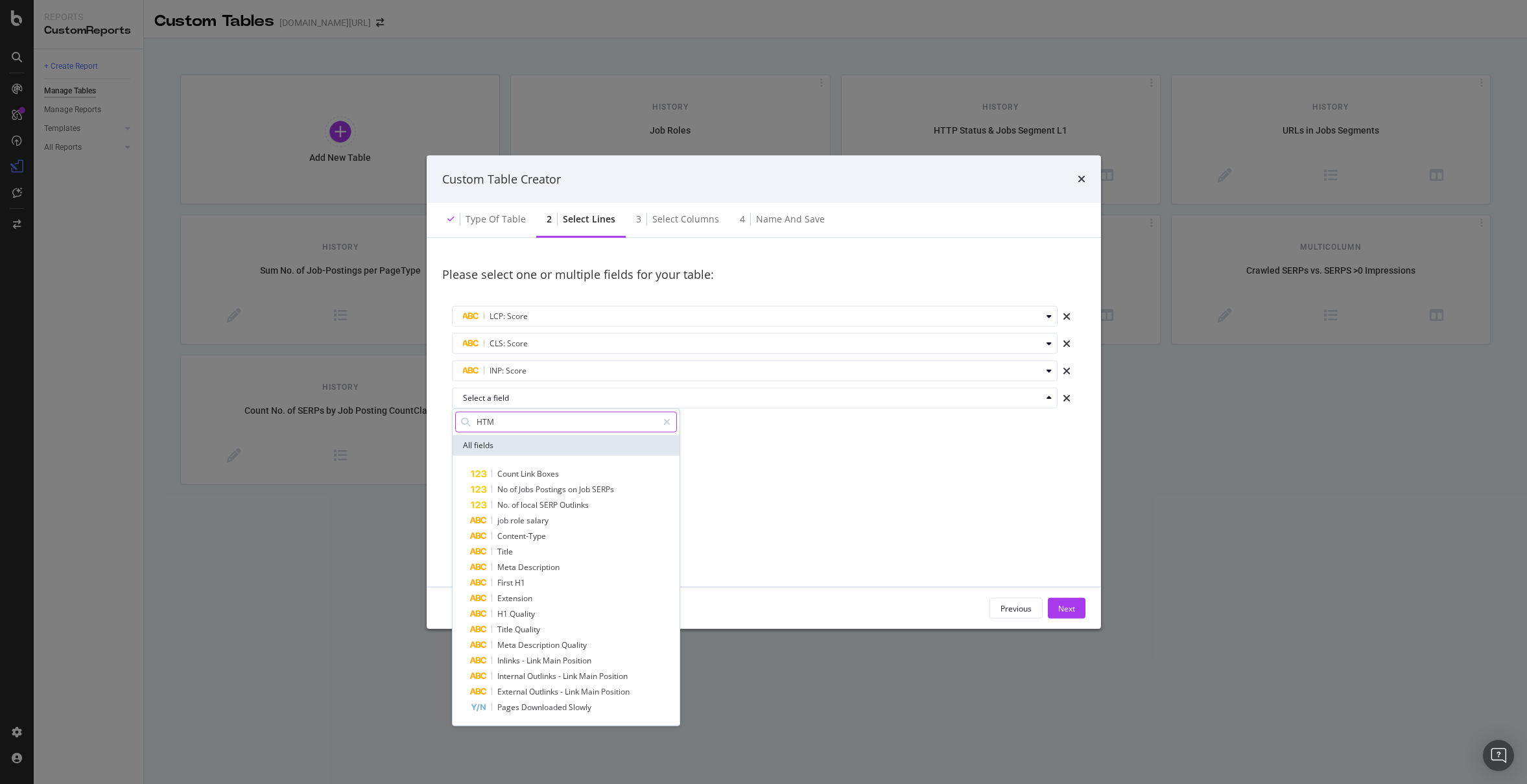
click at [499, 428] on input "HTM" at bounding box center [566, 421] width 182 height 20
click at [500, 428] on input "HTM" at bounding box center [566, 421] width 182 height 20
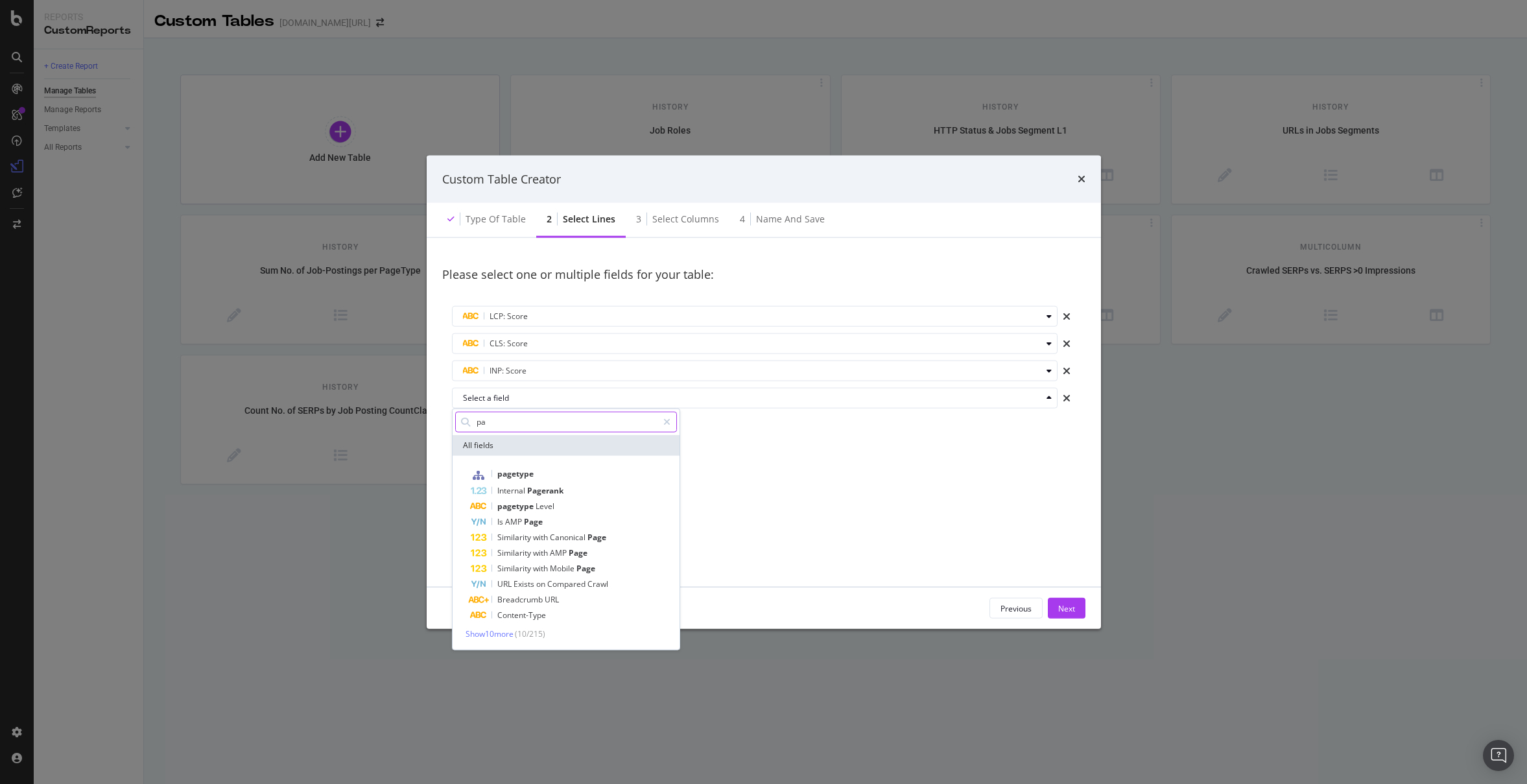
type input "p"
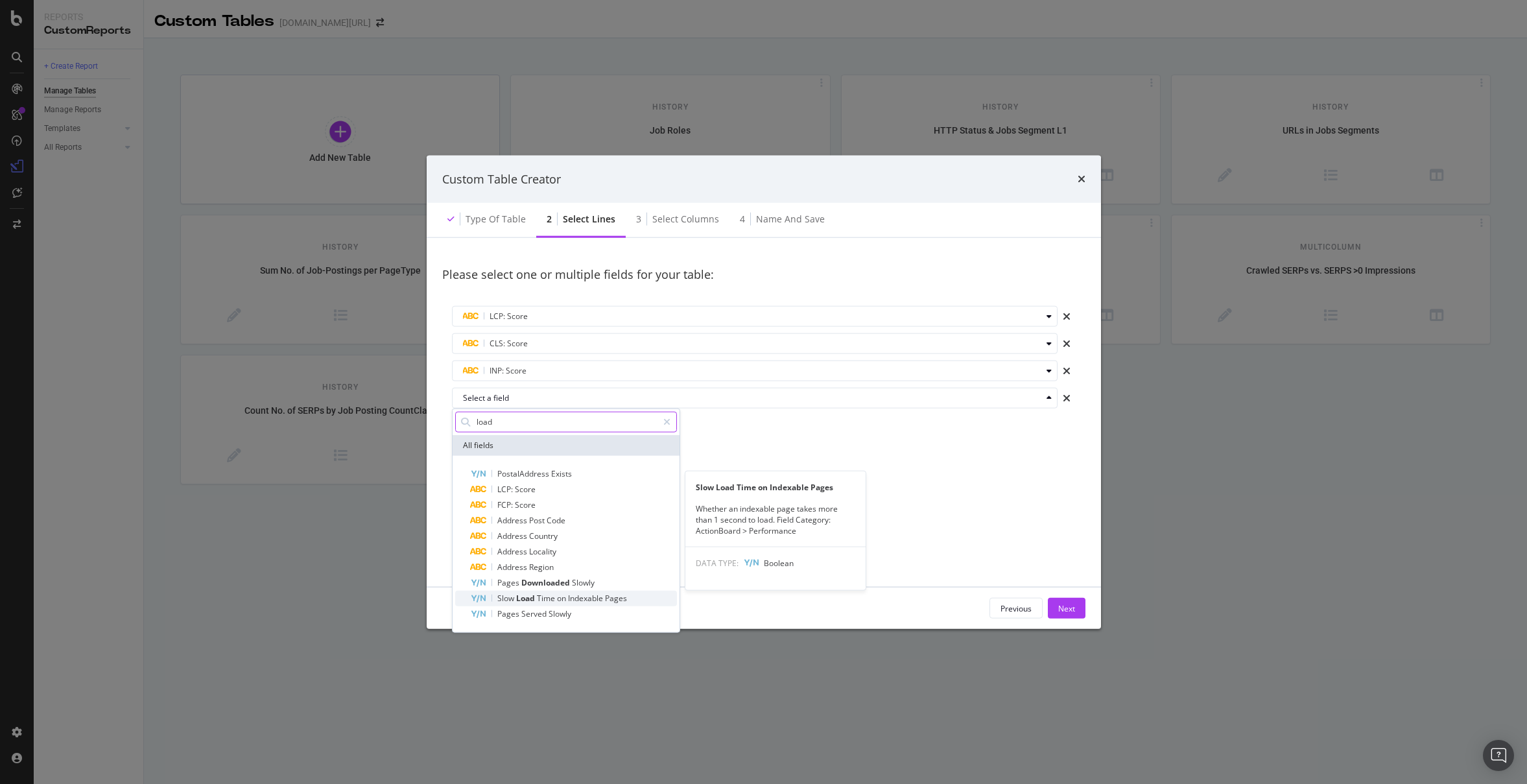
type input "load"
click at [648, 599] on div "Slow Load Time on Indexable Pages" at bounding box center [573, 598] width 206 height 16
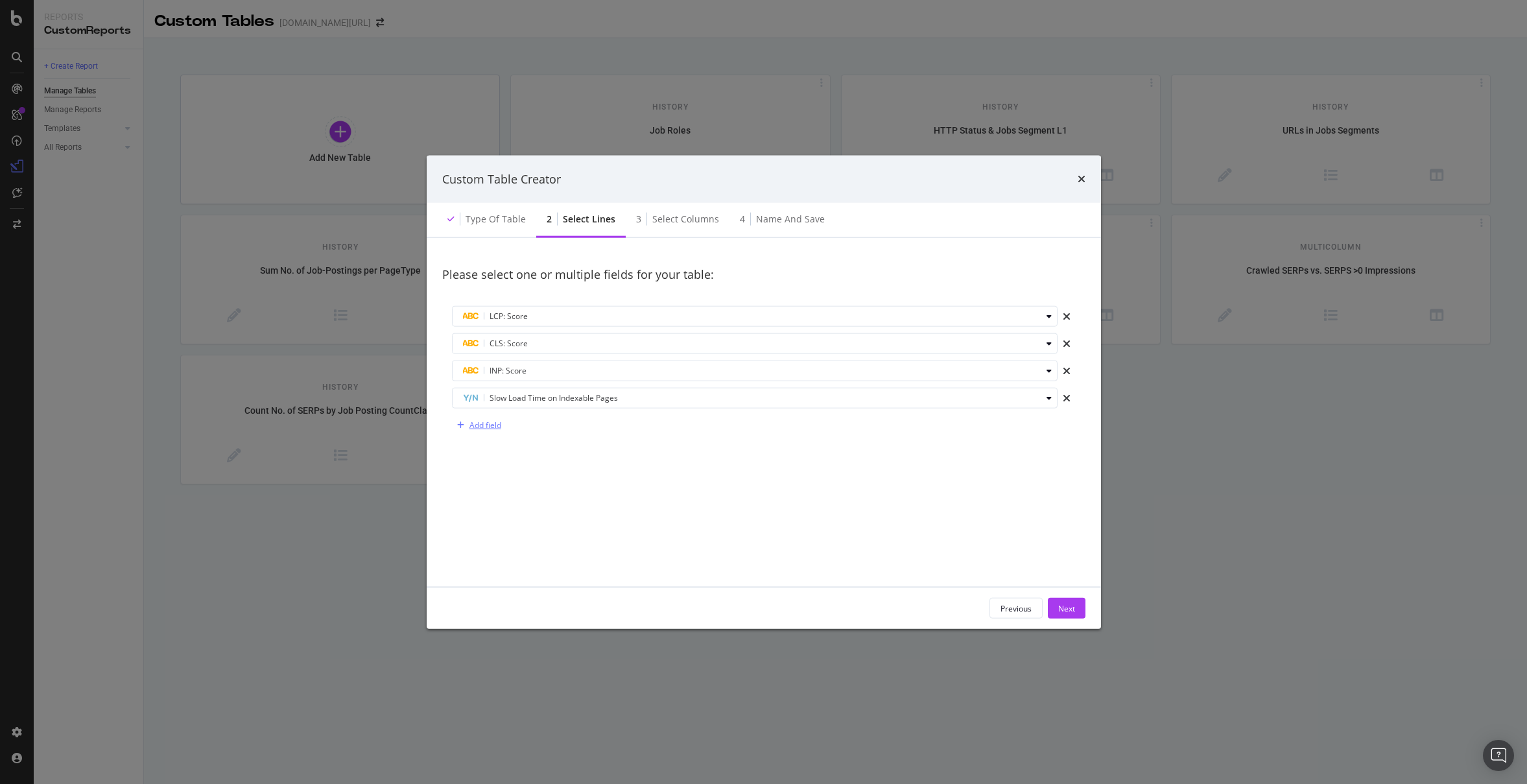
click at [492, 430] on div "Add field" at bounding box center [485, 424] width 31 height 11
click at [525, 408] on div "LCP: Score CLS: Score INP: Score Slow Load Time on Indexable Pages Select a fie…" at bounding box center [764, 373] width 643 height 156
click at [540, 430] on div "Select a field" at bounding box center [760, 425] width 594 height 19
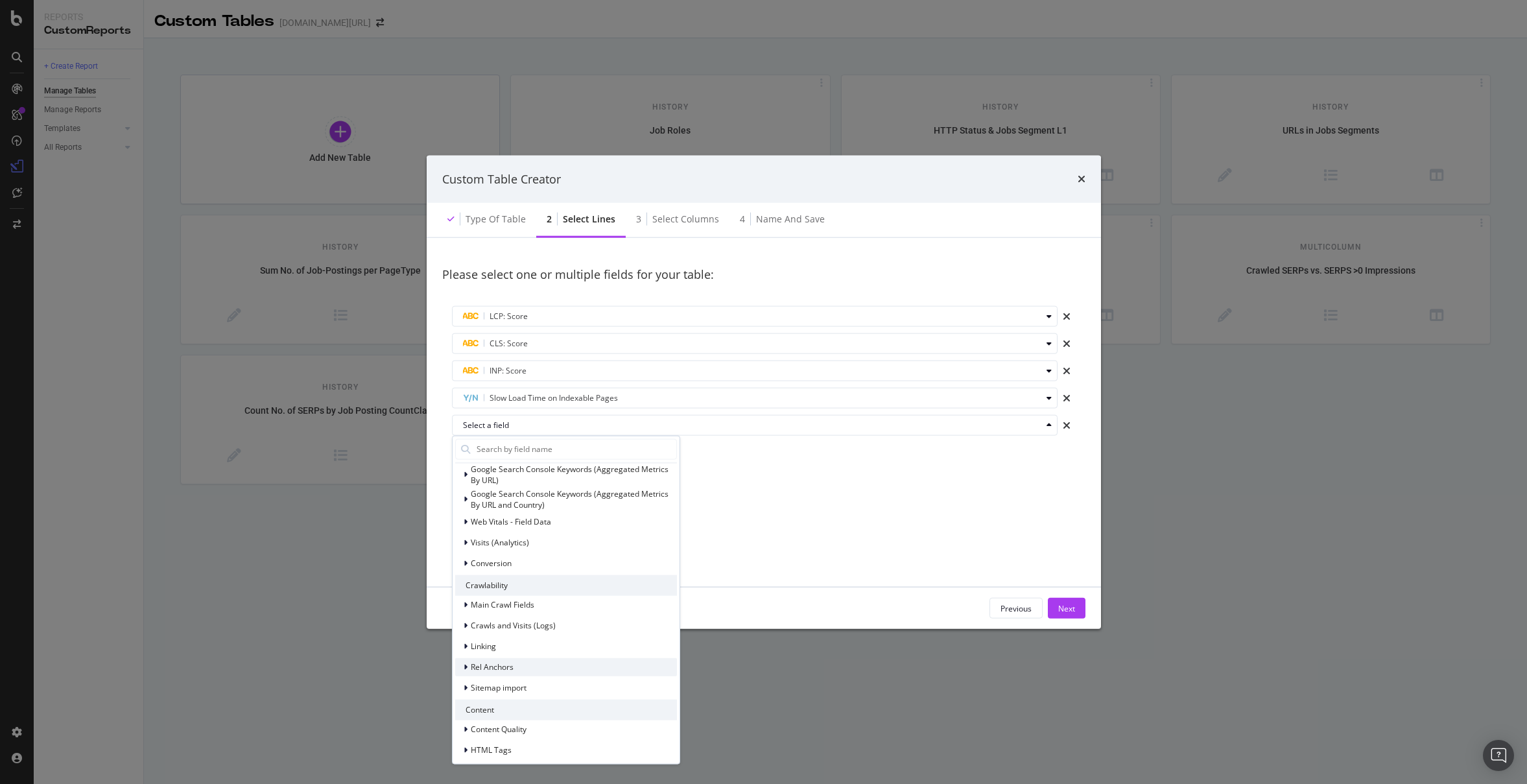
scroll to position [181, 0]
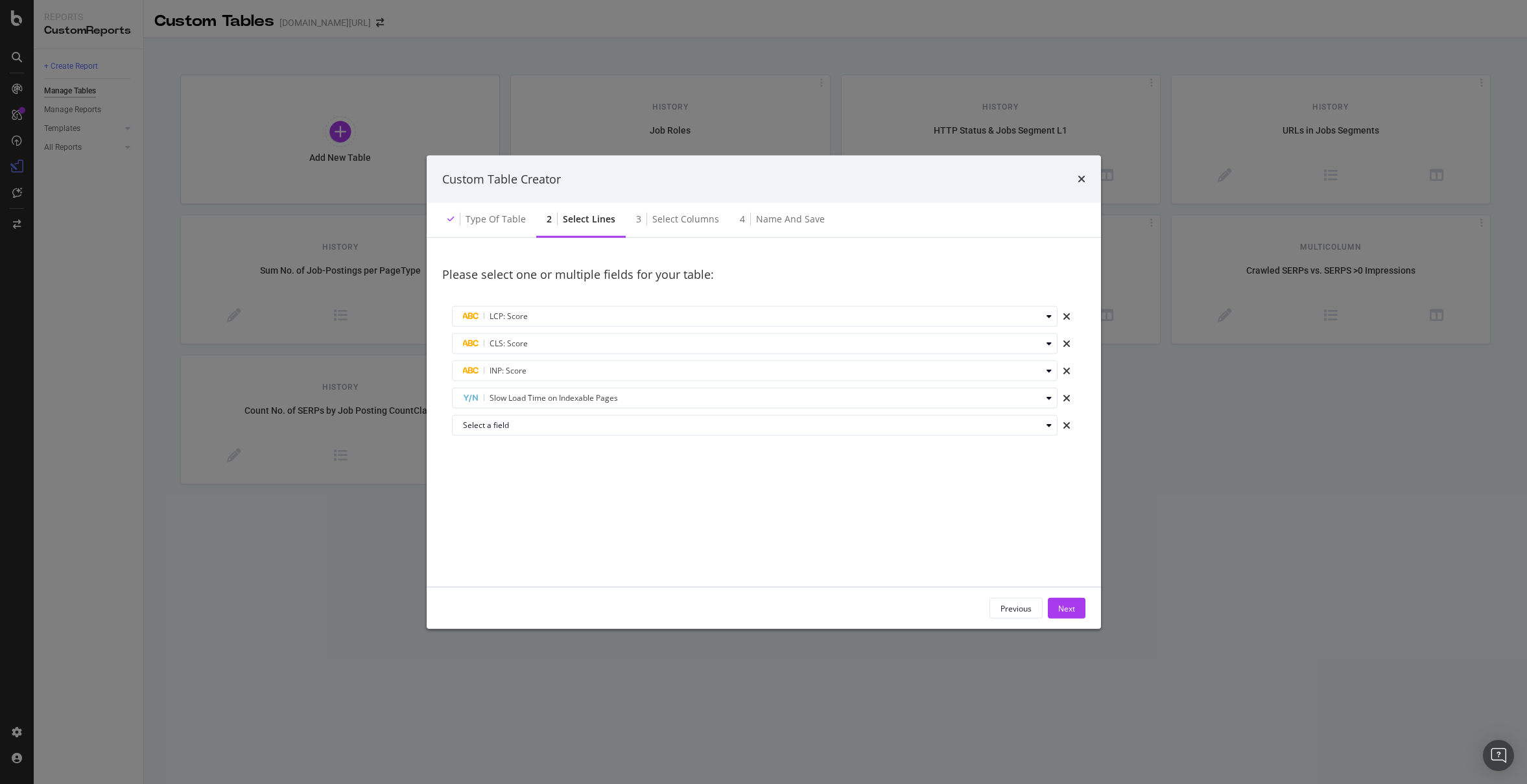
click at [925, 556] on div "Please select one or multiple fields for your table: LCP: Score CLS: Score INP:…" at bounding box center [764, 413] width 643 height 318
click at [1066, 605] on div "Next" at bounding box center [1066, 608] width 17 height 11
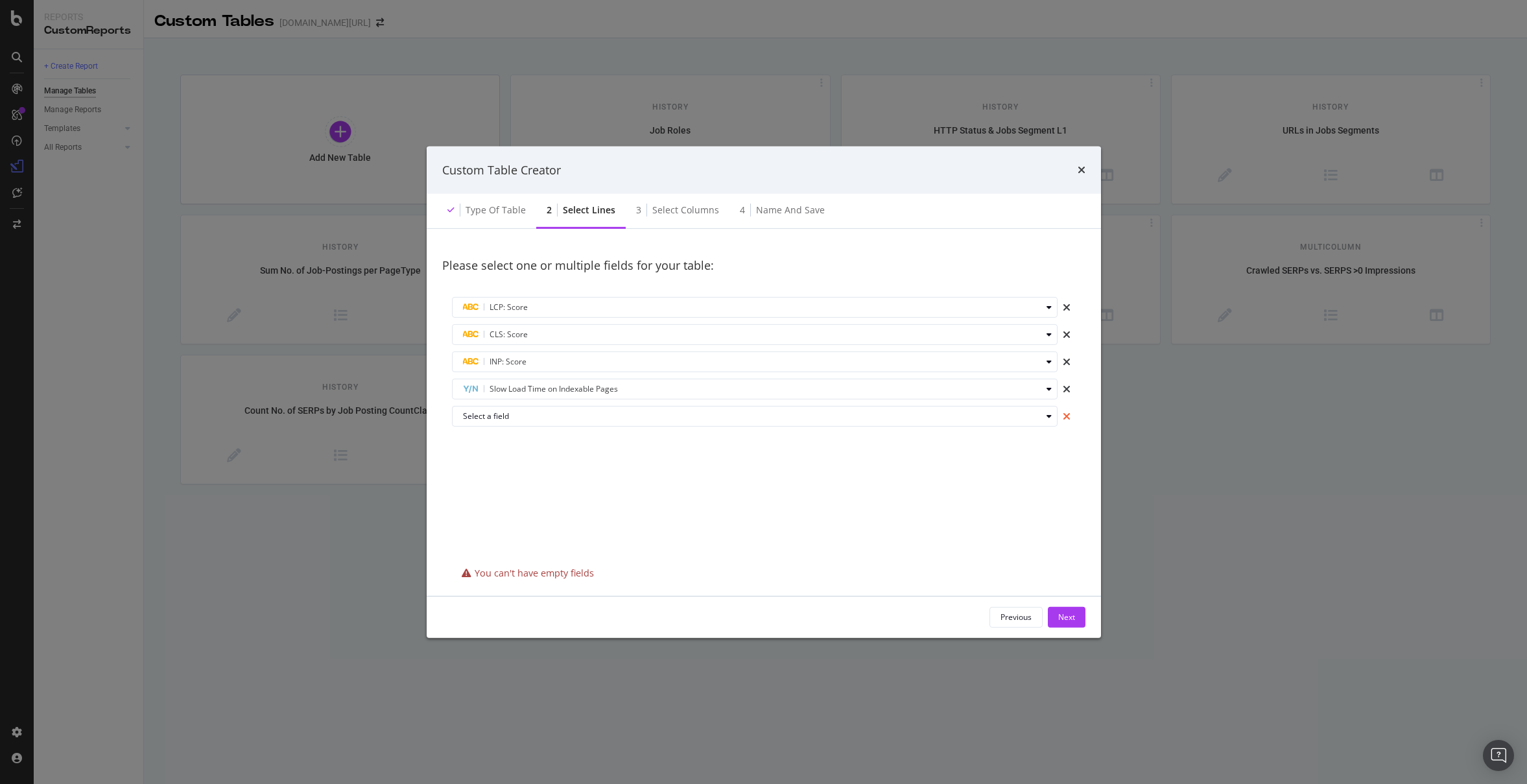
click at [1068, 418] on icon "times" at bounding box center [1066, 416] width 8 height 11
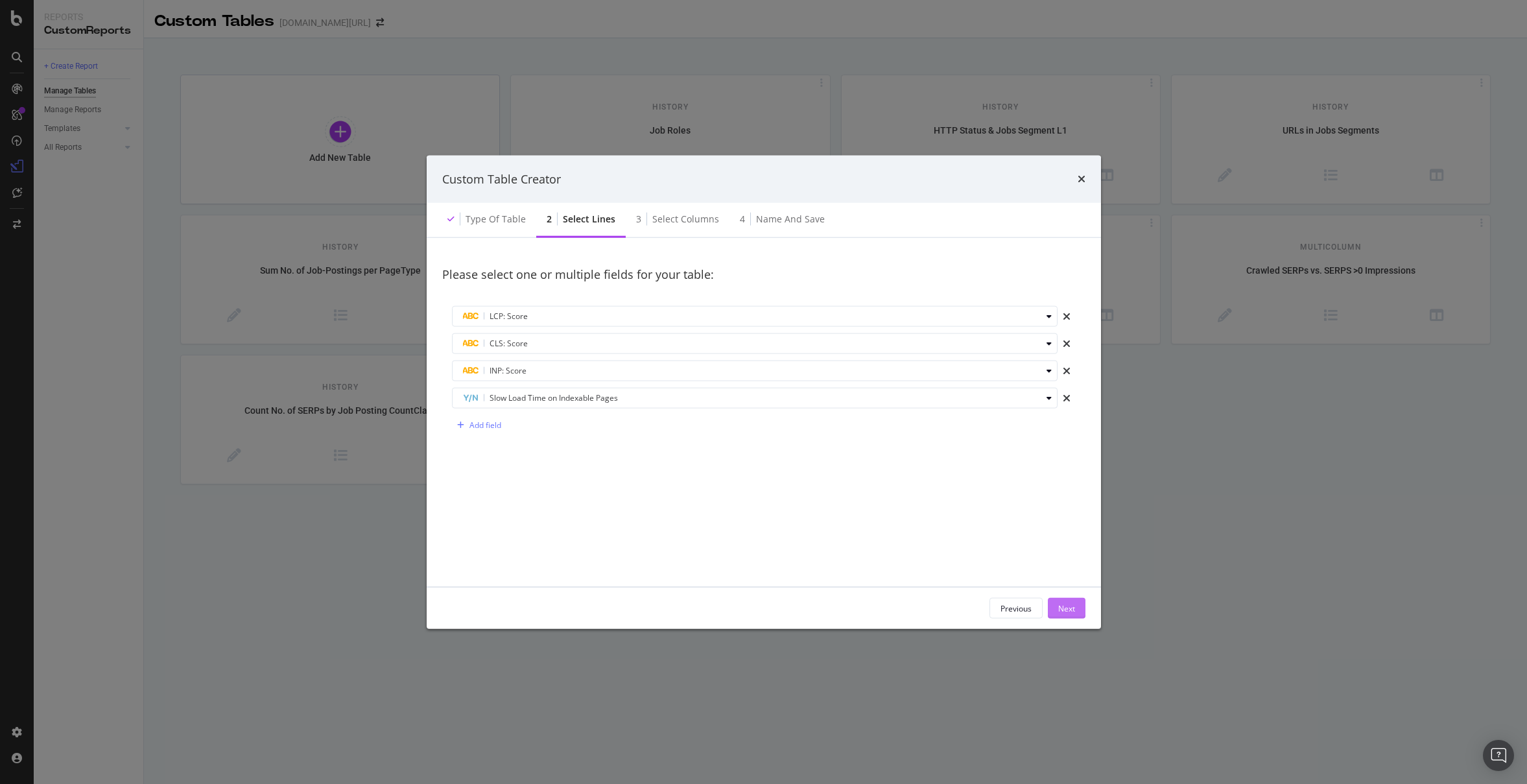
click at [1065, 604] on div "Next" at bounding box center [1066, 608] width 17 height 11
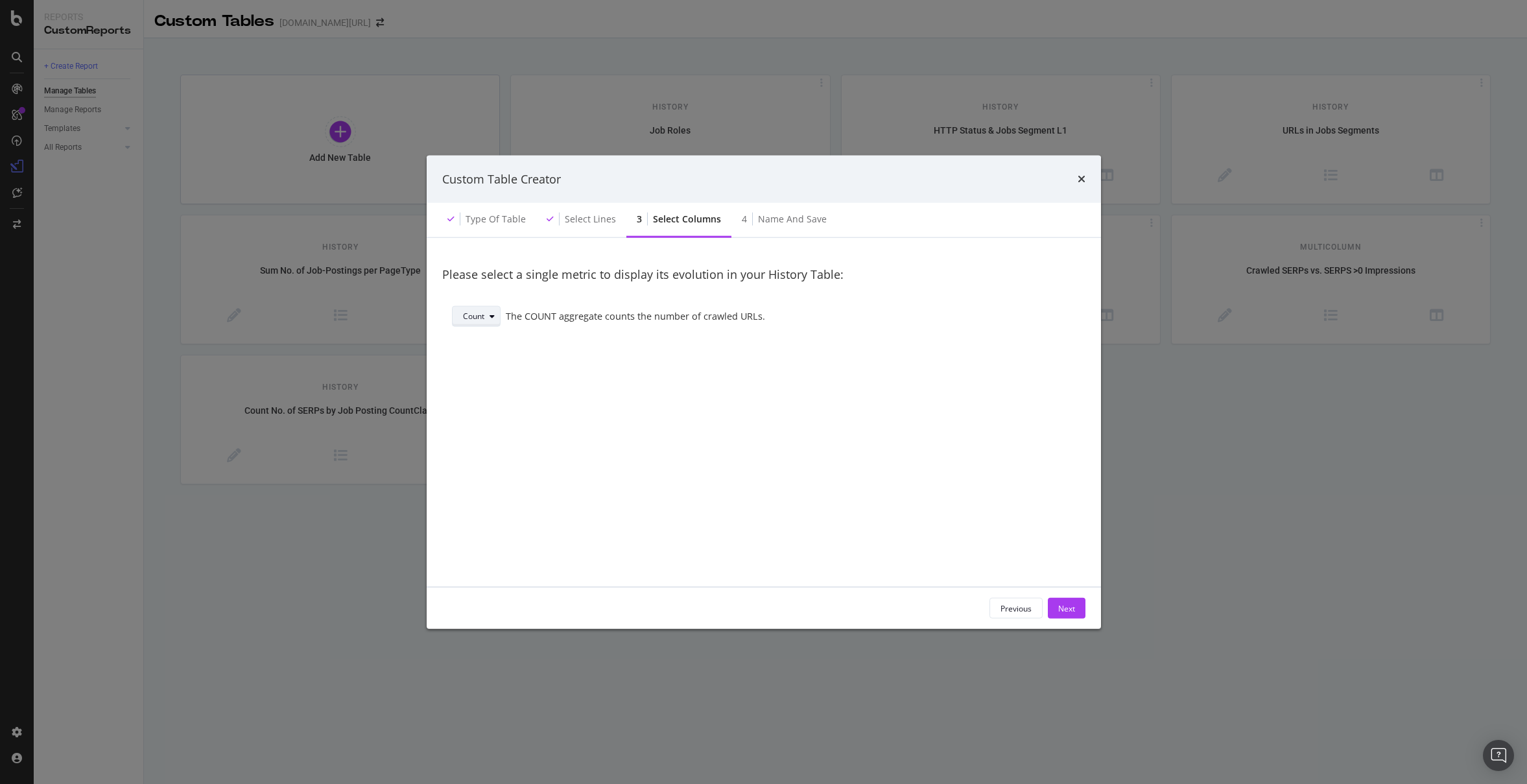
click at [491, 314] on icon "modal" at bounding box center [491, 317] width 5 height 8
click at [917, 426] on div "Please select a single metric to display its evolution in your History Table: C…" at bounding box center [764, 413] width 643 height 318
click at [1078, 605] on button "Next" at bounding box center [1066, 608] width 37 height 21
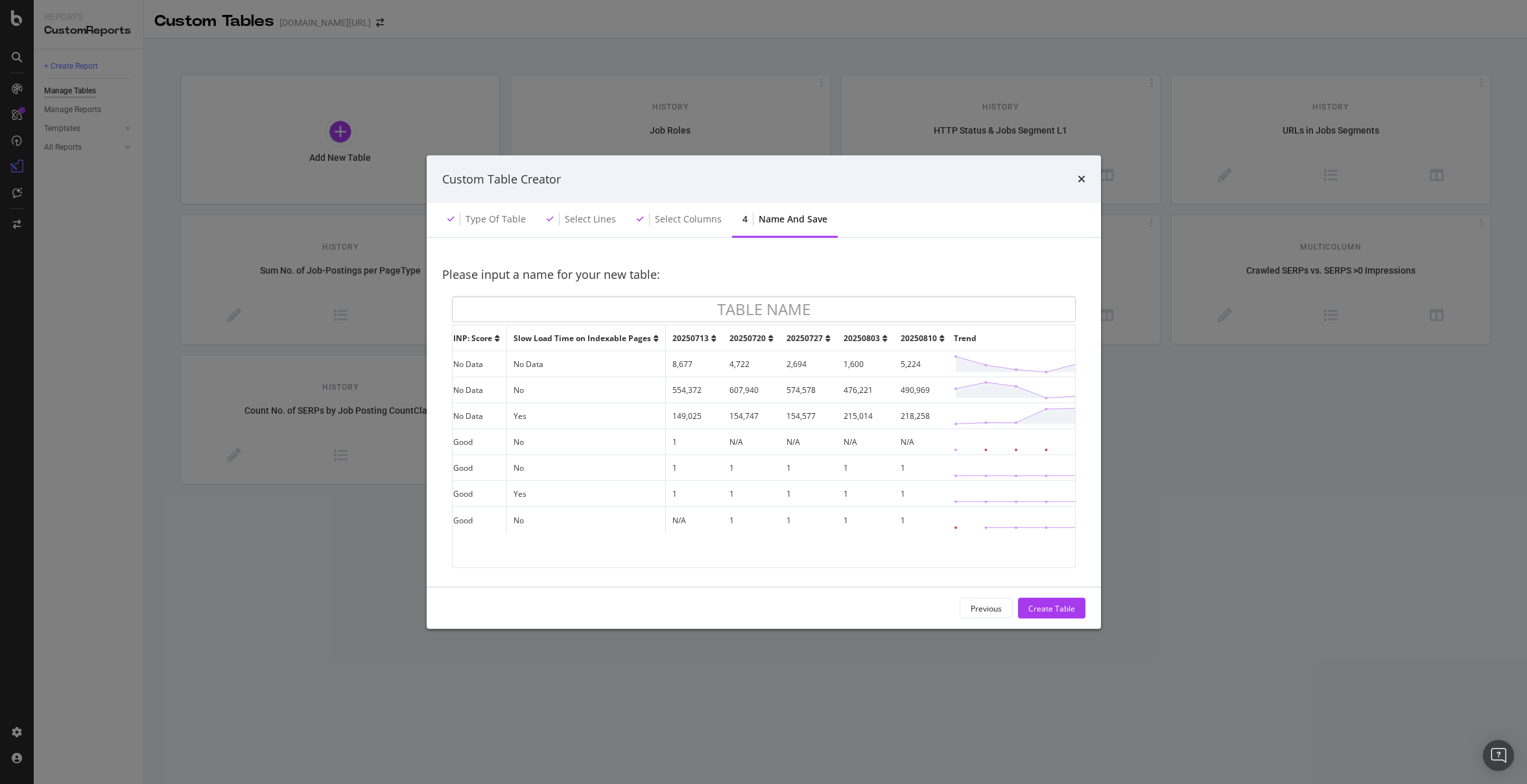
scroll to position [0, 0]
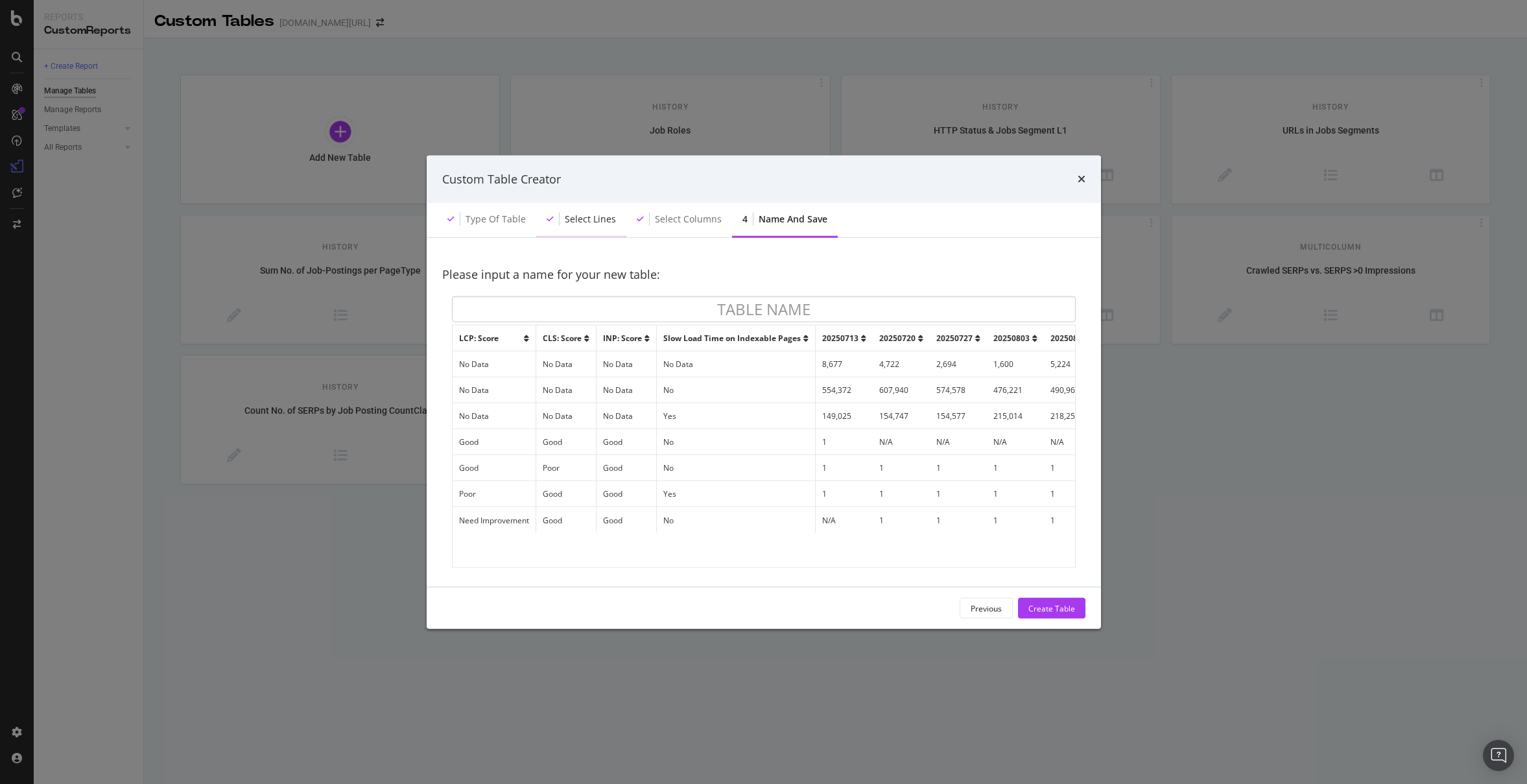
click at [587, 220] on div "Select lines" at bounding box center [590, 219] width 51 height 13
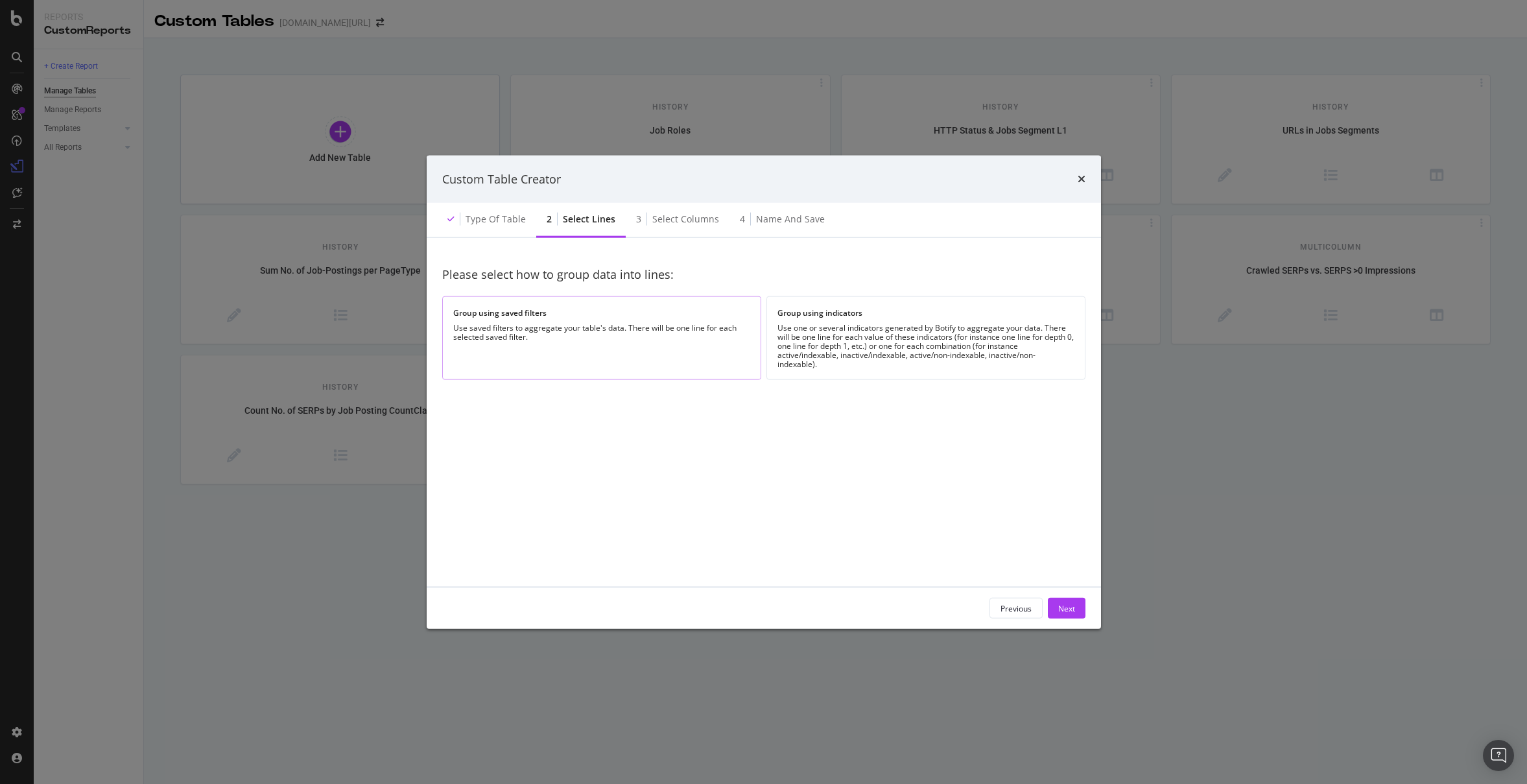
click at [629, 340] on div "Use saved filters to aggregate your table's data. There will be one line for ea…" at bounding box center [601, 332] width 297 height 19
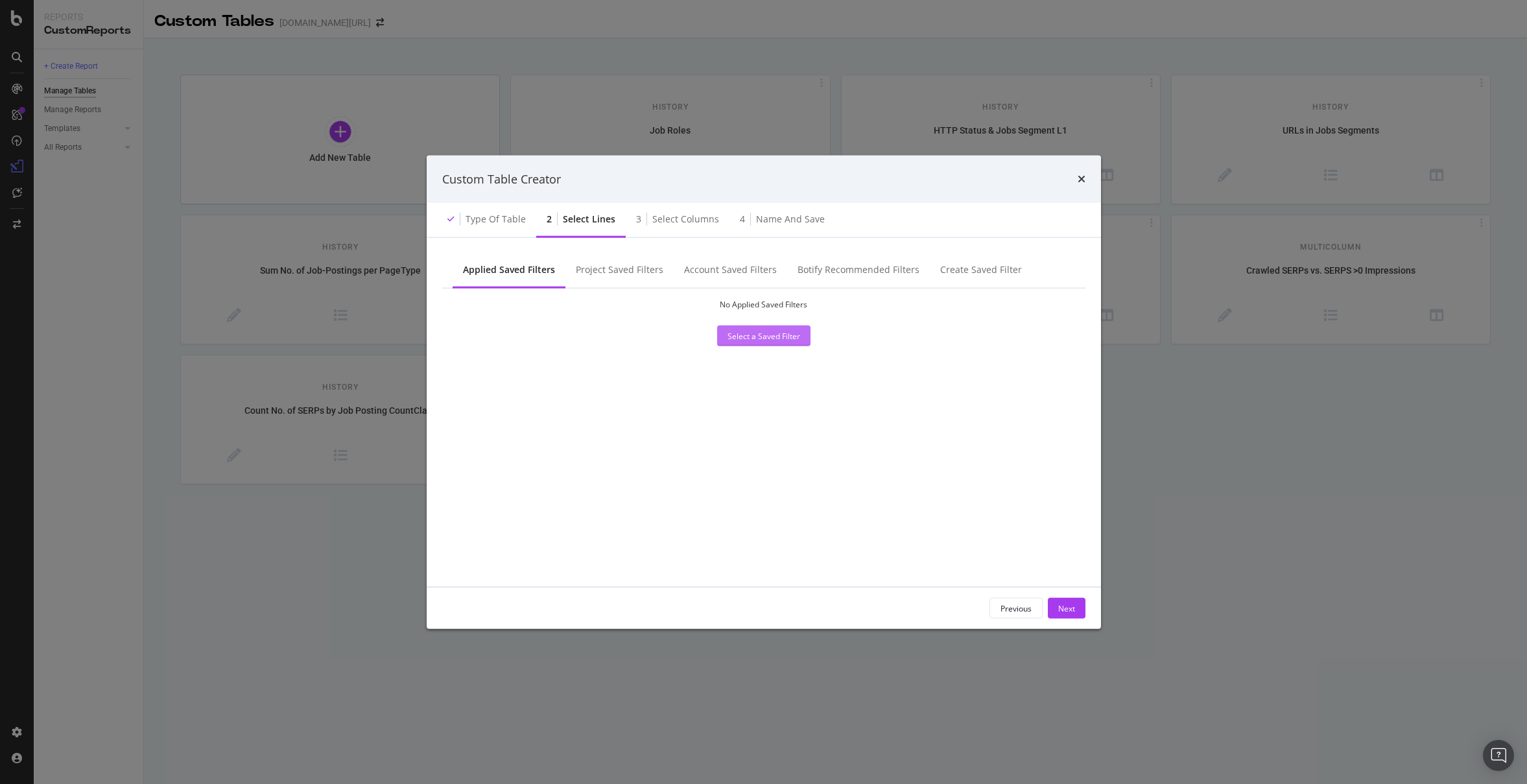
click at [761, 340] on div "Select a Saved Filter" at bounding box center [764, 335] width 73 height 11
type input "s"
type input "l"
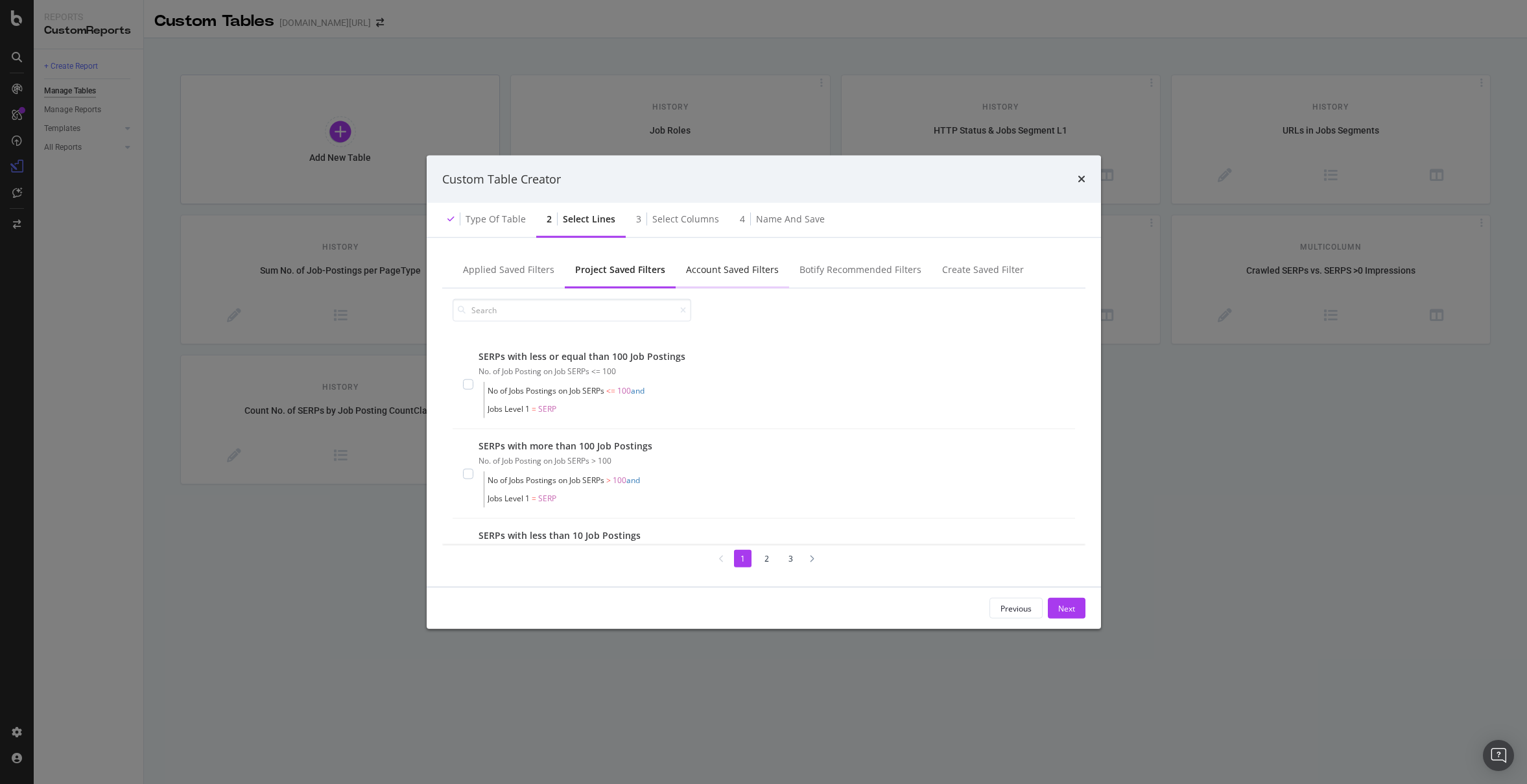
click at [733, 276] on div "Account Saved Filters" at bounding box center [732, 270] width 114 height 35
click at [627, 303] on input "modal" at bounding box center [571, 310] width 238 height 23
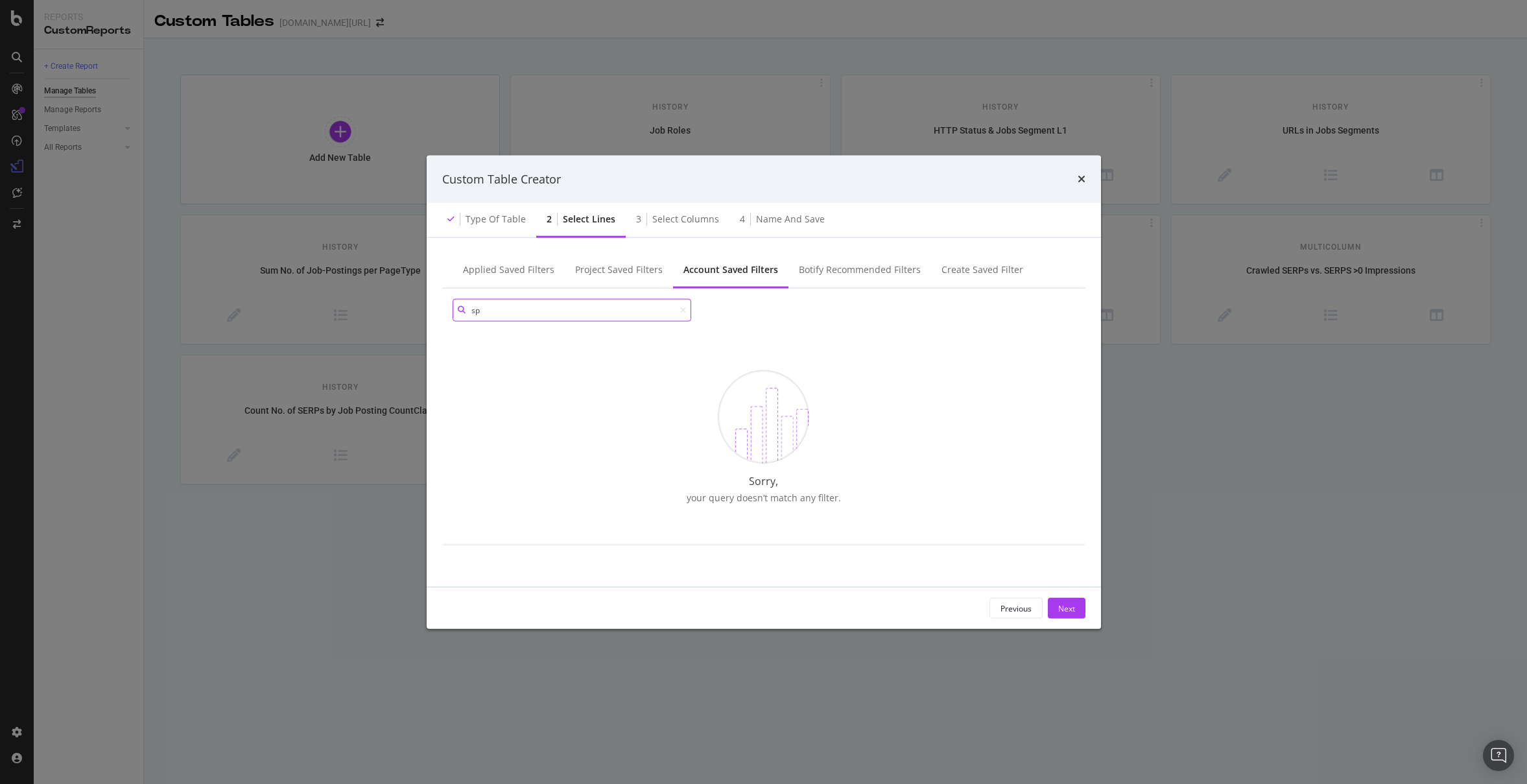
type input "s"
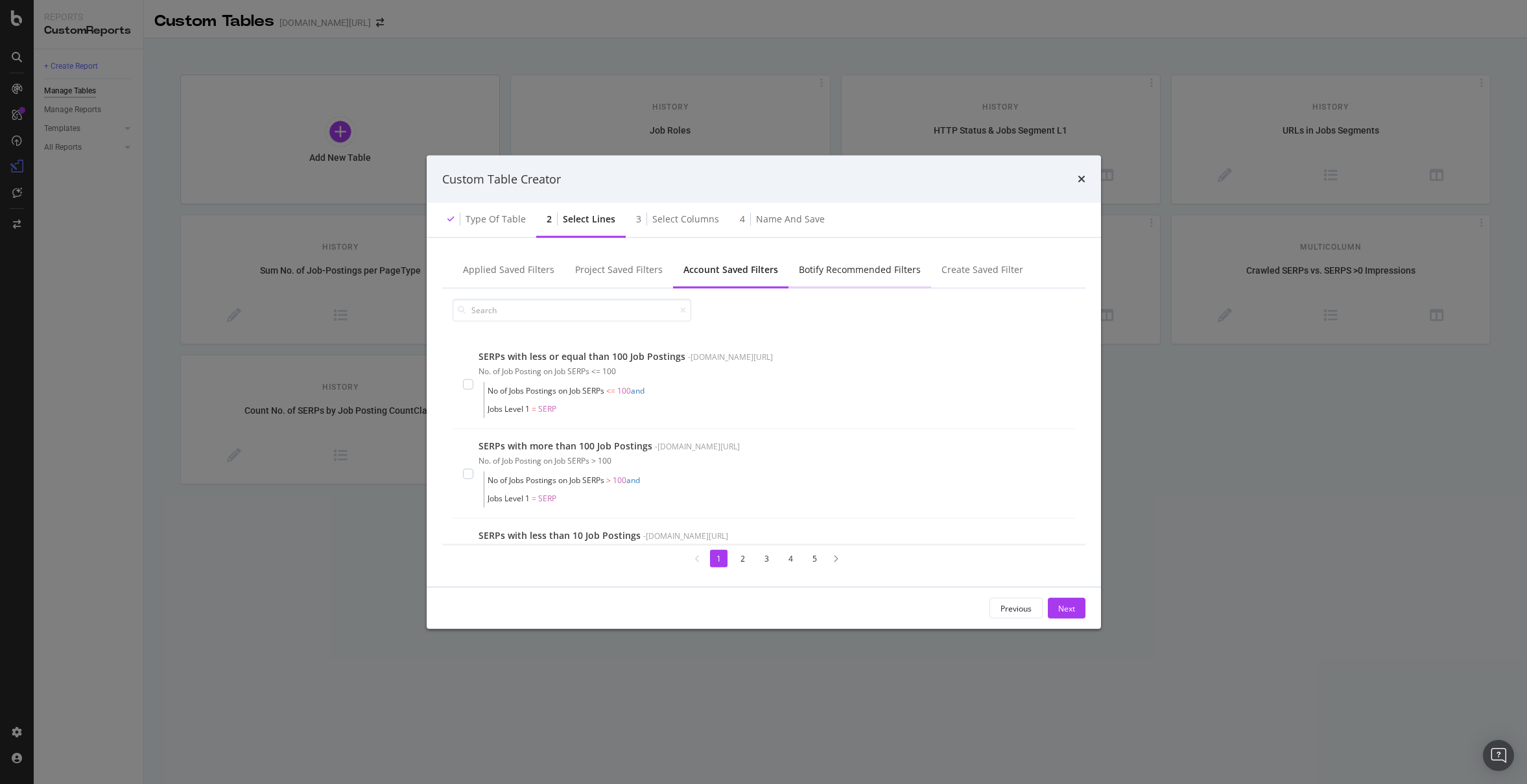
click at [827, 268] on div "Botify Recommended Filters" at bounding box center [860, 270] width 122 height 13
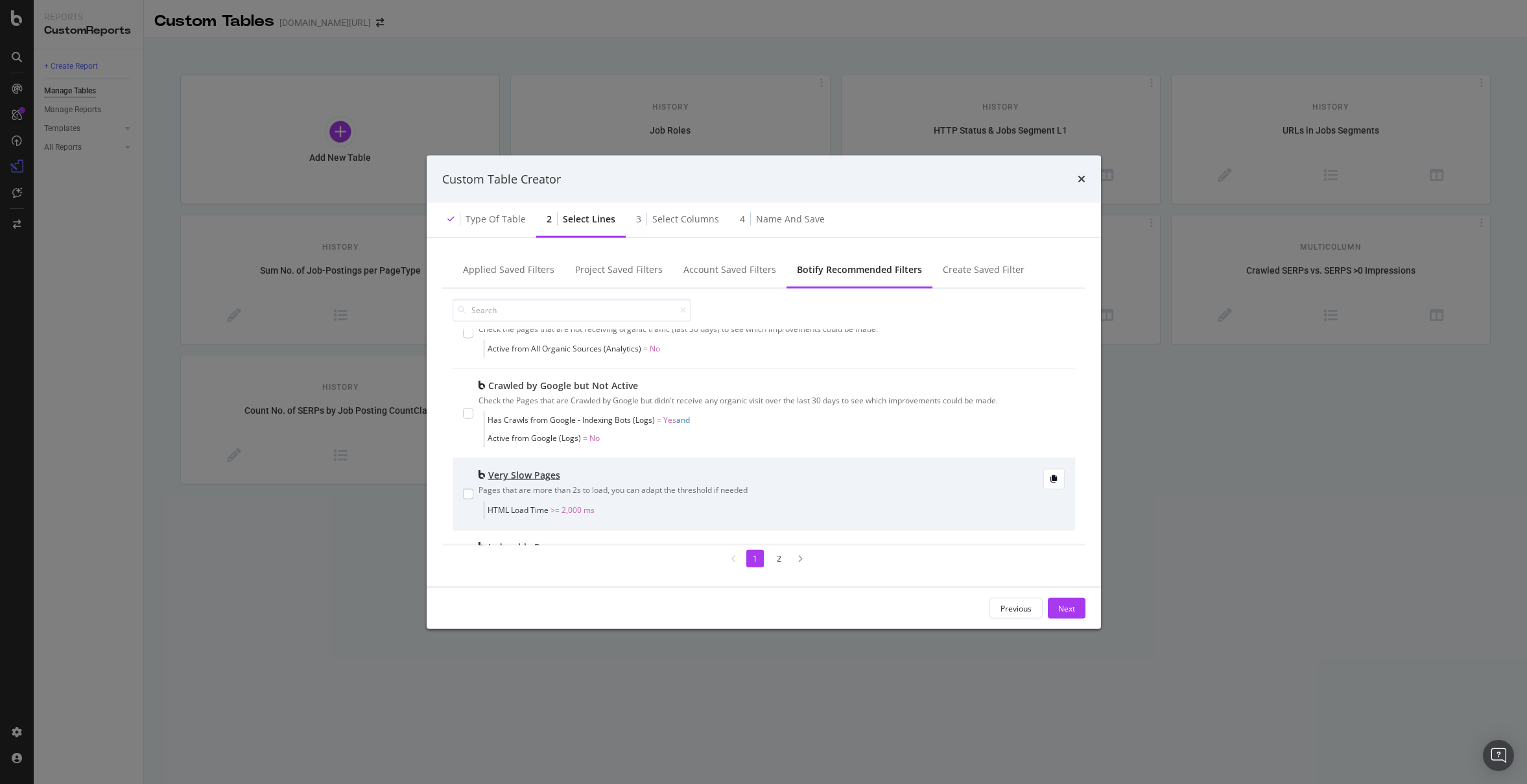
scroll to position [61, 0]
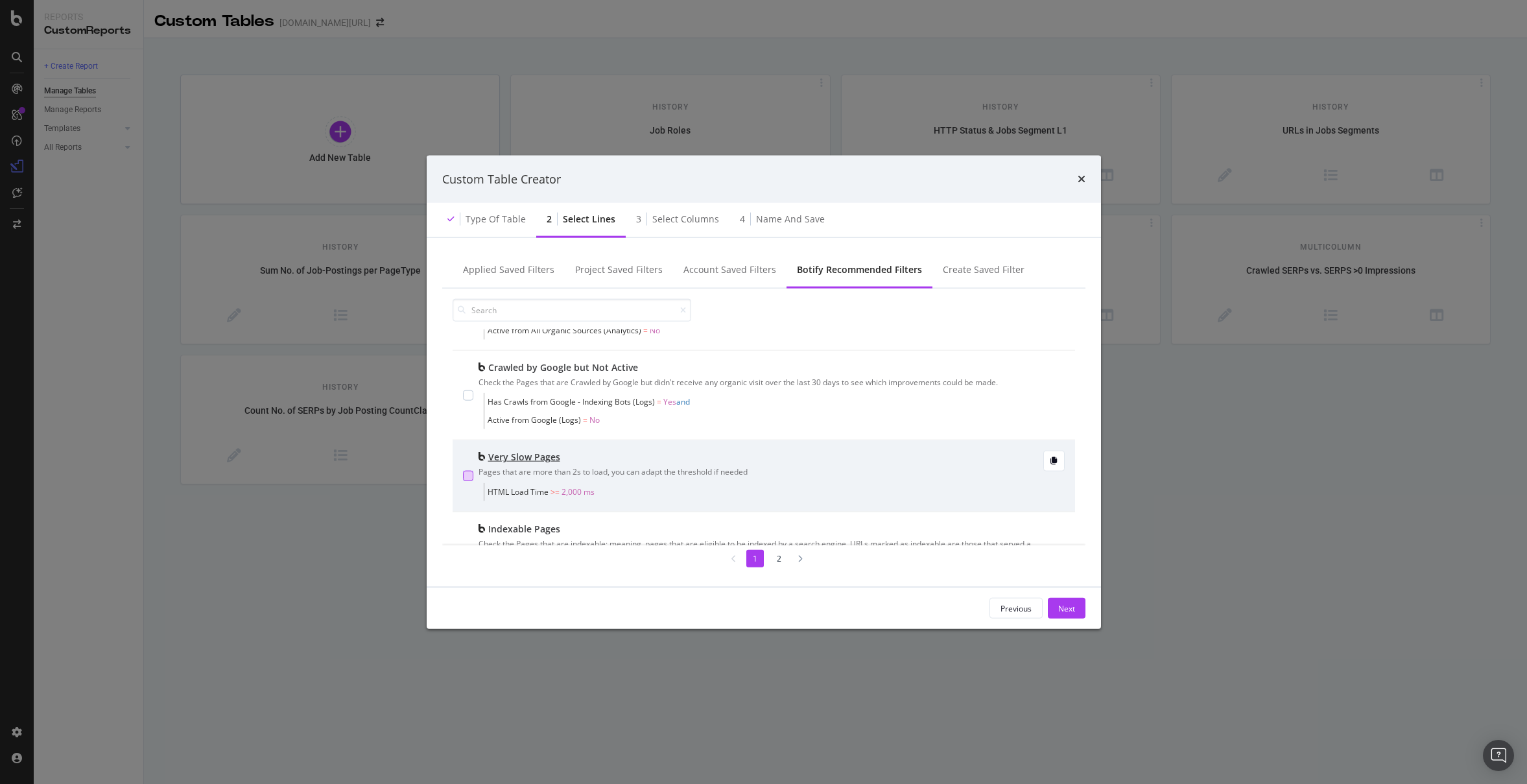
click at [468, 478] on div "modal" at bounding box center [468, 475] width 11 height 11
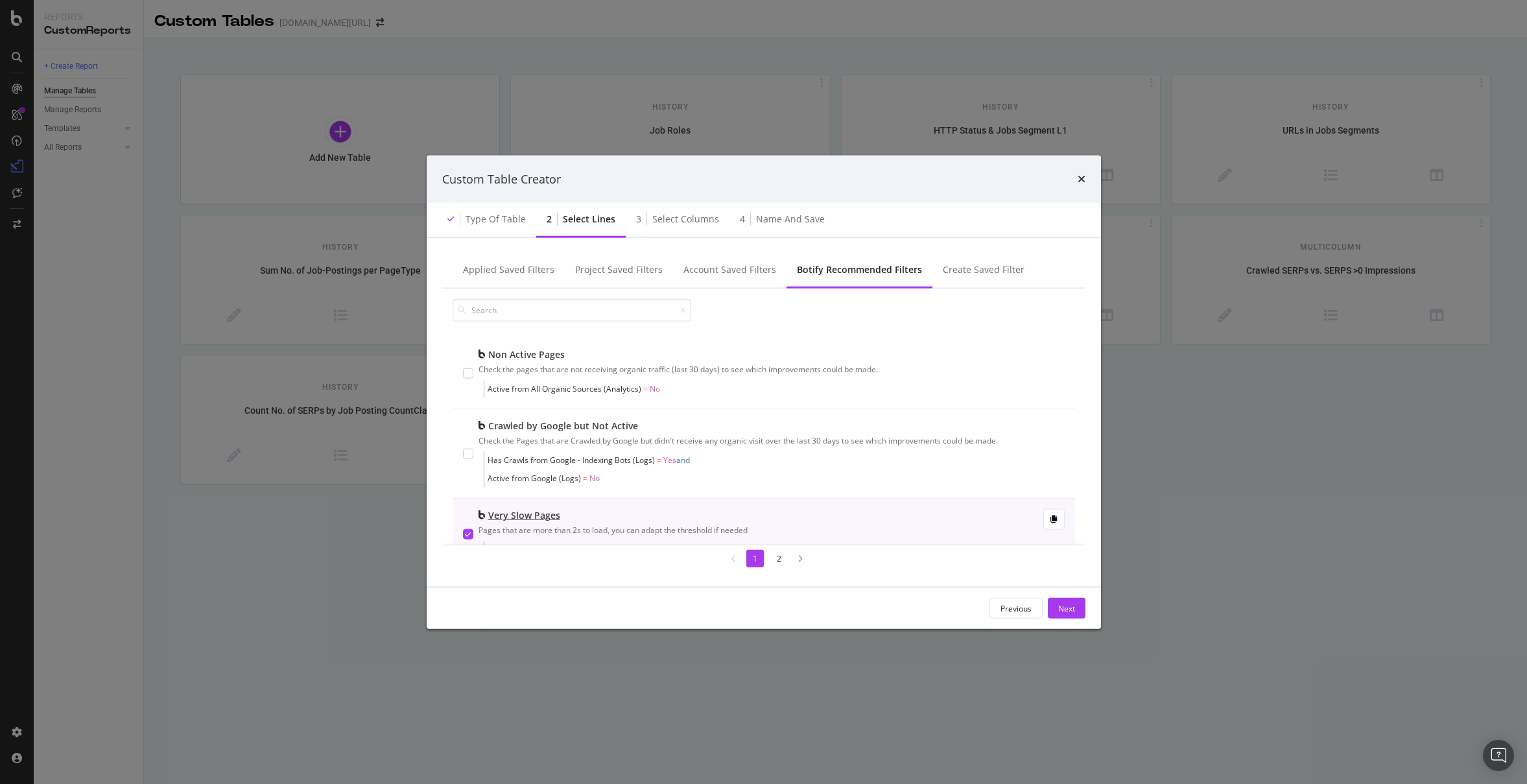
scroll to position [3, 0]
click at [1065, 607] on div "Next" at bounding box center [1066, 608] width 17 height 11
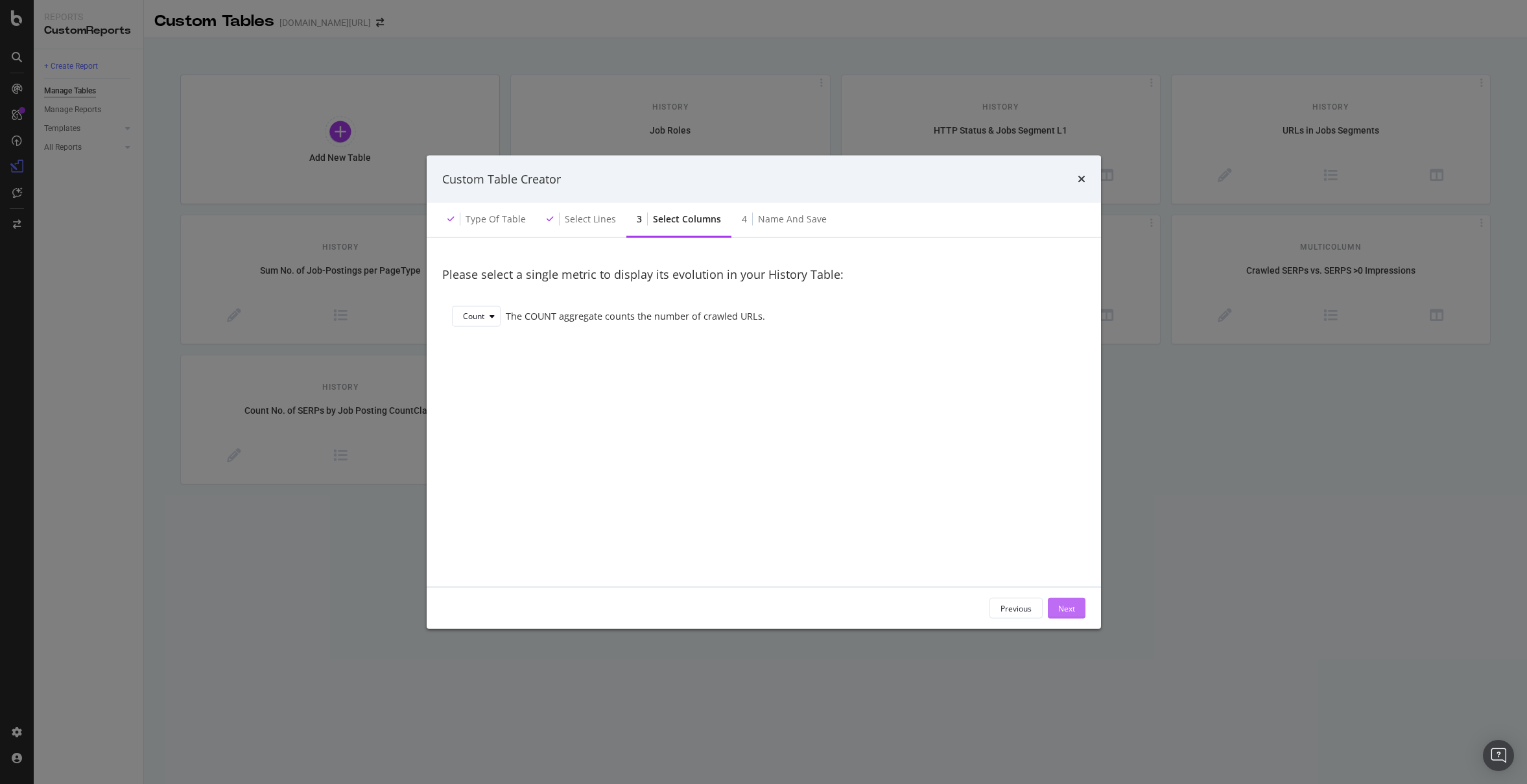
click at [1066, 614] on div "Next" at bounding box center [1066, 609] width 17 height 20
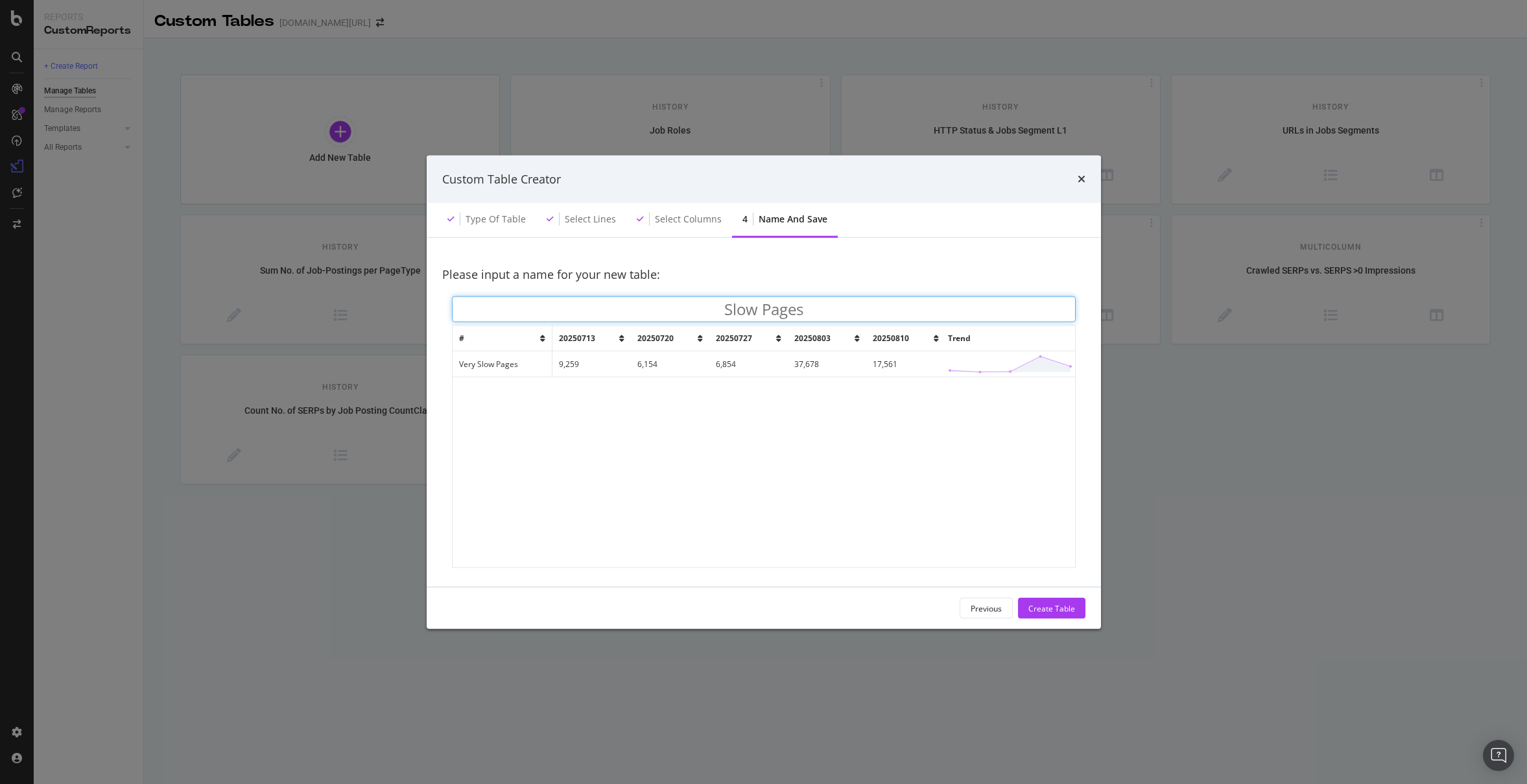
click at [788, 301] on input "Slow Pages" at bounding box center [764, 309] width 623 height 25
type input "Page Speed Overview"
click at [1066, 609] on div "Create Table" at bounding box center [1052, 608] width 47 height 11
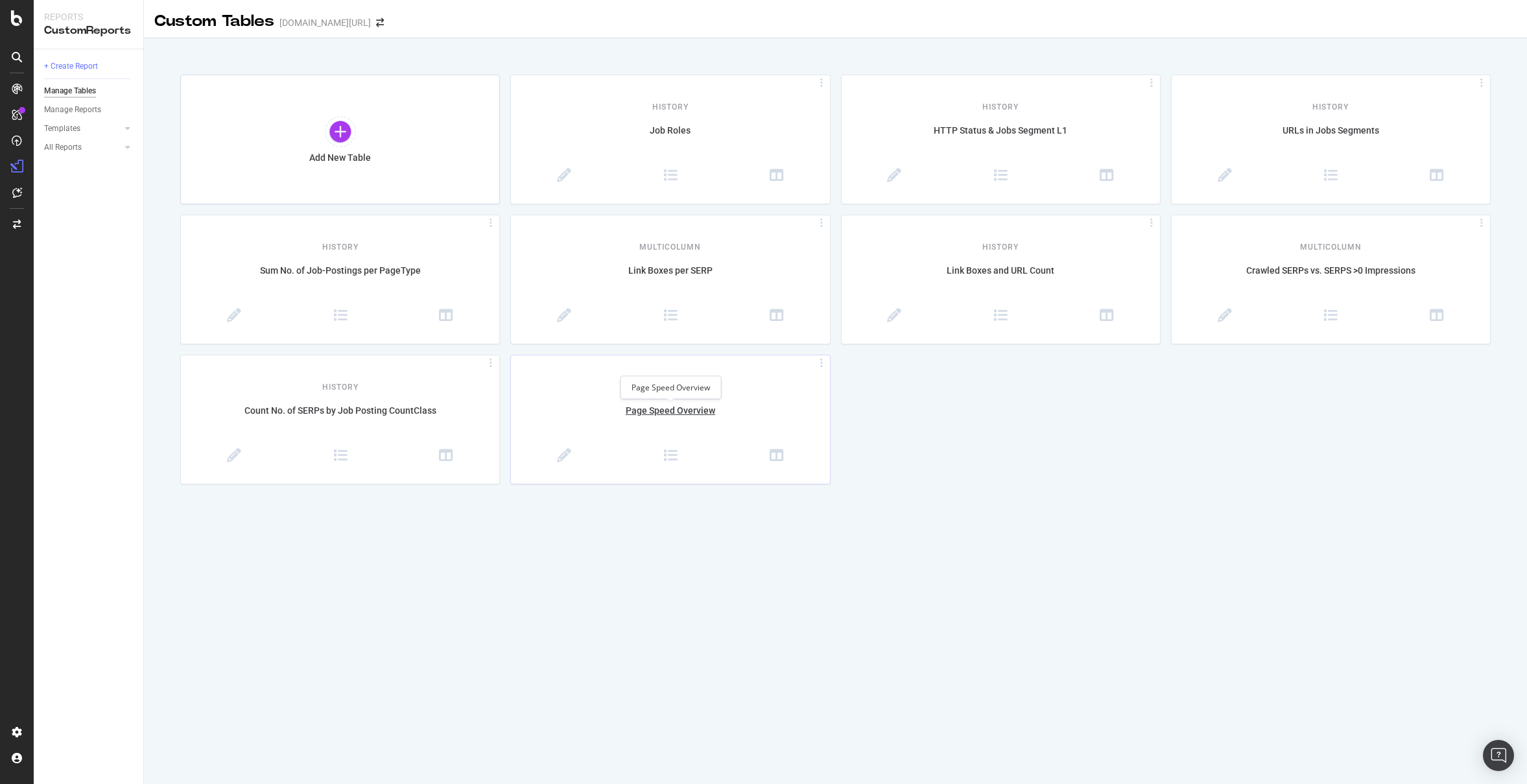
click at [754, 415] on div "Page Speed Overview" at bounding box center [669, 417] width 319 height 27
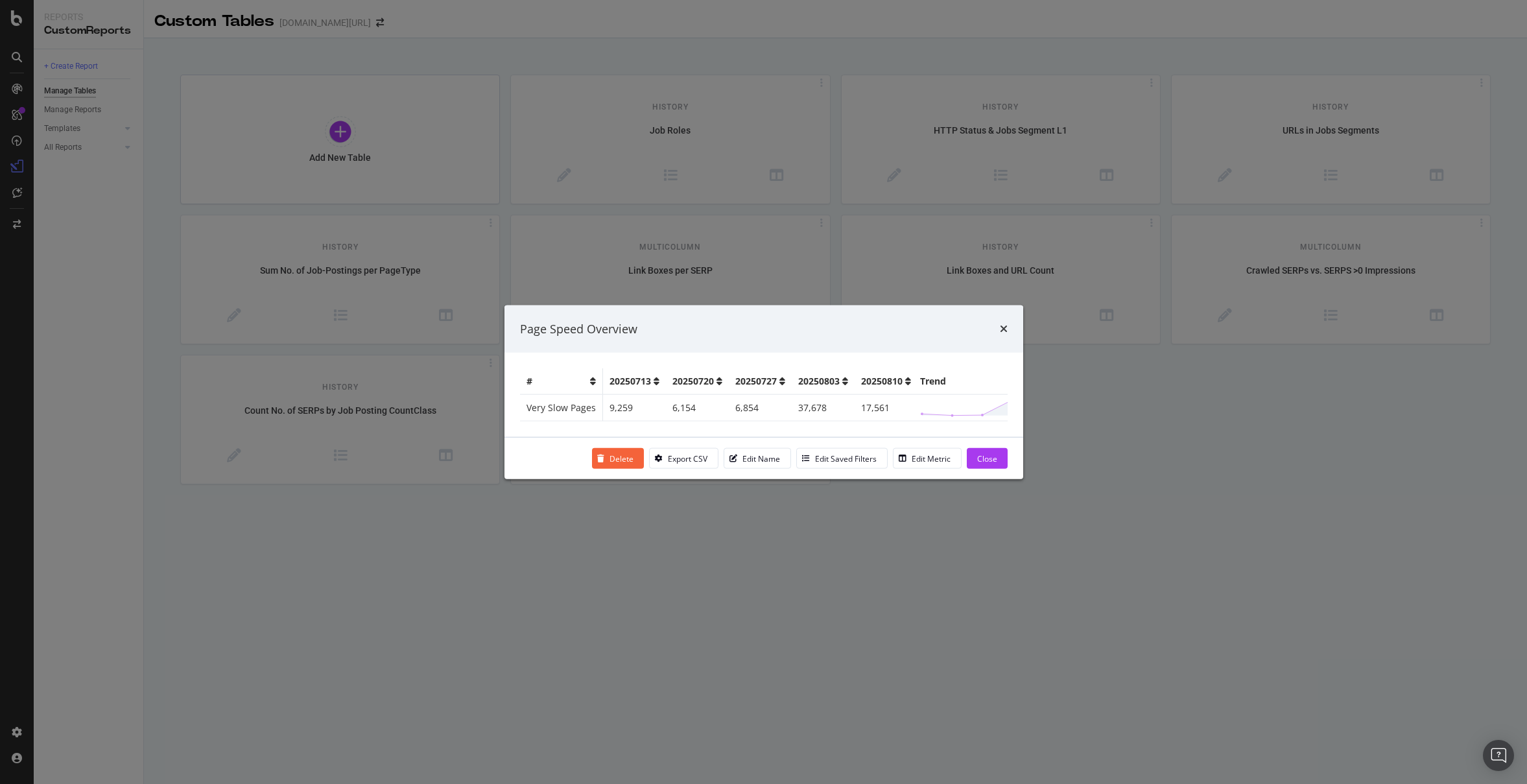
drag, startPoint x: 937, startPoint y: 426, endPoint x: 969, endPoint y: 426, distance: 32.0
click at [968, 426] on div "# 20250713 20250720 20250727 20250803 20250810 Trend Very Slow Pages 9,259 6,15…" at bounding box center [764, 395] width 518 height 84
click at [901, 368] on th "Trend" at bounding box center [945, 381] width 129 height 26
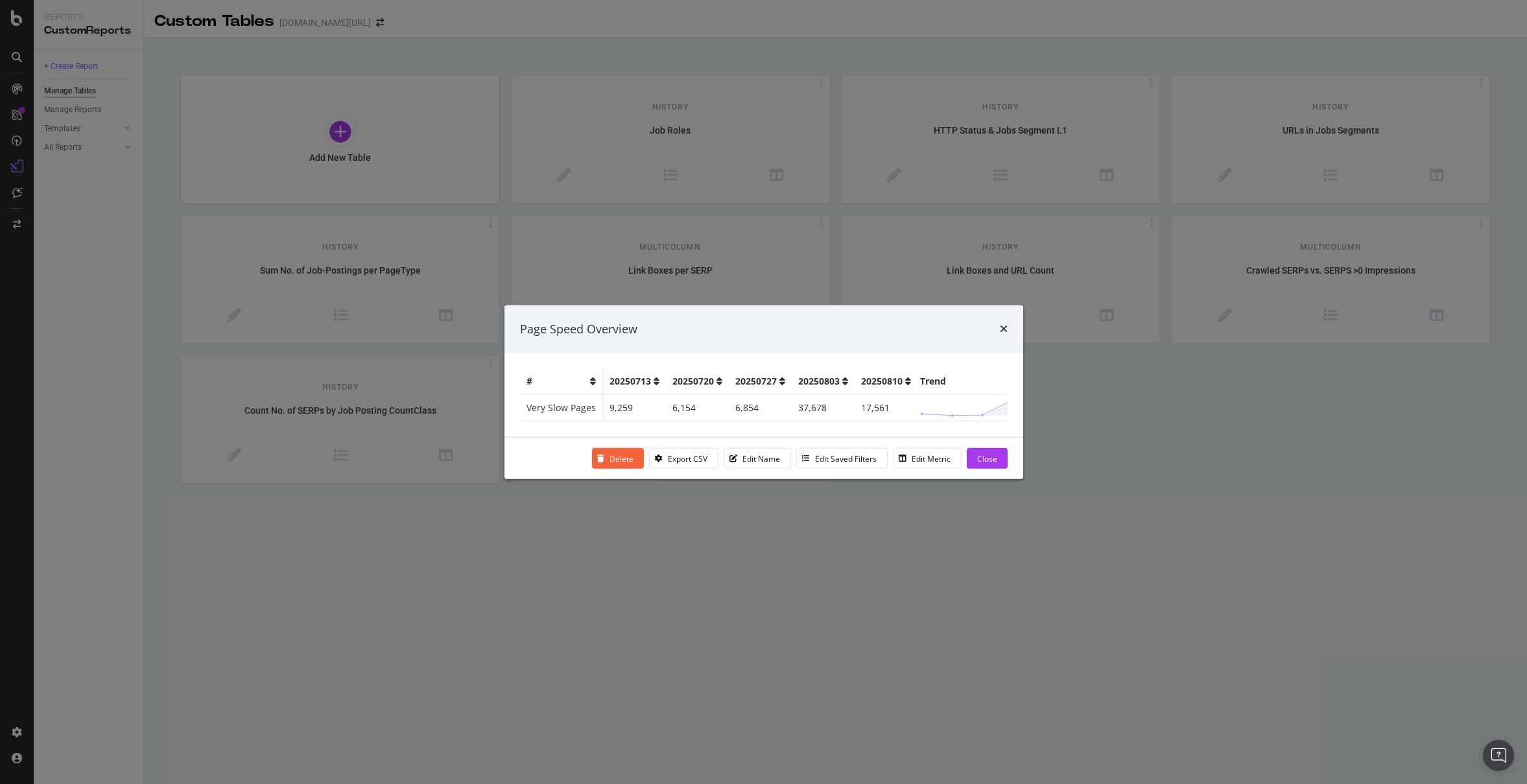
click at [555, 401] on td "Very Slow Pages" at bounding box center [562, 407] width 83 height 26
click at [555, 402] on td "Very Slow Pages" at bounding box center [562, 407] width 83 height 26
click at [556, 402] on td "Very Slow Pages" at bounding box center [562, 407] width 83 height 26
click at [1005, 329] on div "times" at bounding box center [1004, 328] width 8 height 17
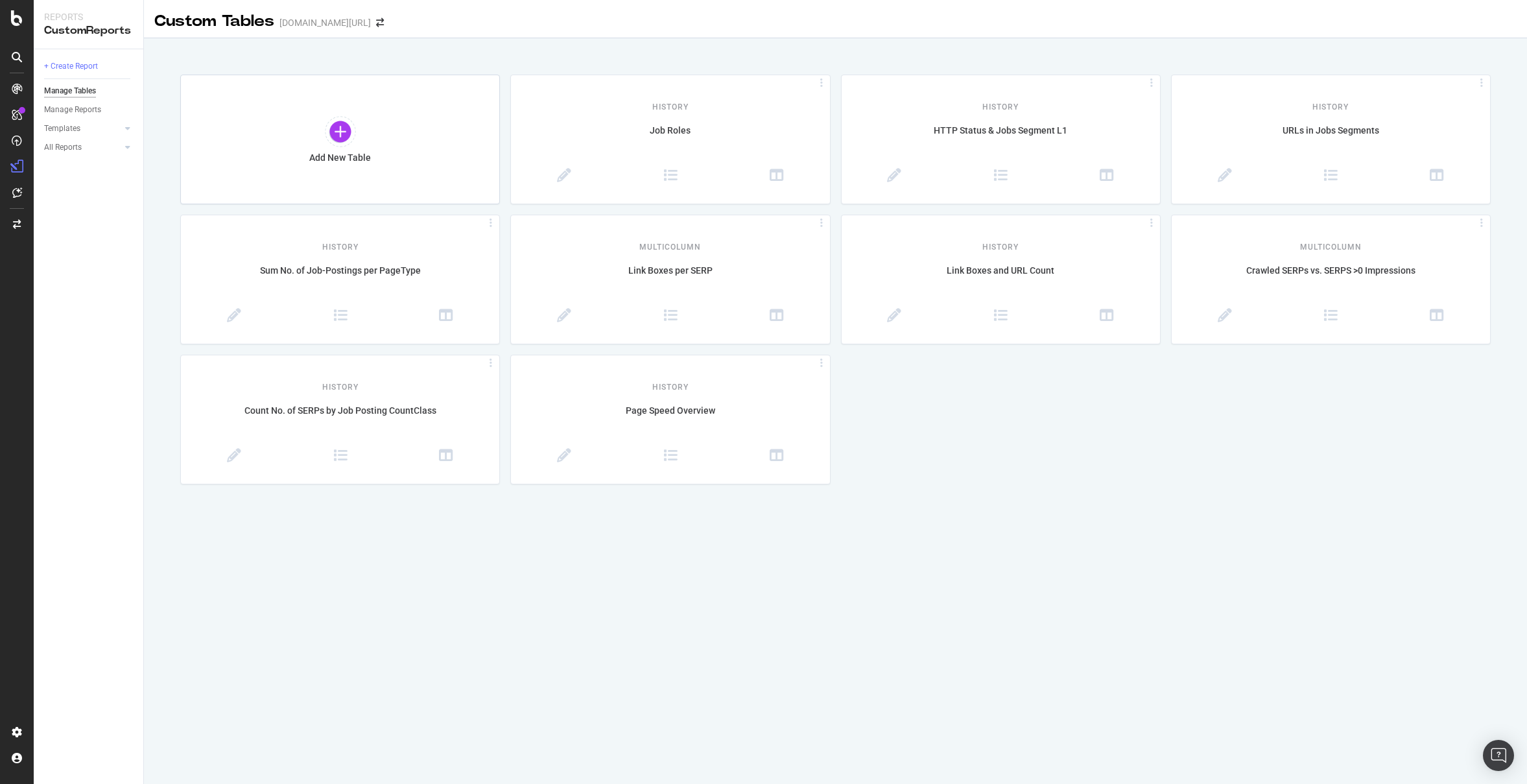
click at [1191, 465] on div "Add New Table History Job Roles History HTTP Status & Jobs Segment L1 History U…" at bounding box center [835, 279] width 1310 height 410
click at [115, 151] on div at bounding box center [114, 147] width 13 height 13
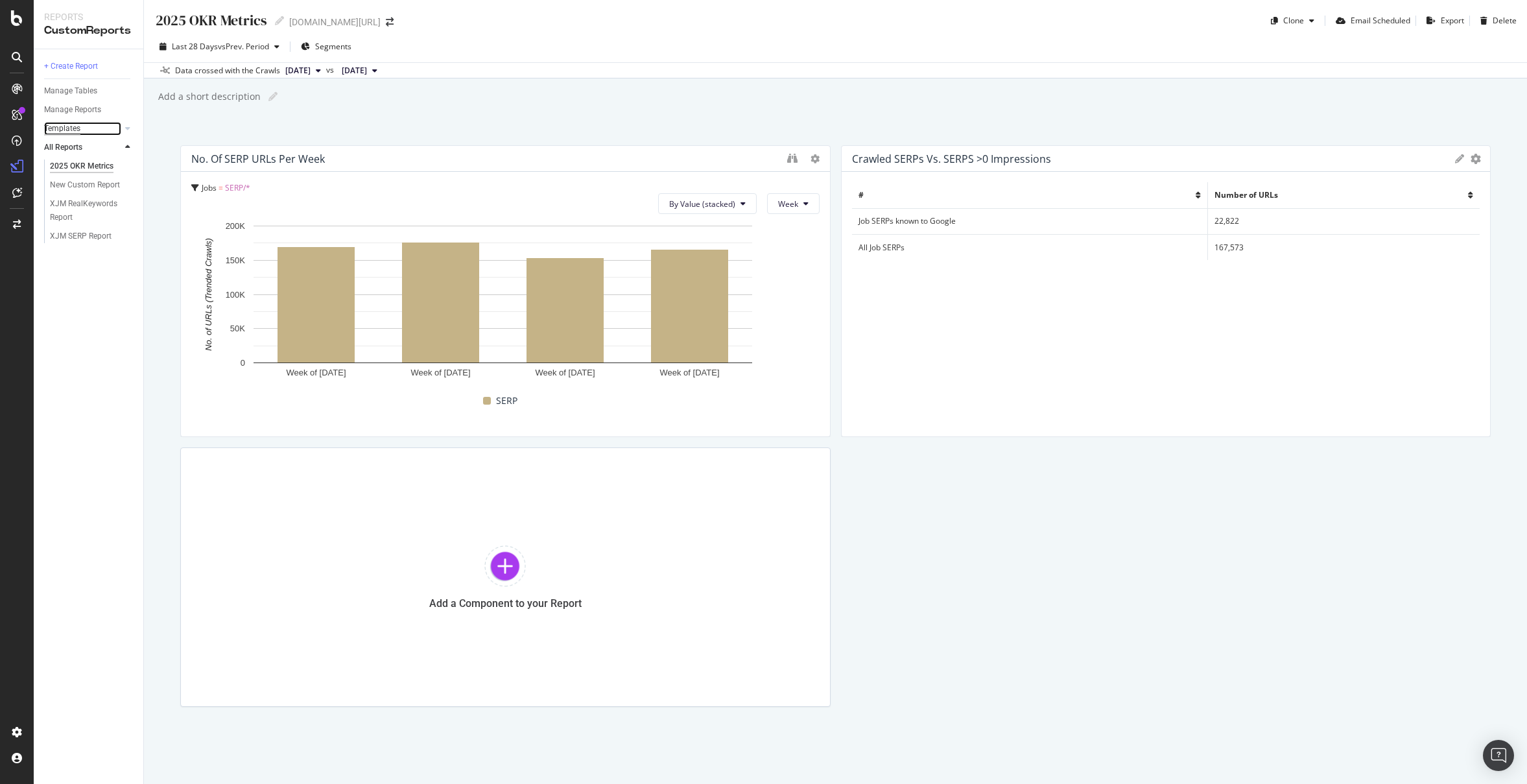
click at [73, 129] on div "Templates" at bounding box center [62, 128] width 36 height 14
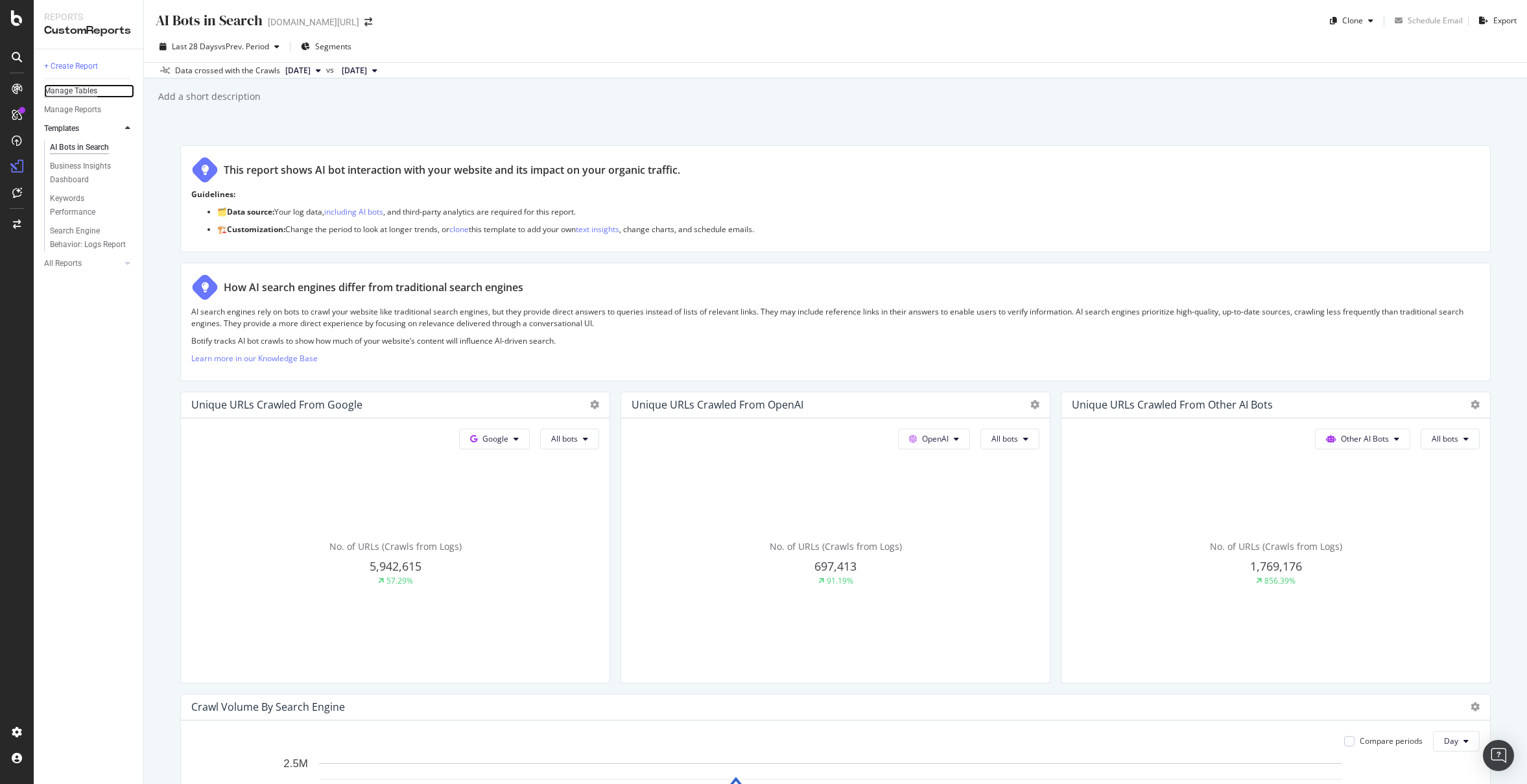
click at [81, 97] on div "Manage Tables" at bounding box center [71, 91] width 53 height 14
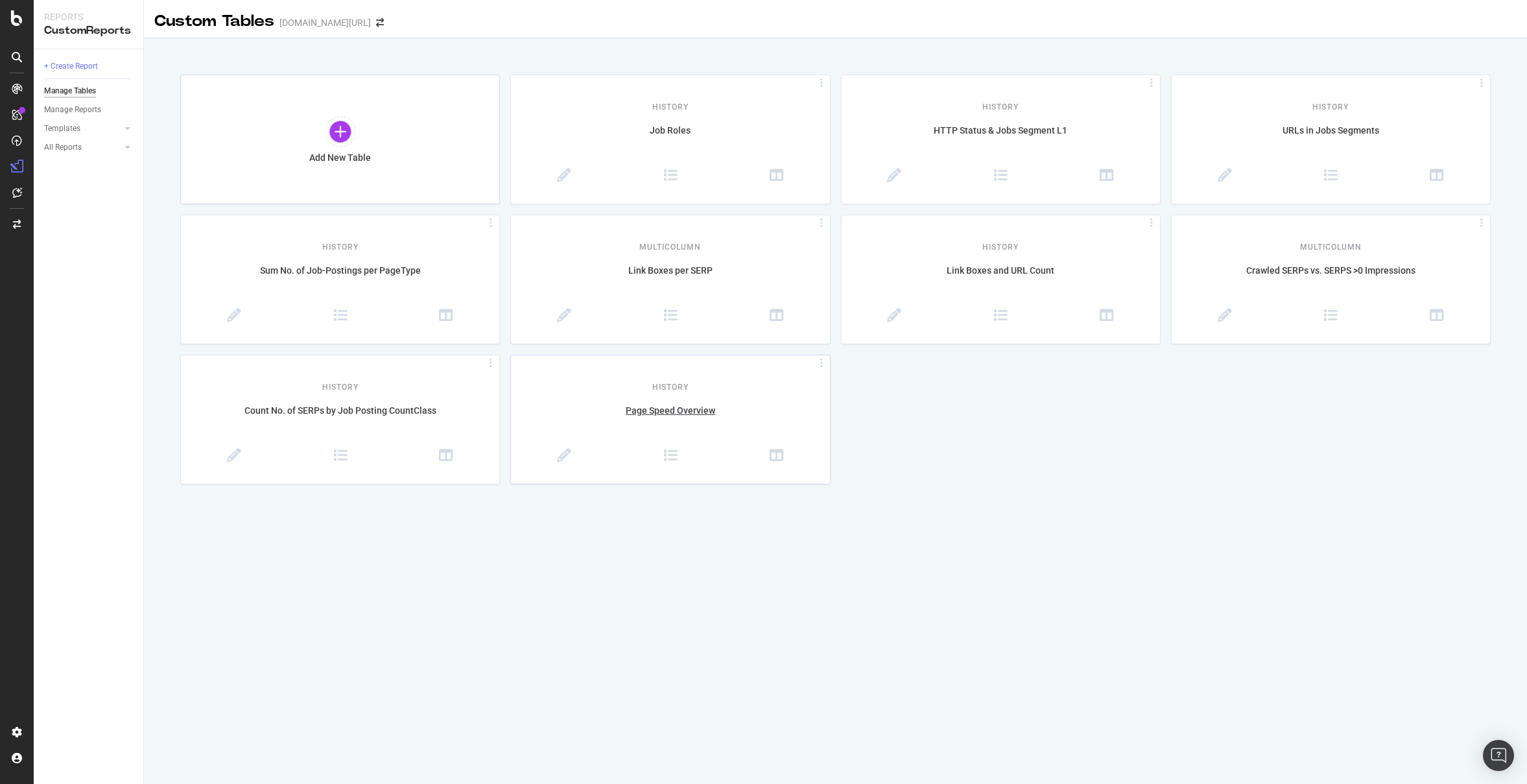
click at [746, 384] on div "History" at bounding box center [669, 379] width 319 height 26
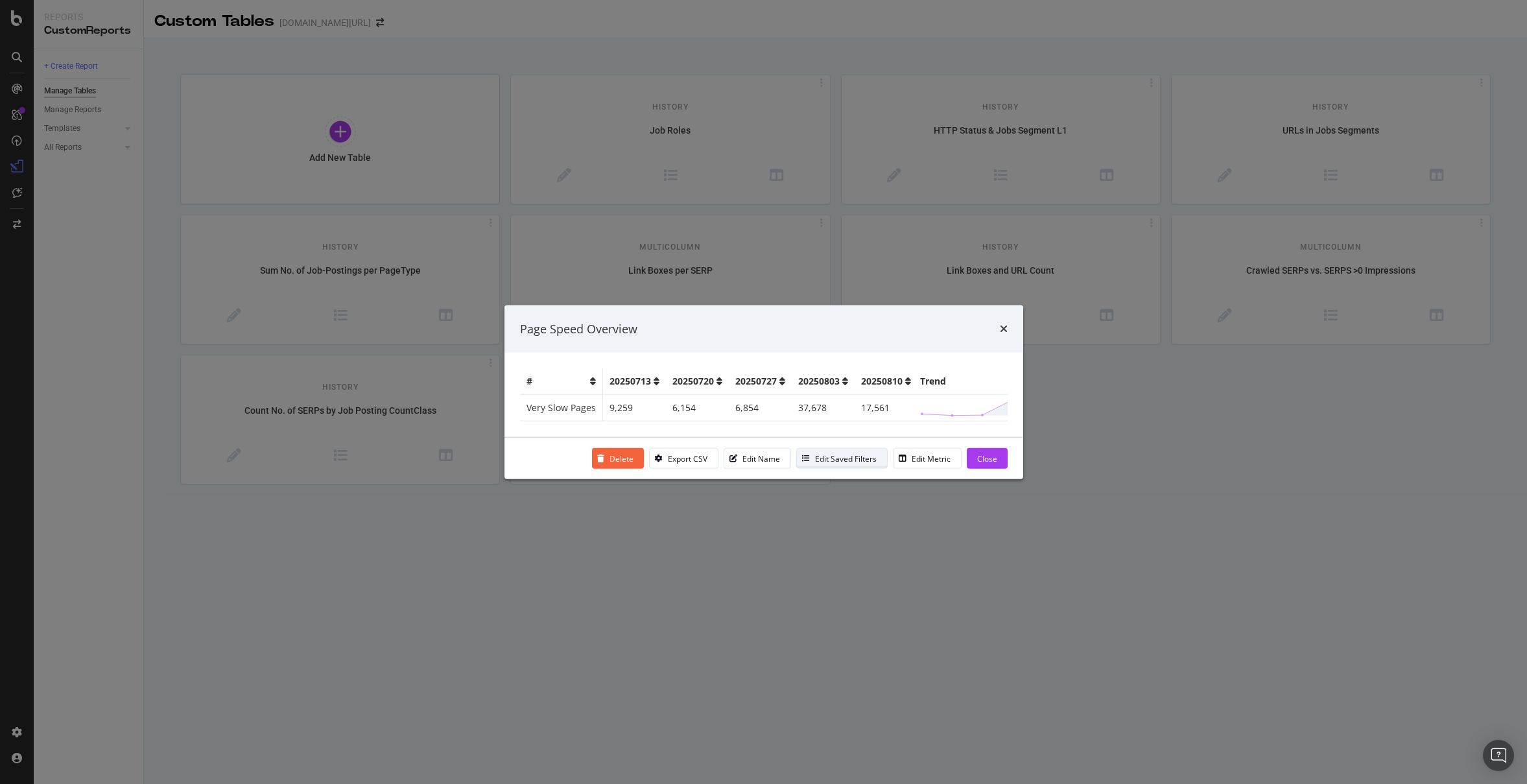
click at [817, 464] on div "Edit Saved Filters" at bounding box center [846, 458] width 62 height 11
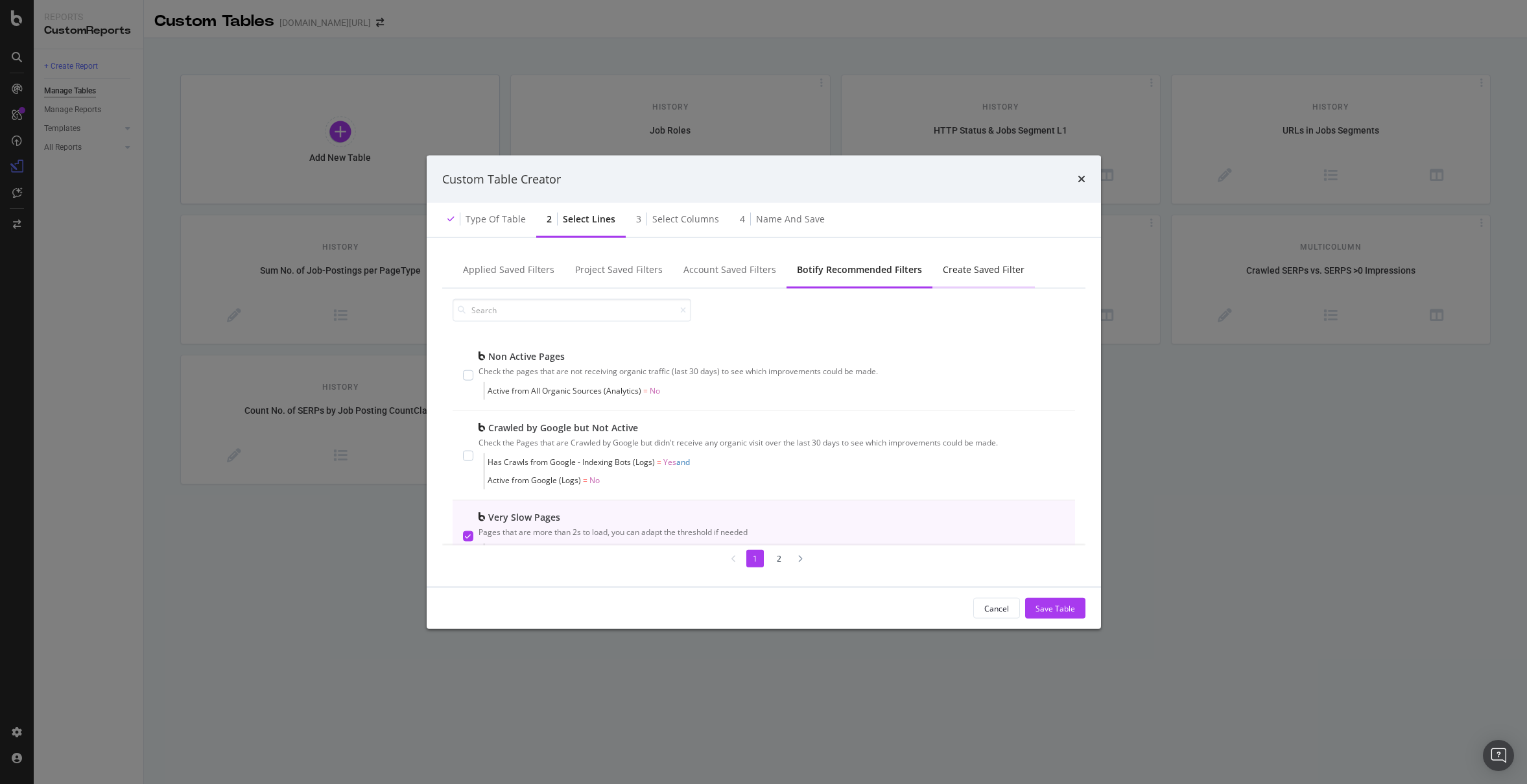
click at [954, 276] on div "Create Saved Filter" at bounding box center [983, 270] width 103 height 35
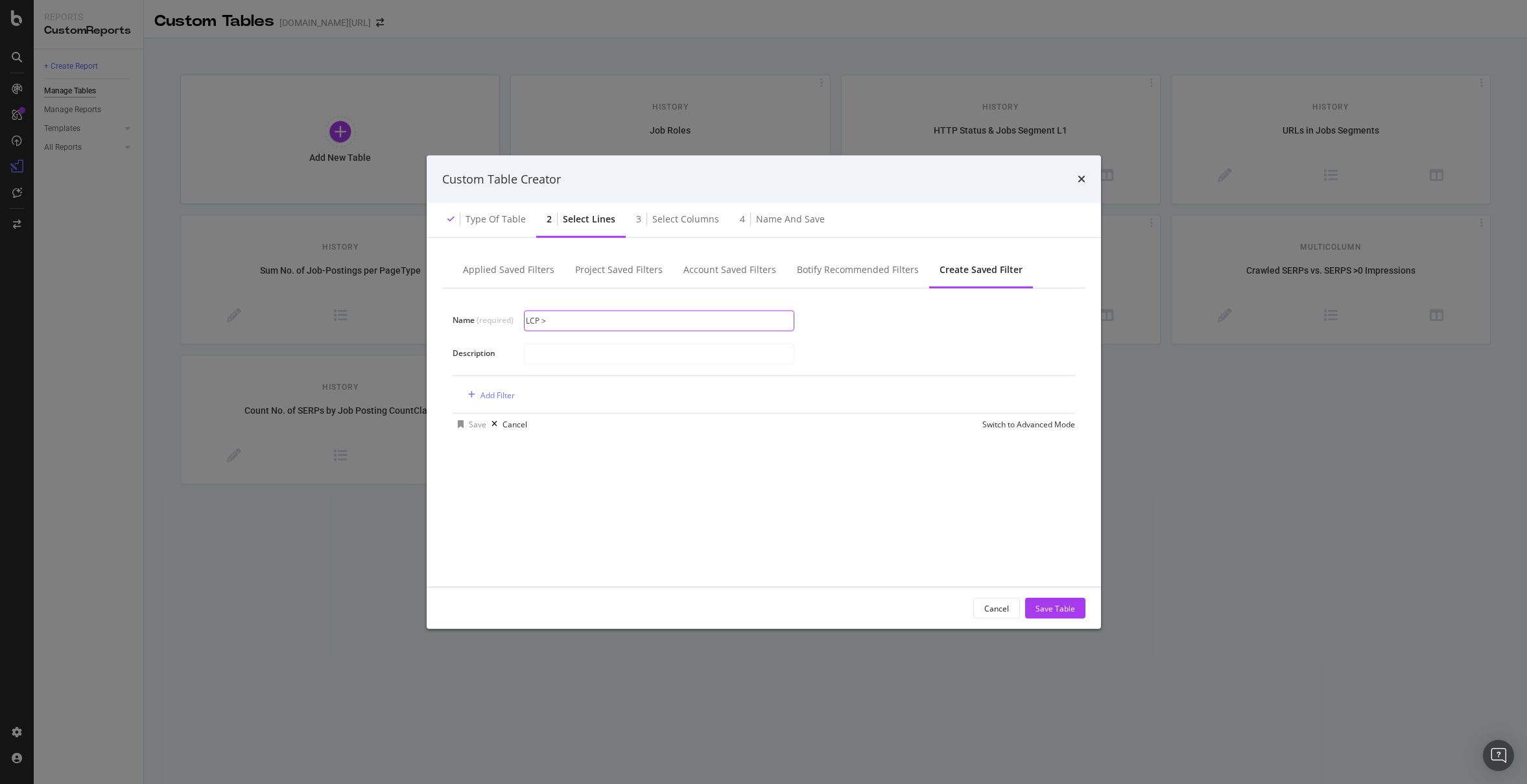
click at [652, 319] on input "LCP >" at bounding box center [659, 320] width 270 height 20
type input "LCP > 2.5 sec"
click at [611, 355] on input "modal" at bounding box center [659, 354] width 270 height 20
click at [503, 397] on div "Add Filter" at bounding box center [497, 394] width 34 height 11
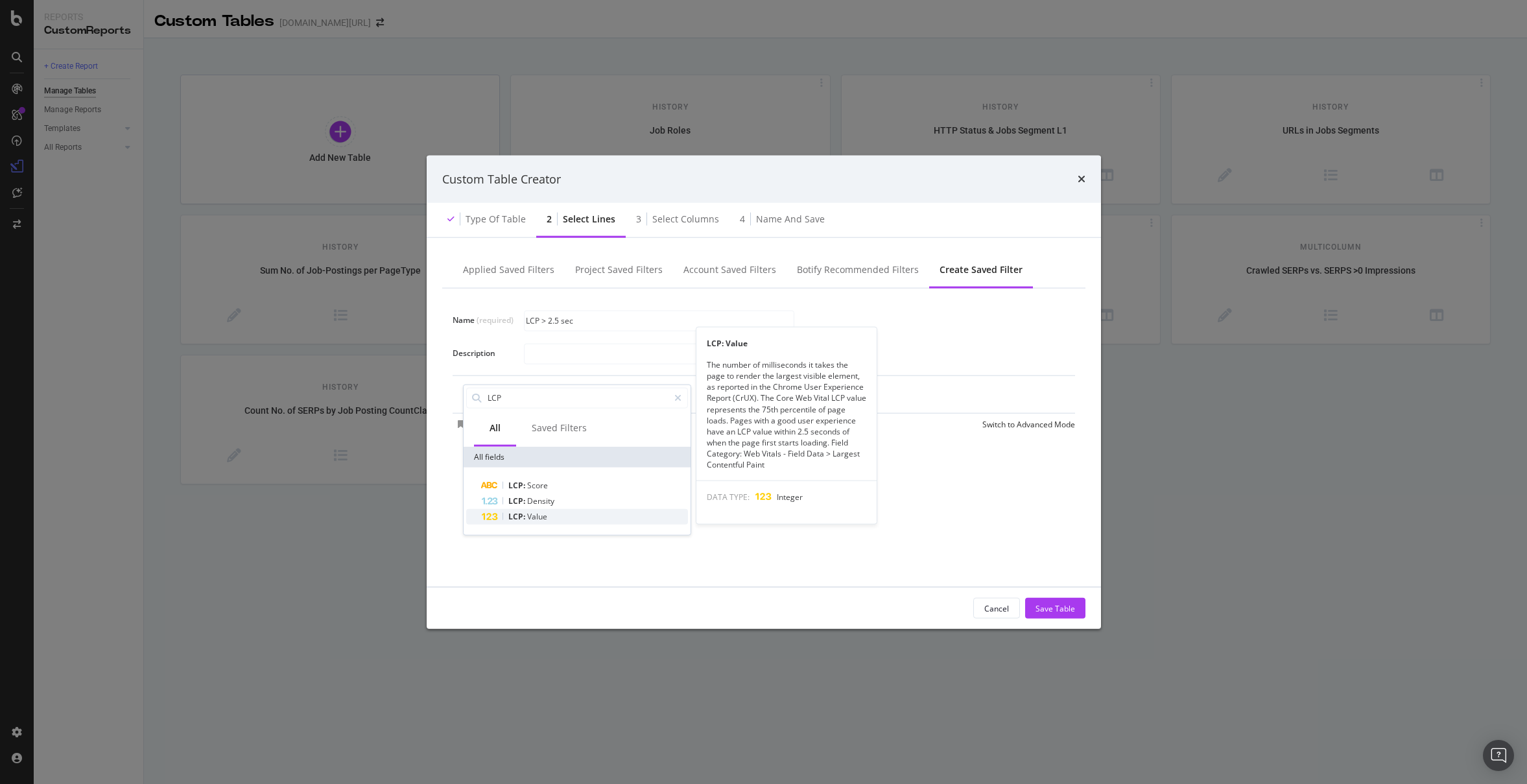
type input "LCP"
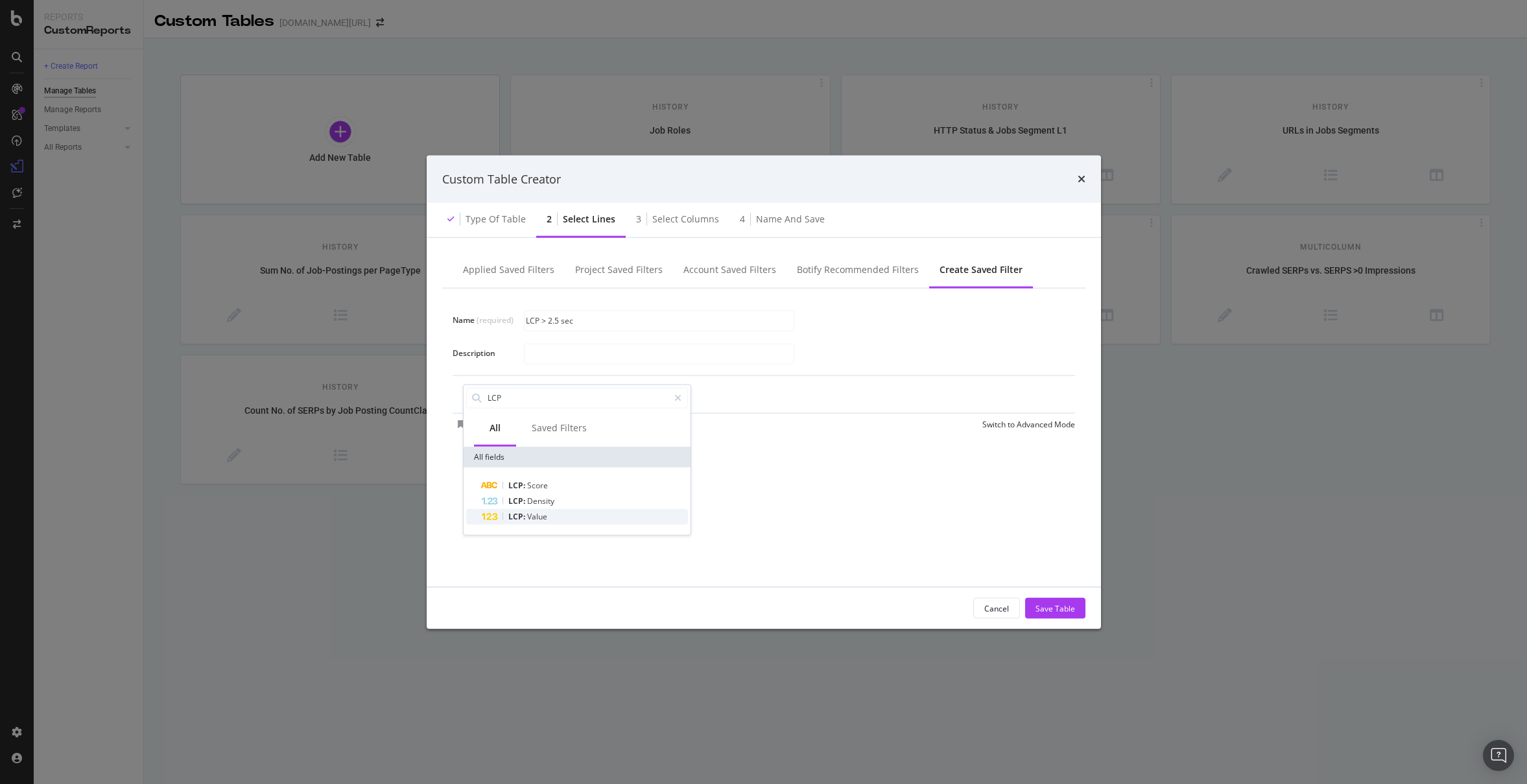
click at [619, 514] on div "LCP: Value" at bounding box center [585, 516] width 206 height 16
click at [506, 466] on icon "modal" at bounding box center [508, 468] width 9 height 8
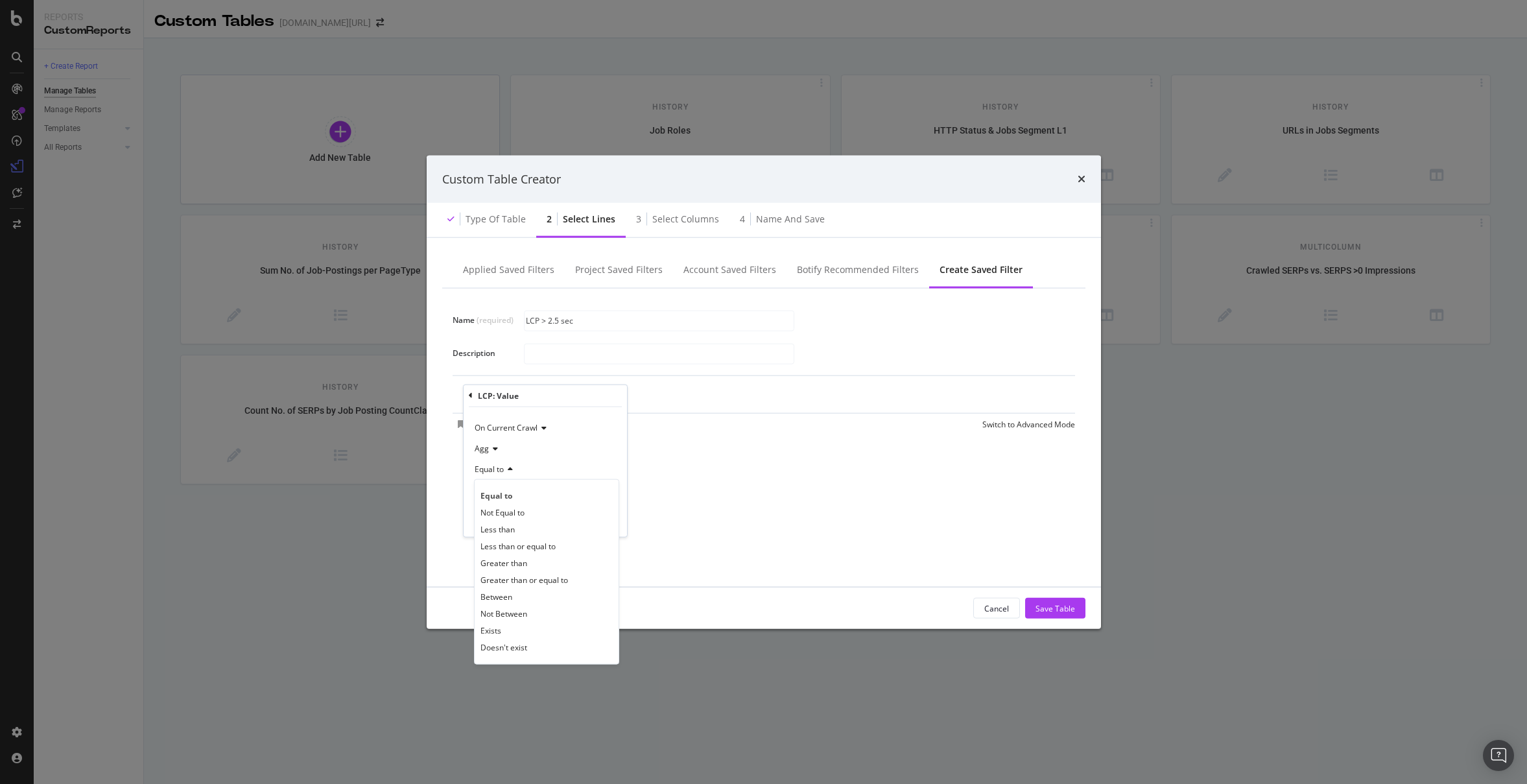
click at [558, 559] on div "Greater than" at bounding box center [547, 563] width 139 height 17
click at [518, 495] on input "modal" at bounding box center [546, 492] width 143 height 21
type input "2500"
click at [603, 524] on div "Apply" at bounding box center [607, 519] width 21 height 11
click at [472, 426] on div "Save" at bounding box center [477, 425] width 18 height 11
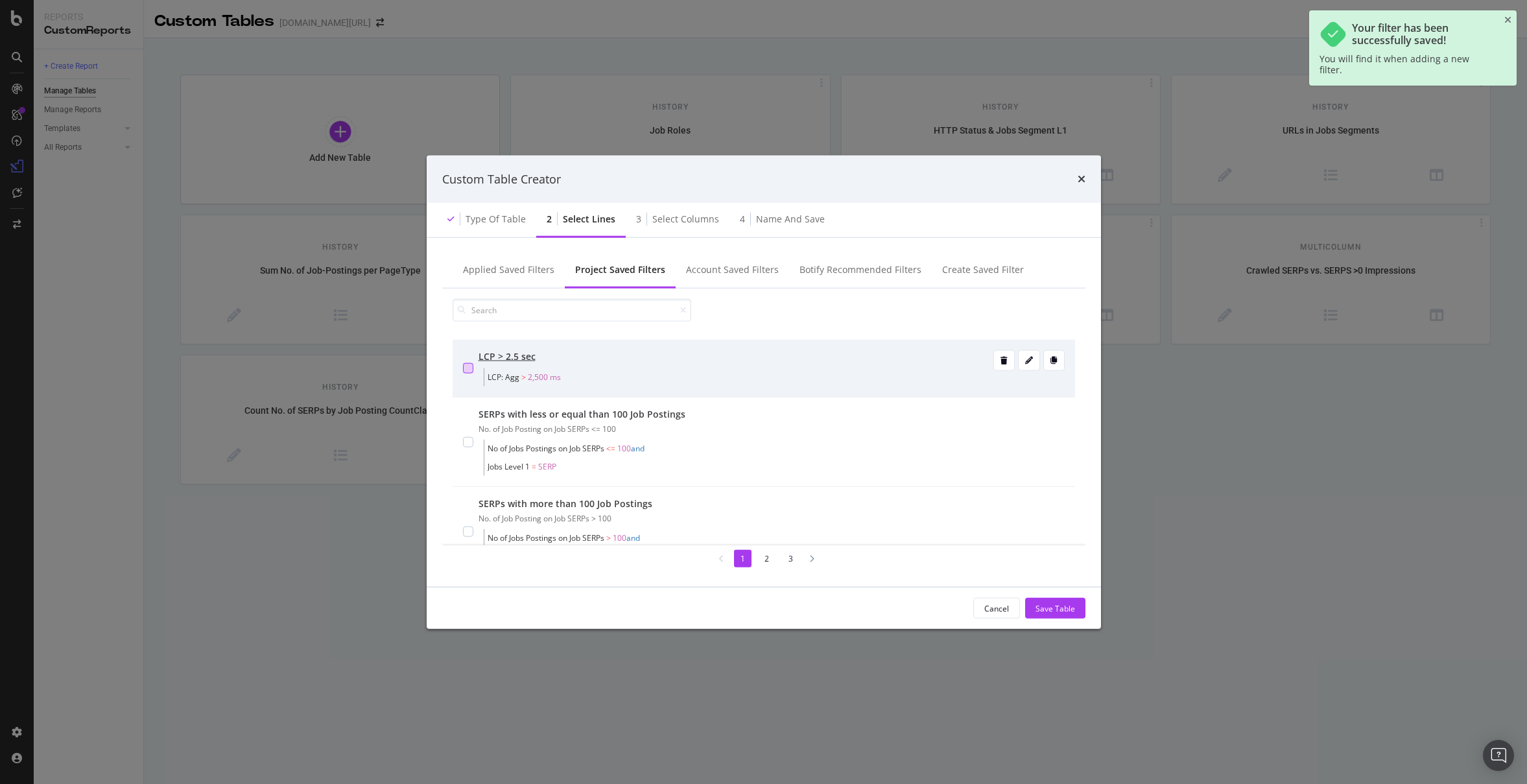
click at [468, 367] on div "modal" at bounding box center [468, 368] width 11 height 11
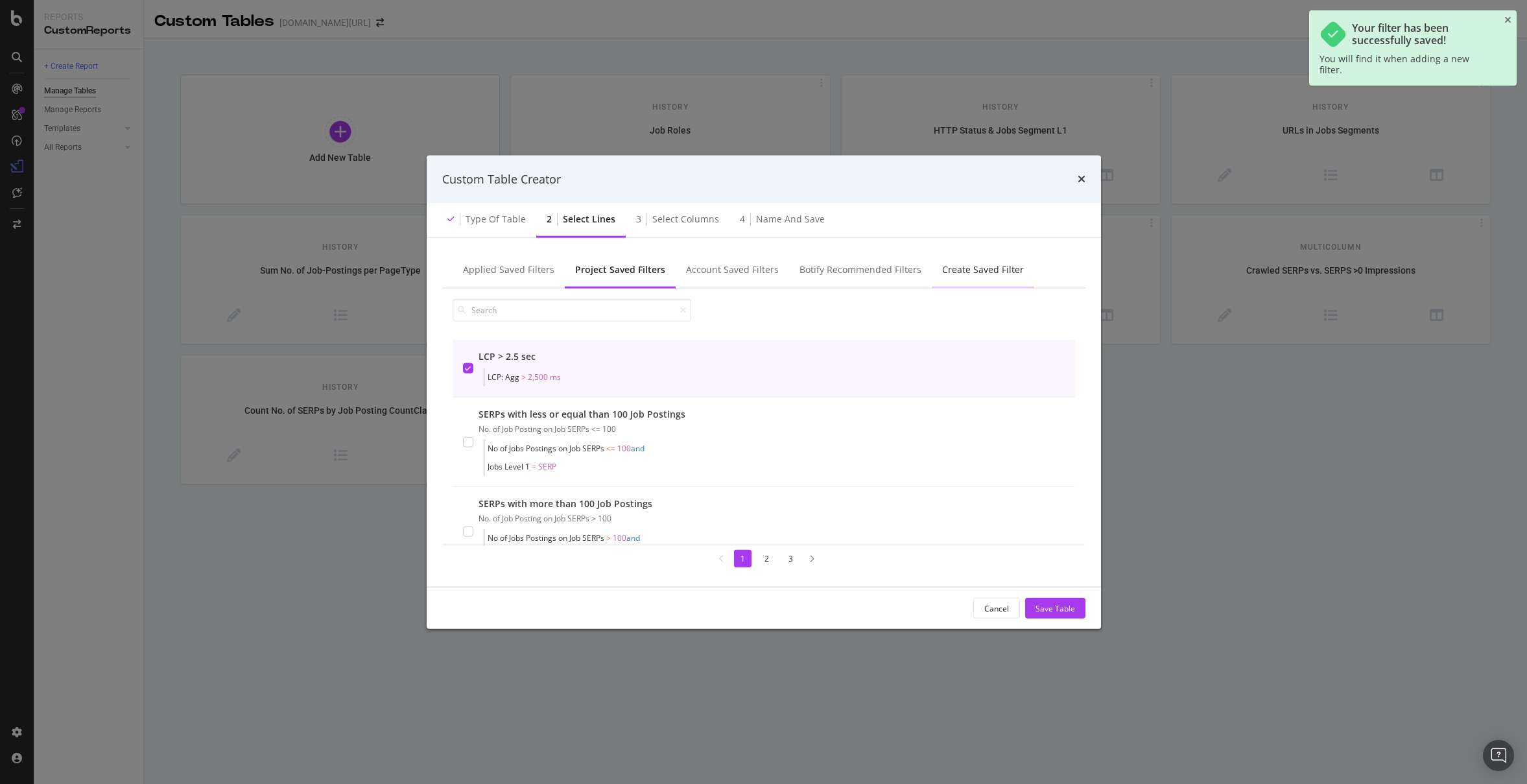
click at [942, 275] on div "Create Saved Filter" at bounding box center [982, 270] width 81 height 13
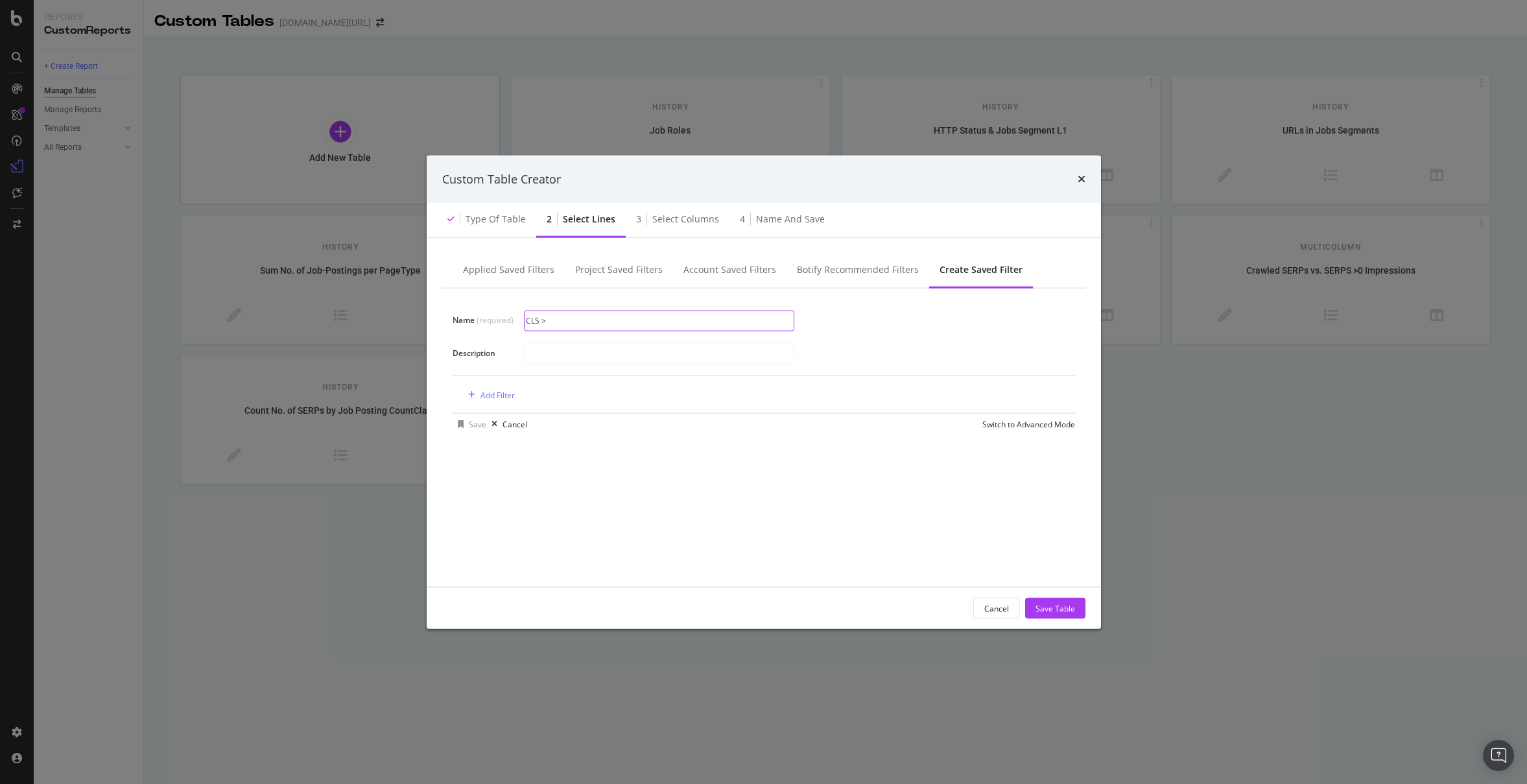
drag, startPoint x: 687, startPoint y: 326, endPoint x: 698, endPoint y: 322, distance: 11.7
click at [687, 326] on input "CLS >" at bounding box center [659, 320] width 270 height 20
click at [698, 322] on input "CLS >" at bounding box center [659, 320] width 270 height 20
type input "CLS > 0.1"
click at [501, 398] on div "Add Filter" at bounding box center [497, 394] width 34 height 11
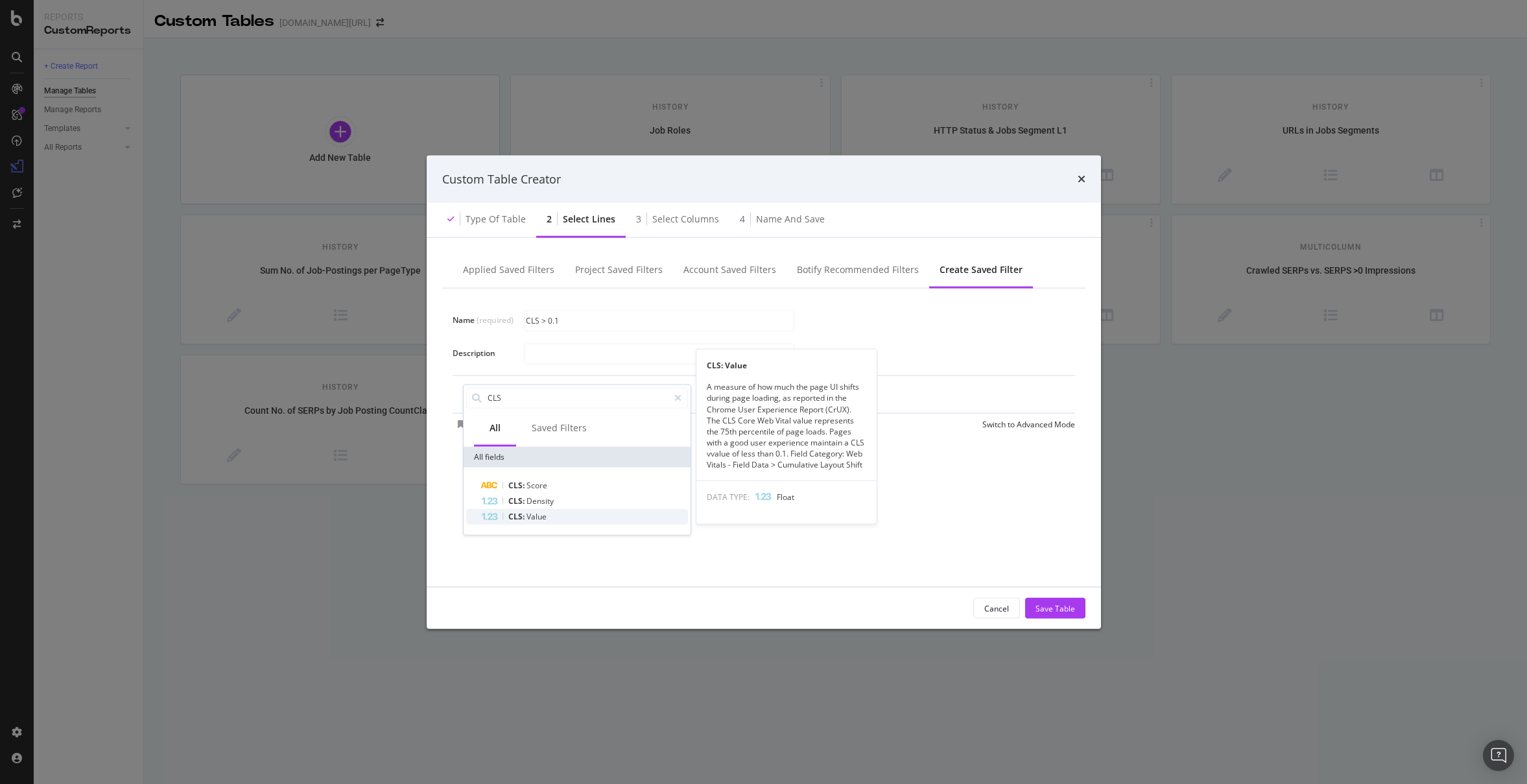
type input "CLS"
click at [587, 518] on div "CLS: Value" at bounding box center [585, 516] width 206 height 16
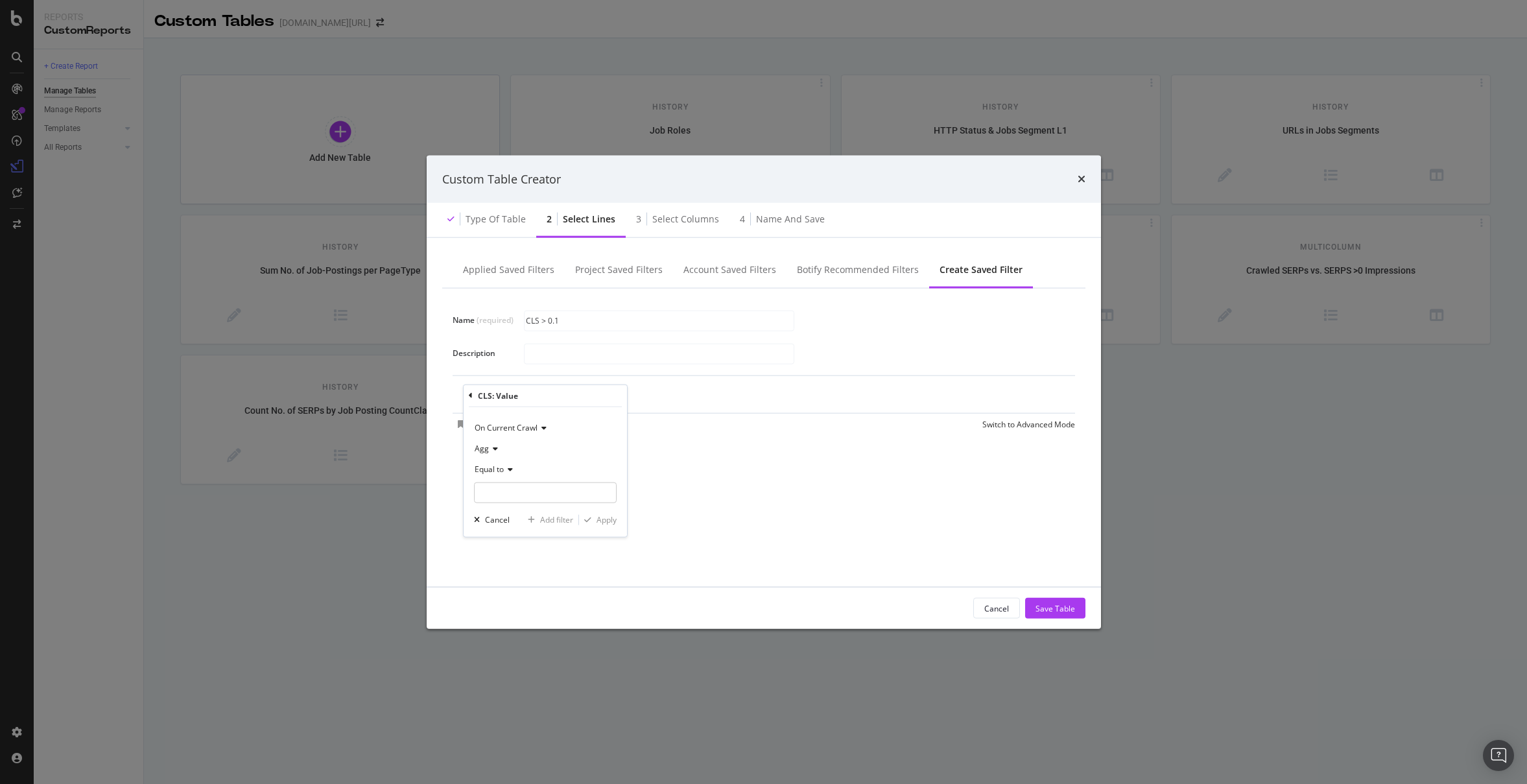
click at [505, 467] on icon "modal" at bounding box center [508, 468] width 9 height 8
drag, startPoint x: 553, startPoint y: 568, endPoint x: 555, endPoint y: 560, distance: 8.2
click at [553, 567] on div "Greater than" at bounding box center [547, 563] width 139 height 17
click at [532, 498] on input "modal" at bounding box center [546, 492] width 143 height 21
type input "0"
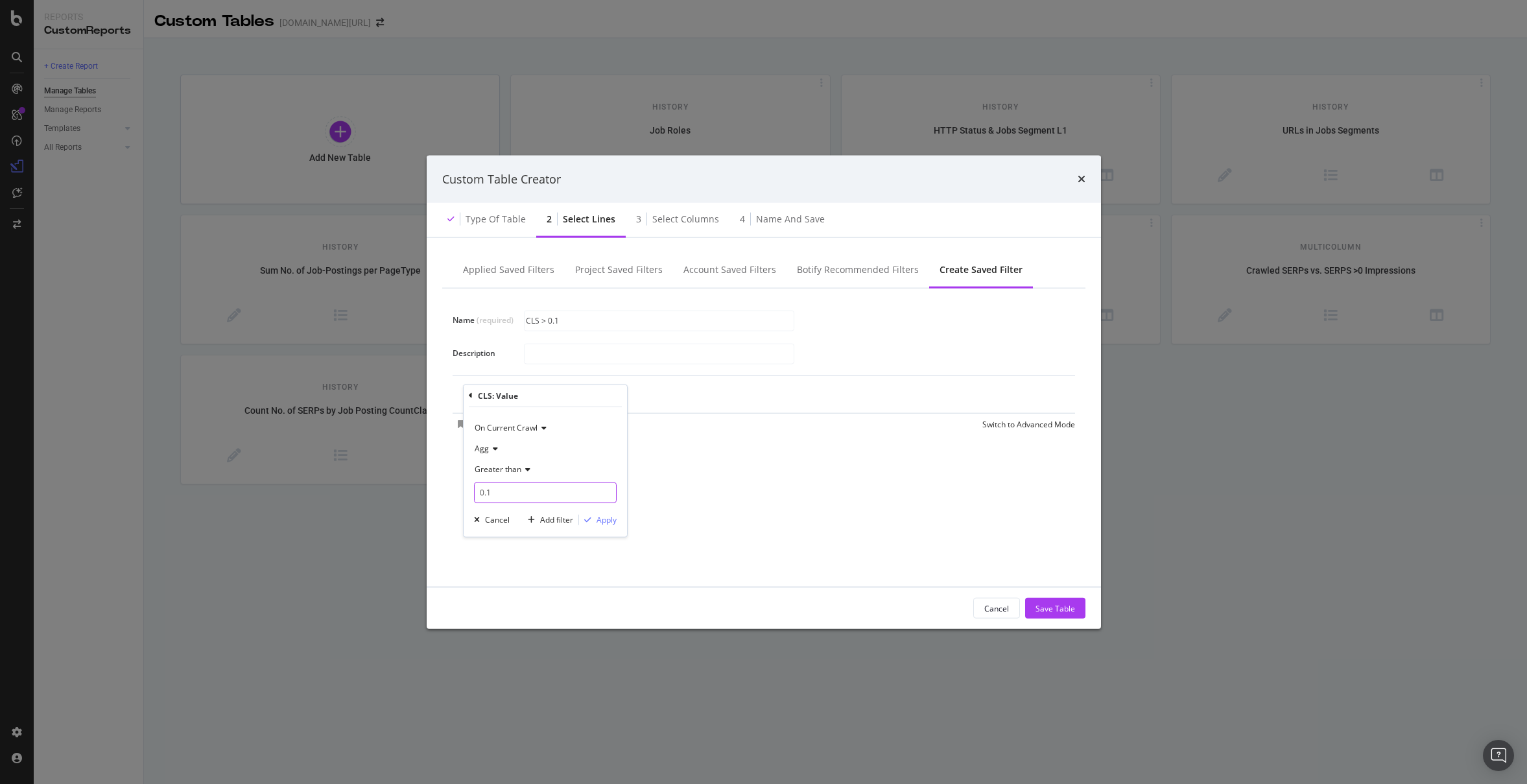
type input "0.1"
click at [619, 518] on div "On Current Crawl Agg Greater than 0.1 Cancel Add filter Apply" at bounding box center [545, 471] width 164 height 129
click at [616, 518] on div "Apply" at bounding box center [607, 519] width 21 height 11
click at [470, 430] on div "Save" at bounding box center [477, 425] width 18 height 11
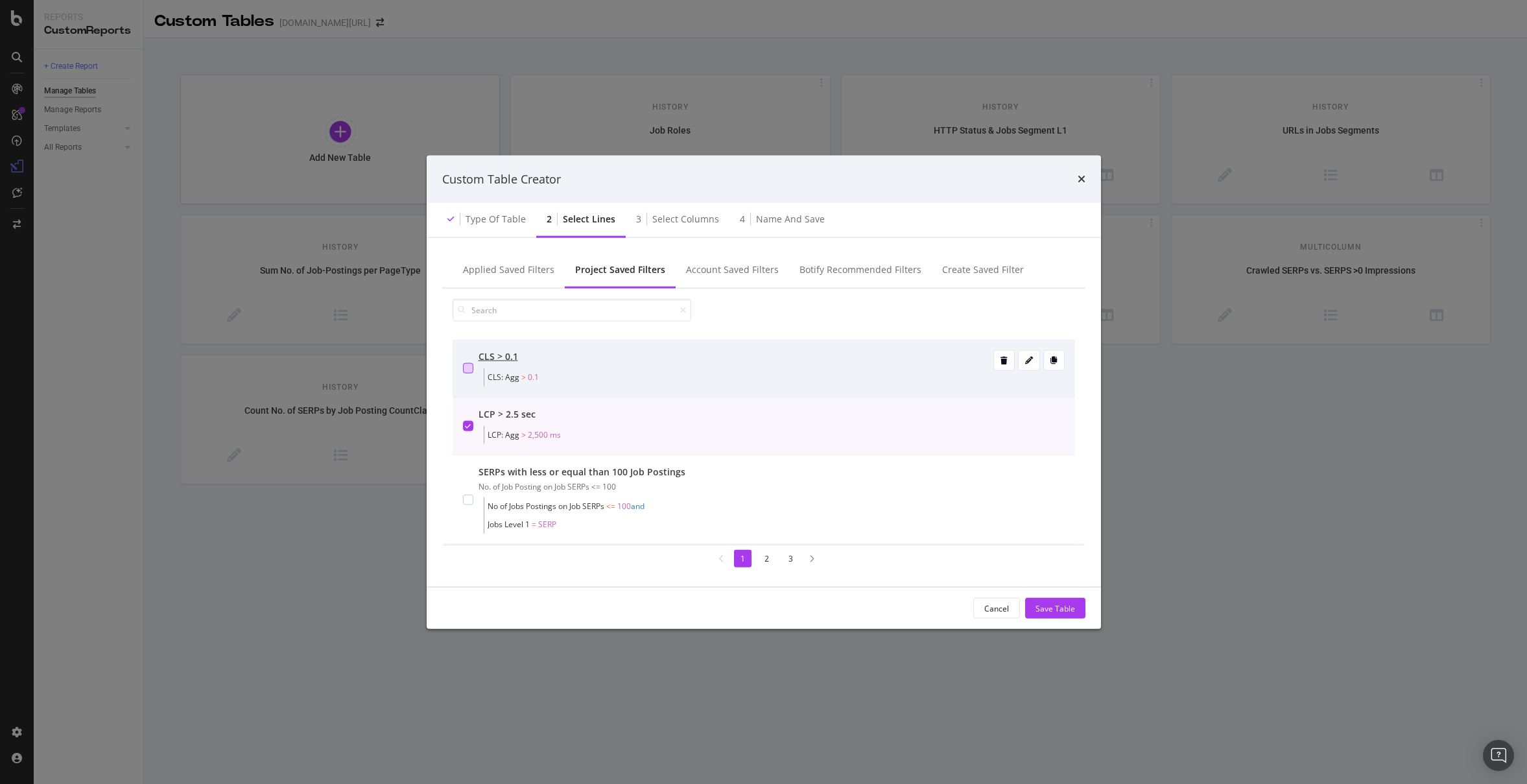
click at [461, 369] on div "CLS > 0.1 CLS: Agg > 0.1" at bounding box center [764, 368] width 622 height 58
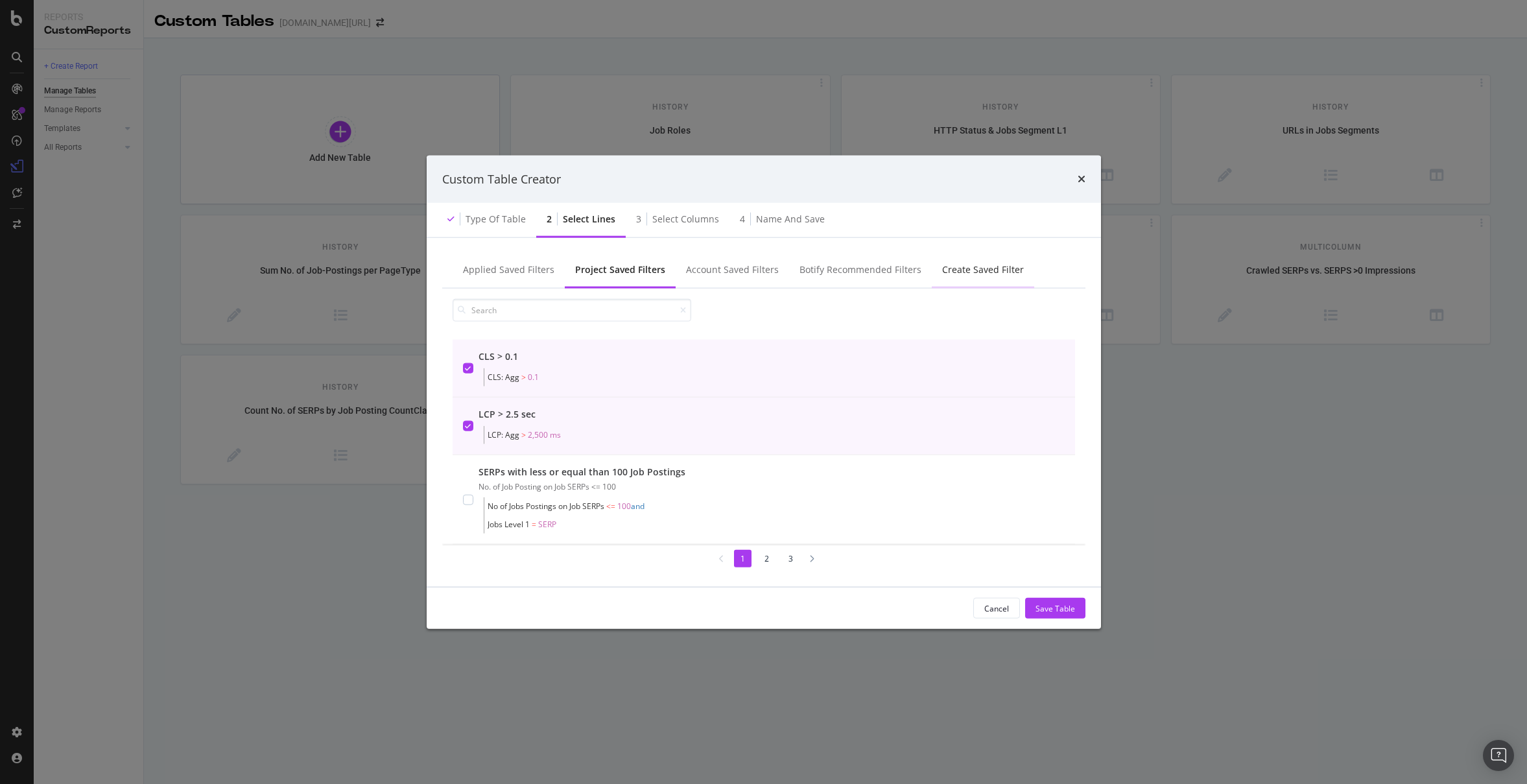
click at [968, 268] on div "Create Saved Filter" at bounding box center [982, 270] width 81 height 13
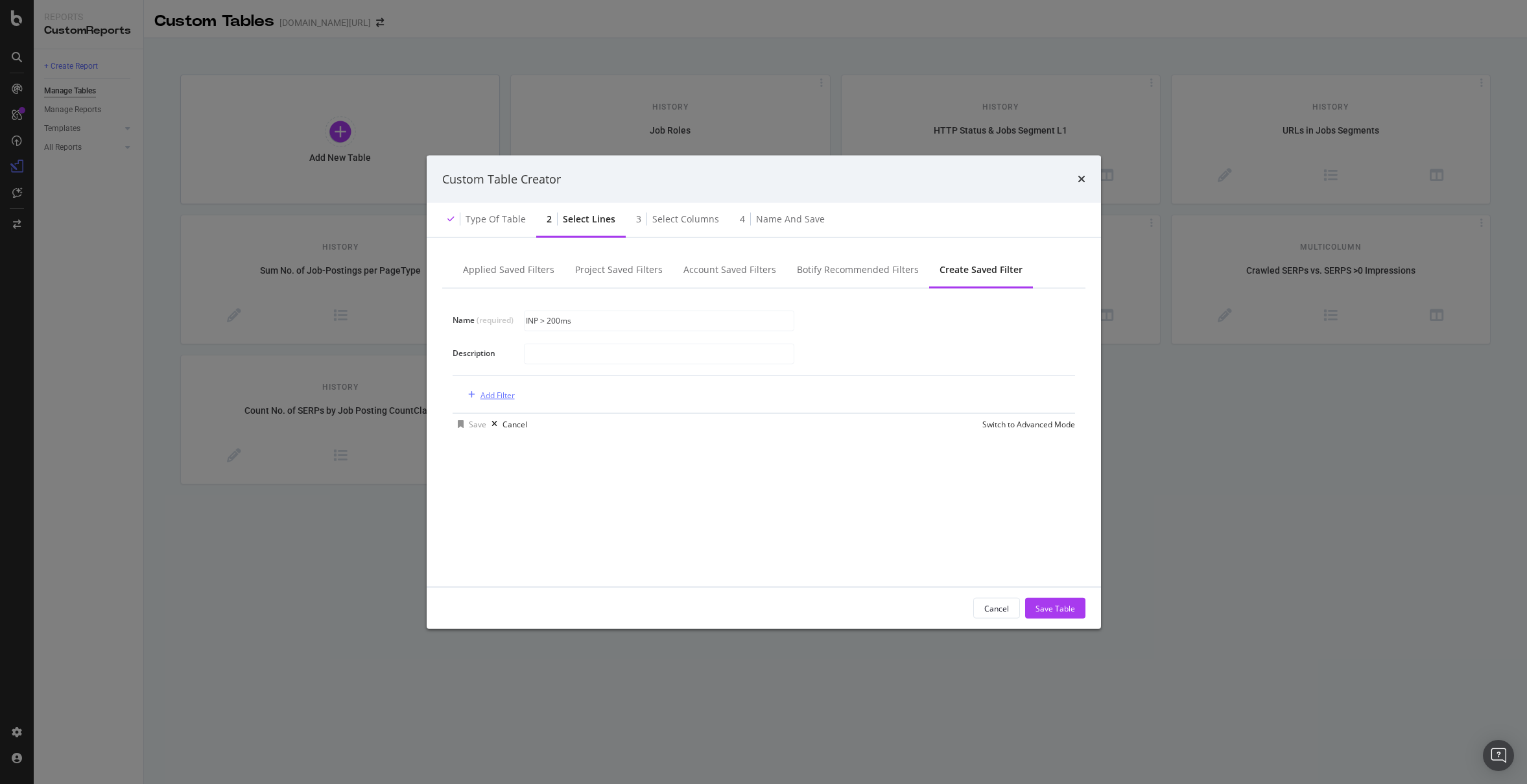
type input "INP > 200ms"
click at [511, 392] on div "Add Filter" at bounding box center [497, 394] width 34 height 11
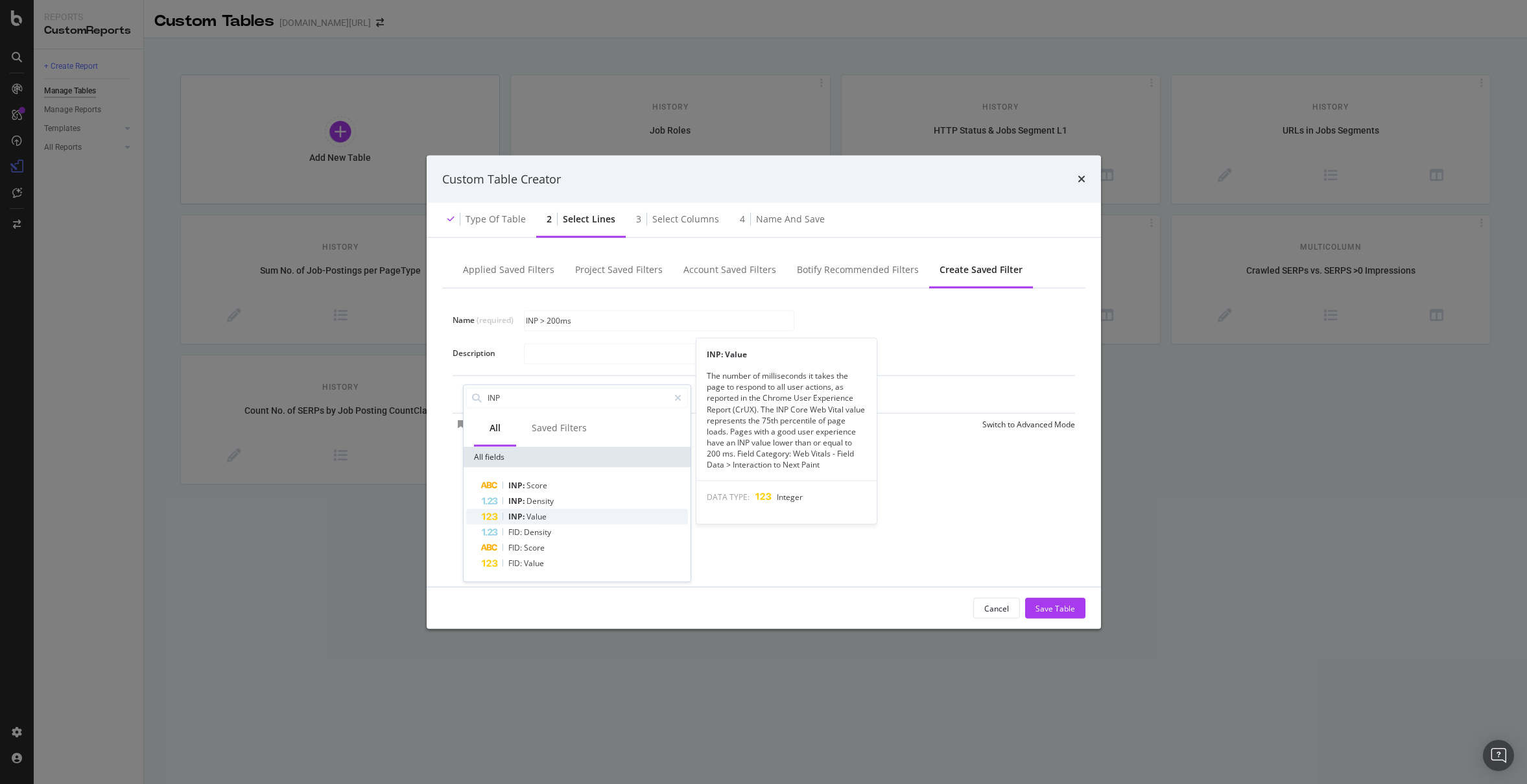
type input "INP"
click at [566, 520] on div "INP: Value" at bounding box center [585, 516] width 206 height 16
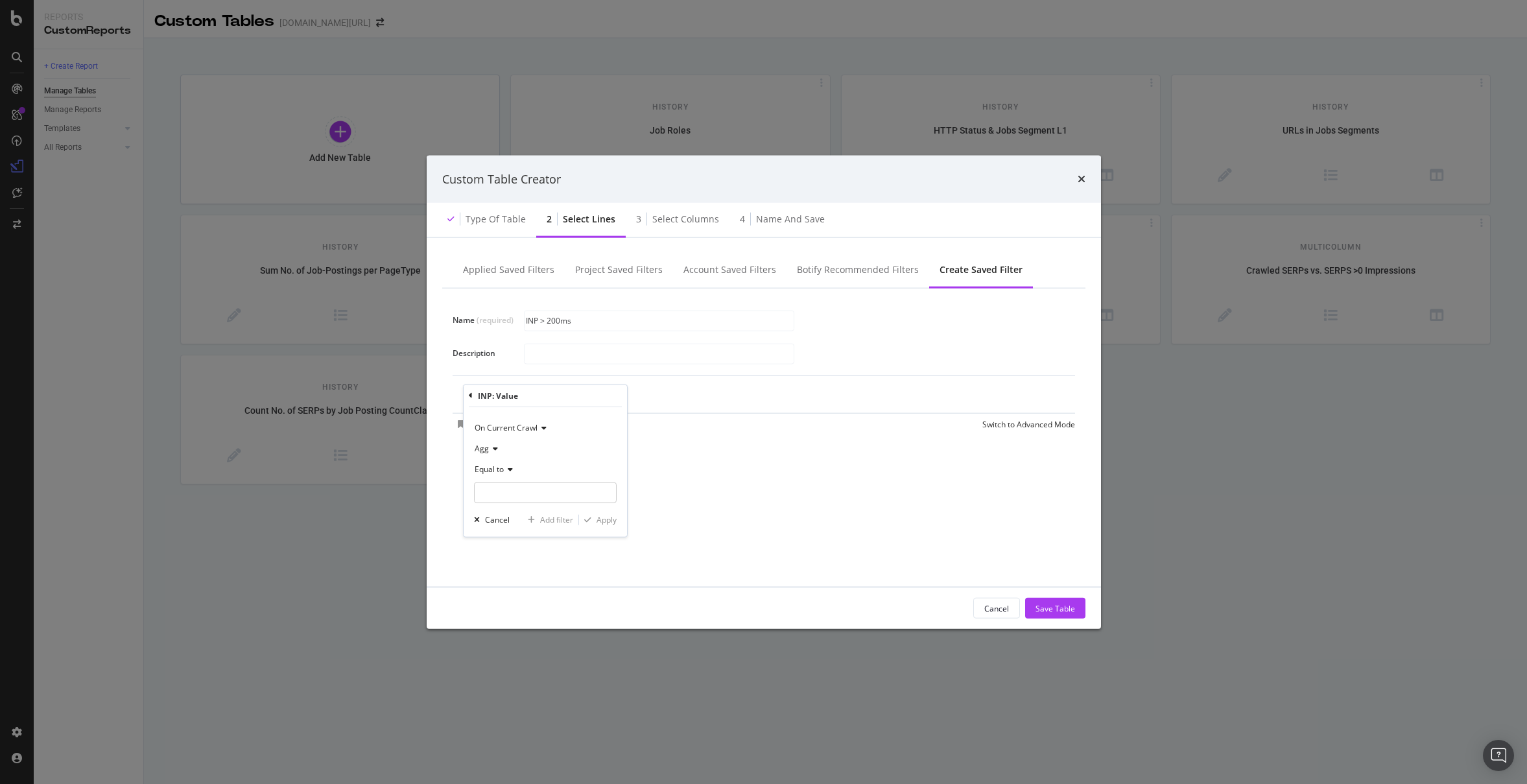
click at [509, 469] on icon "modal" at bounding box center [508, 468] width 9 height 8
click at [551, 559] on div "Greater than" at bounding box center [547, 563] width 139 height 17
click at [526, 493] on input "modal" at bounding box center [546, 492] width 143 height 21
type input "200"
click at [605, 519] on div "Apply" at bounding box center [607, 519] width 21 height 11
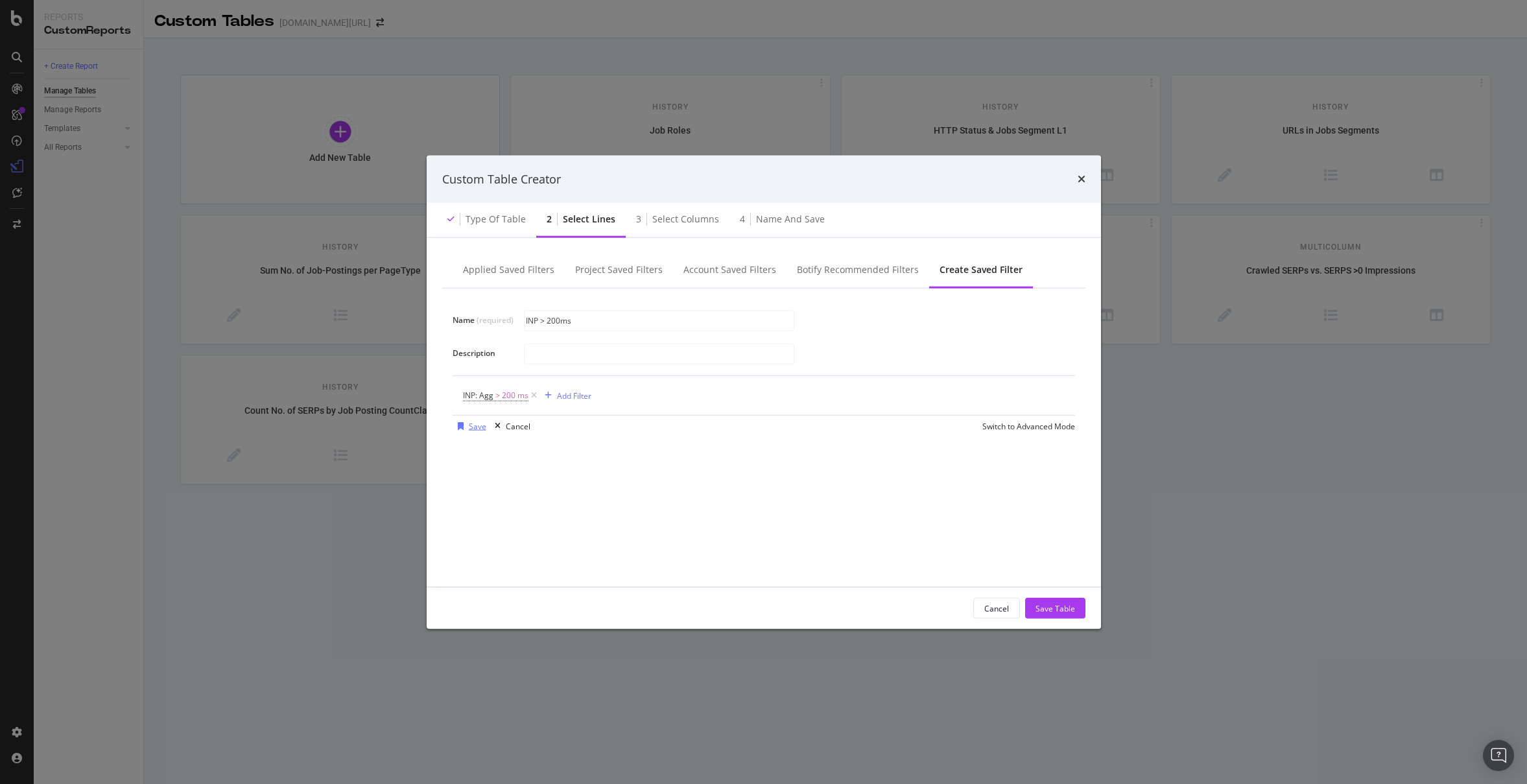
click at [469, 428] on div "Save" at bounding box center [477, 425] width 18 height 11
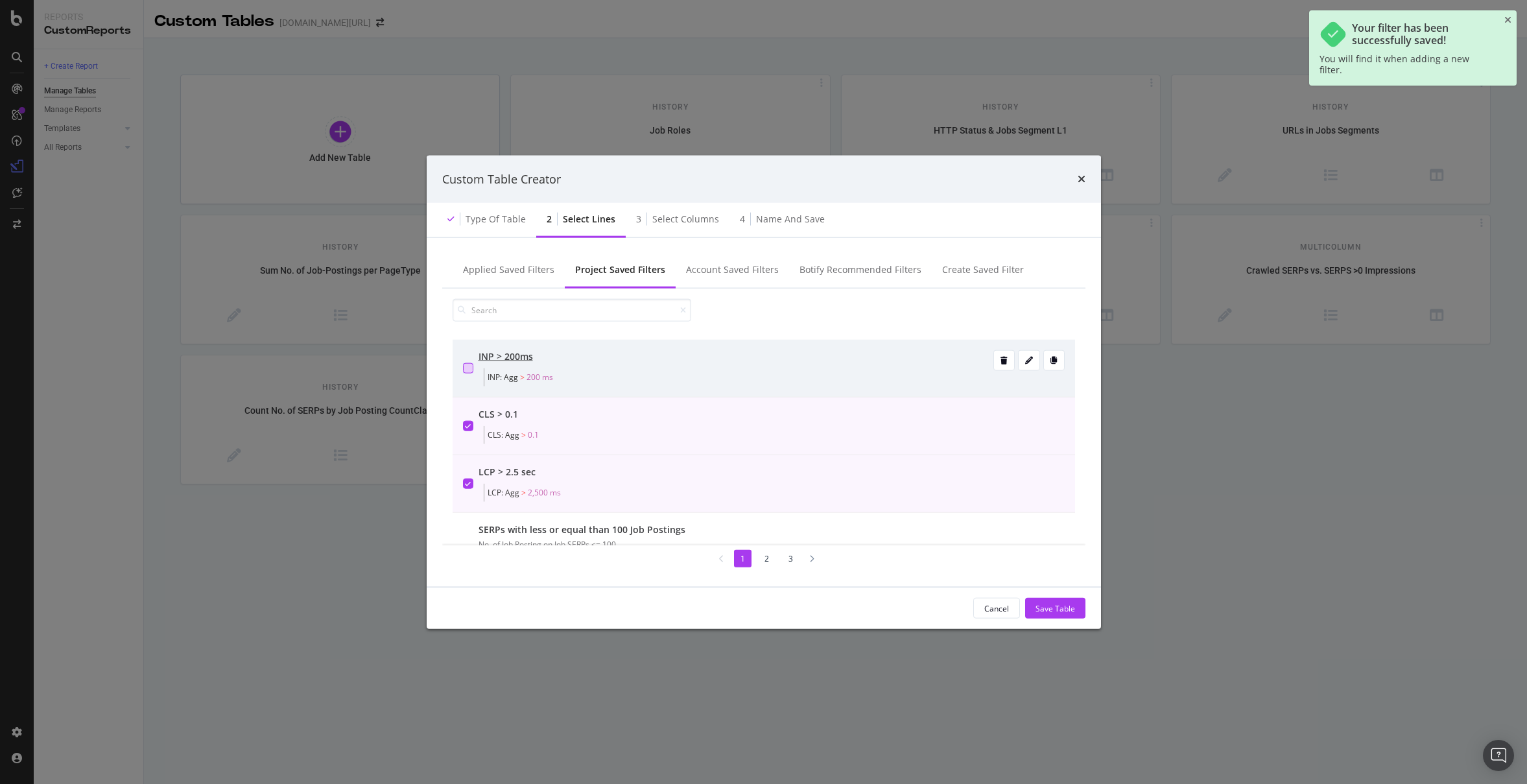
click at [467, 366] on div "modal" at bounding box center [468, 368] width 11 height 11
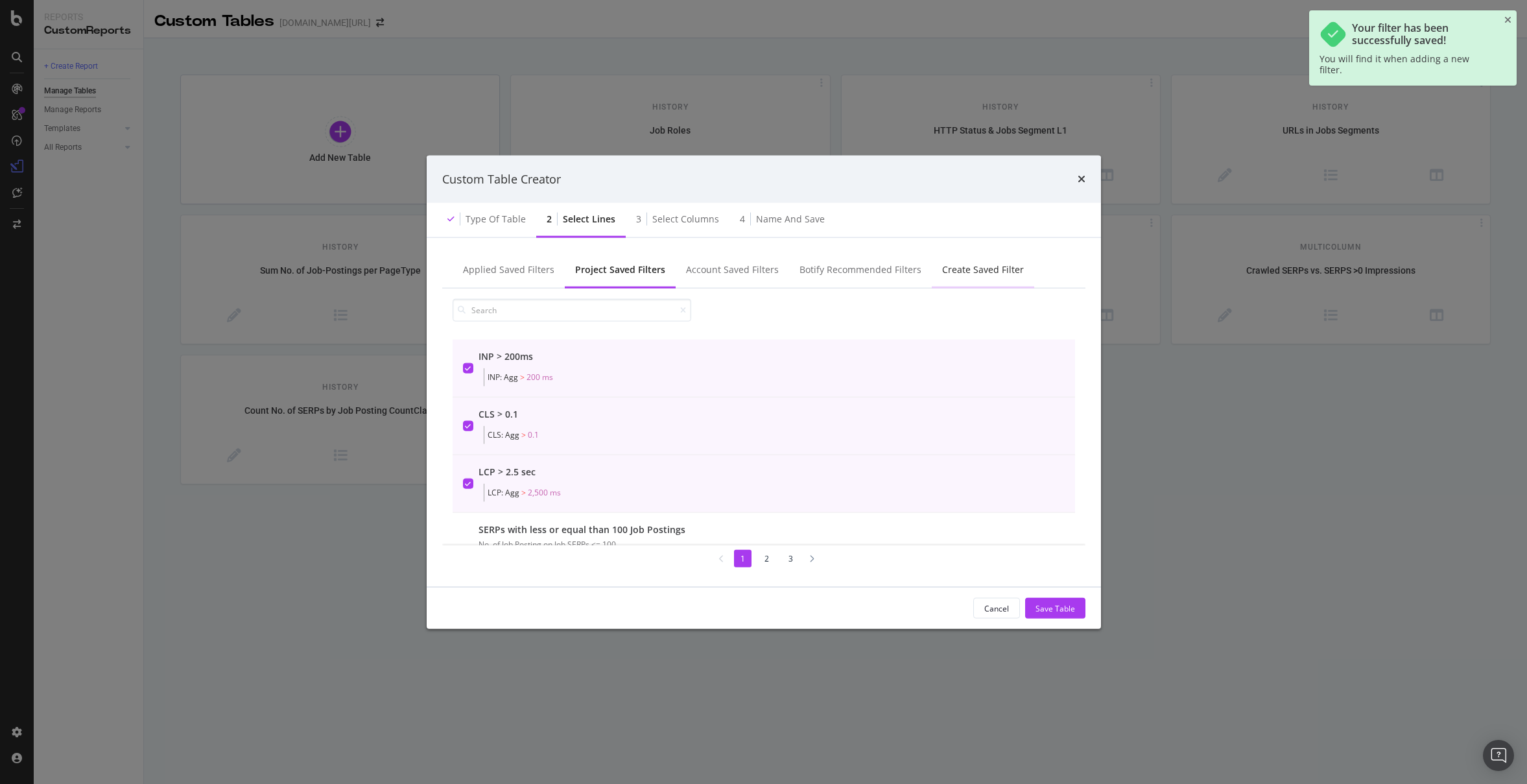
click at [948, 280] on div "Create Saved Filter" at bounding box center [983, 270] width 103 height 35
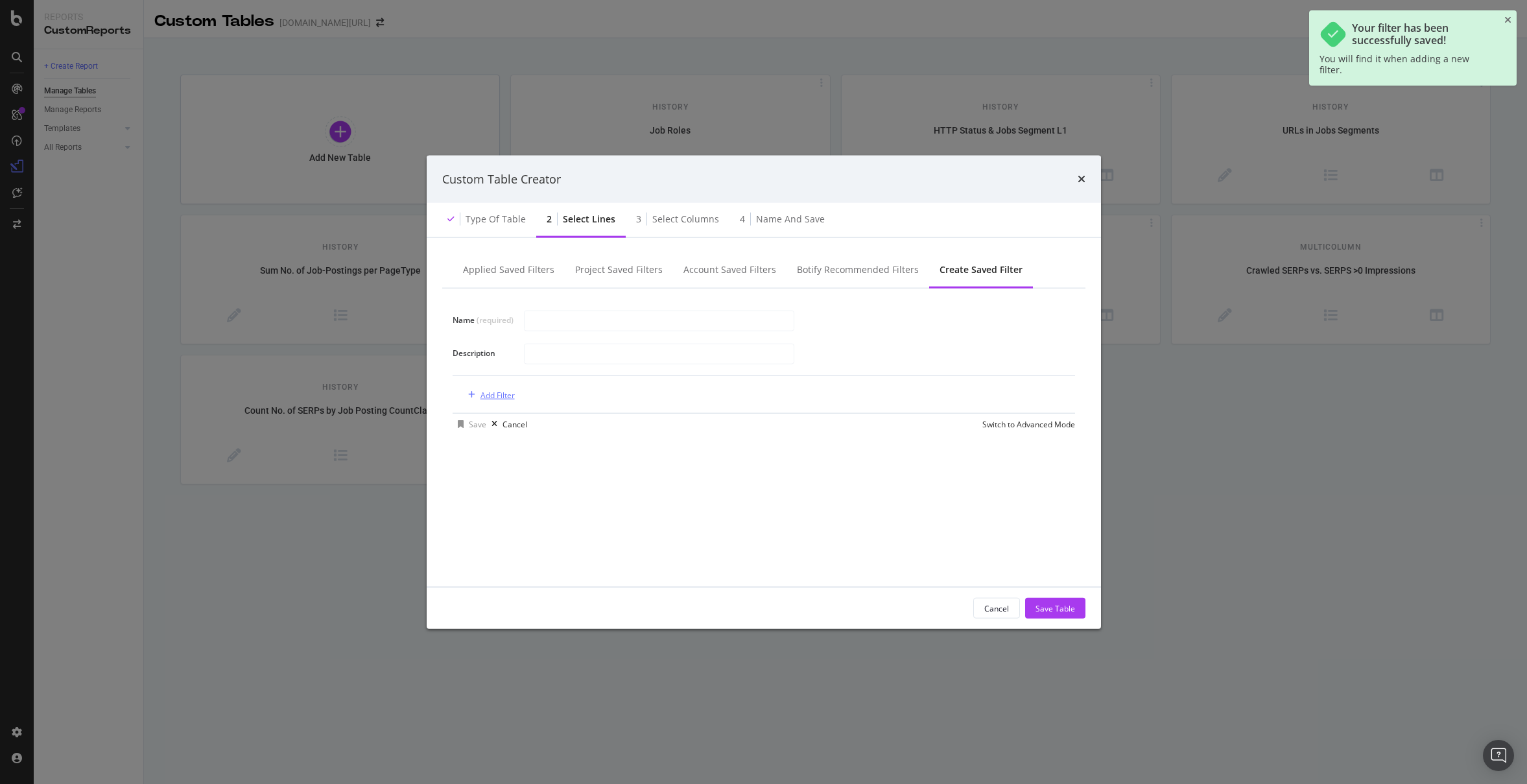
click at [499, 392] on div "Add Filter" at bounding box center [497, 394] width 34 height 11
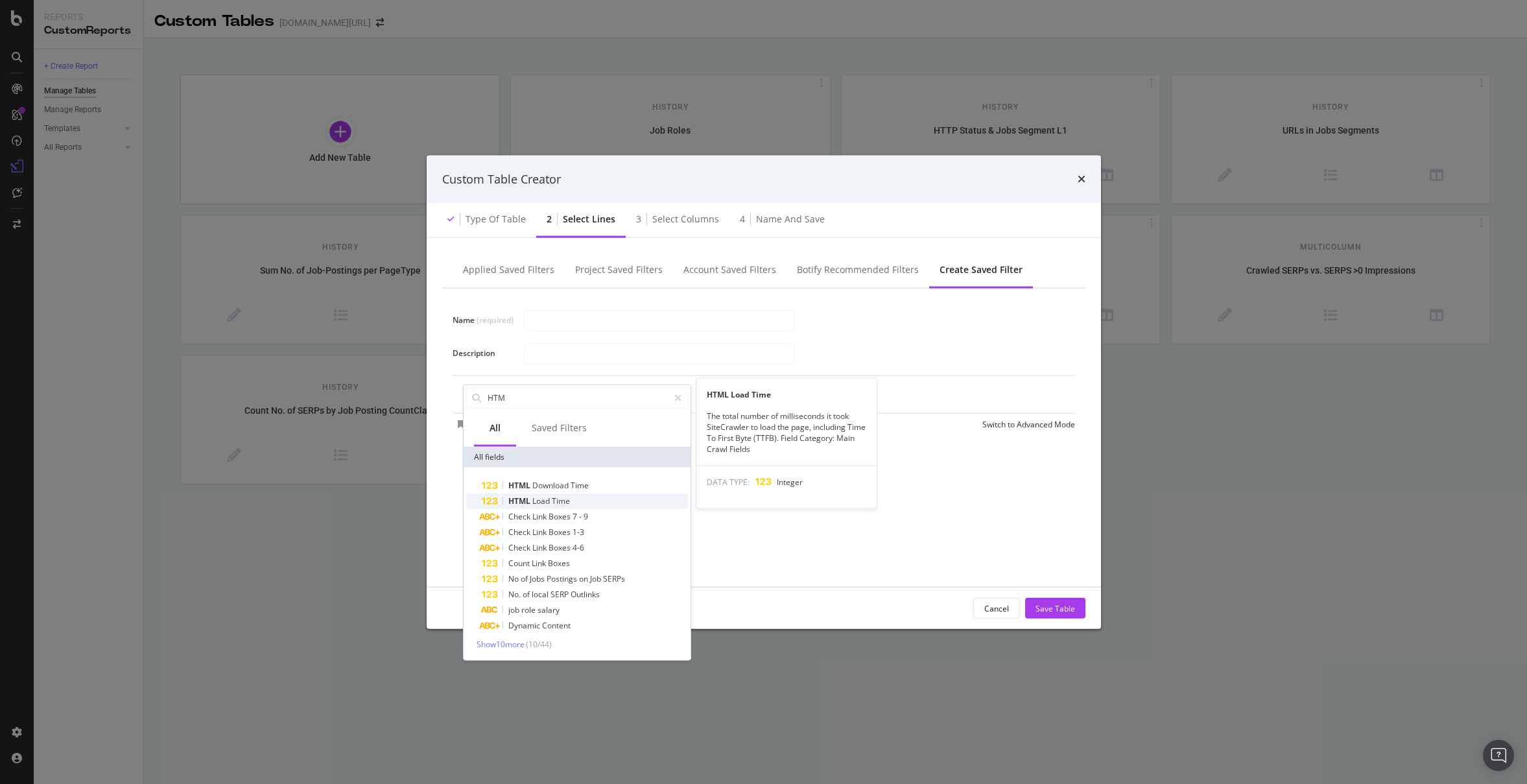
type input "HTM"
click at [626, 495] on div "HTML Load Time" at bounding box center [585, 501] width 206 height 16
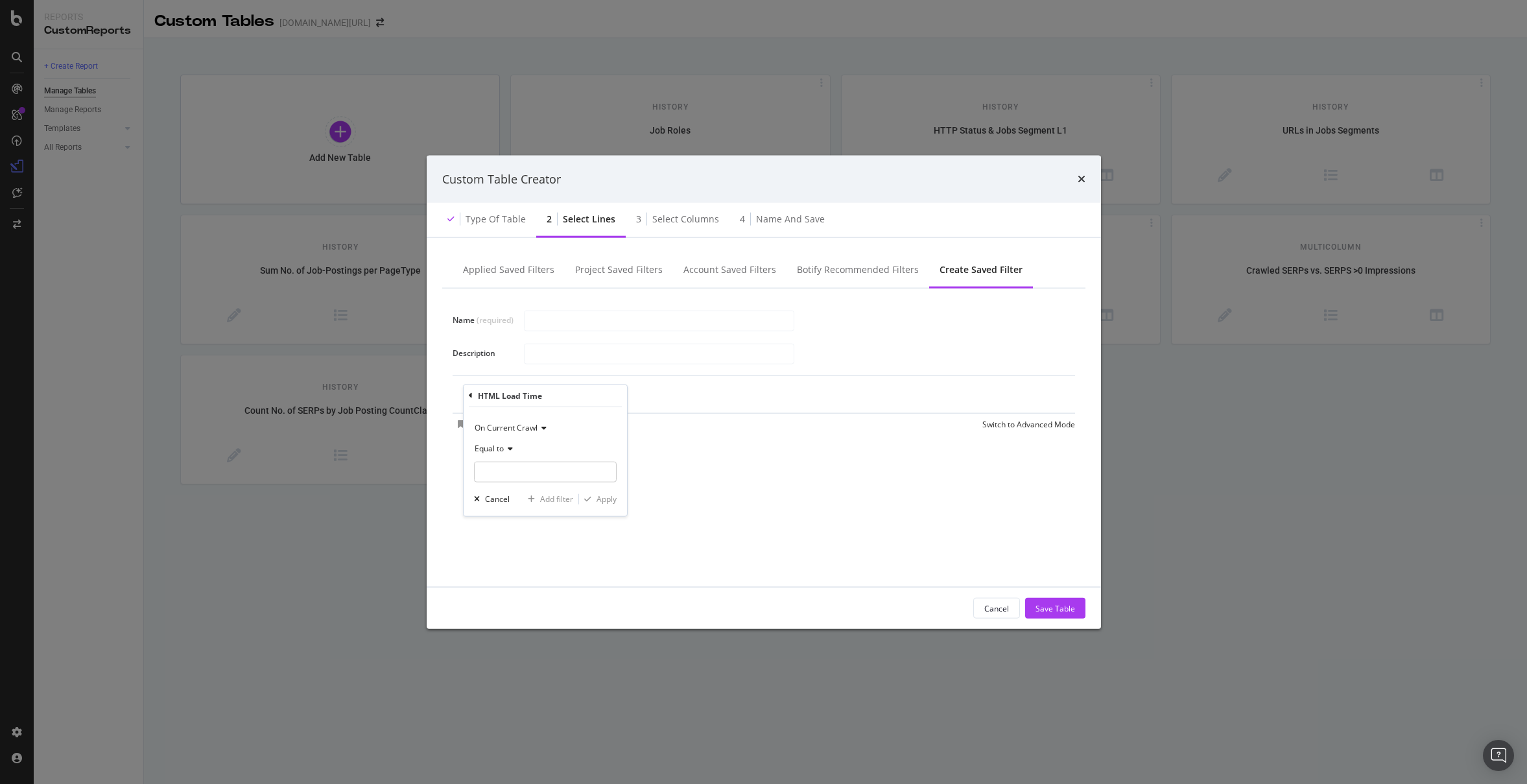
click at [505, 444] on icon "modal" at bounding box center [508, 448] width 9 height 8
click at [544, 536] on div "Greater than" at bounding box center [547, 541] width 139 height 17
click at [555, 471] on input "modal" at bounding box center [546, 470] width 143 height 21
type input "1000"
click at [612, 502] on div "Apply" at bounding box center [607, 498] width 21 height 11
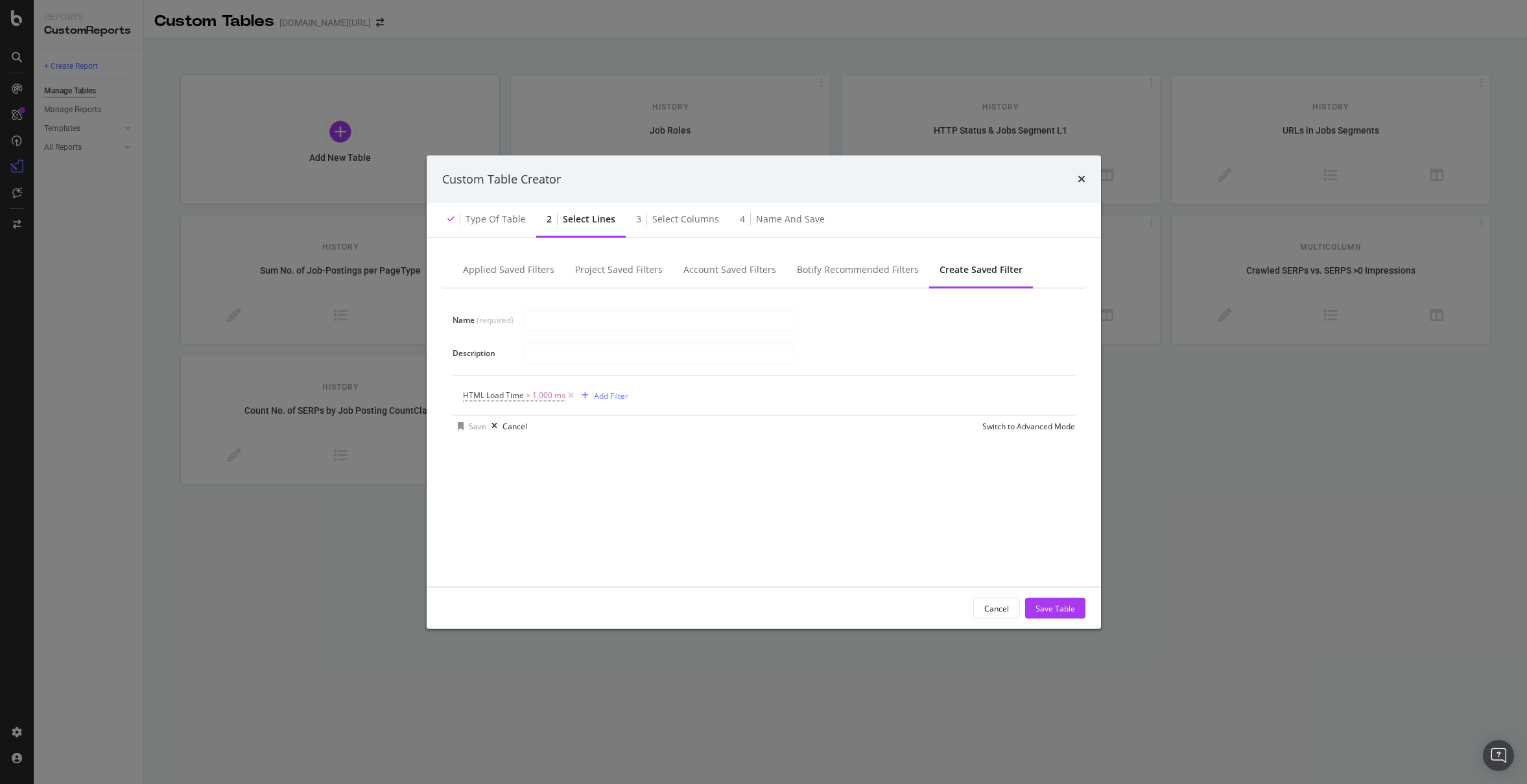
click at [567, 332] on div "Name (required) Description" at bounding box center [764, 337] width 622 height 56
click at [571, 328] on input "modal" at bounding box center [659, 320] width 270 height 20
type input "HTML Load Time > 1sec"
click at [468, 420] on div "Save" at bounding box center [477, 425] width 18 height 11
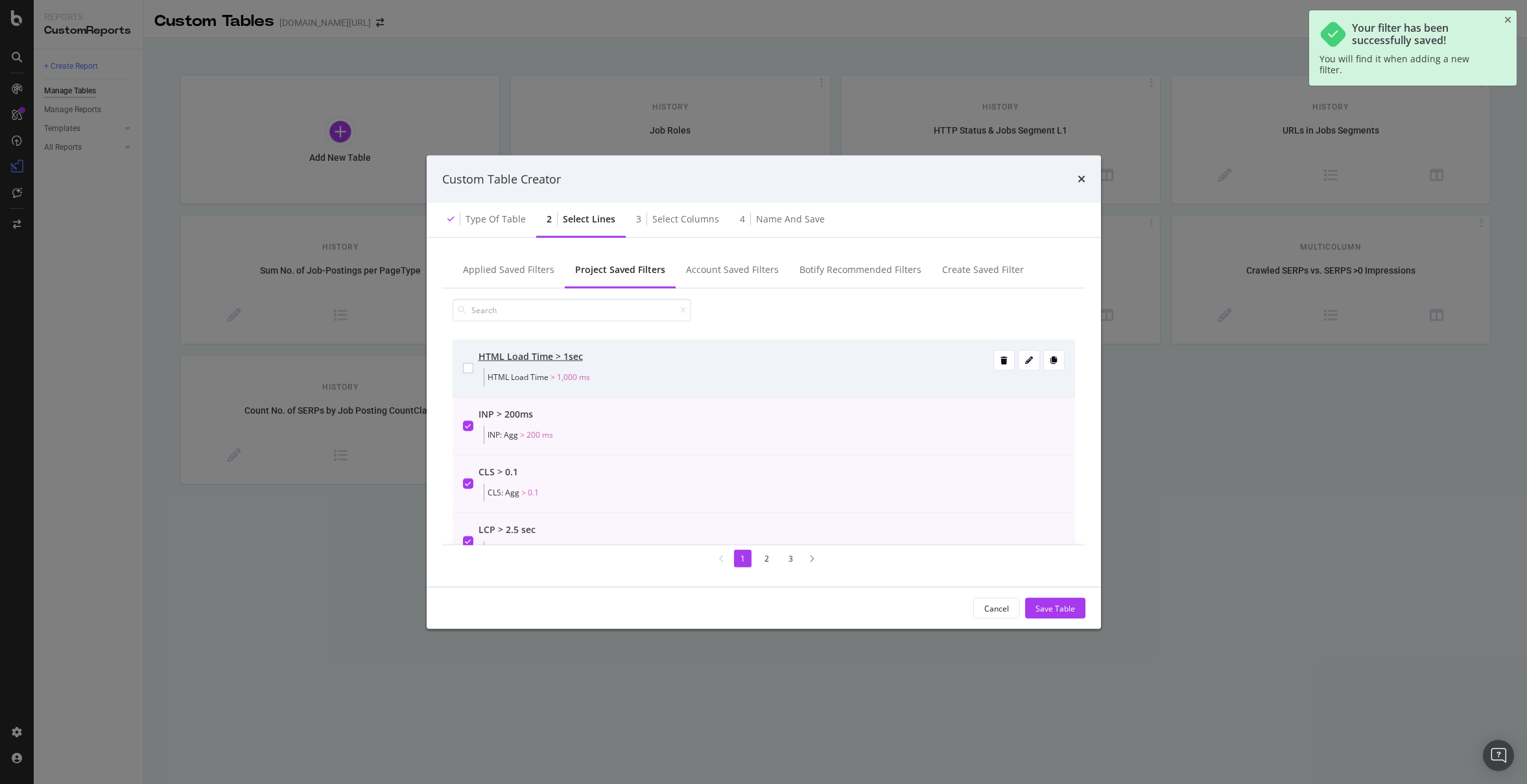
click at [468, 367] on div "modal" at bounding box center [468, 368] width 11 height 11
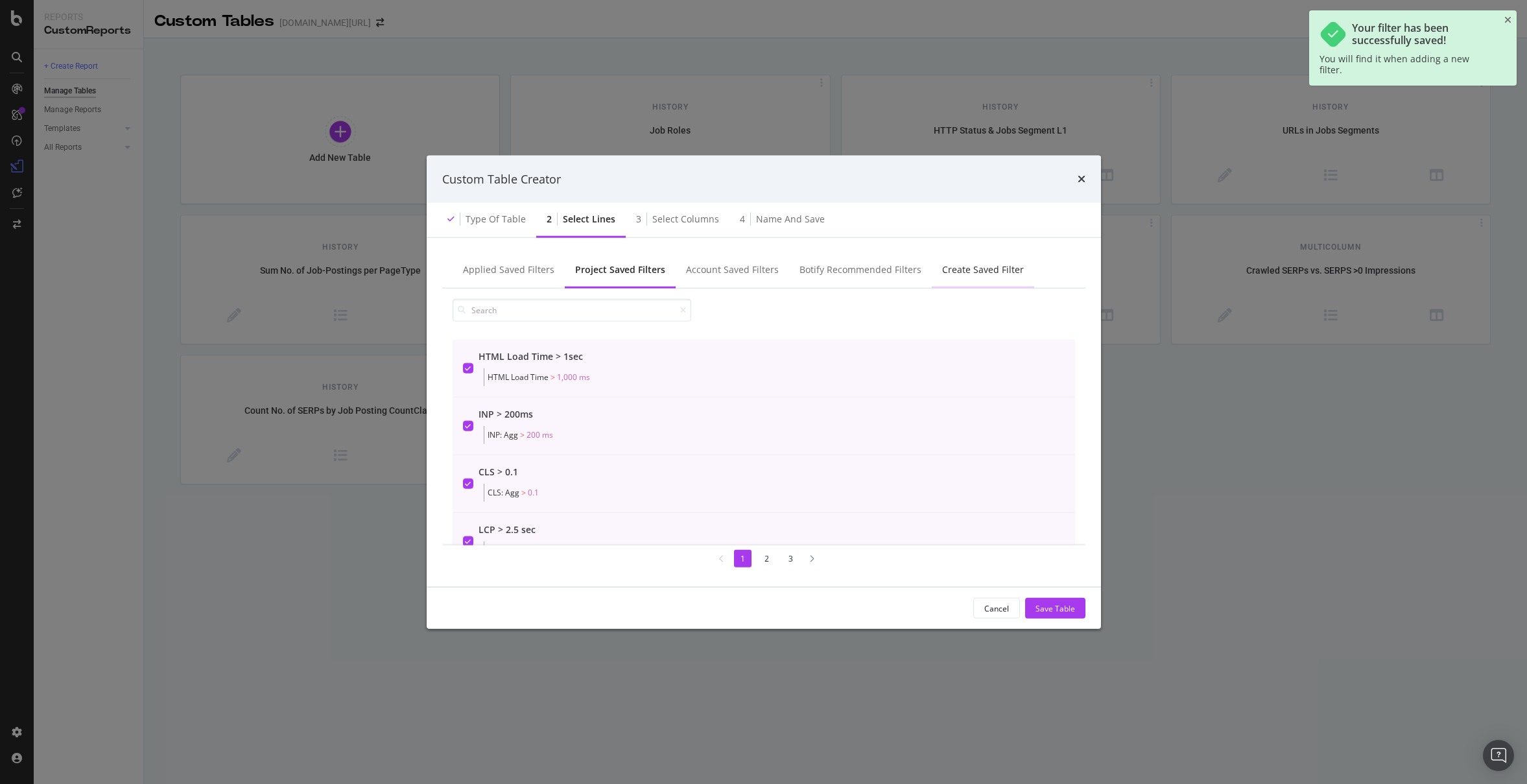
click at [980, 274] on div "Create Saved Filter" at bounding box center [982, 270] width 81 height 13
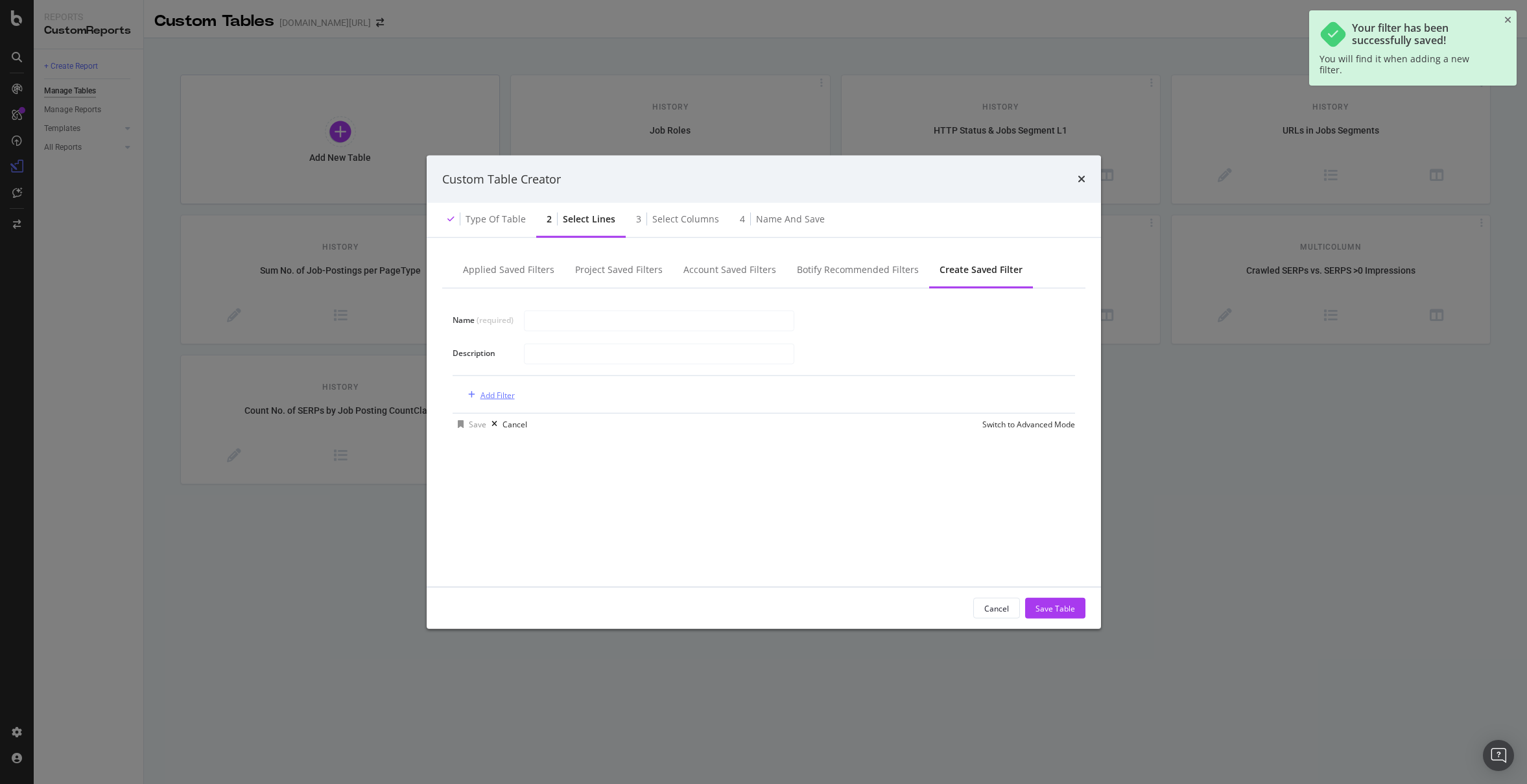
click at [496, 398] on div "Add Filter" at bounding box center [497, 394] width 34 height 11
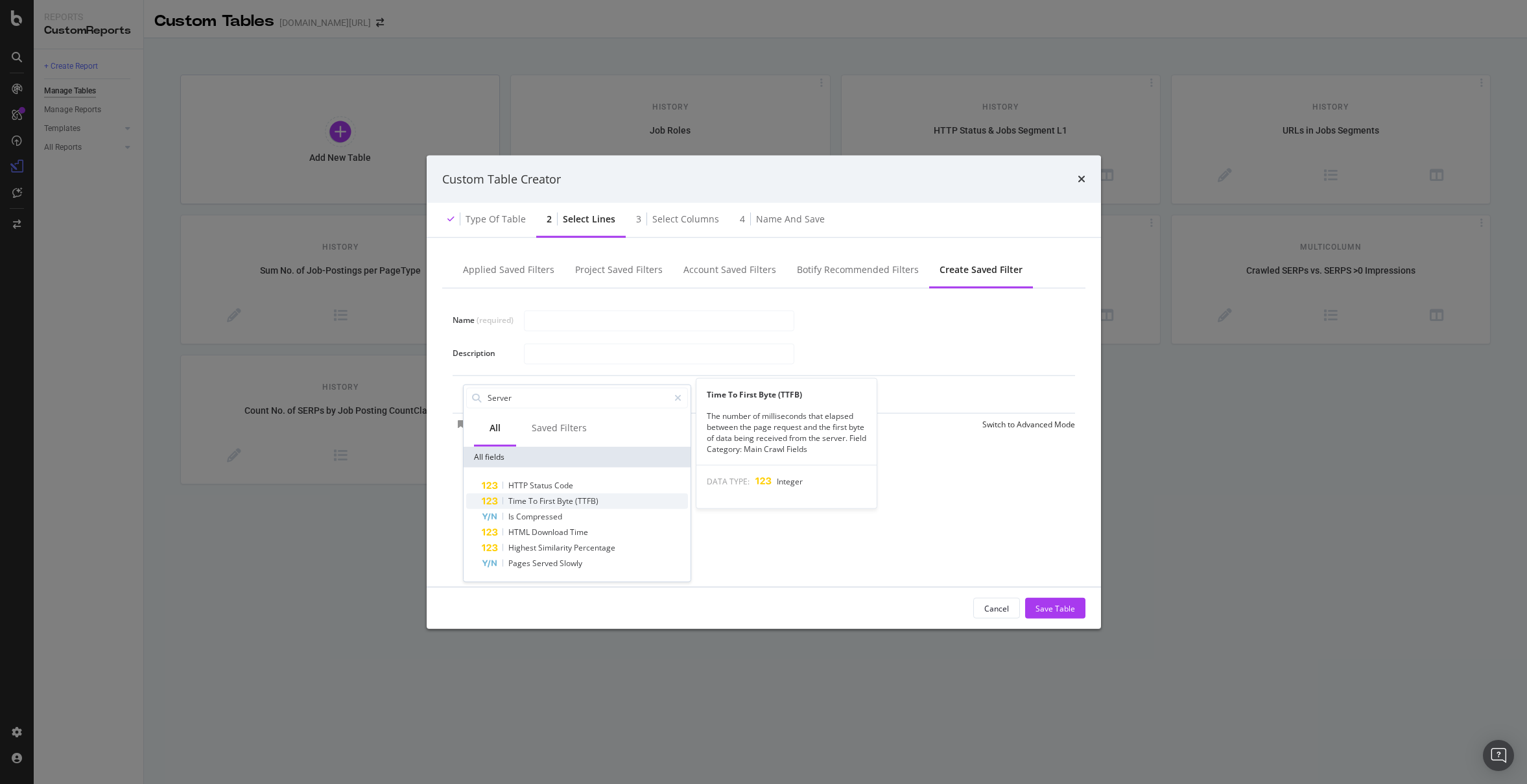
type input "Server"
click at [609, 501] on div "Time To First Byte (TTFB)" at bounding box center [585, 501] width 206 height 16
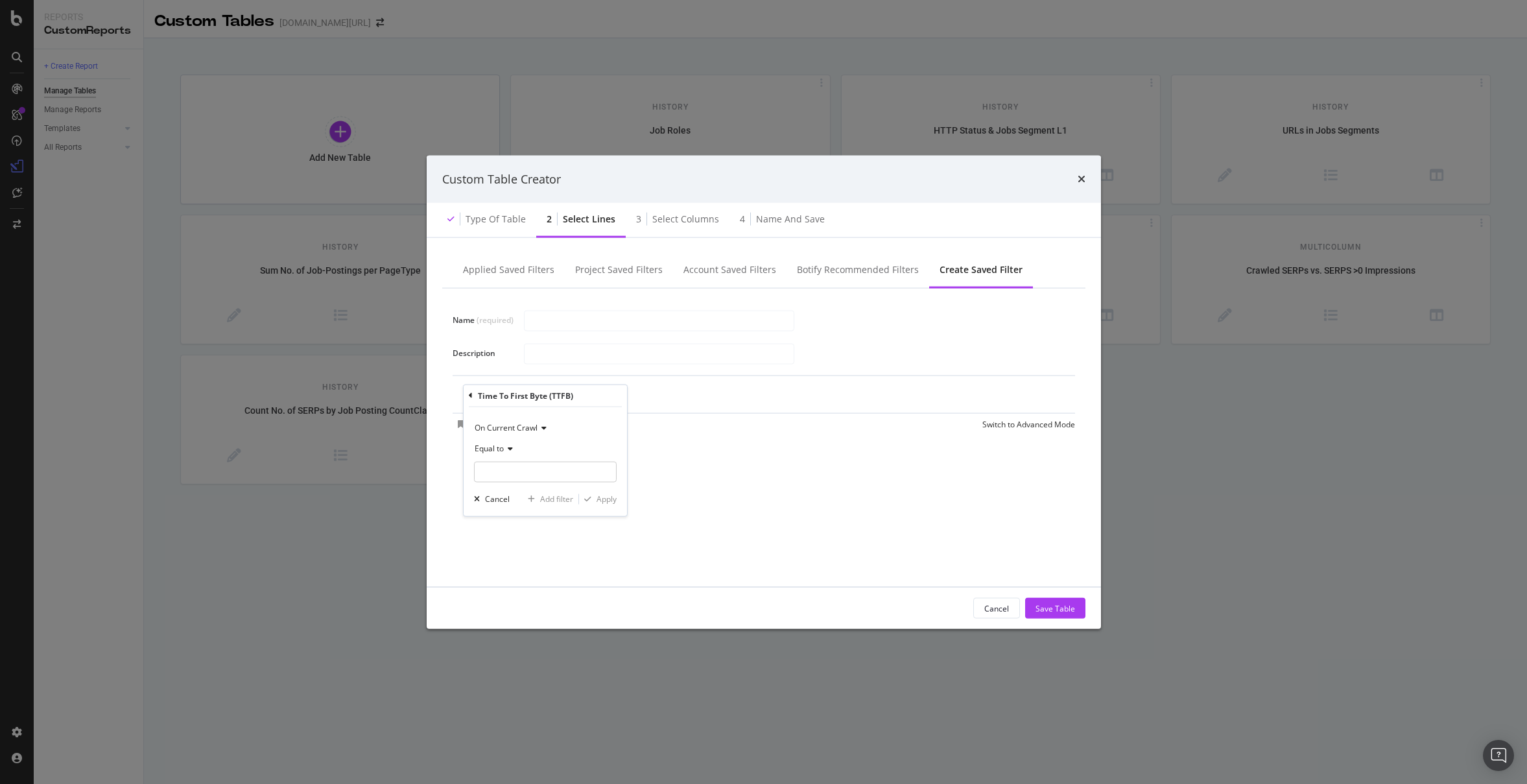
click at [509, 454] on div "Equal to" at bounding box center [546, 448] width 143 height 21
drag, startPoint x: 537, startPoint y: 538, endPoint x: 615, endPoint y: 511, distance: 82.5
click at [537, 538] on div "Greater than" at bounding box center [547, 541] width 139 height 17
click at [536, 467] on input "modal" at bounding box center [546, 470] width 143 height 21
type input "800"
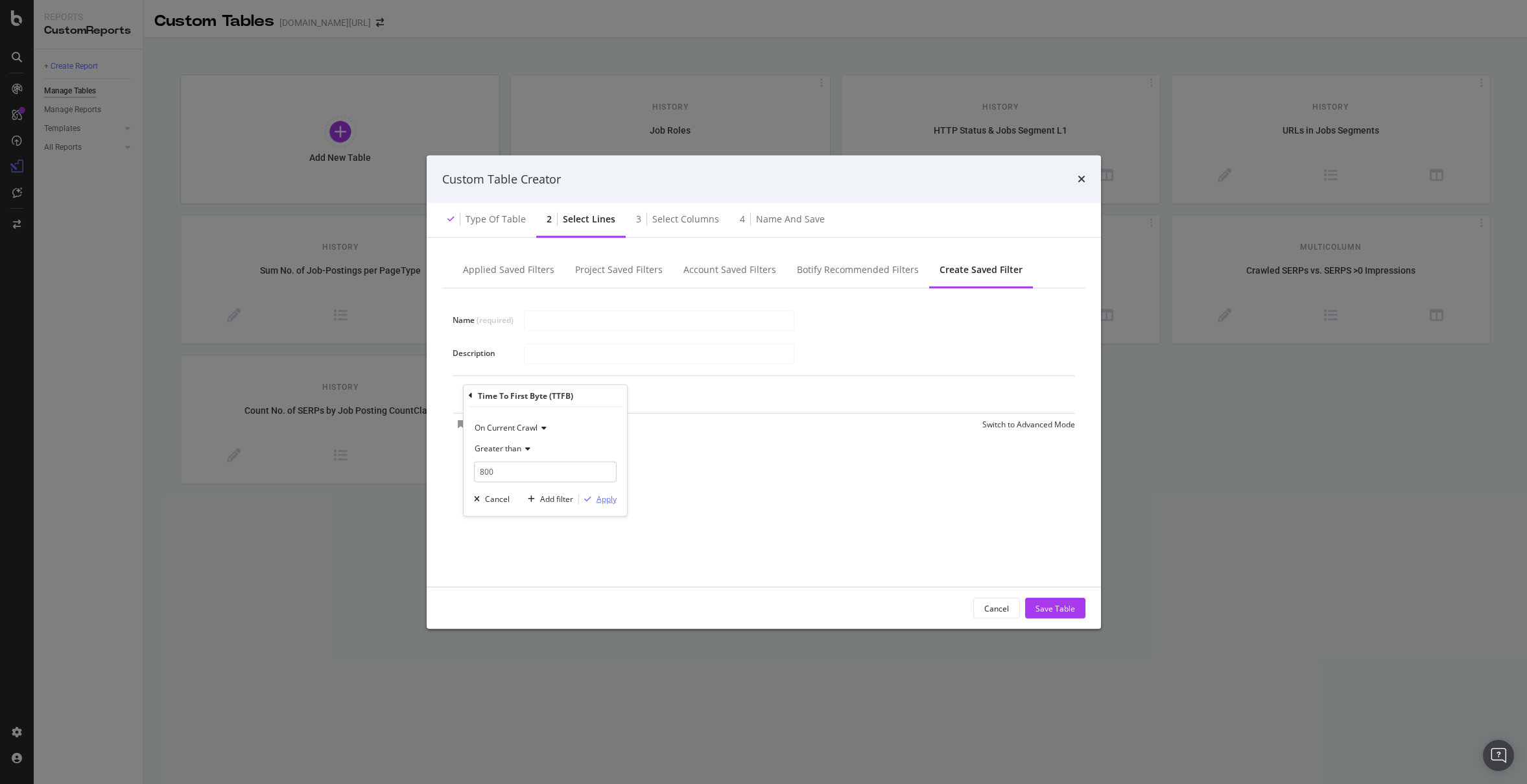
click at [609, 502] on div "Apply" at bounding box center [607, 498] width 21 height 11
click at [592, 310] on div "modal" at bounding box center [660, 319] width 271 height 21
click at [599, 315] on input "modal" at bounding box center [659, 320] width 270 height 20
type input "TTFB > 800ms"
click at [475, 425] on div "Save" at bounding box center [477, 425] width 18 height 11
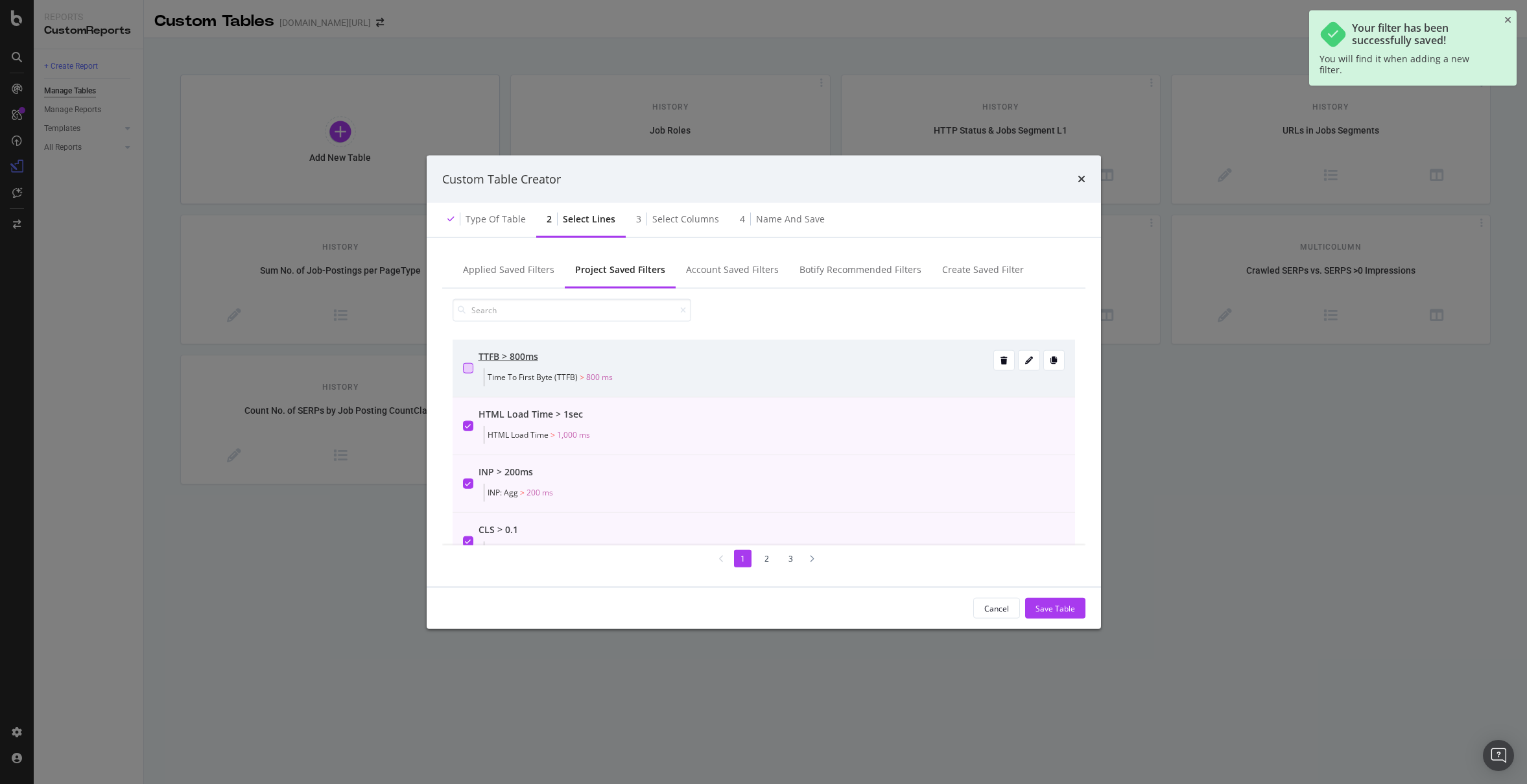
click at [468, 368] on div "modal" at bounding box center [468, 368] width 11 height 11
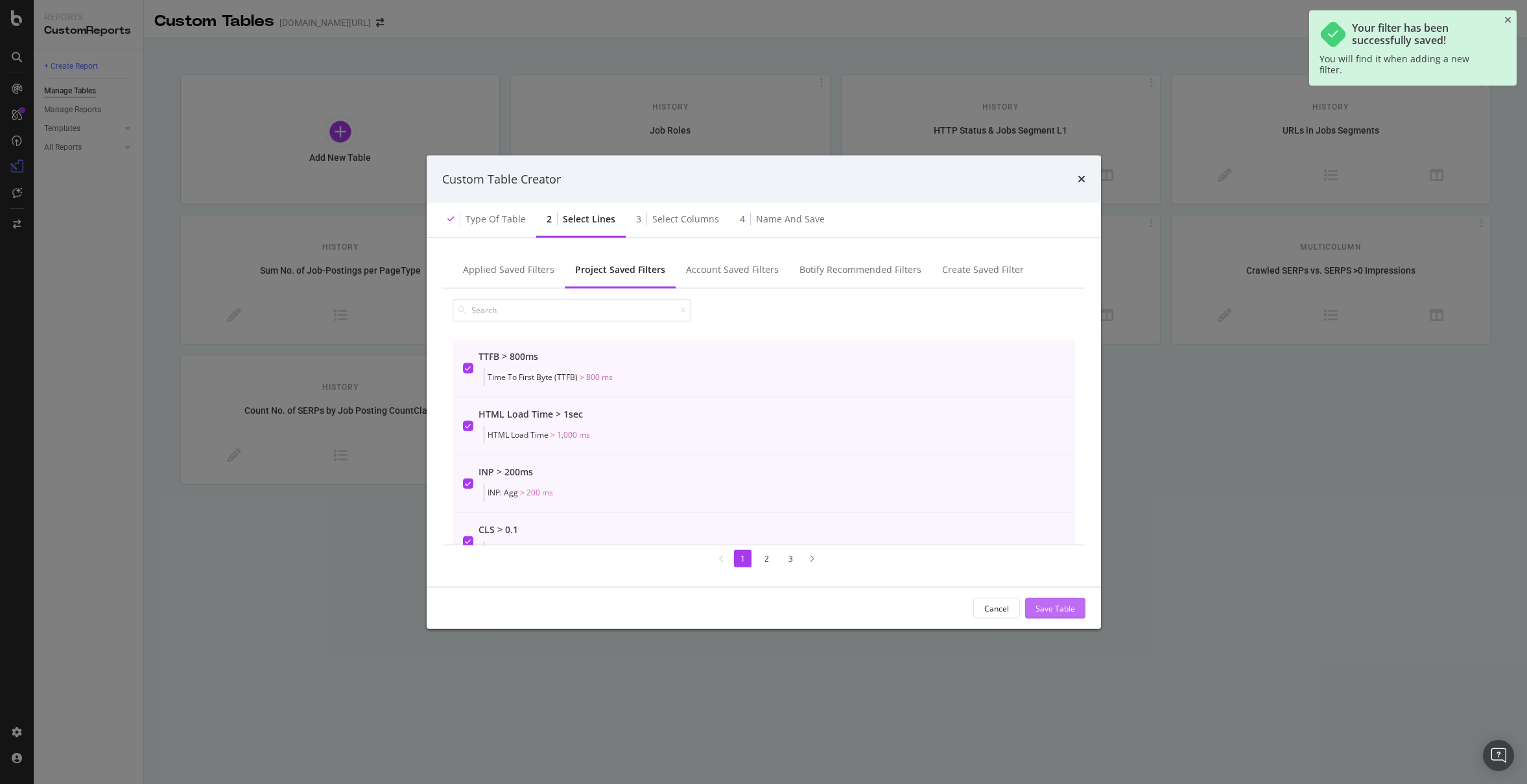
click at [1059, 608] on div "Save Table" at bounding box center [1056, 608] width 39 height 11
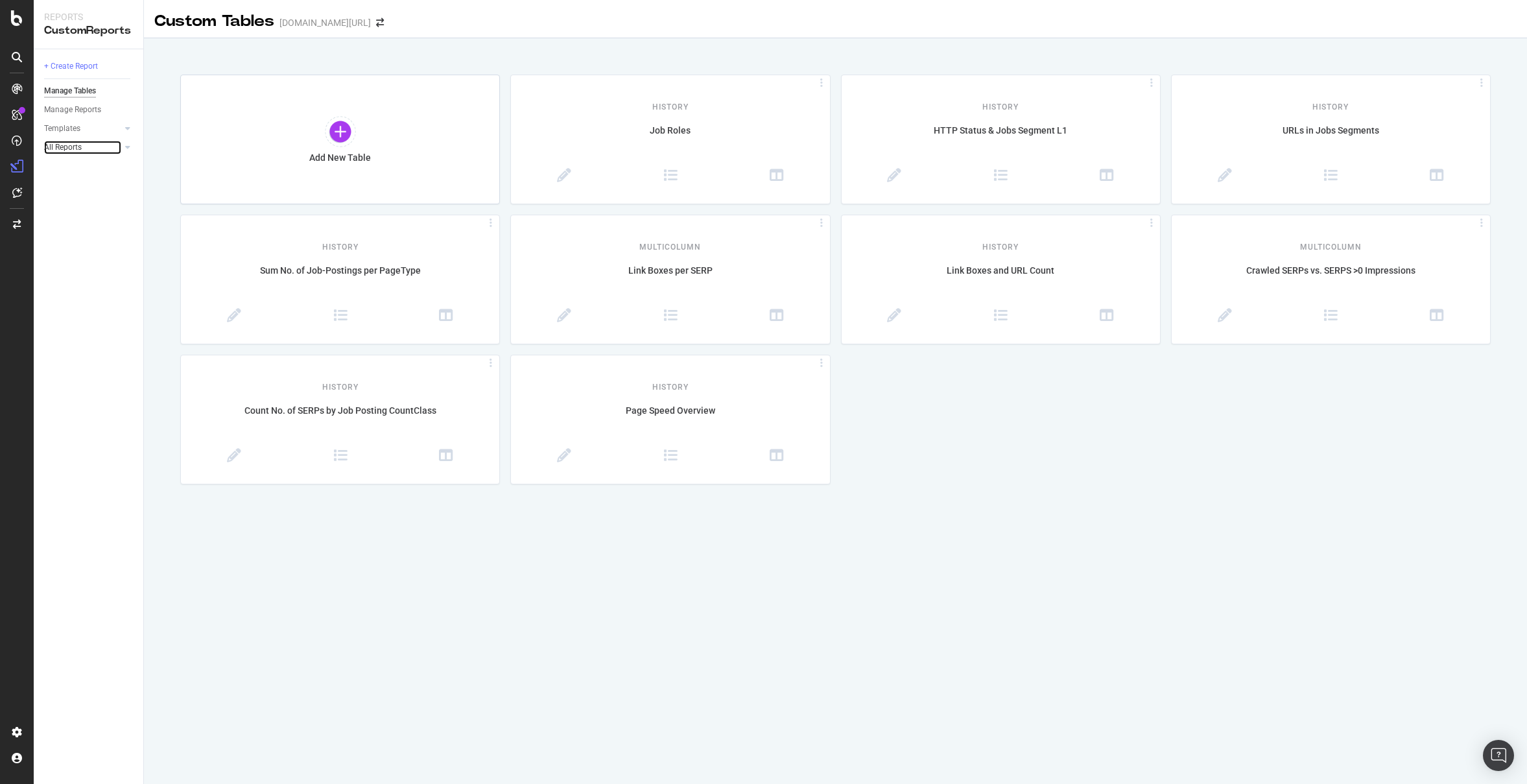
click at [91, 147] on link "All Reports" at bounding box center [82, 148] width 77 height 14
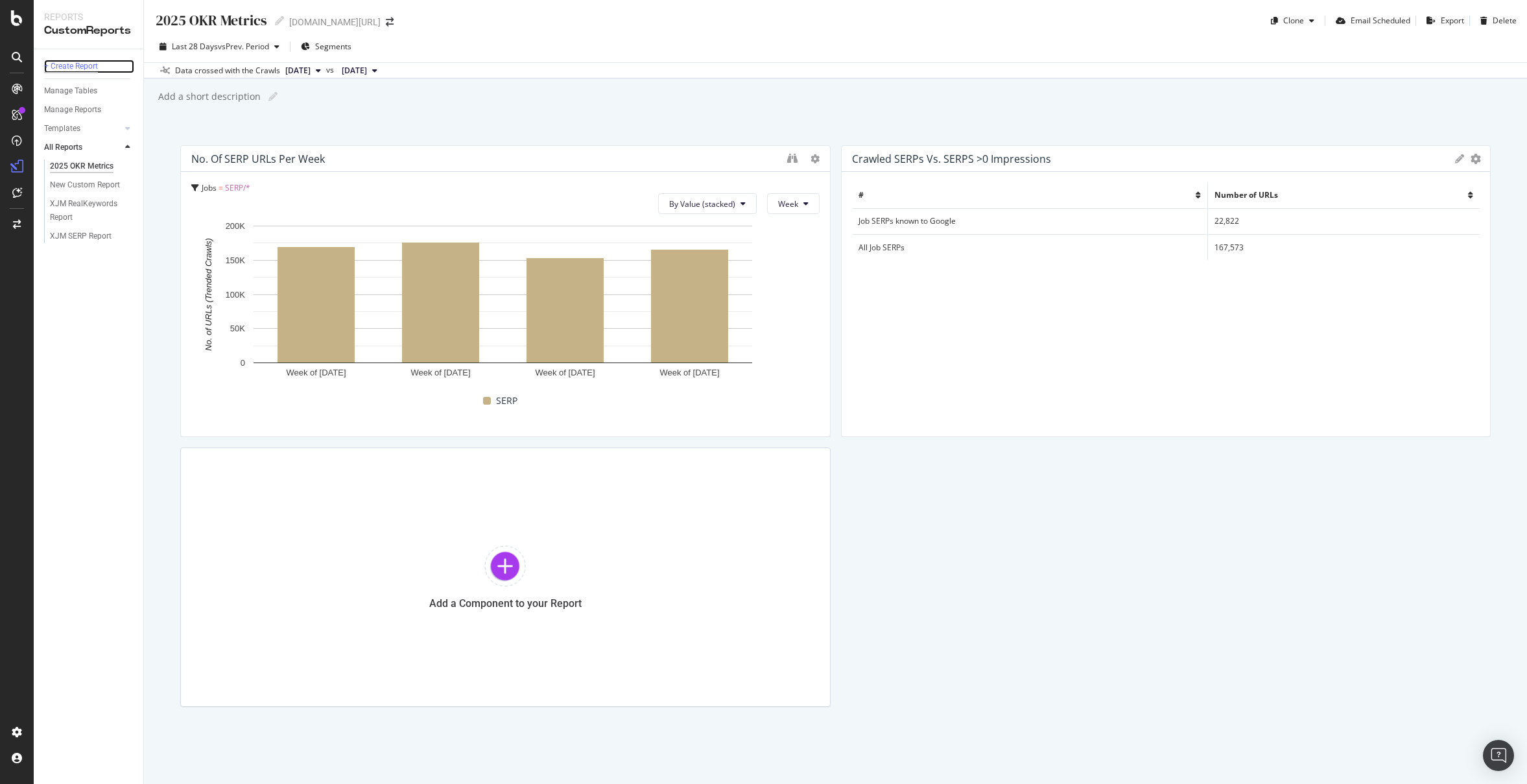
click at [72, 66] on div "+ Create Report" at bounding box center [71, 67] width 54 height 14
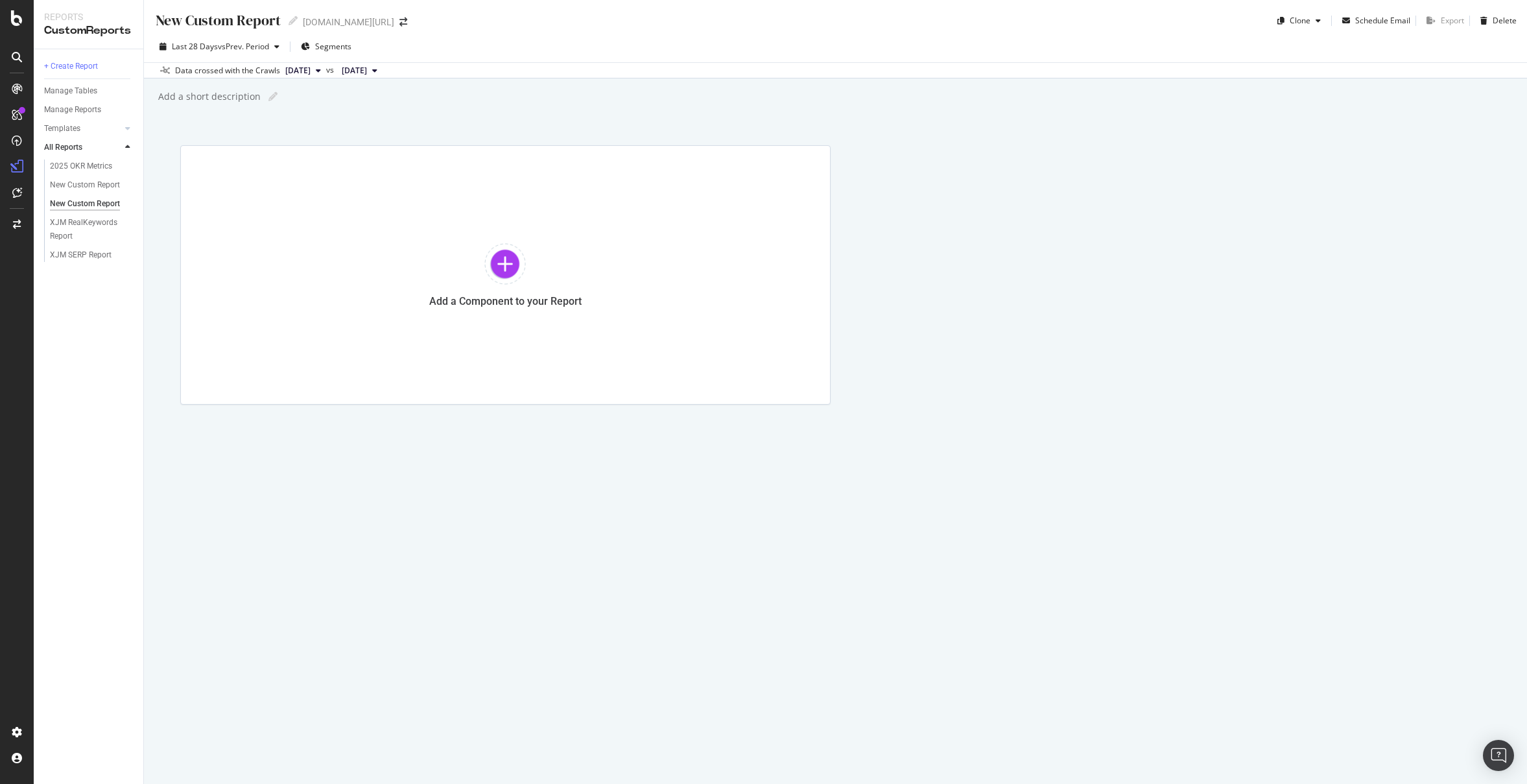
click at [206, 21] on div "New Custom Report" at bounding box center [217, 21] width 126 height 21
click at [206, 21] on input "text" at bounding box center [219, 20] width 129 height 18
type input "XJM Page Speed"
click at [501, 276] on div at bounding box center [505, 264] width 41 height 41
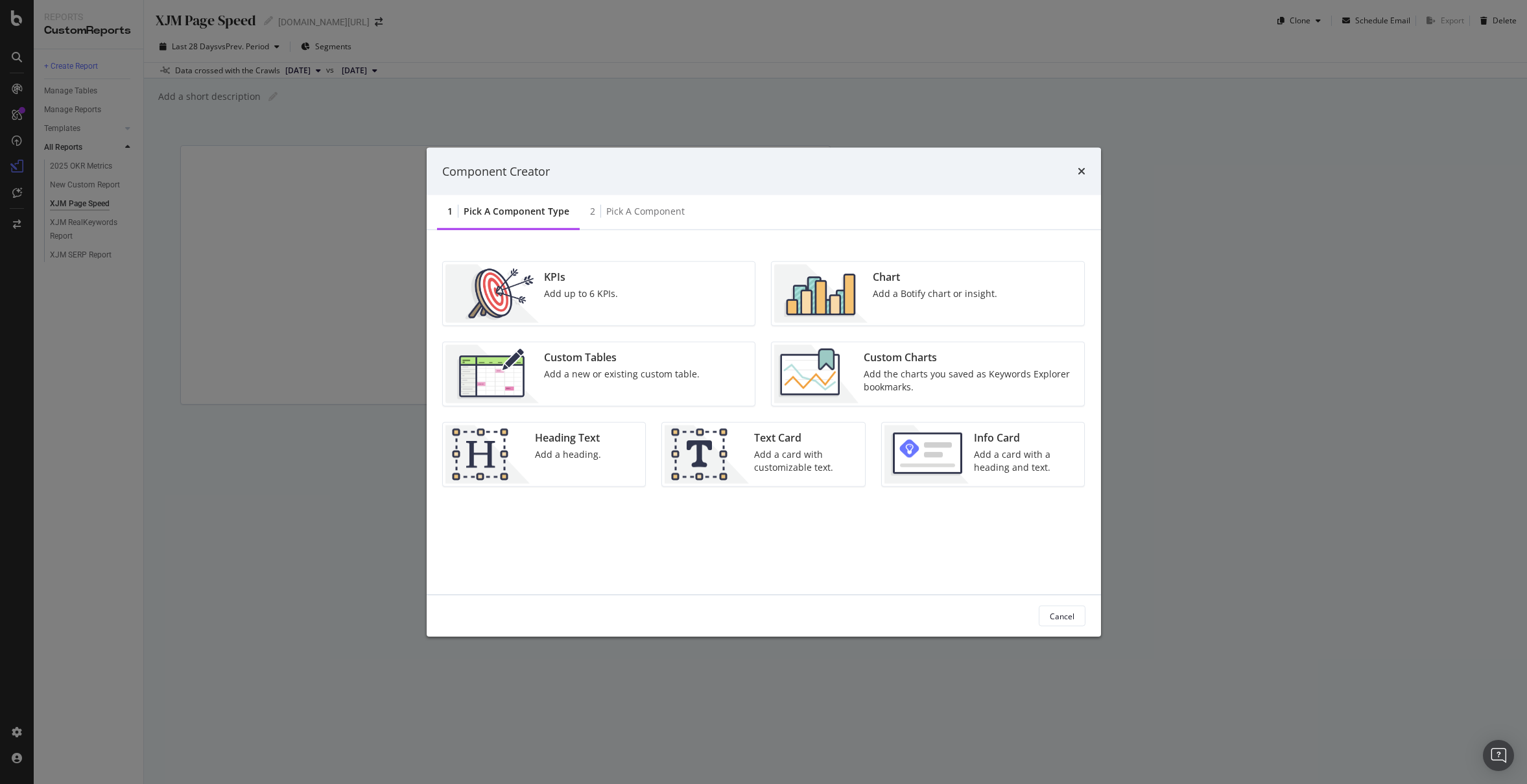
click at [618, 378] on div "Add a new or existing custom table." at bounding box center [621, 373] width 156 height 13
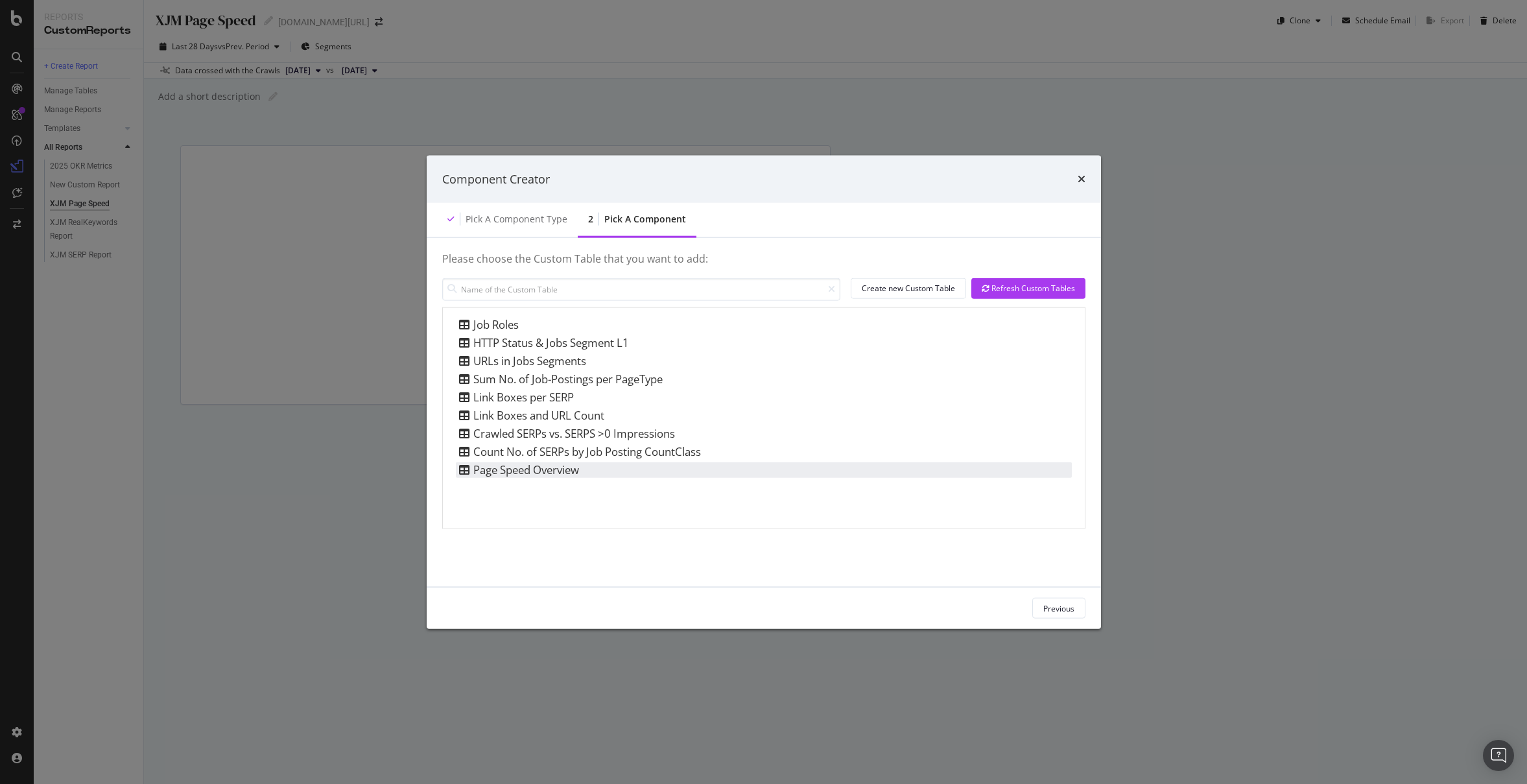
click at [589, 471] on div "Page Speed Overview" at bounding box center [764, 469] width 616 height 16
click at [1080, 611] on button "Add Component" at bounding box center [1046, 608] width 79 height 21
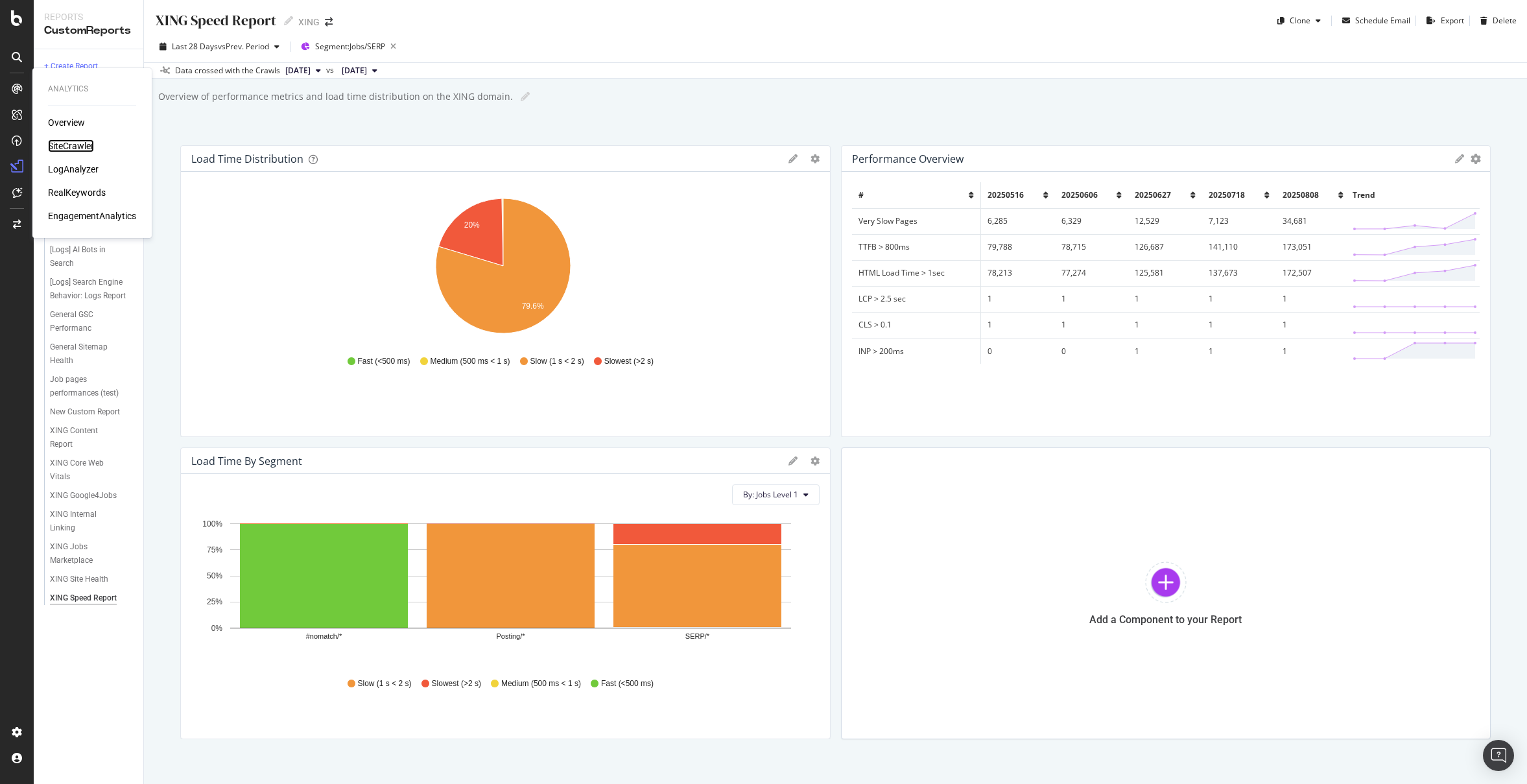
click at [89, 147] on div "SiteCrawler" at bounding box center [71, 145] width 46 height 13
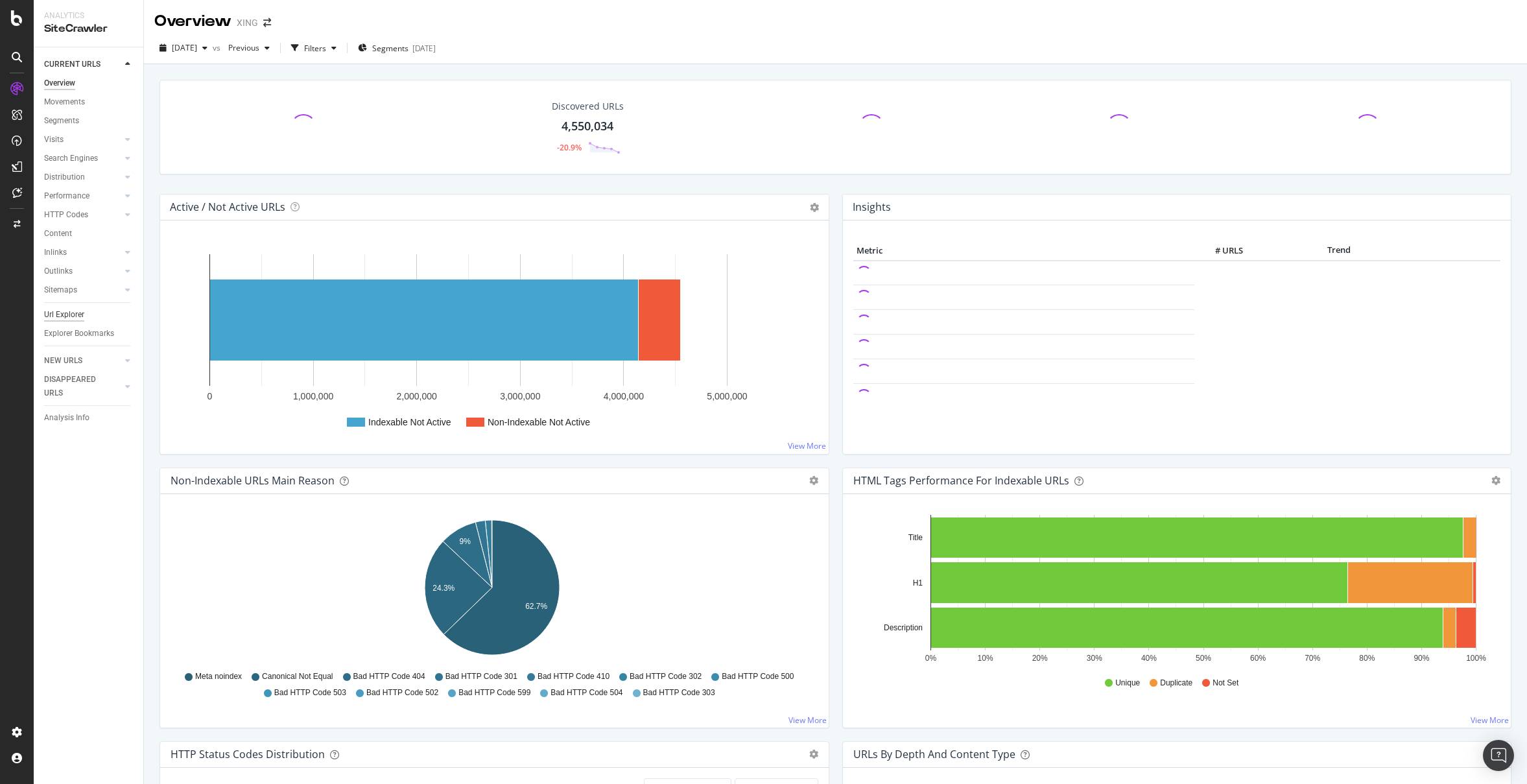
click at [81, 318] on div "Url Explorer" at bounding box center [64, 315] width 40 height 14
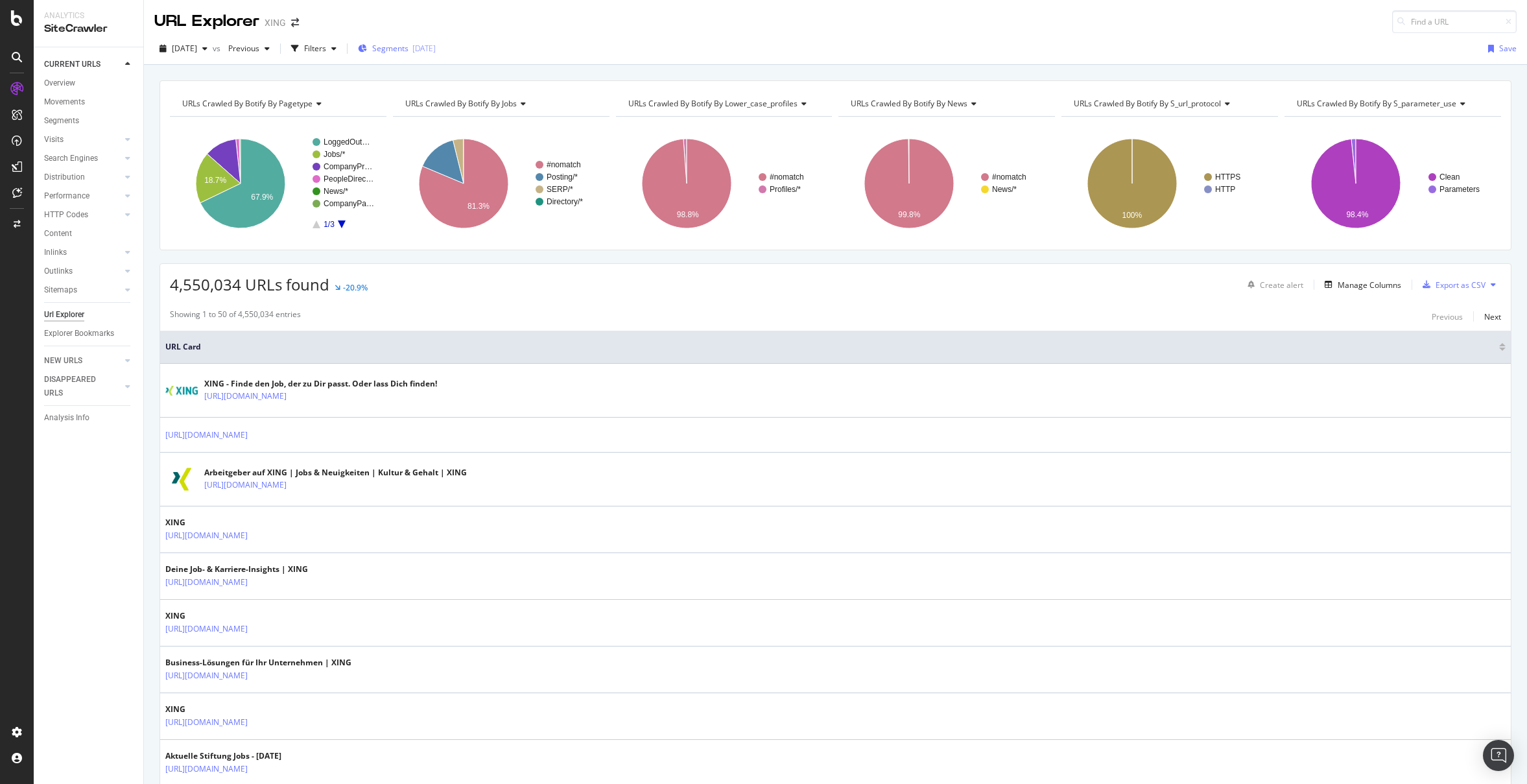
click at [409, 51] on span "Segments" at bounding box center [390, 48] width 36 height 11
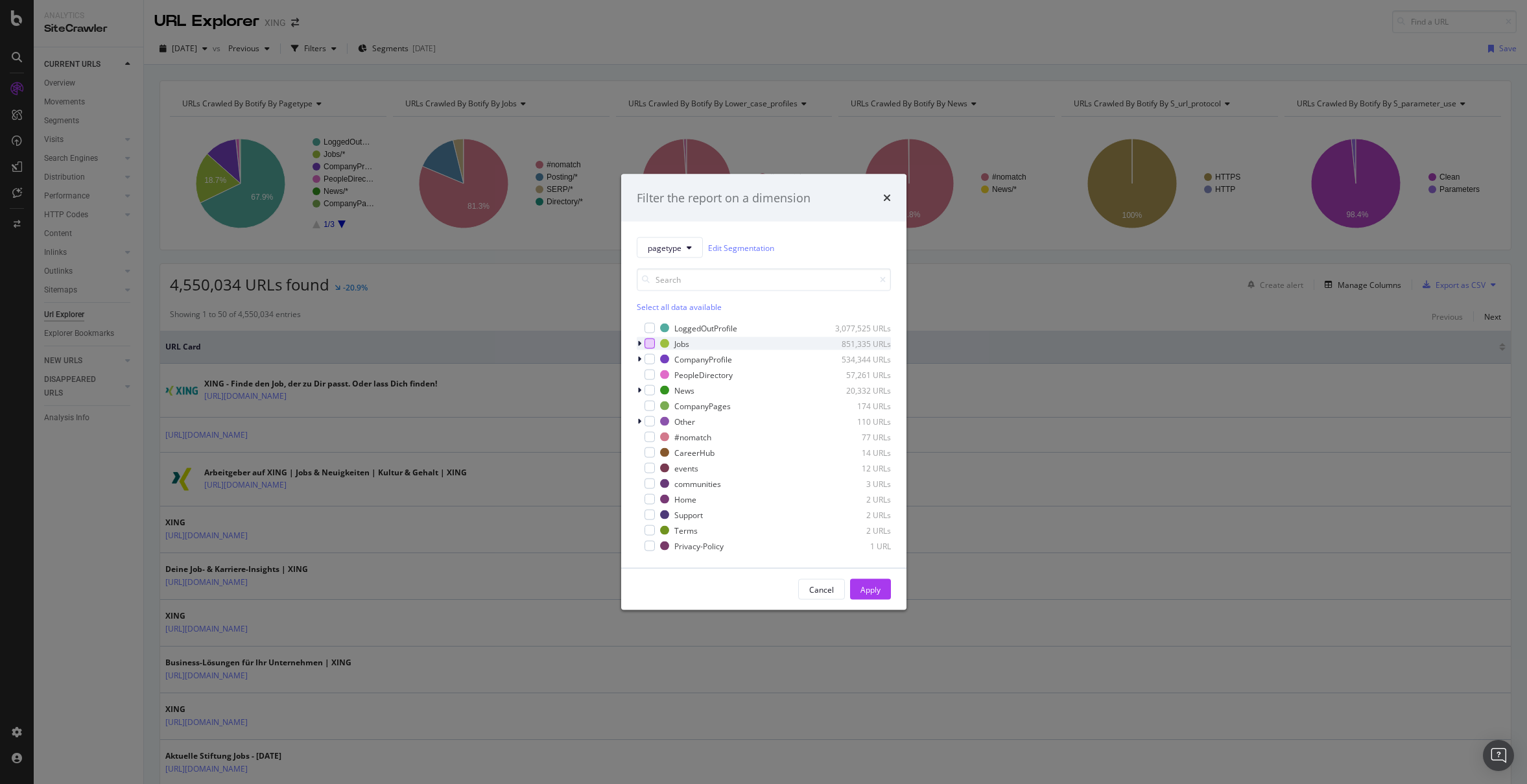
click at [647, 344] on div "modal" at bounding box center [650, 343] width 11 height 11
click at [880, 593] on div "Apply" at bounding box center [870, 588] width 21 height 11
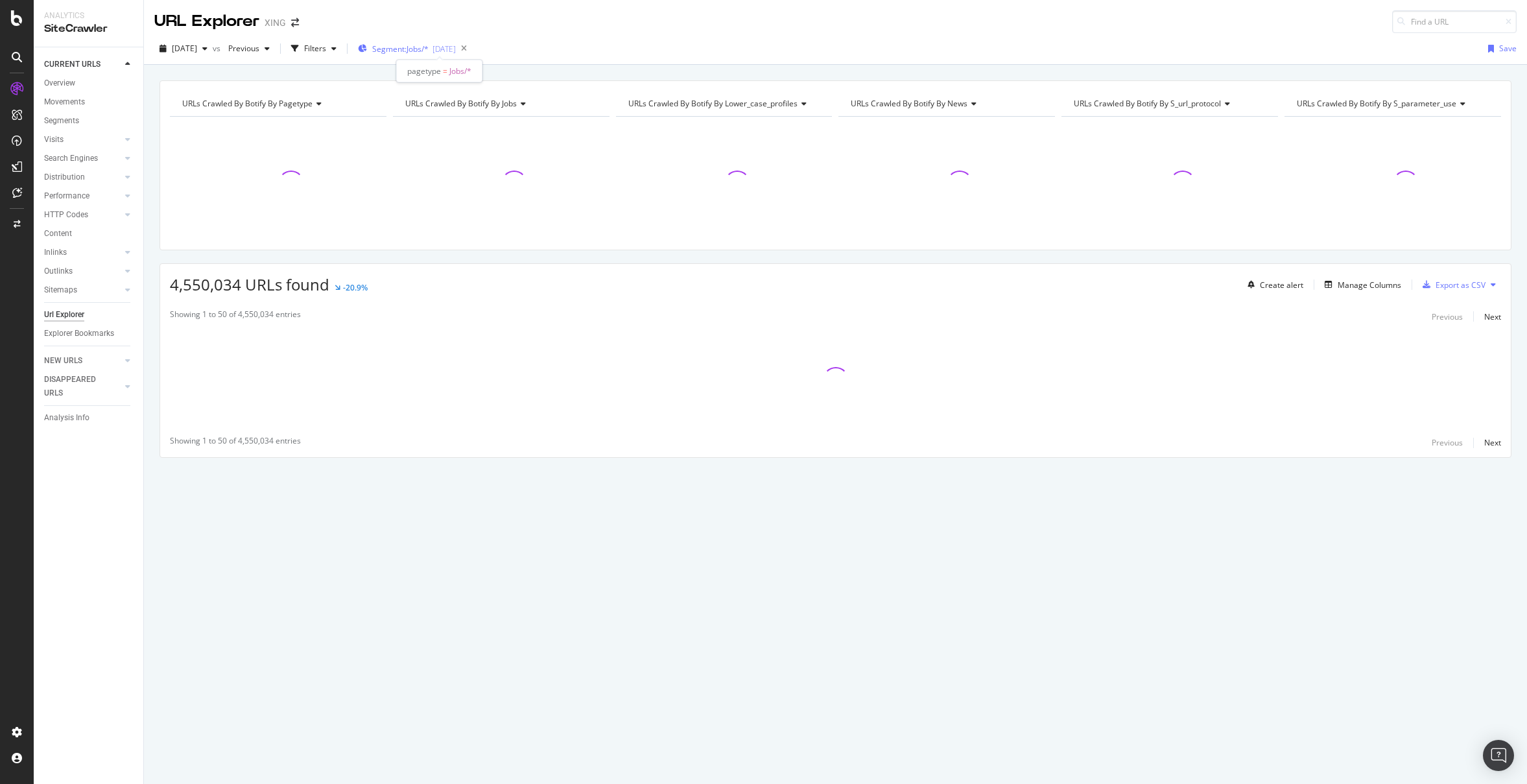
click at [446, 54] on div "Segment: Jobs/* [DATE]" at bounding box center [407, 49] width 98 height 20
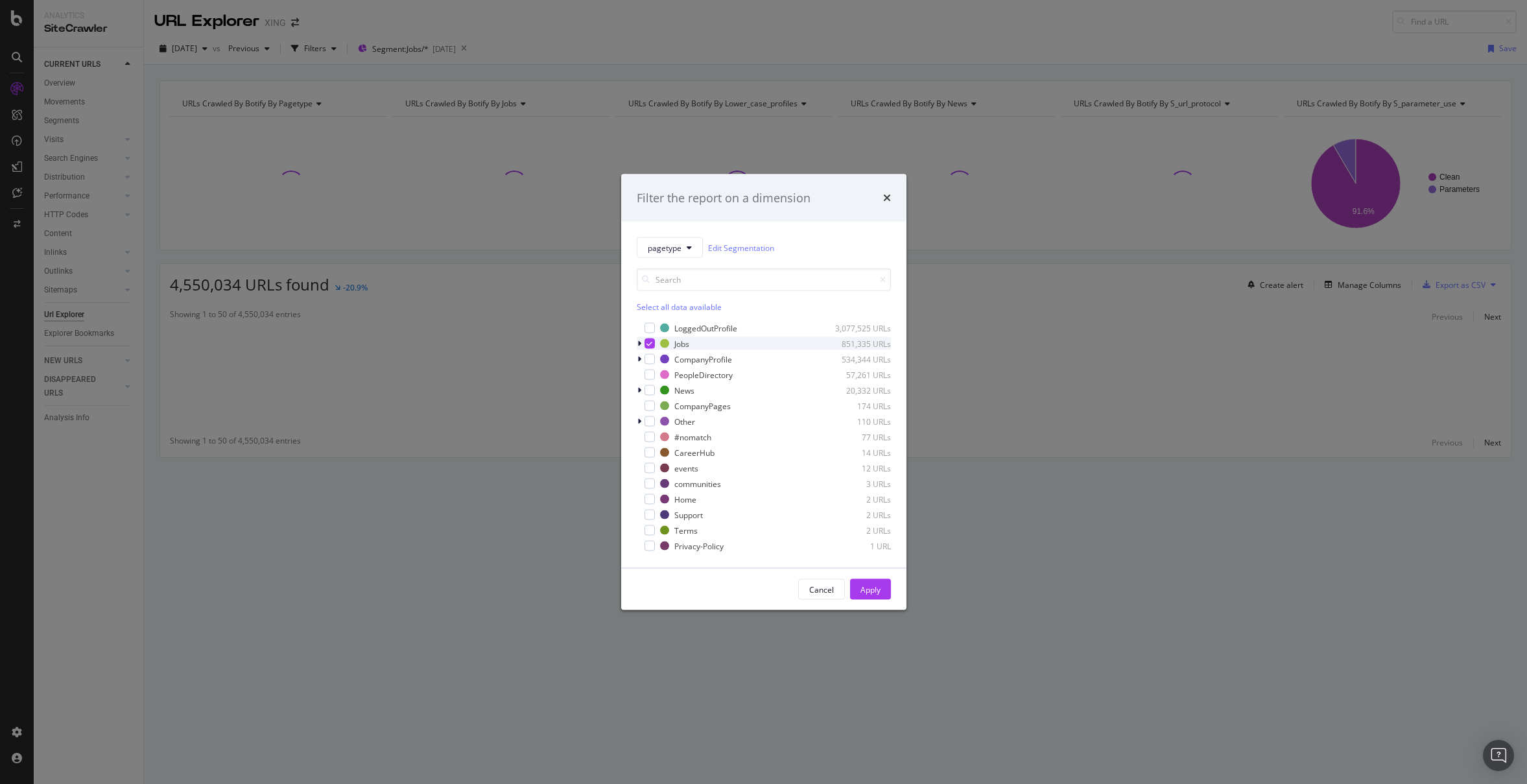
click at [637, 342] on icon "modal" at bounding box center [639, 344] width 4 height 8
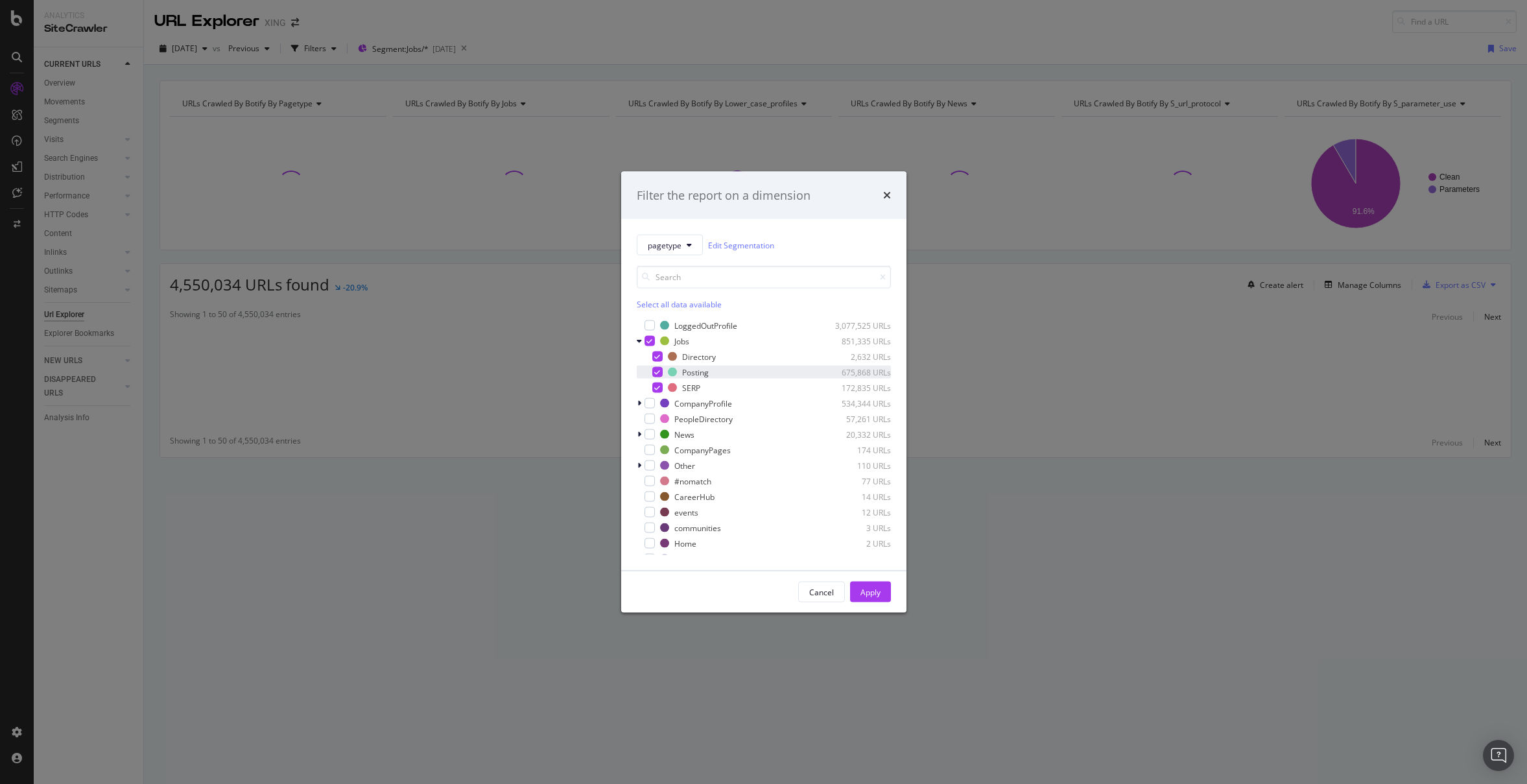
click at [662, 372] on div "Posting 675,868 URLs" at bounding box center [764, 371] width 254 height 13
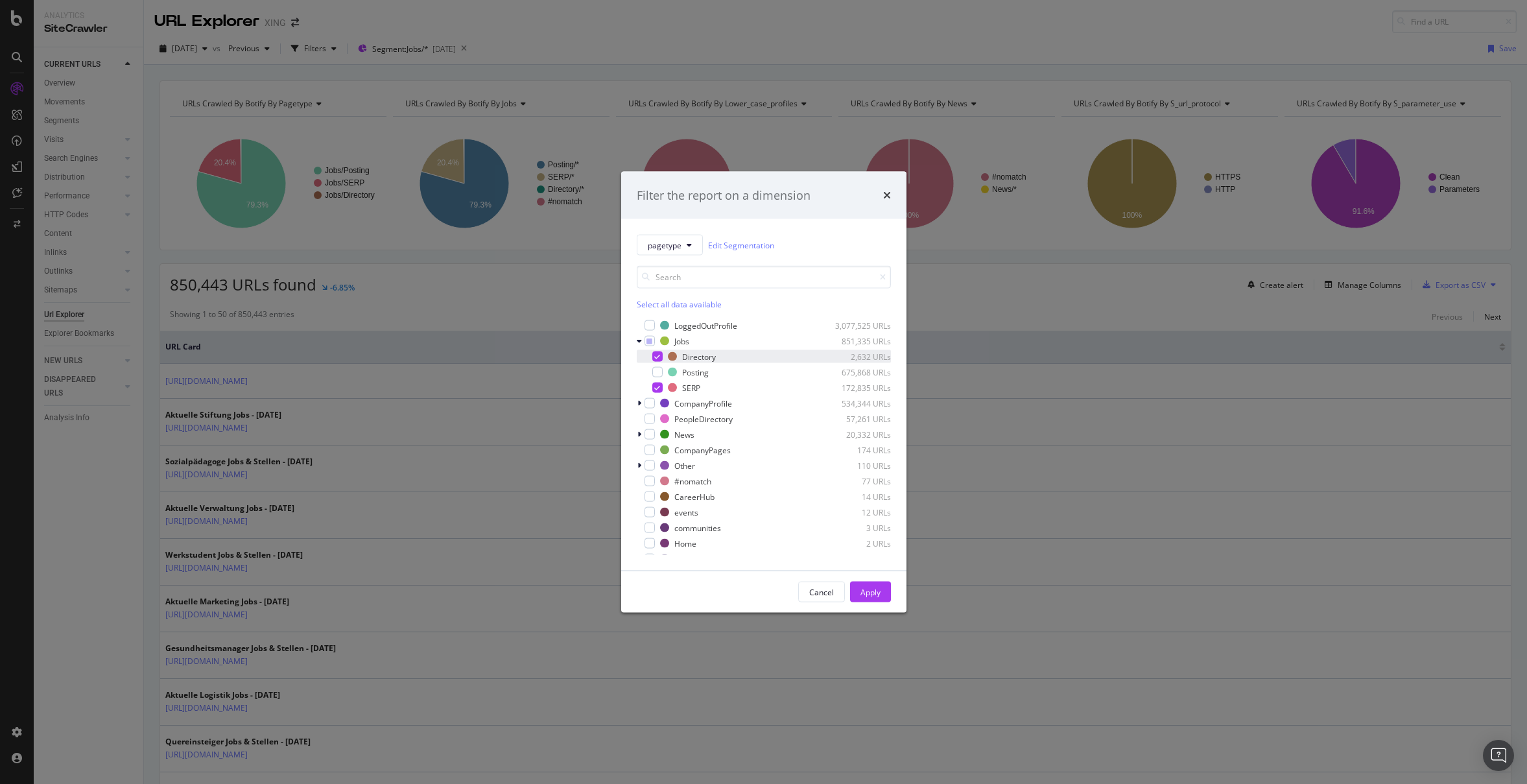
click at [661, 357] on div "modal" at bounding box center [658, 357] width 11 height 11
click at [884, 588] on button "Apply" at bounding box center [870, 591] width 41 height 21
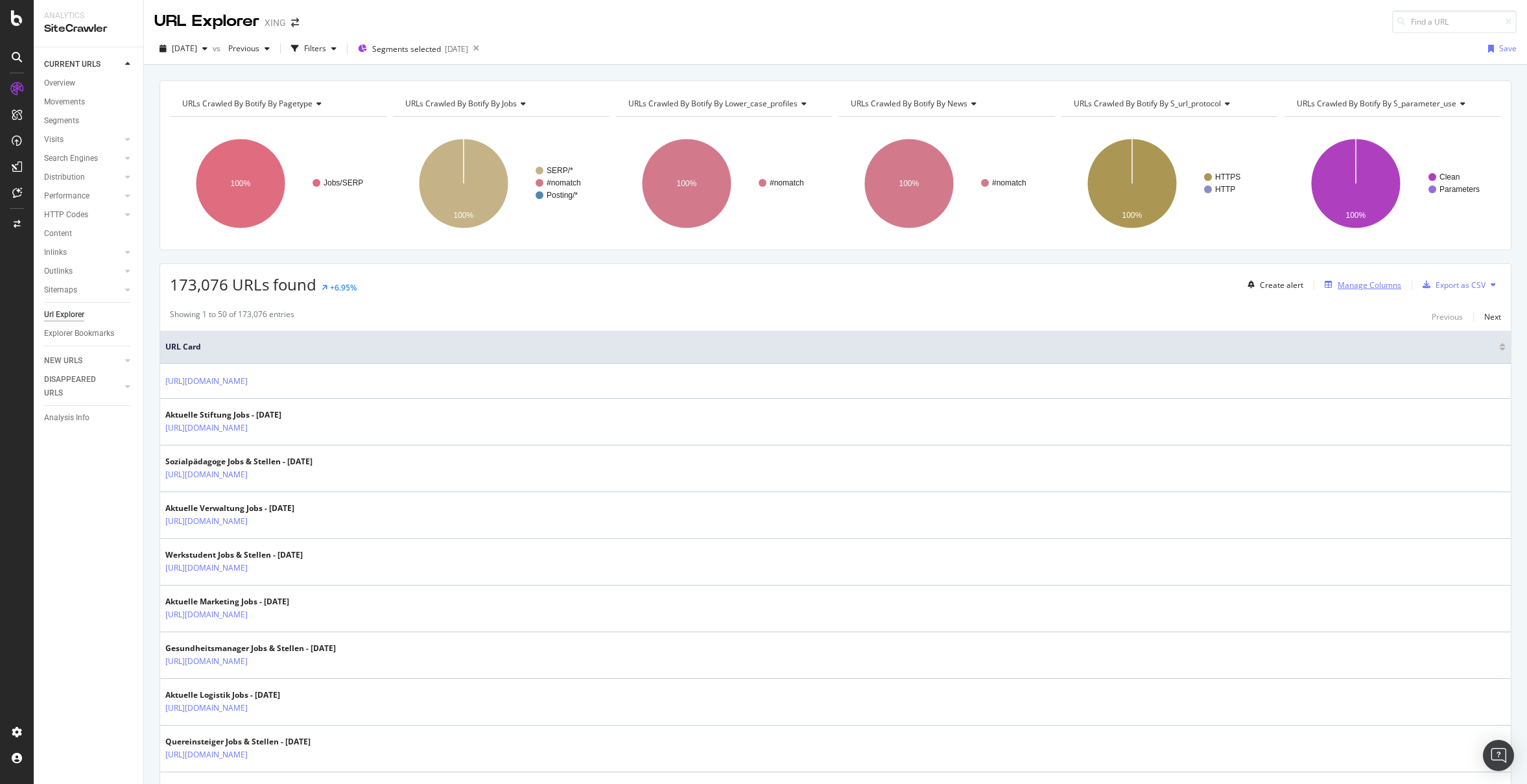
click at [1350, 286] on div "Manage Columns" at bounding box center [1369, 284] width 64 height 11
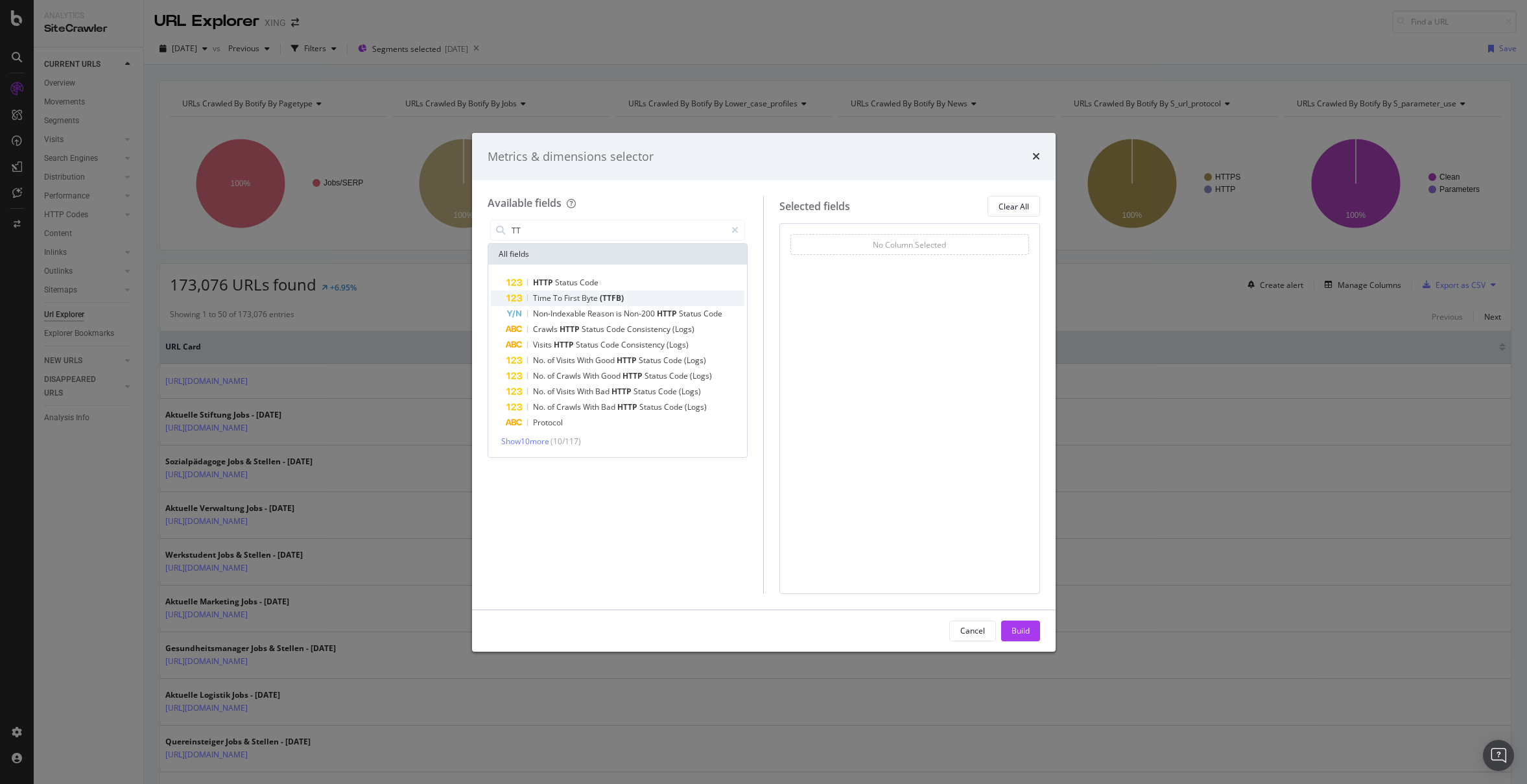
click at [603, 296] on span "(TTFB)" at bounding box center [612, 297] width 24 height 11
click at [616, 233] on input "TT" at bounding box center [618, 230] width 216 height 20
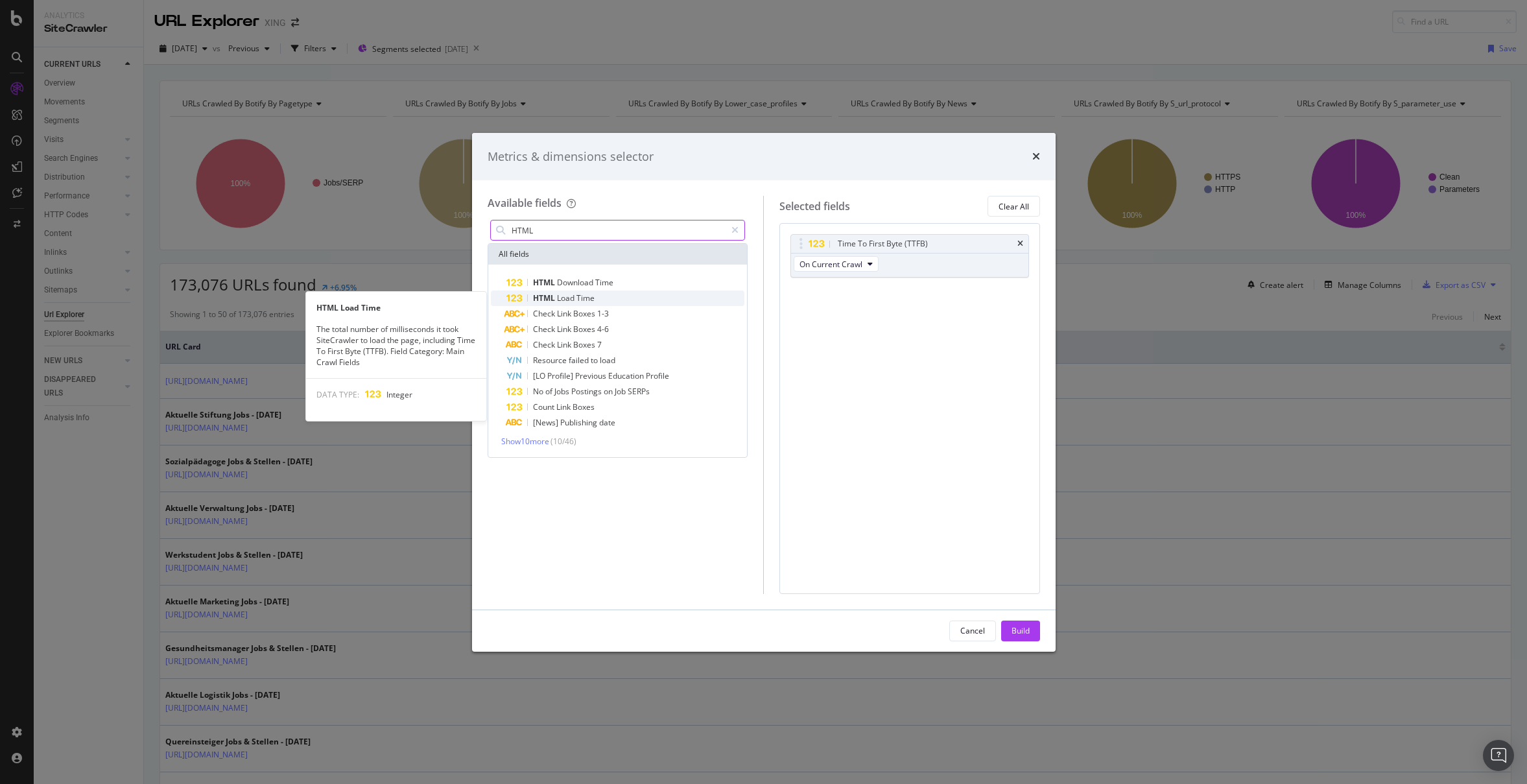
type input "HTML"
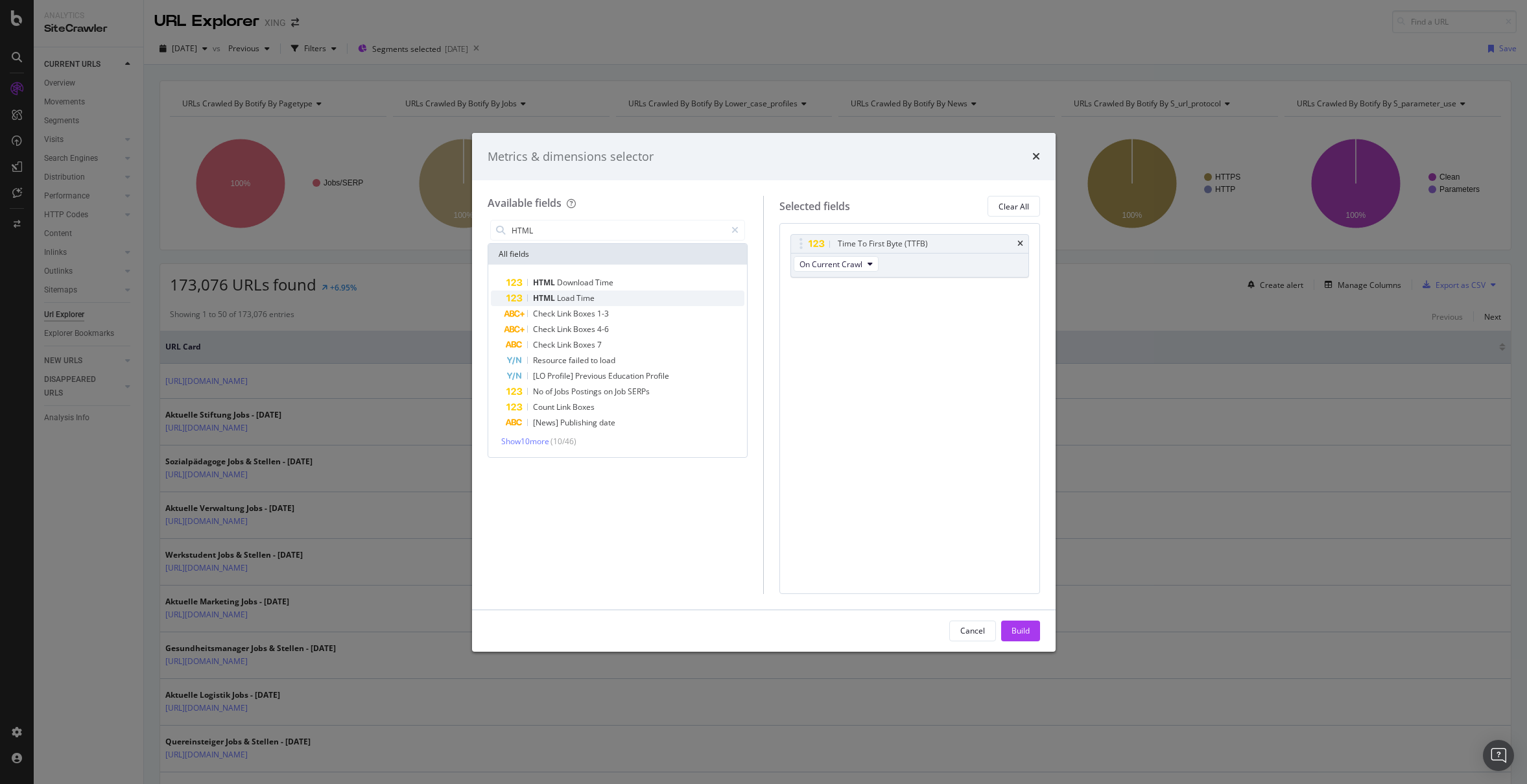
click at [613, 294] on div "HTML Load Time" at bounding box center [625, 298] width 238 height 16
click at [1034, 630] on button "Build" at bounding box center [1020, 630] width 39 height 21
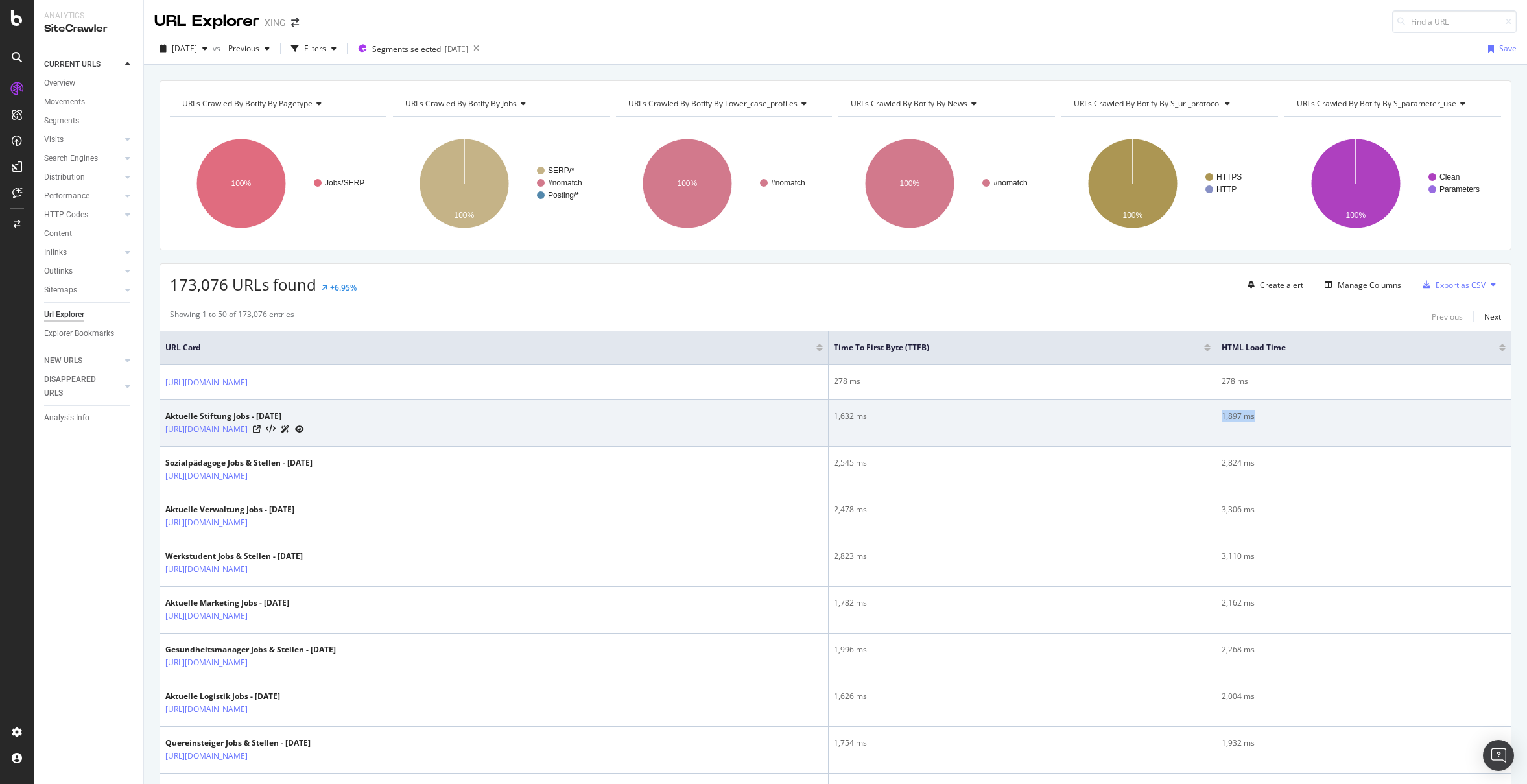
drag, startPoint x: 1265, startPoint y: 416, endPoint x: 1321, endPoint y: 418, distance: 56.0
click at [1321, 418] on div "1,897 ms" at bounding box center [1363, 416] width 284 height 12
